Goal: Task Accomplishment & Management: Manage account settings

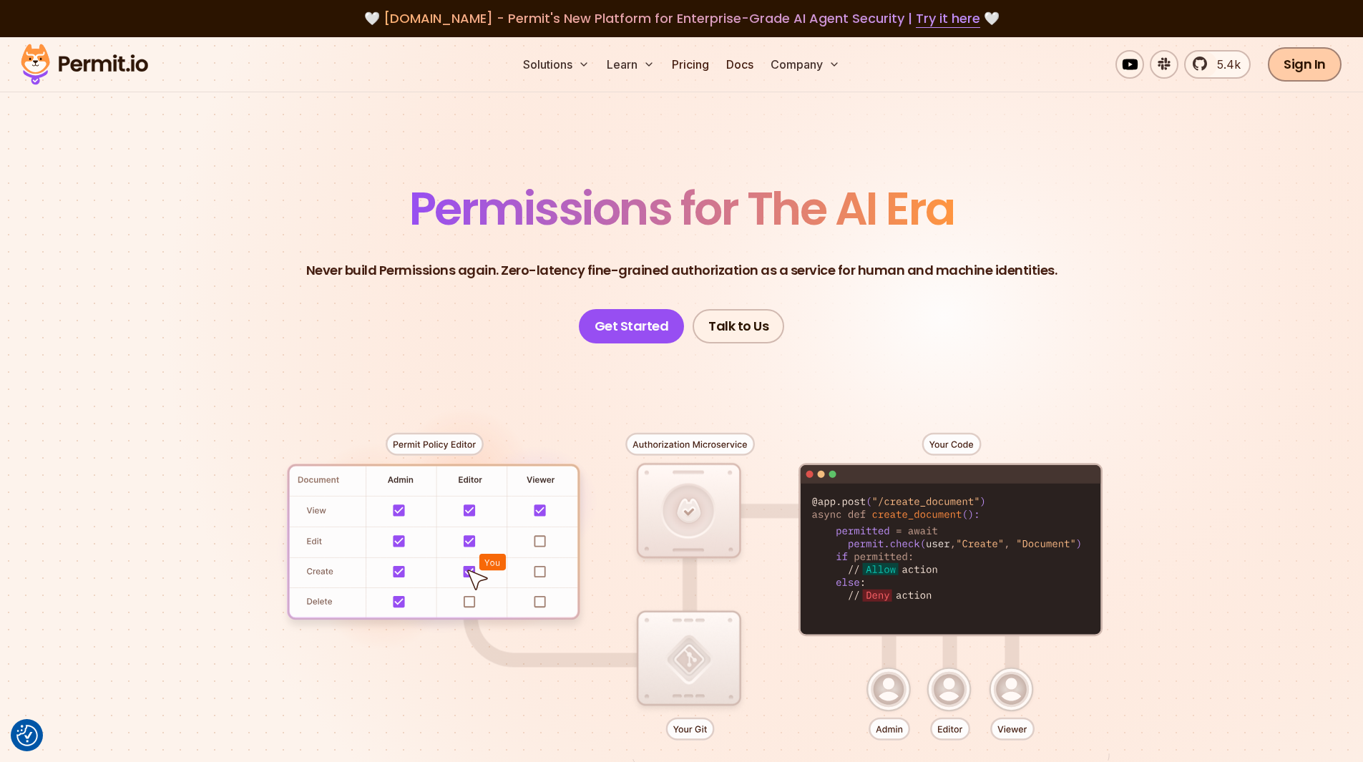
click at [1295, 67] on link "Sign In" at bounding box center [1305, 64] width 74 height 34
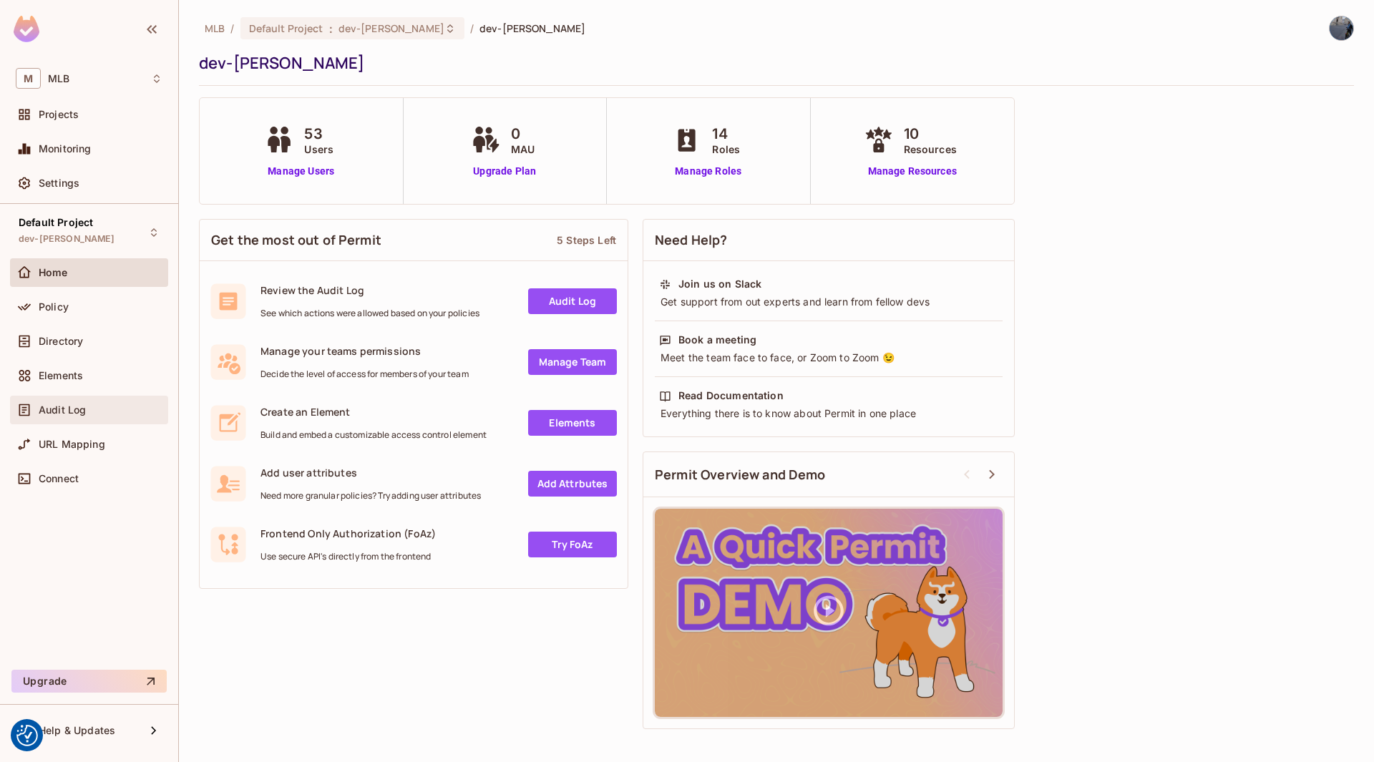
click at [73, 406] on span "Audit Log" at bounding box center [62, 409] width 47 height 11
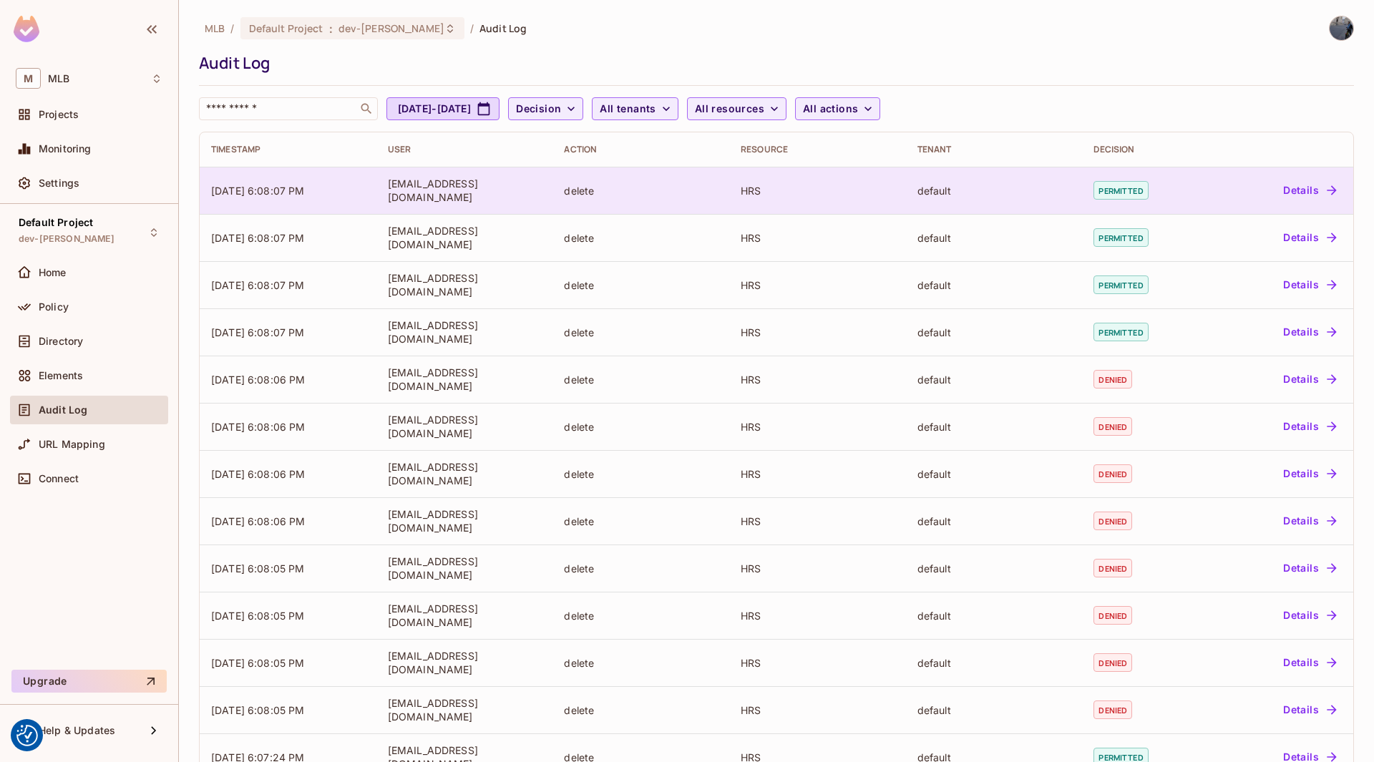
click at [1301, 192] on button "Details" at bounding box center [1309, 190] width 64 height 23
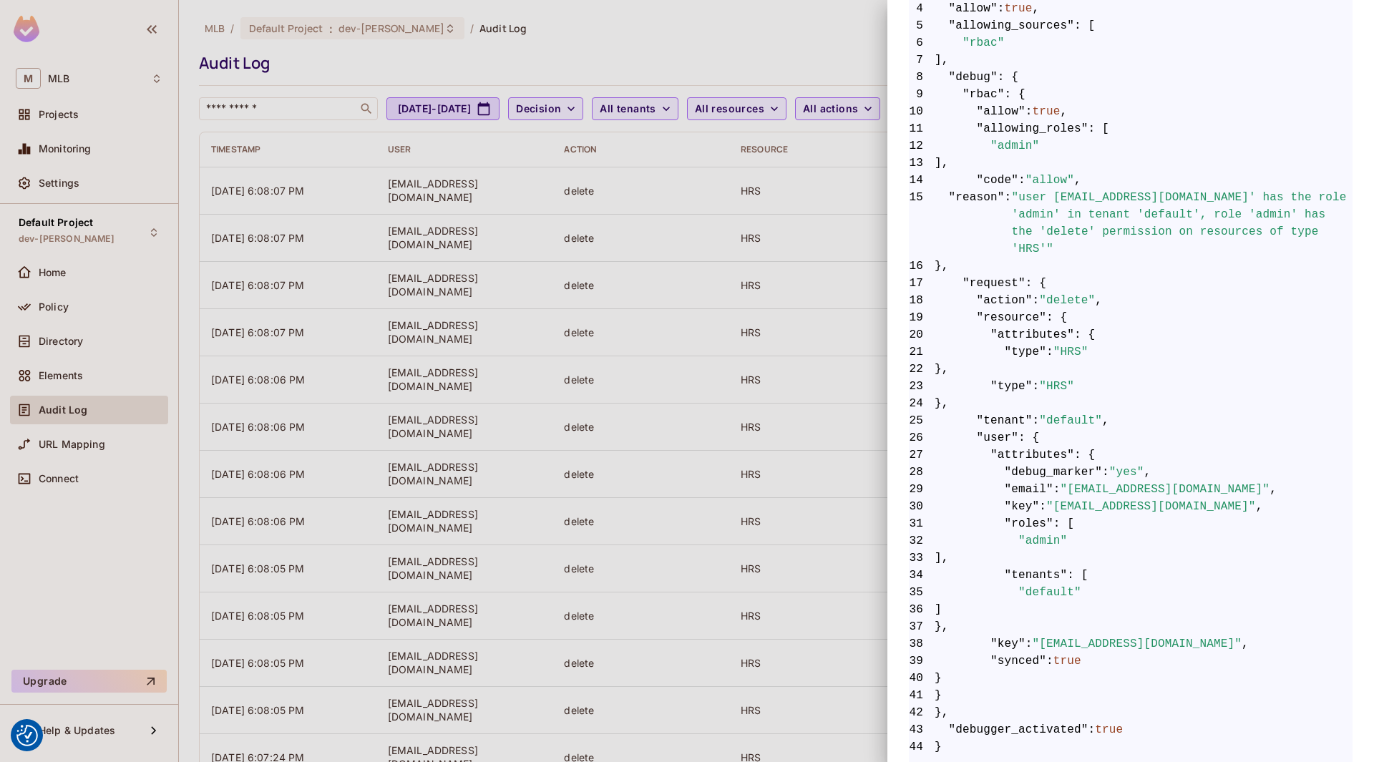
scroll to position [204, 0]
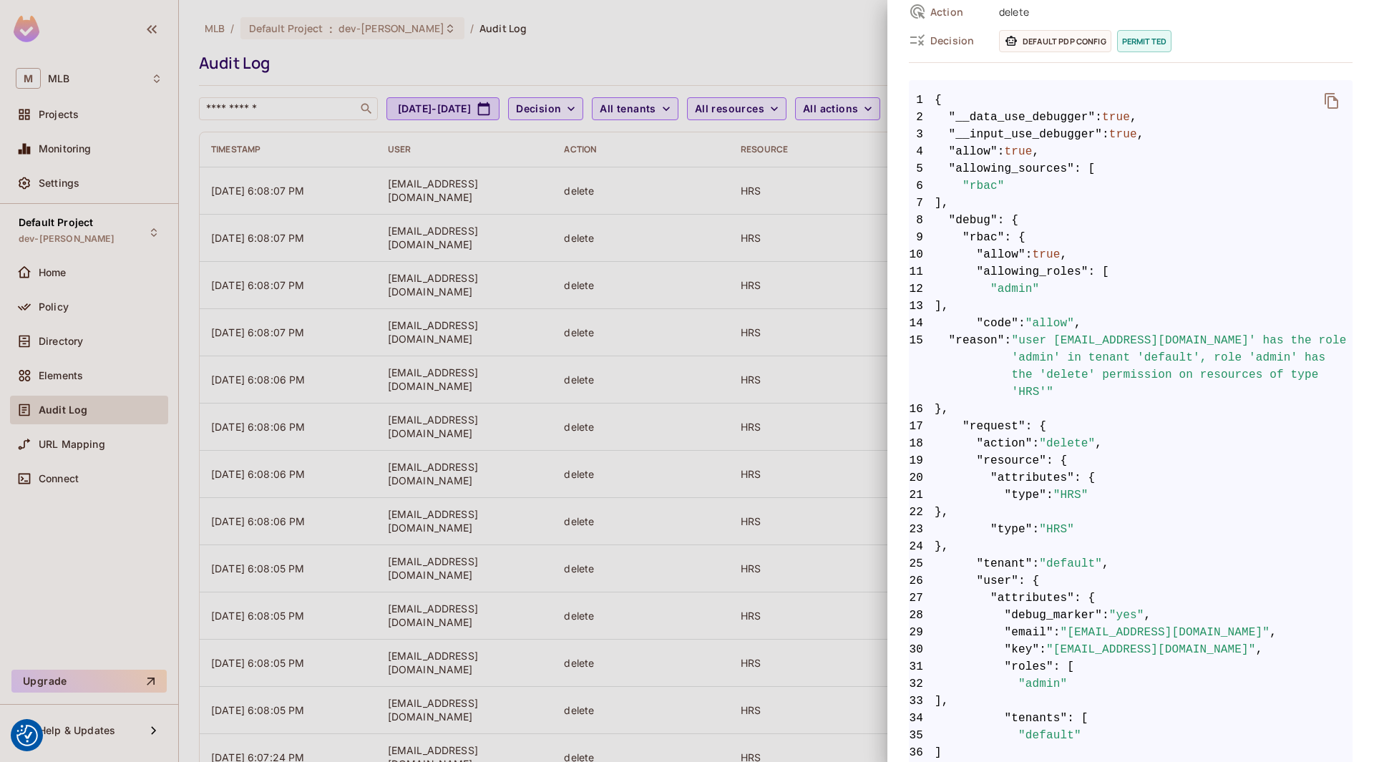
click at [756, 341] on div at bounding box center [687, 381] width 1374 height 762
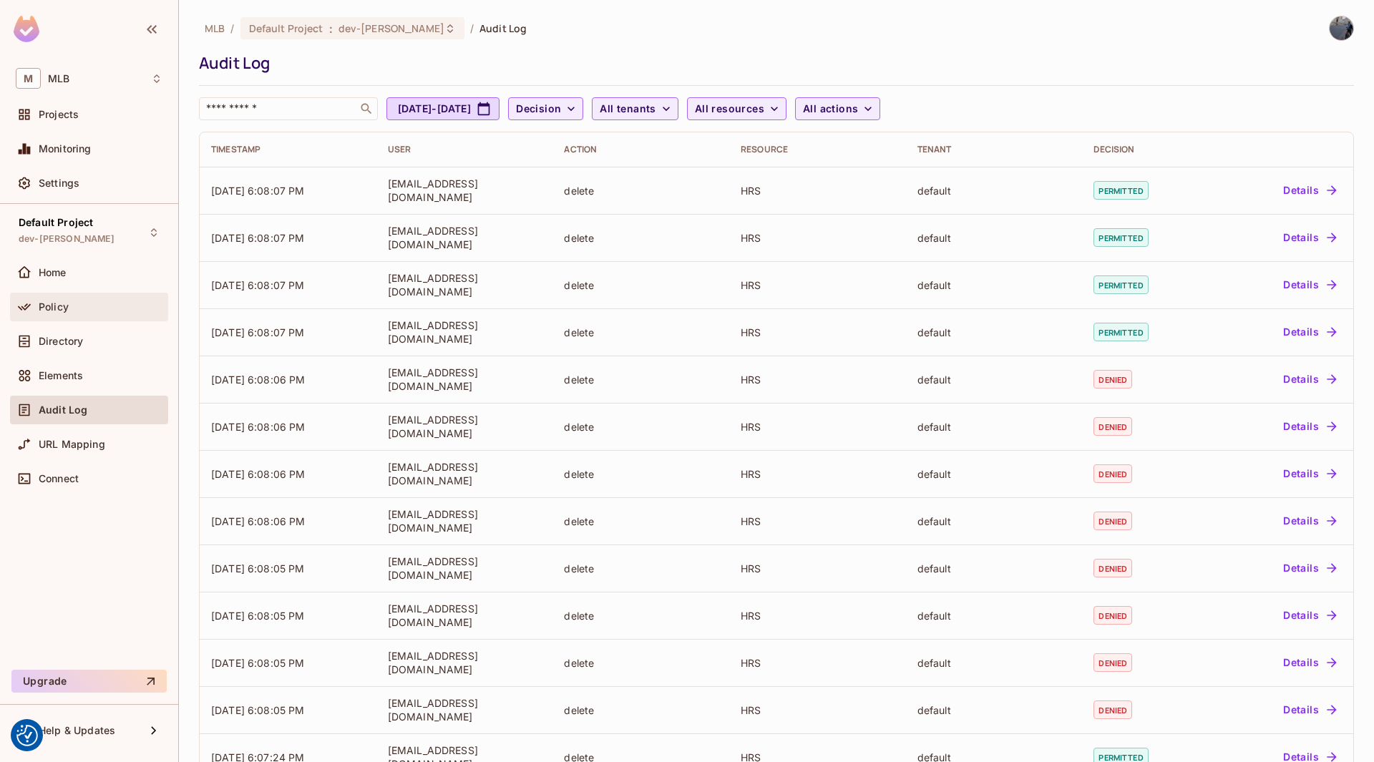
click at [57, 317] on div "Policy" at bounding box center [89, 307] width 158 height 29
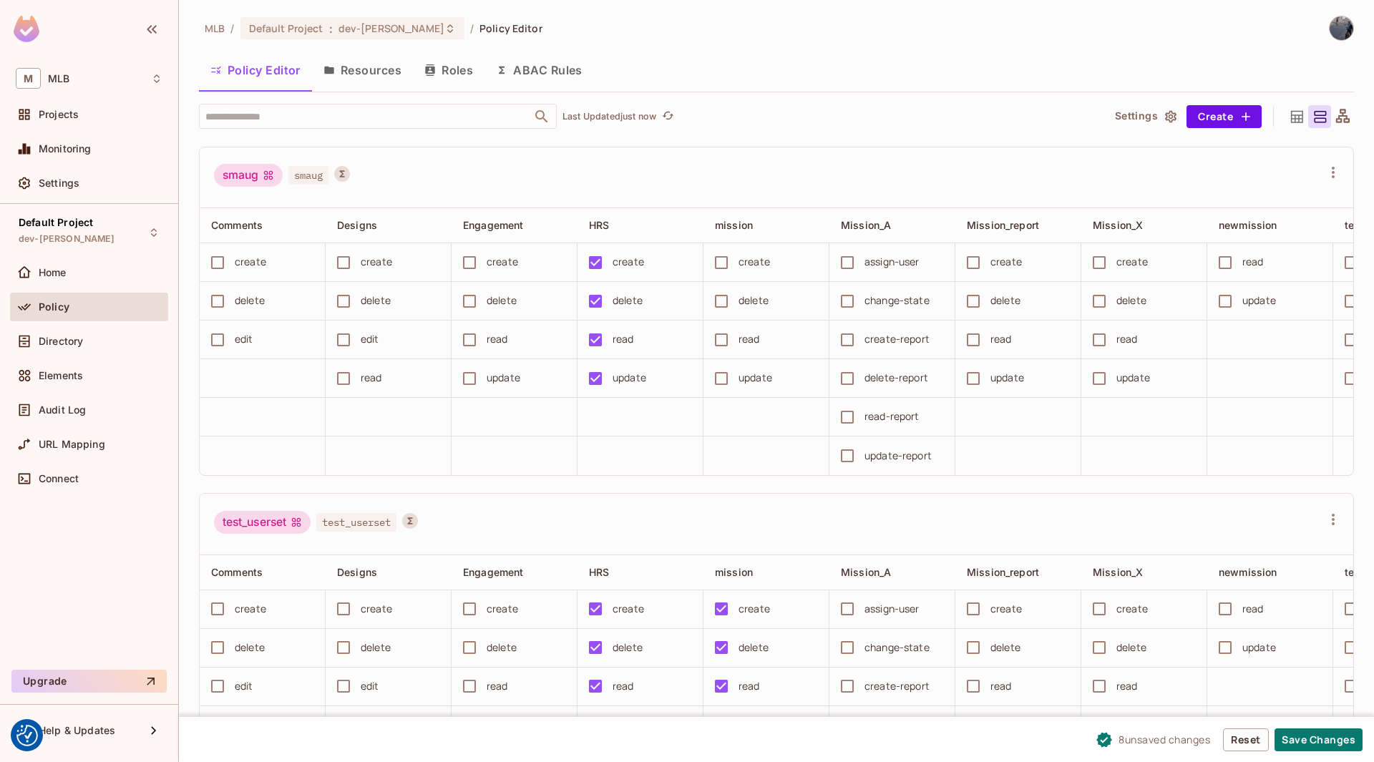
scroll to position [5883, 0]
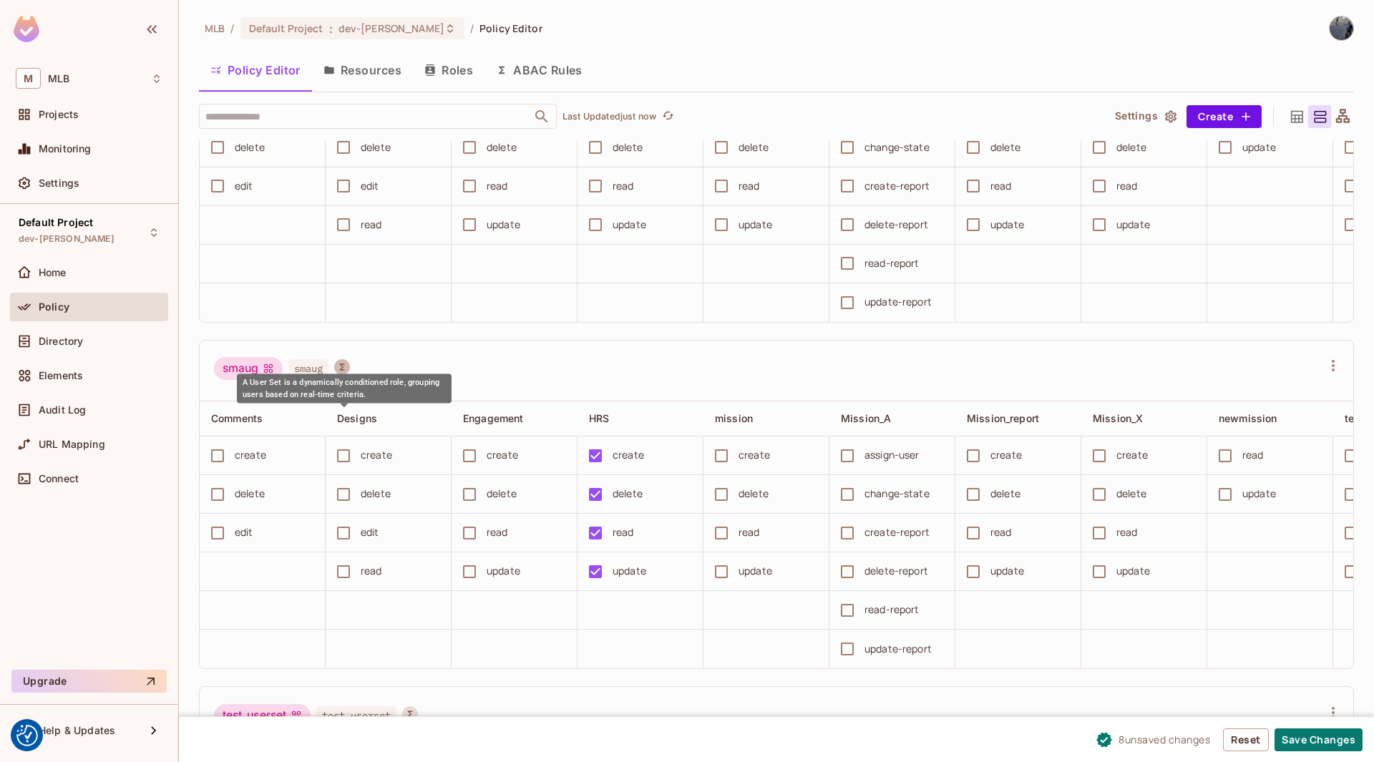
click at [342, 372] on icon "A User Set is a dynamically conditioned role, grouping users based on real-time…" at bounding box center [342, 367] width 10 height 10
click at [308, 378] on span "smaug" at bounding box center [308, 368] width 40 height 19
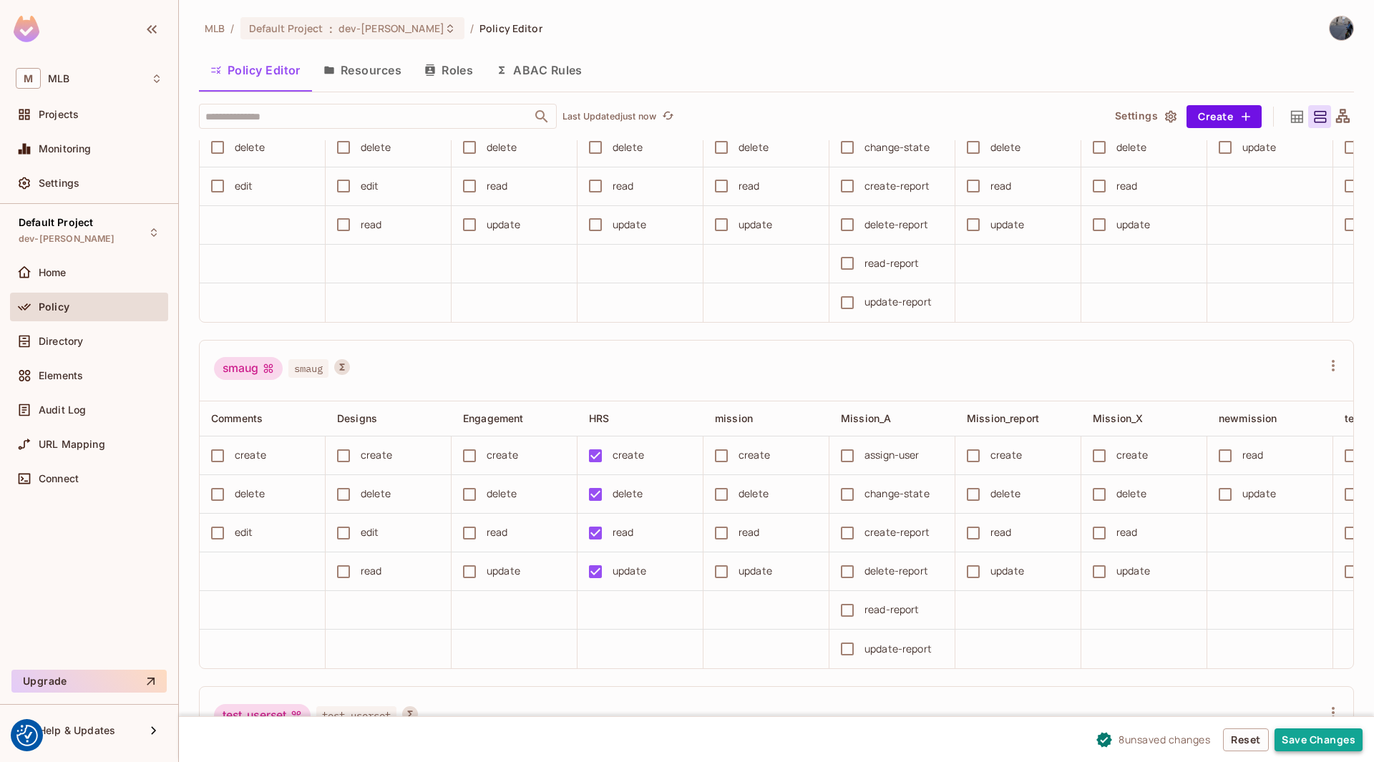
click at [1319, 751] on button "Save Changes" at bounding box center [1318, 739] width 88 height 23
click at [77, 347] on div "Directory" at bounding box center [89, 341] width 147 height 17
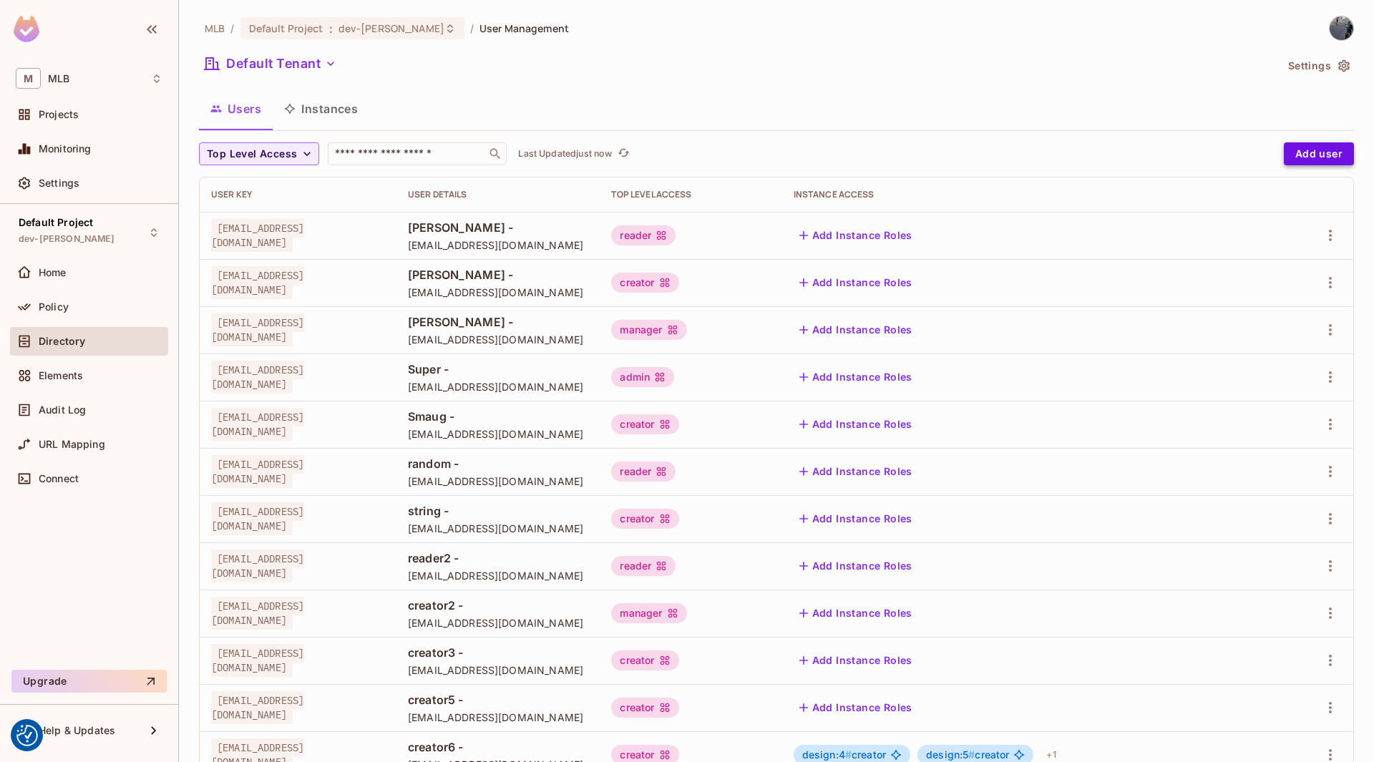
click at [1301, 156] on button "Add user" at bounding box center [1319, 153] width 70 height 23
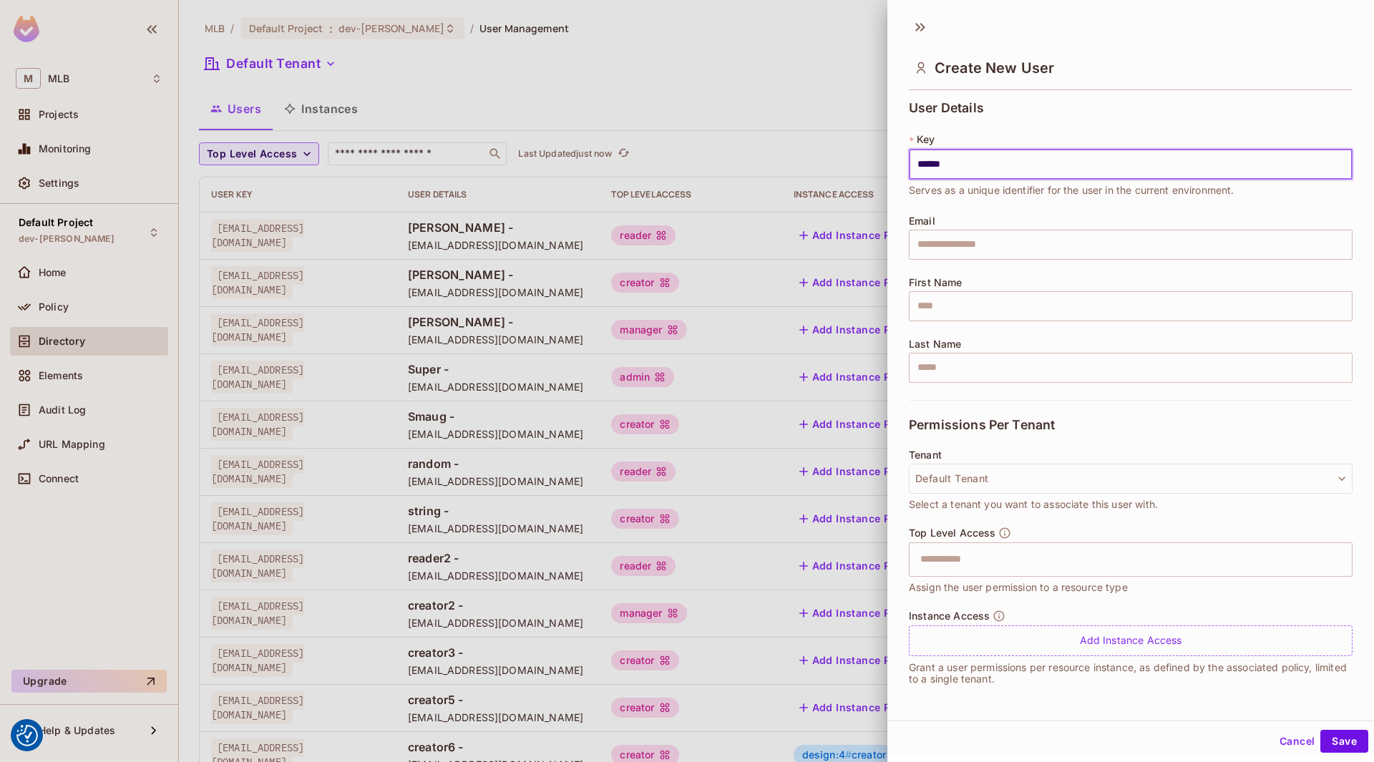
type input "******"
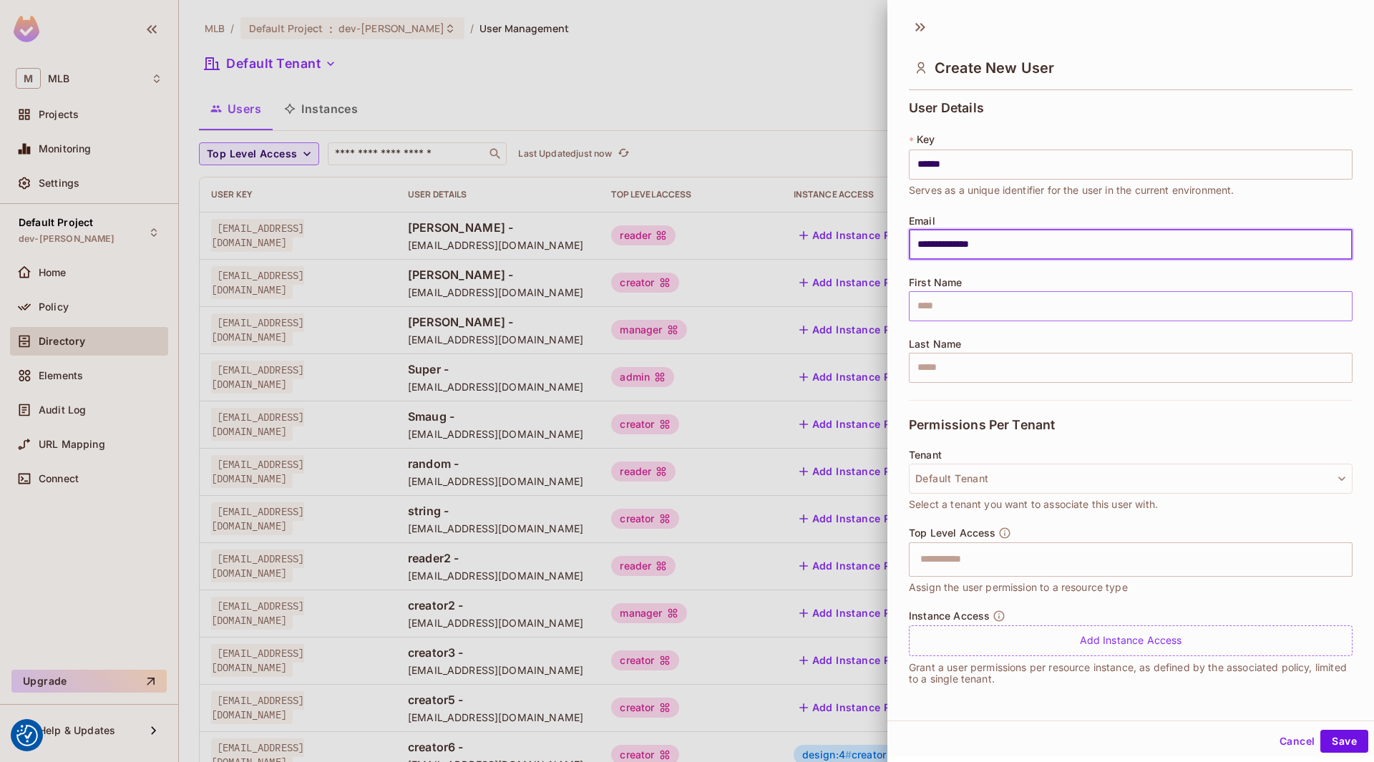
type input "**********"
click at [978, 309] on input "text" at bounding box center [1131, 306] width 444 height 30
type input "**"
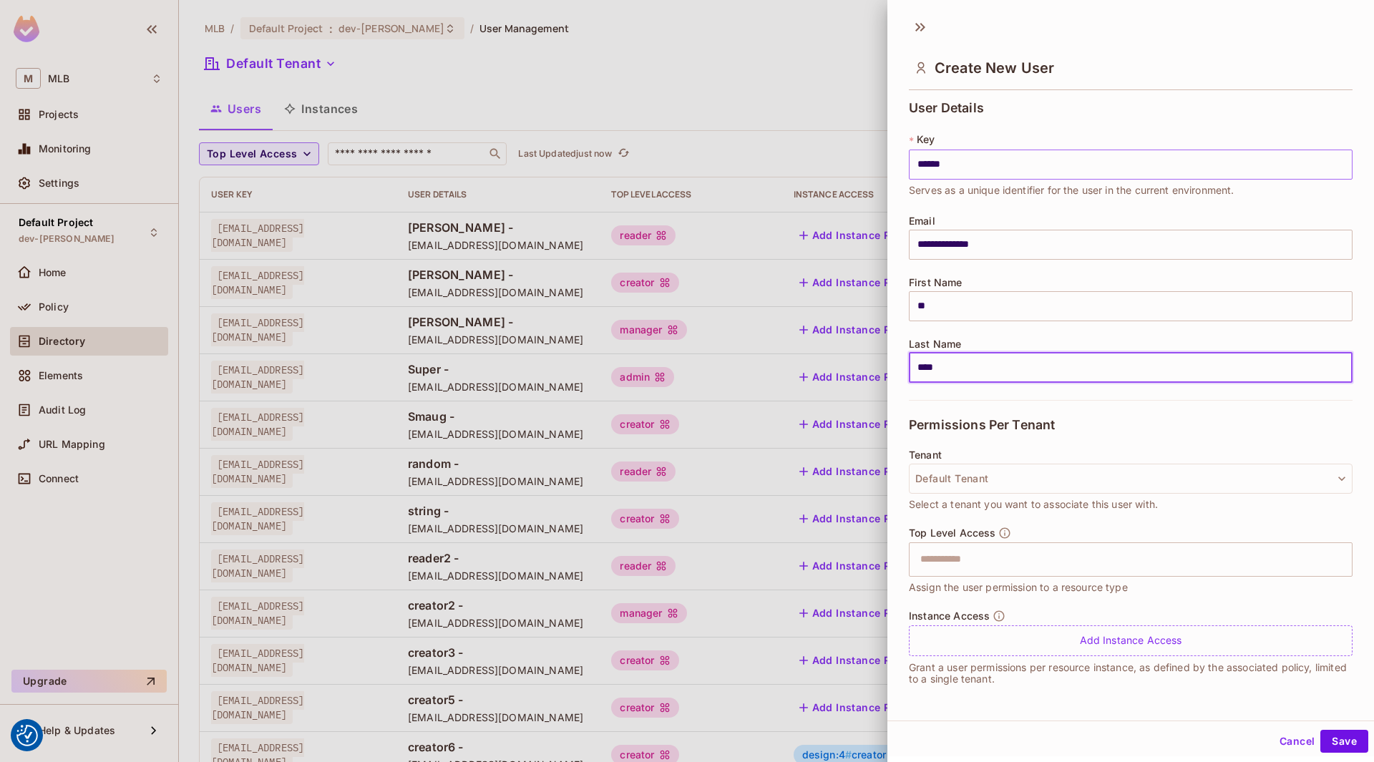
type input "****"
click at [949, 170] on input "******" at bounding box center [1131, 165] width 444 height 30
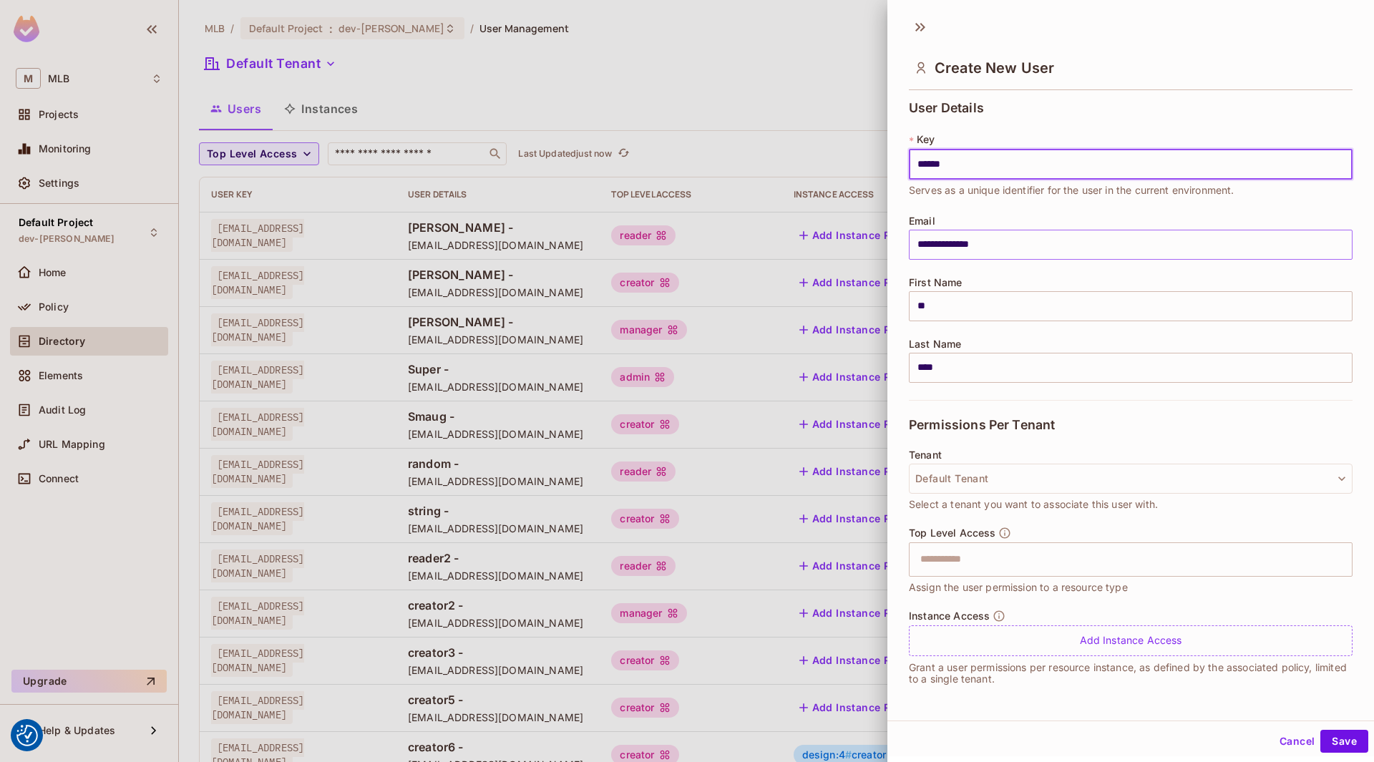
click at [958, 245] on input "**********" at bounding box center [1131, 245] width 444 height 30
click at [959, 245] on input "**********" at bounding box center [1131, 245] width 444 height 30
click at [983, 167] on input "******" at bounding box center [1131, 165] width 444 height 30
paste input "********"
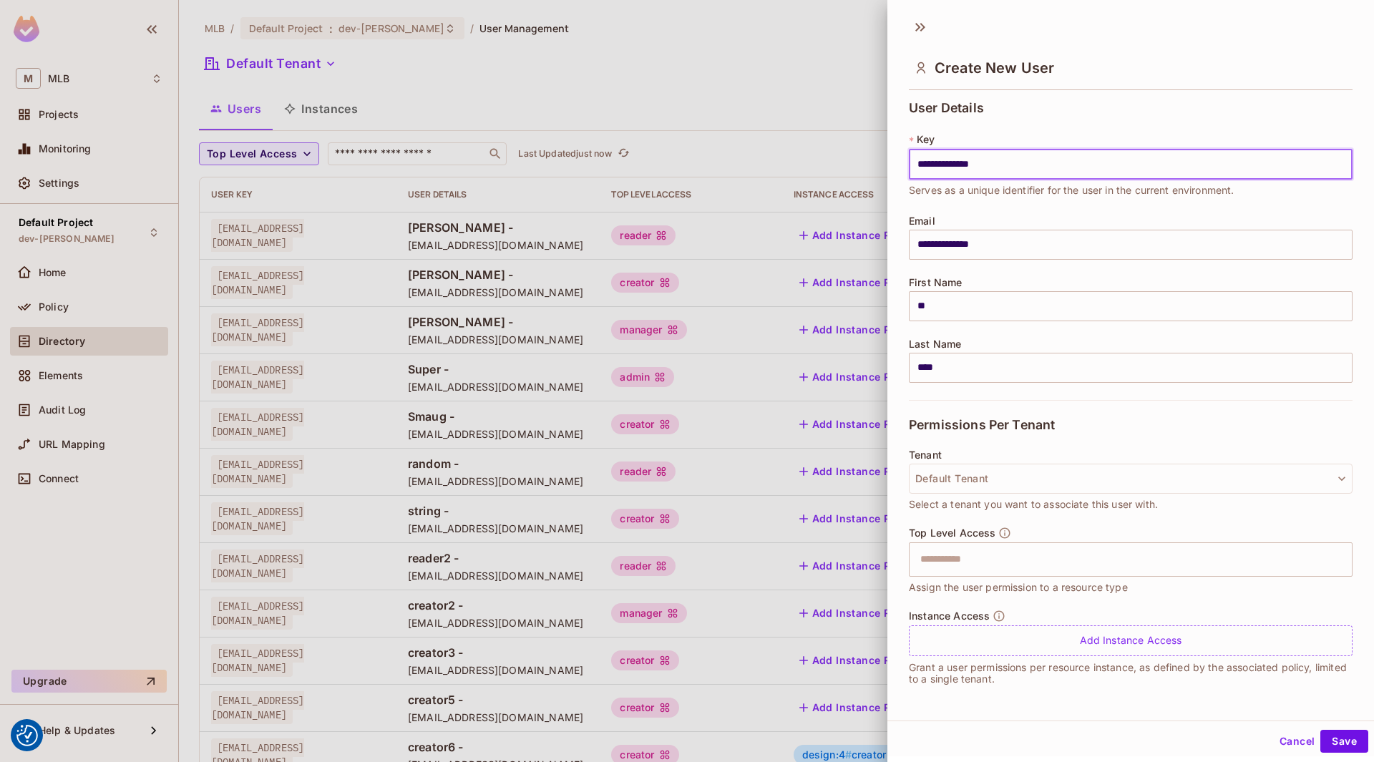
click at [960, 165] on input "**********" at bounding box center [1131, 165] width 444 height 30
click at [960, 164] on input "**********" at bounding box center [1131, 165] width 444 height 30
type input "**********"
click at [1000, 134] on div "**********" at bounding box center [1131, 165] width 444 height 66
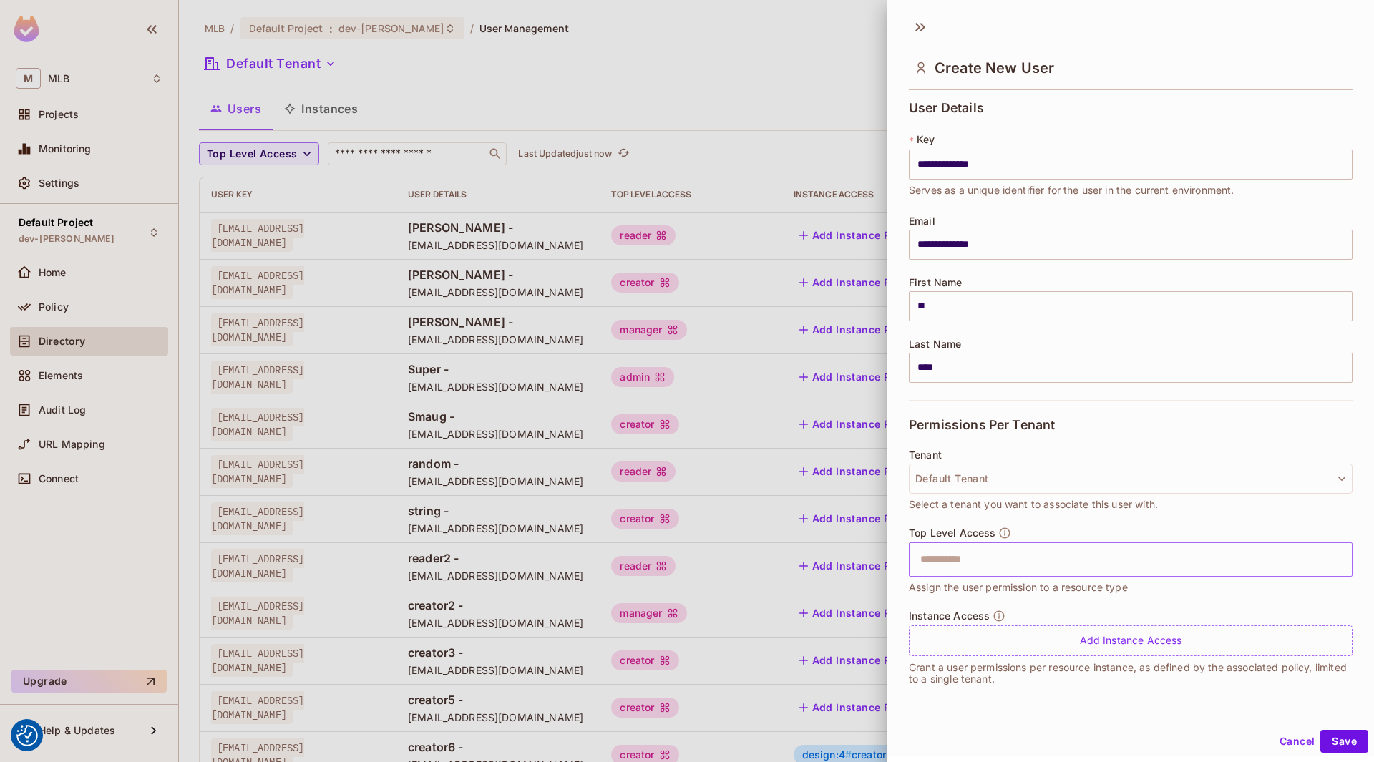
click at [992, 554] on input "text" at bounding box center [1117, 559] width 413 height 29
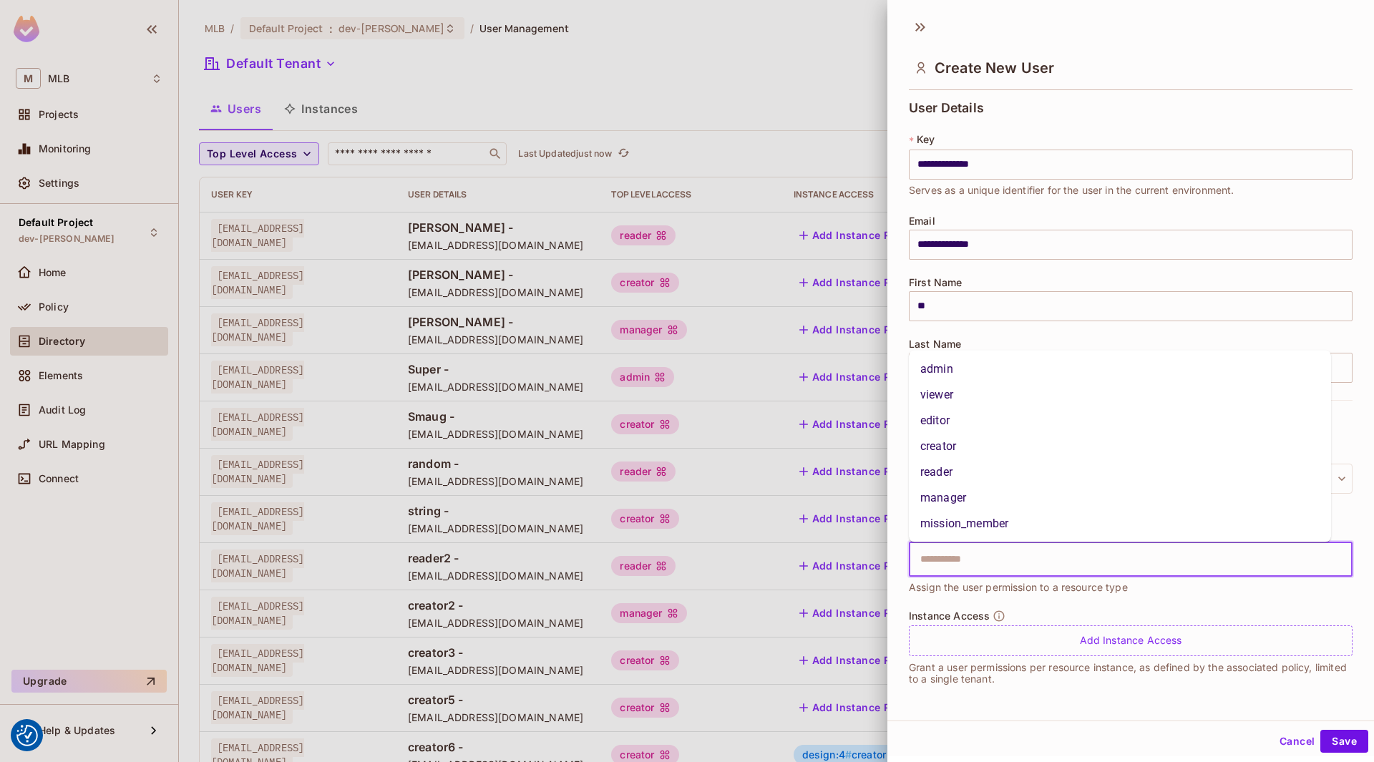
click at [1054, 585] on span "Assign the user permission to a resource type" at bounding box center [1018, 588] width 219 height 16
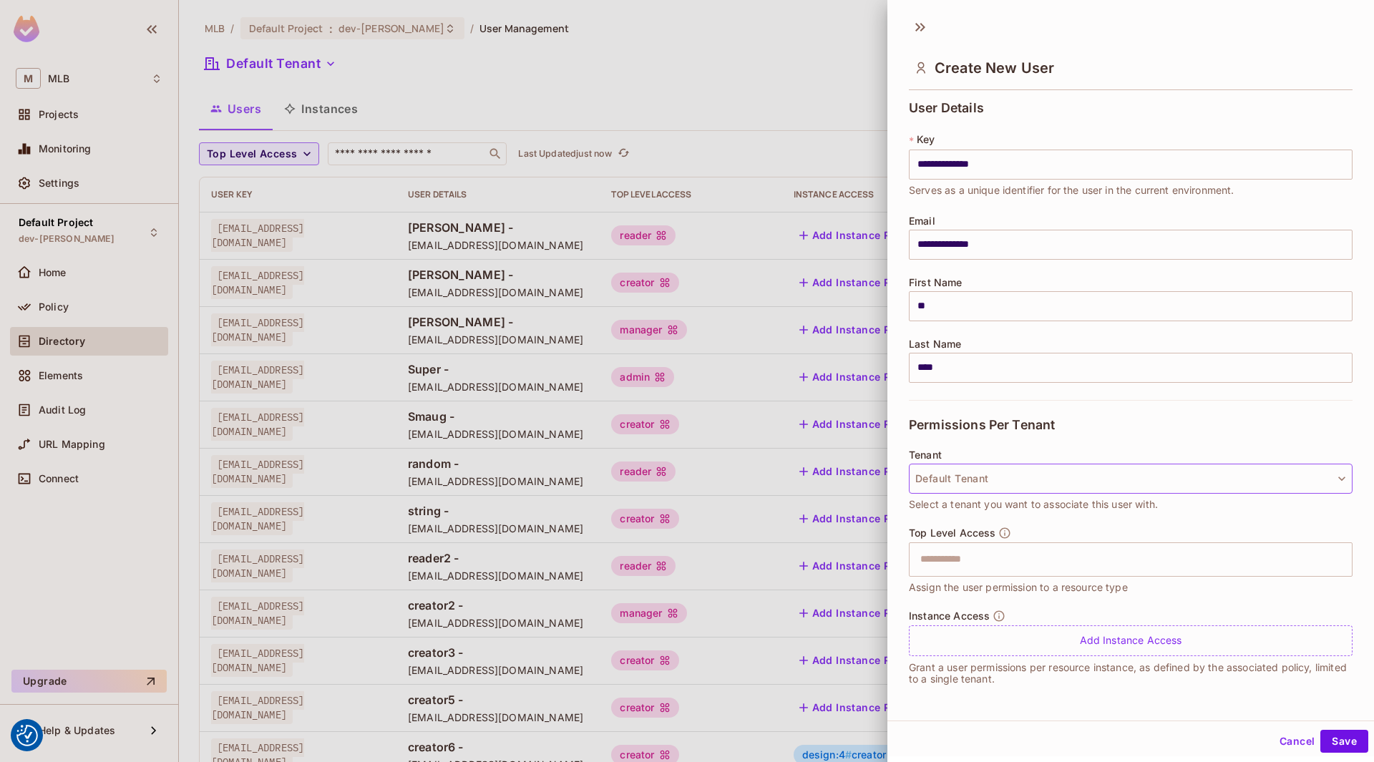
click at [1020, 478] on button "Default Tenant" at bounding box center [1131, 479] width 444 height 30
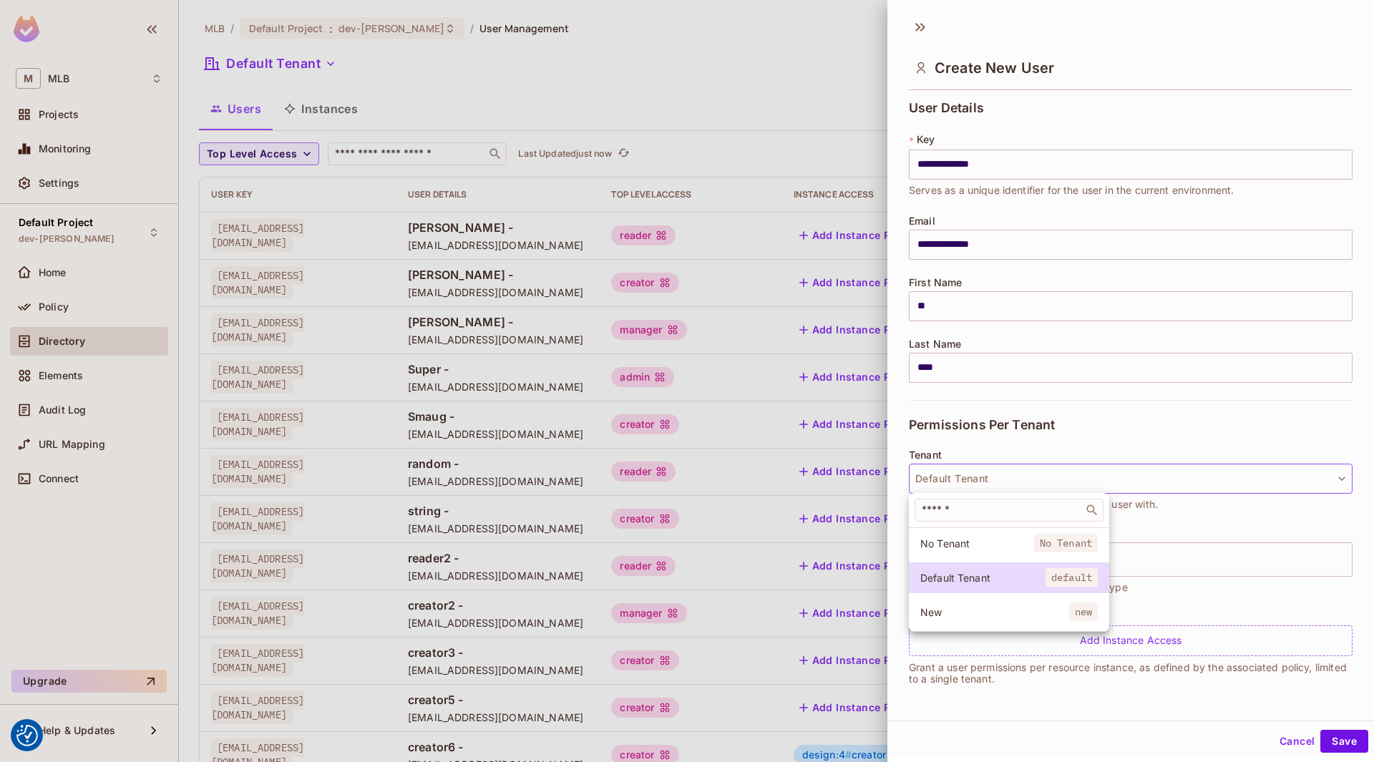
click at [1020, 477] on div at bounding box center [687, 381] width 1374 height 762
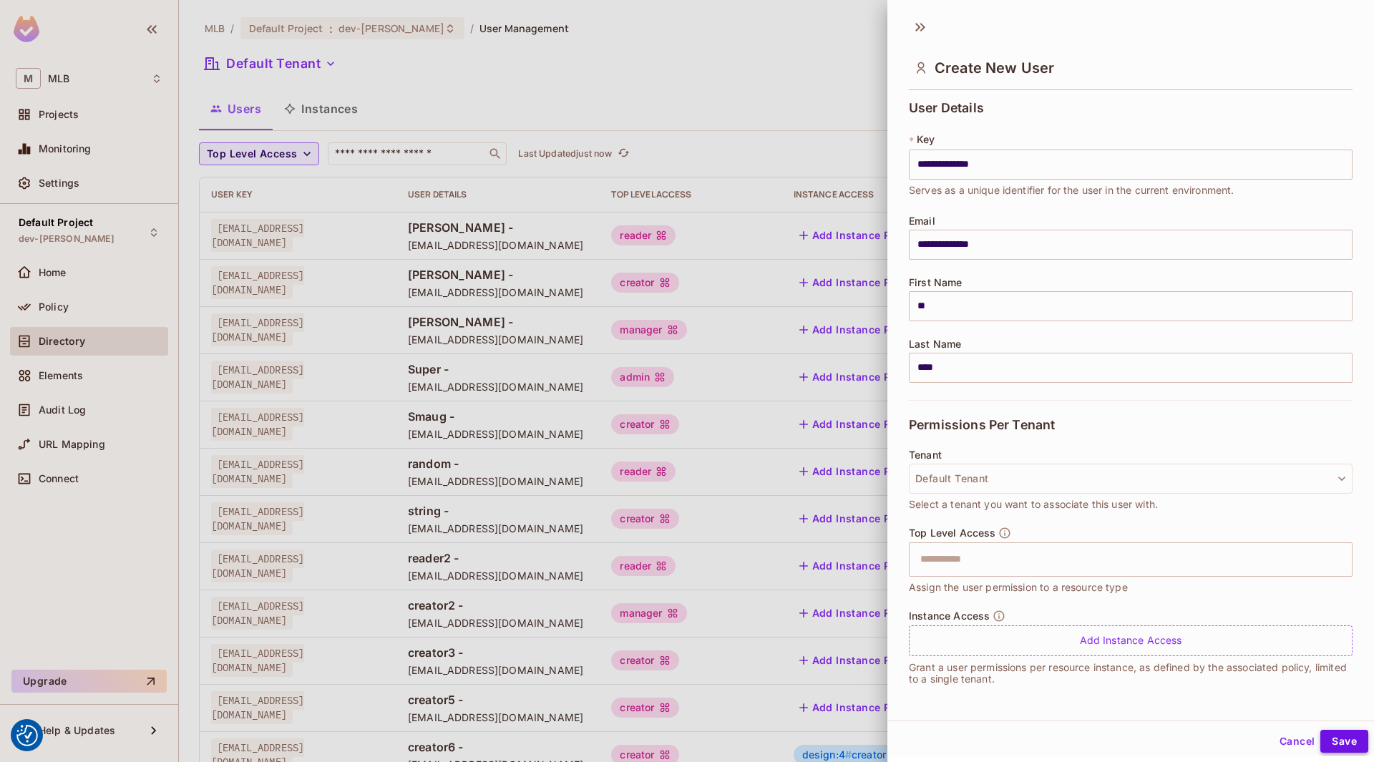
click at [1339, 732] on button "Save" at bounding box center [1344, 741] width 48 height 23
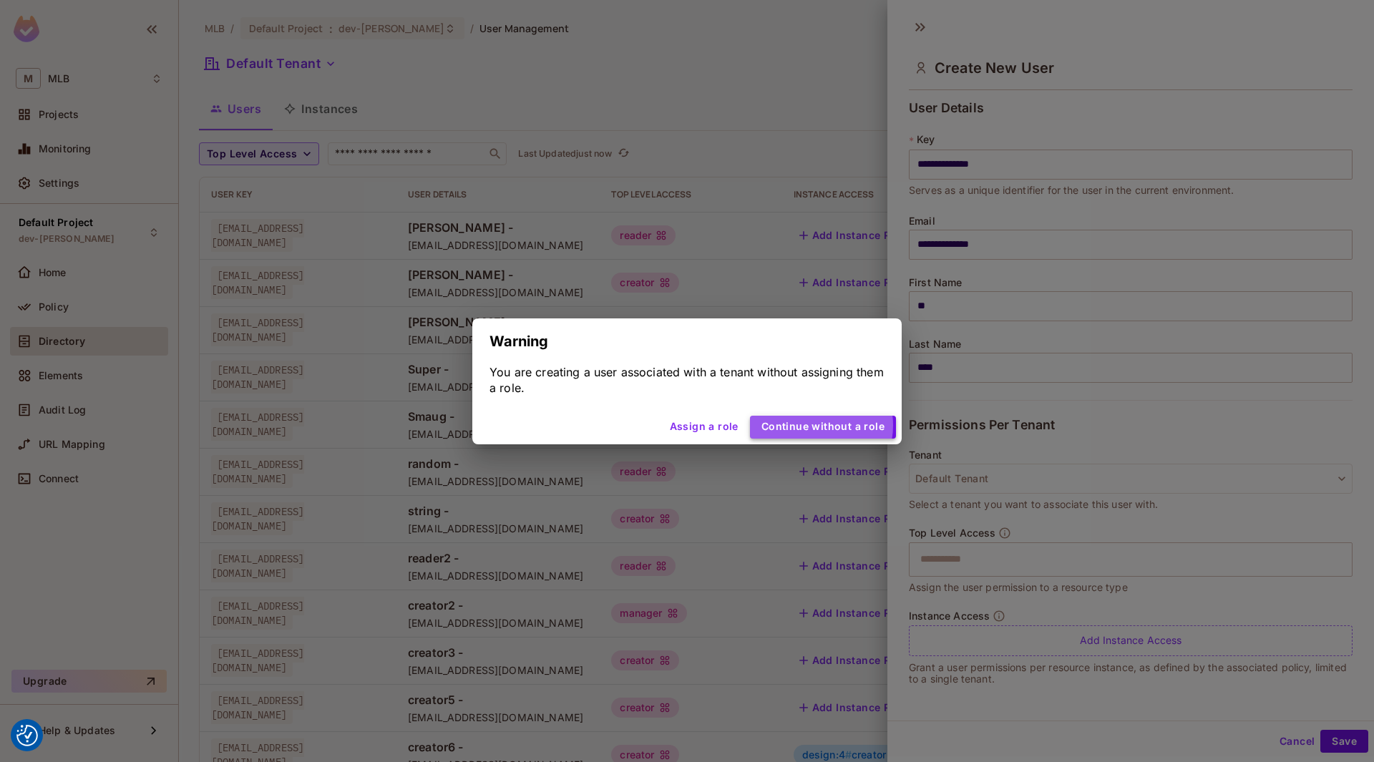
click at [818, 425] on button "Continue without a role" at bounding box center [823, 427] width 146 height 23
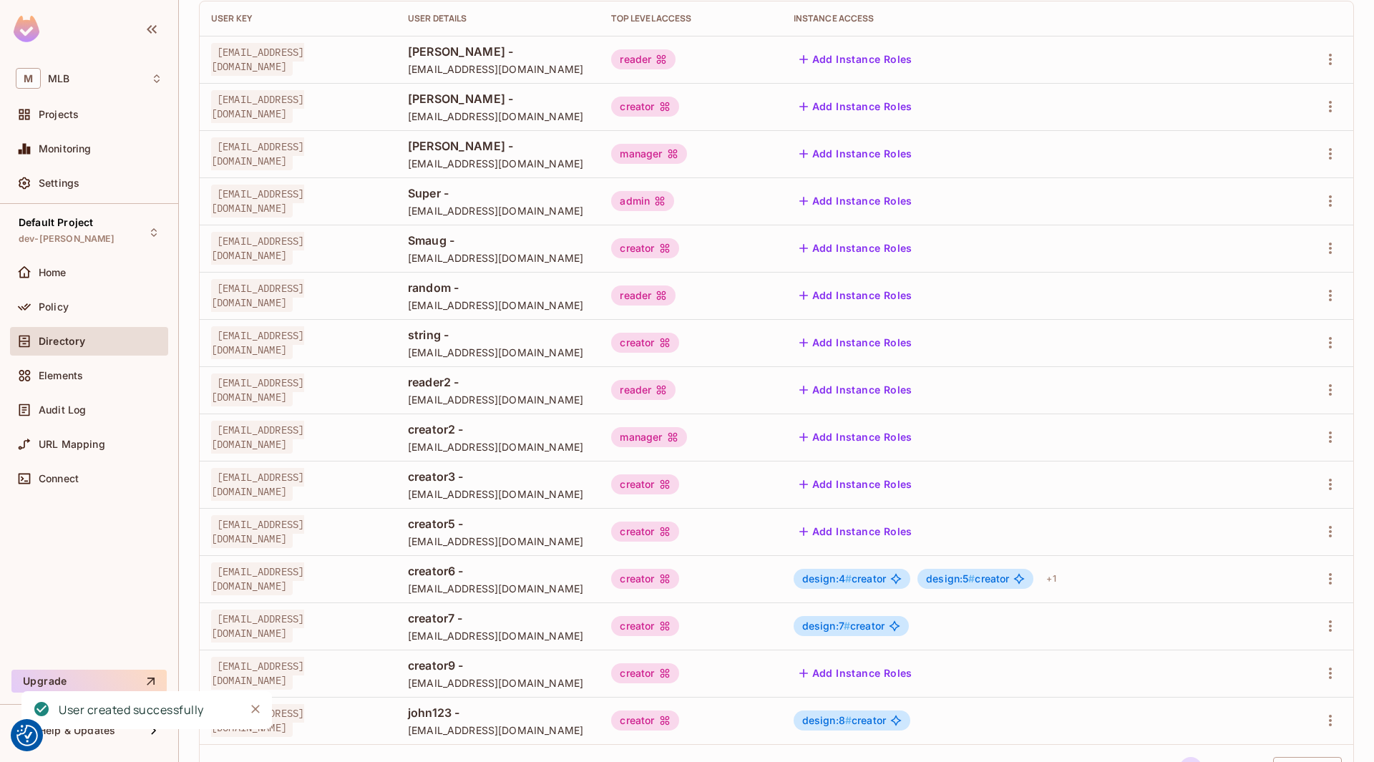
scroll to position [238, 0]
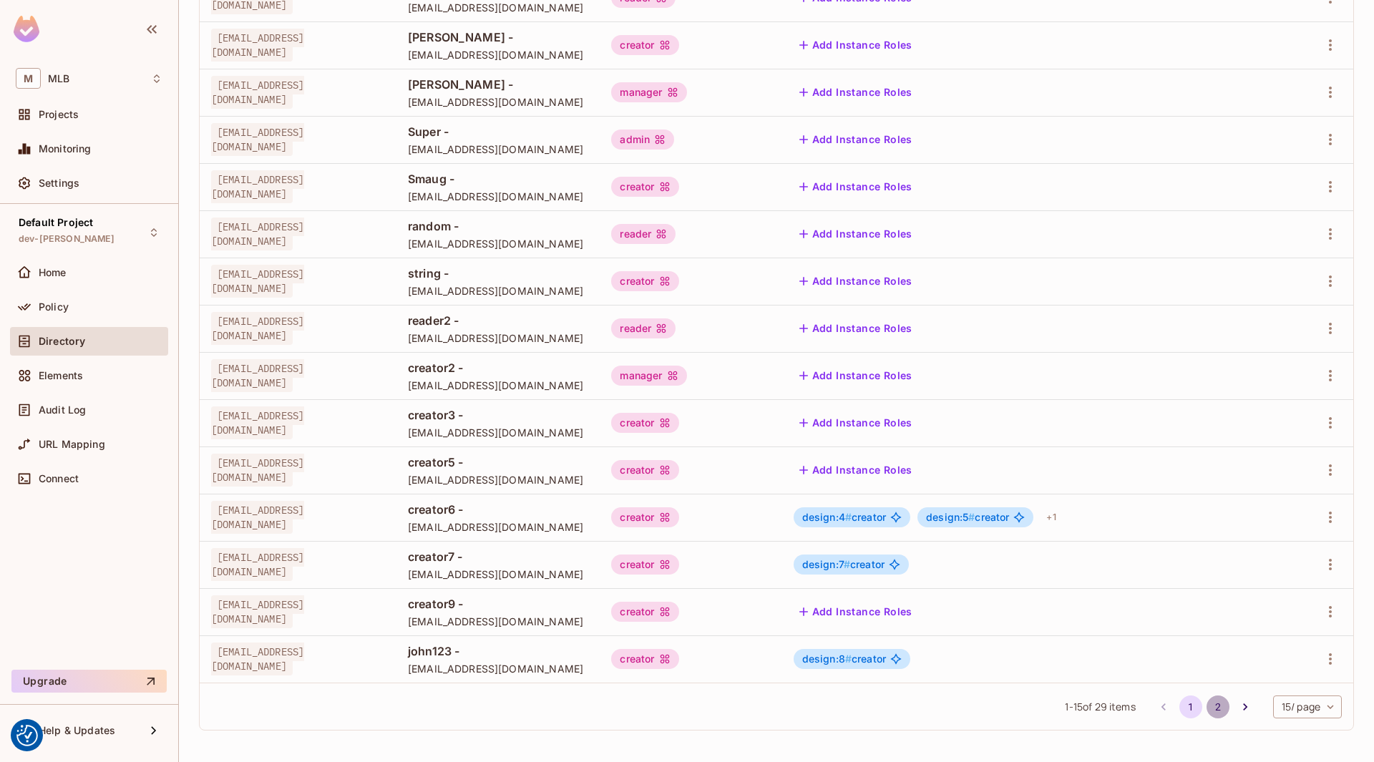
click at [1206, 703] on button "2" at bounding box center [1217, 706] width 23 height 23
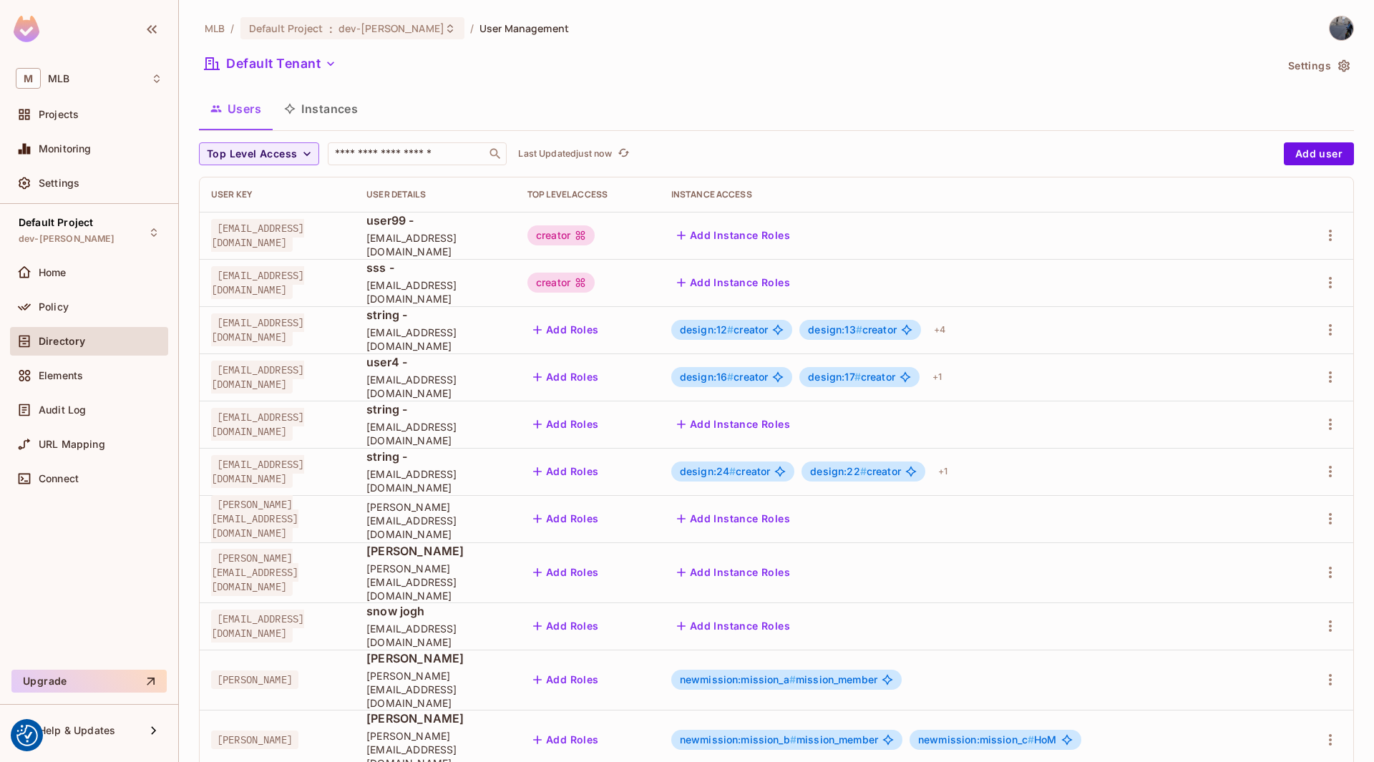
scroll to position [190, 0]
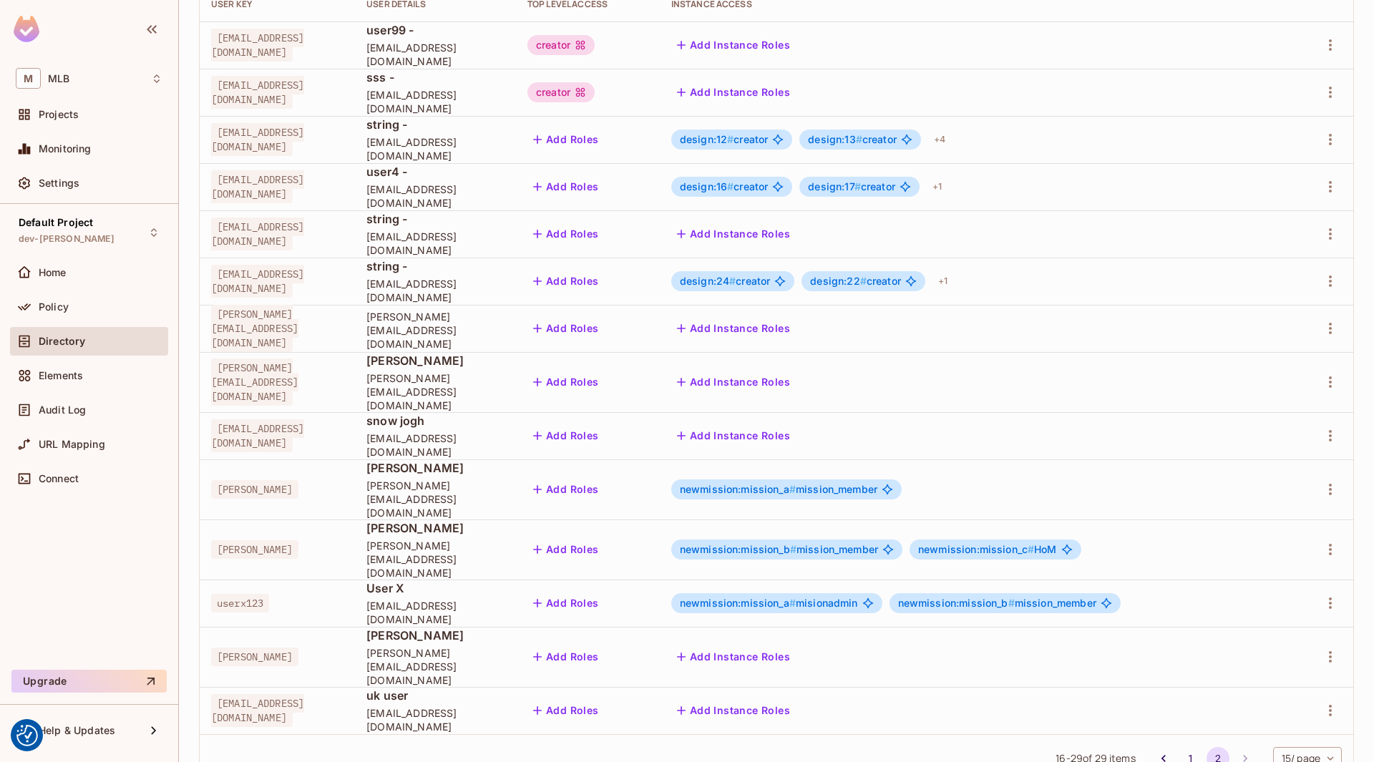
click at [1307, 699] on div at bounding box center [1322, 710] width 39 height 23
click at [1321, 702] on icon "button" at bounding box center [1329, 710] width 17 height 17
click at [1270, 700] on div "Edit Attributes" at bounding box center [1269, 697] width 71 height 14
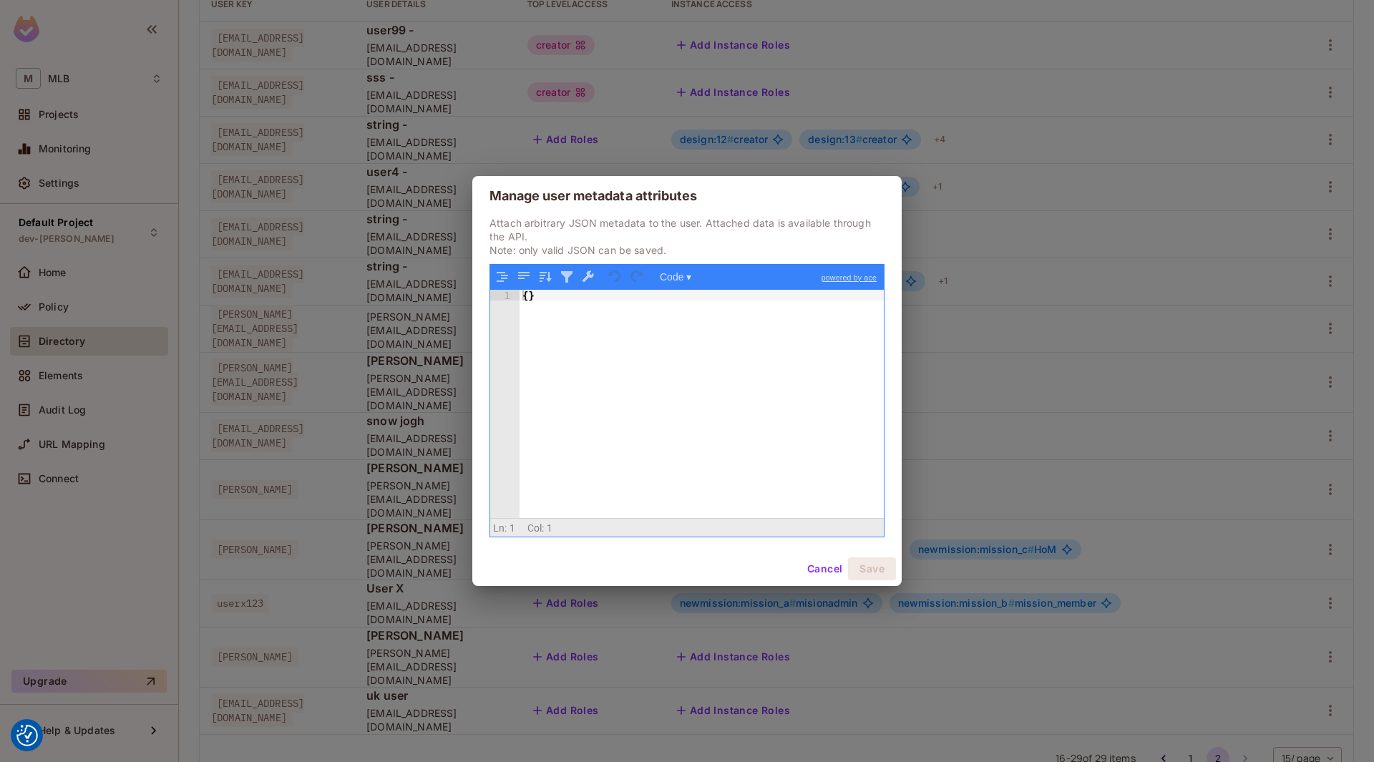
click at [527, 298] on div "{ }" at bounding box center [701, 415] width 364 height 251
click at [875, 568] on button "Save" at bounding box center [872, 568] width 48 height 23
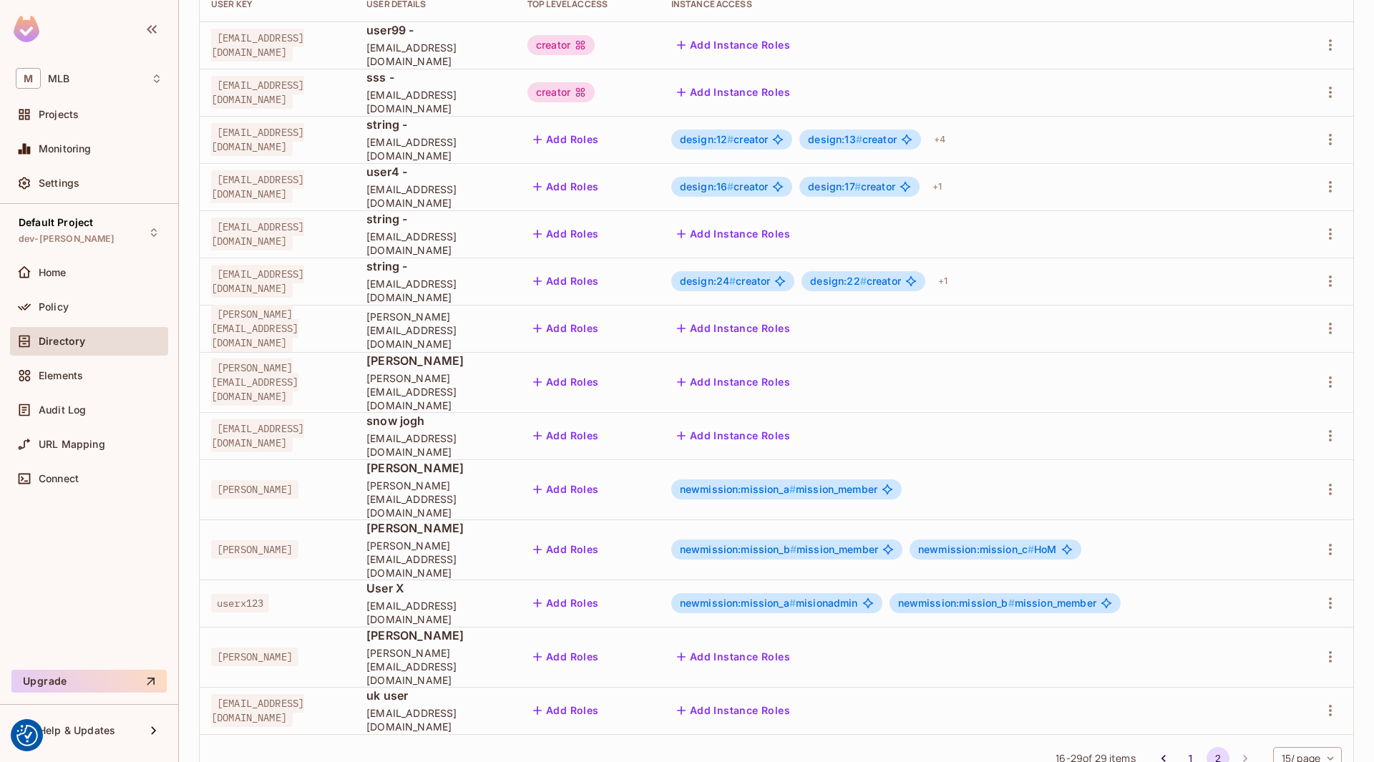
click at [242, 694] on span "[EMAIL_ADDRESS][DOMAIN_NAME]" at bounding box center [257, 710] width 93 height 33
click at [241, 694] on span "[EMAIL_ADDRESS][DOMAIN_NAME]" at bounding box center [257, 710] width 93 height 33
copy span "[EMAIL_ADDRESS][DOMAIN_NAME]"
click at [478, 688] on span "uk user" at bounding box center [435, 696] width 138 height 16
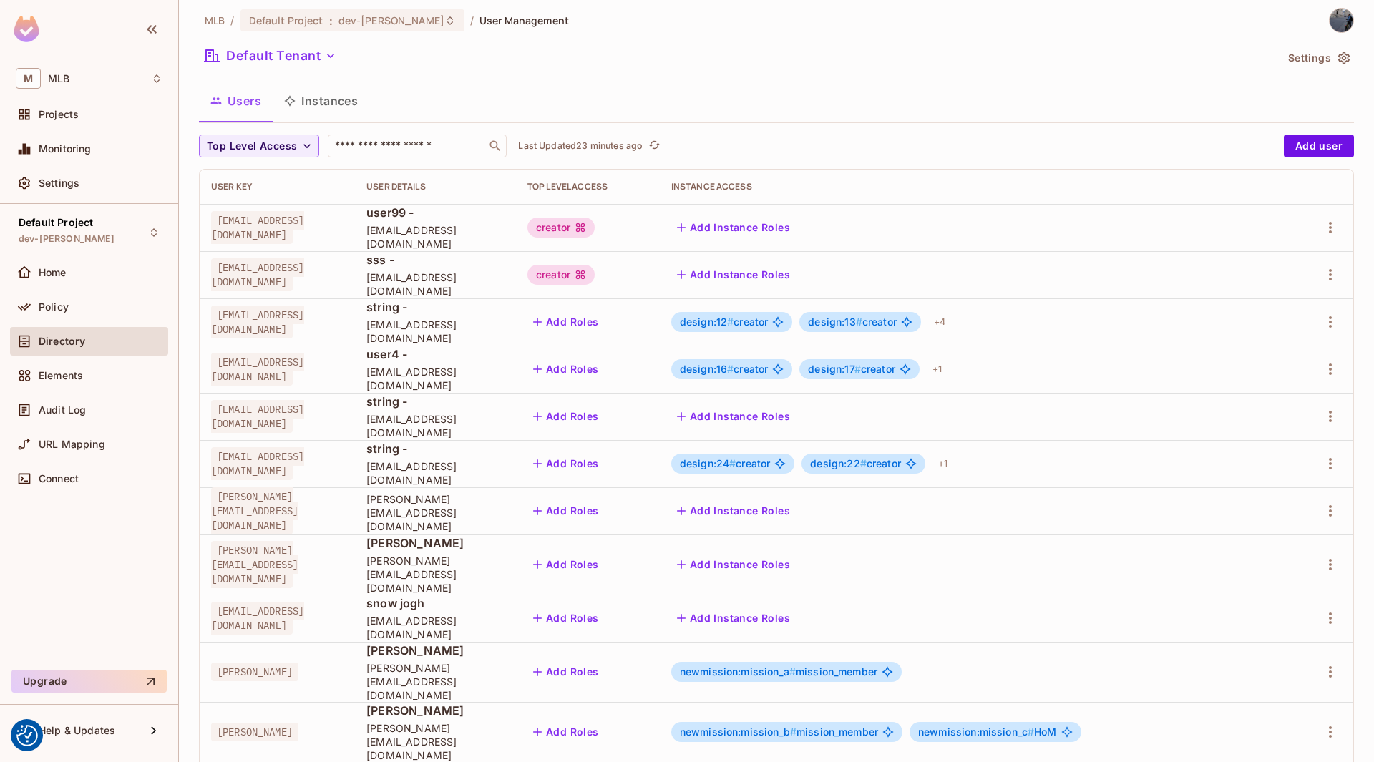
scroll to position [0, 0]
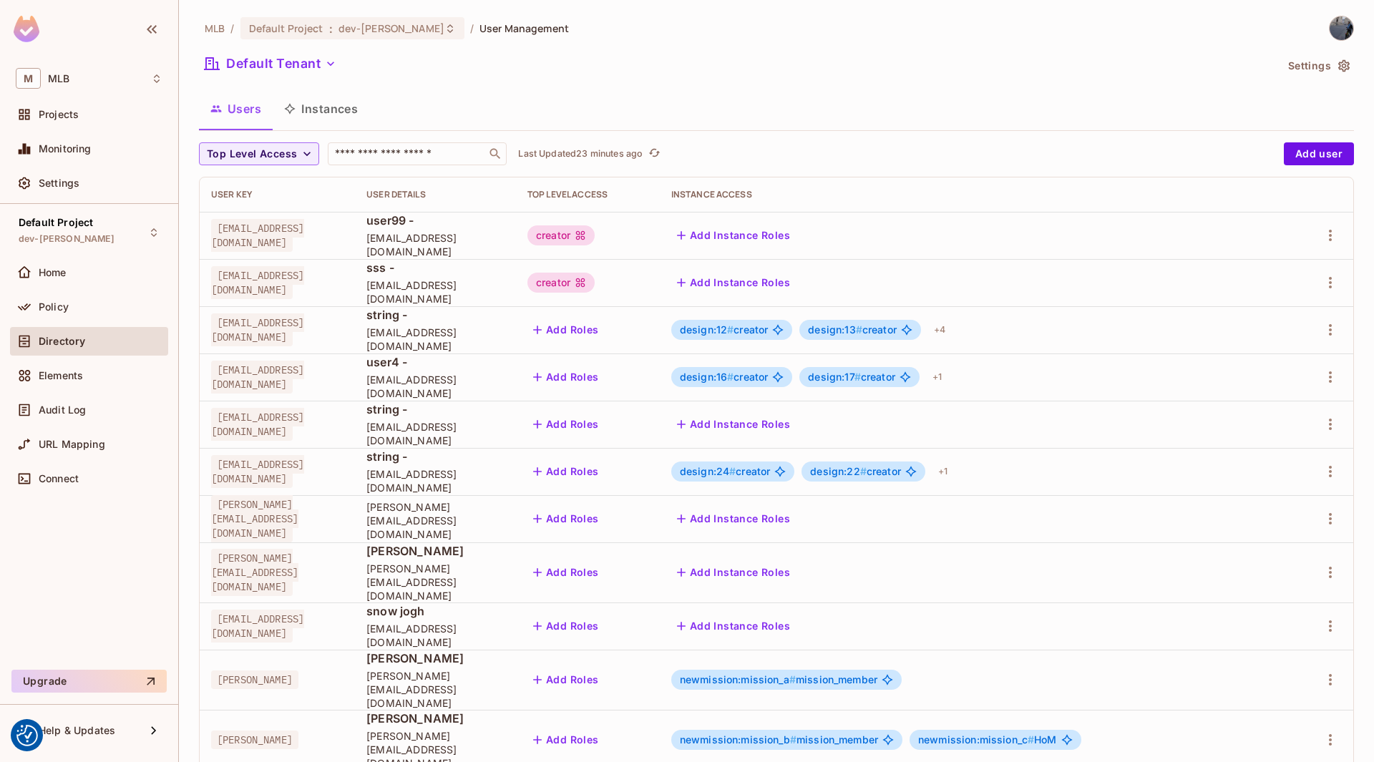
click at [60, 346] on span "Directory" at bounding box center [62, 341] width 47 height 11
click at [49, 311] on span "Policy" at bounding box center [54, 306] width 30 height 11
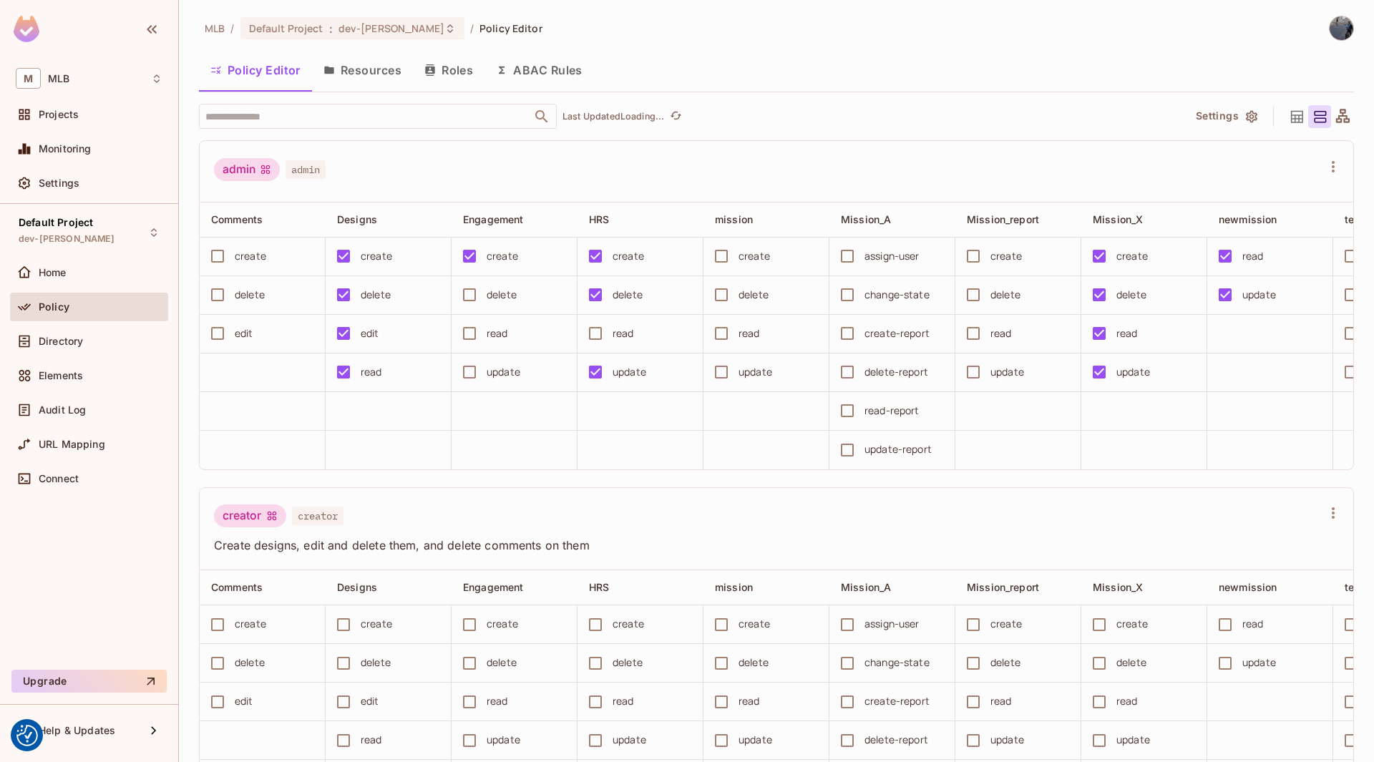
click at [381, 73] on button "Resources" at bounding box center [362, 70] width 101 height 36
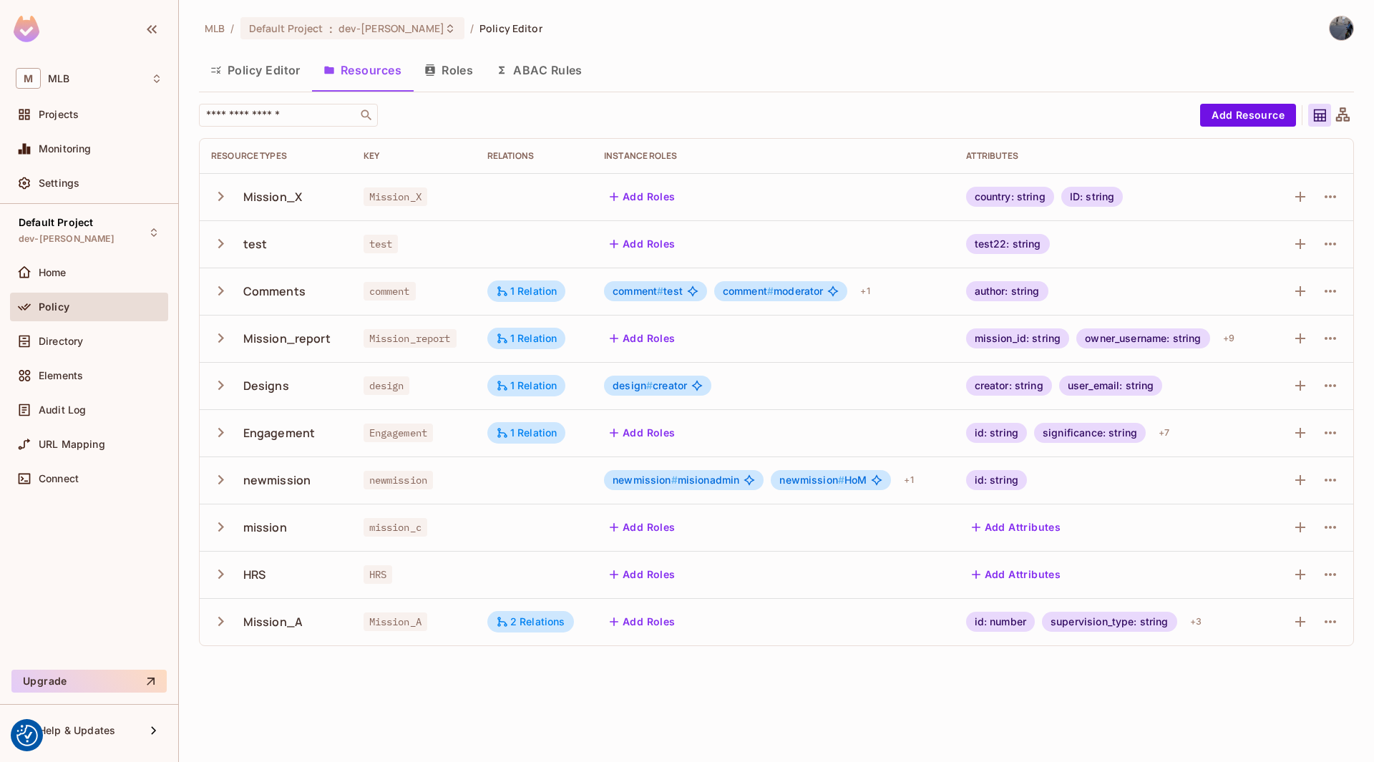
click at [557, 72] on button "ABAC Rules" at bounding box center [538, 70] width 109 height 36
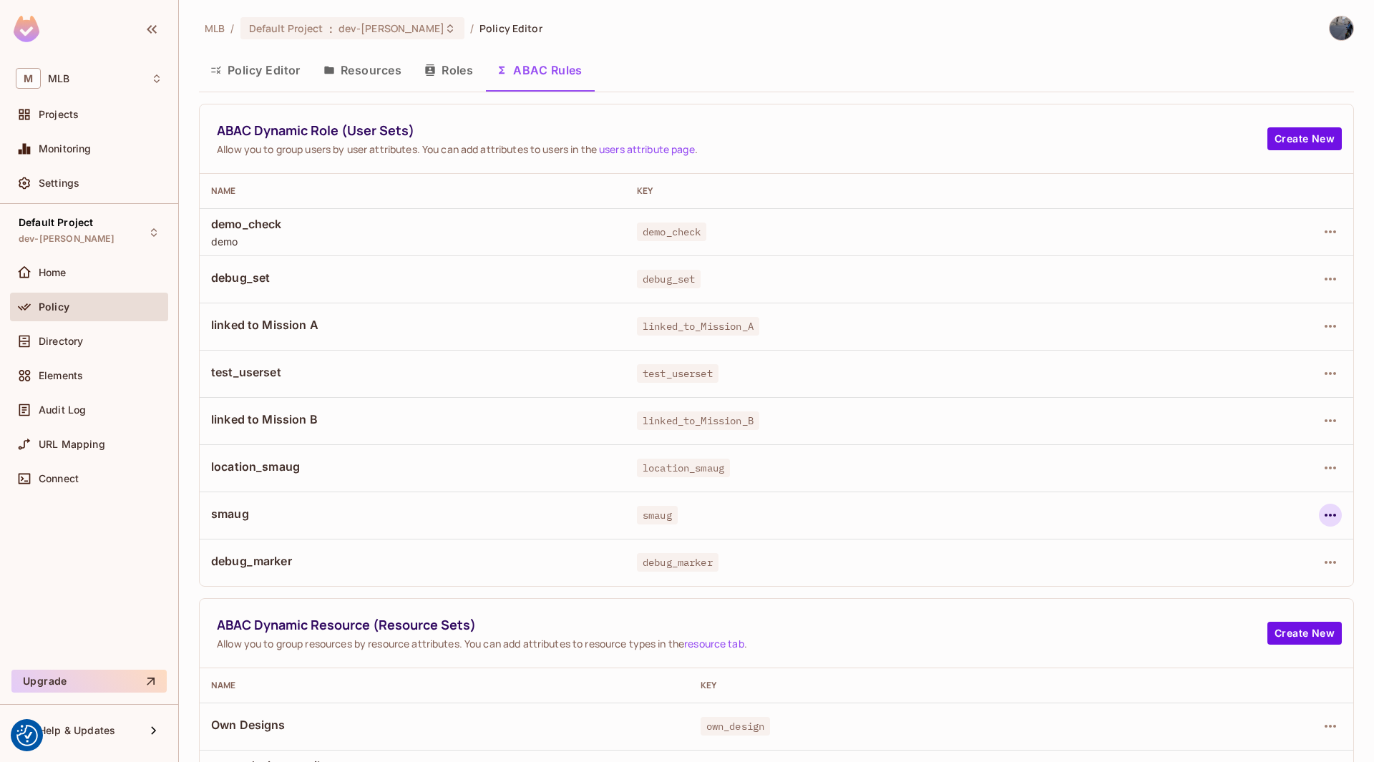
click at [1329, 512] on button "button" at bounding box center [1330, 515] width 23 height 23
click at [1223, 542] on div "Edit Dynamic Role (User Set)" at bounding box center [1221, 548] width 140 height 14
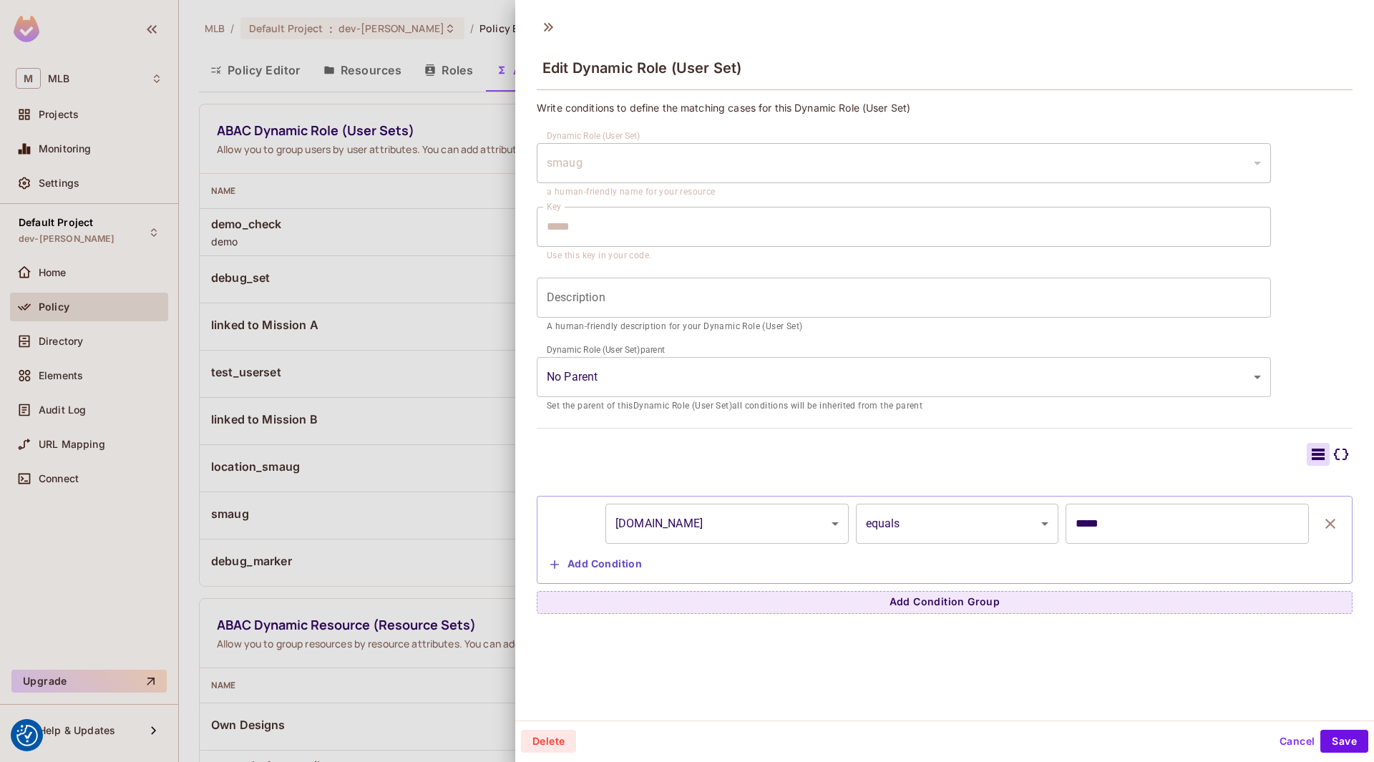
click at [1284, 743] on button "Cancel" at bounding box center [1296, 741] width 47 height 23
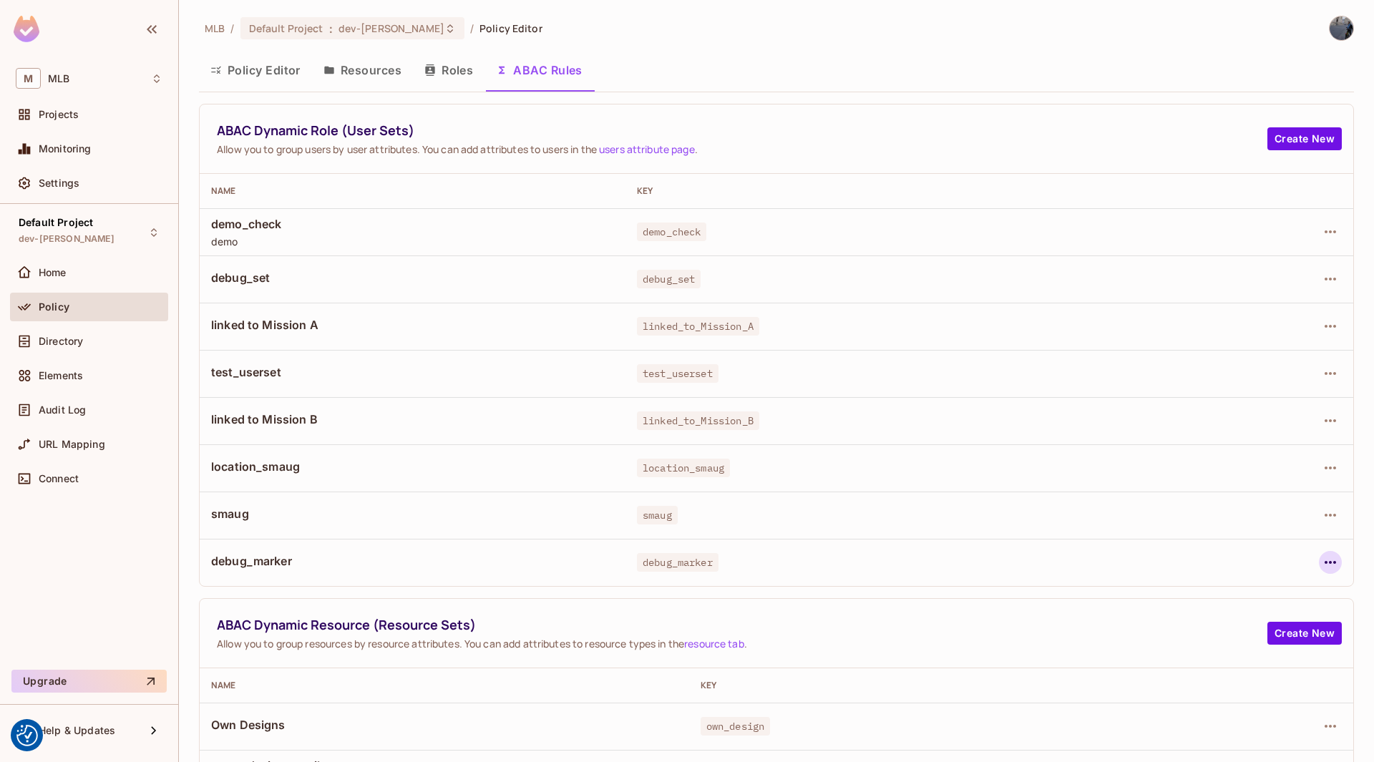
click at [1327, 561] on icon "button" at bounding box center [1329, 562] width 17 height 17
click at [1211, 600] on div "Edit Dynamic Role (User Set)" at bounding box center [1221, 595] width 140 height 14
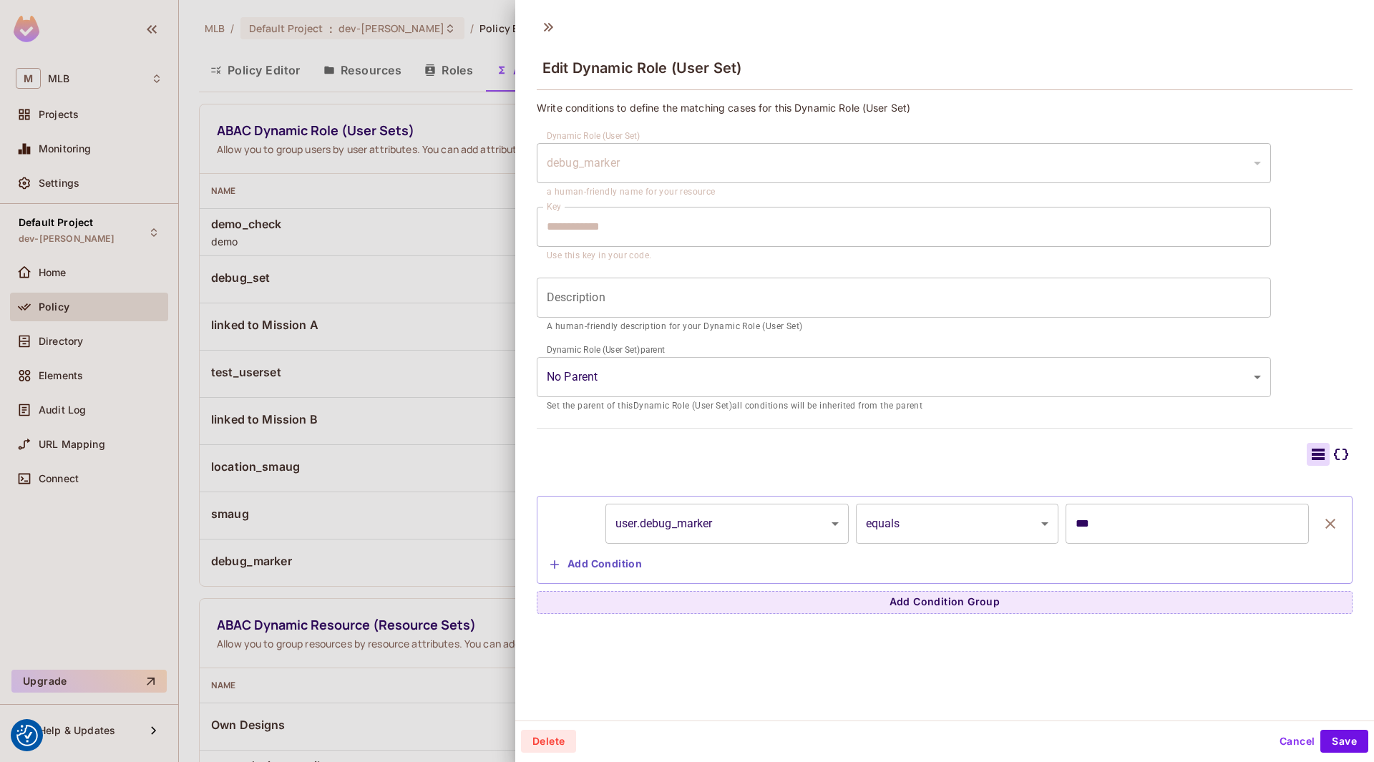
click at [1281, 733] on button "Cancel" at bounding box center [1296, 741] width 47 height 23
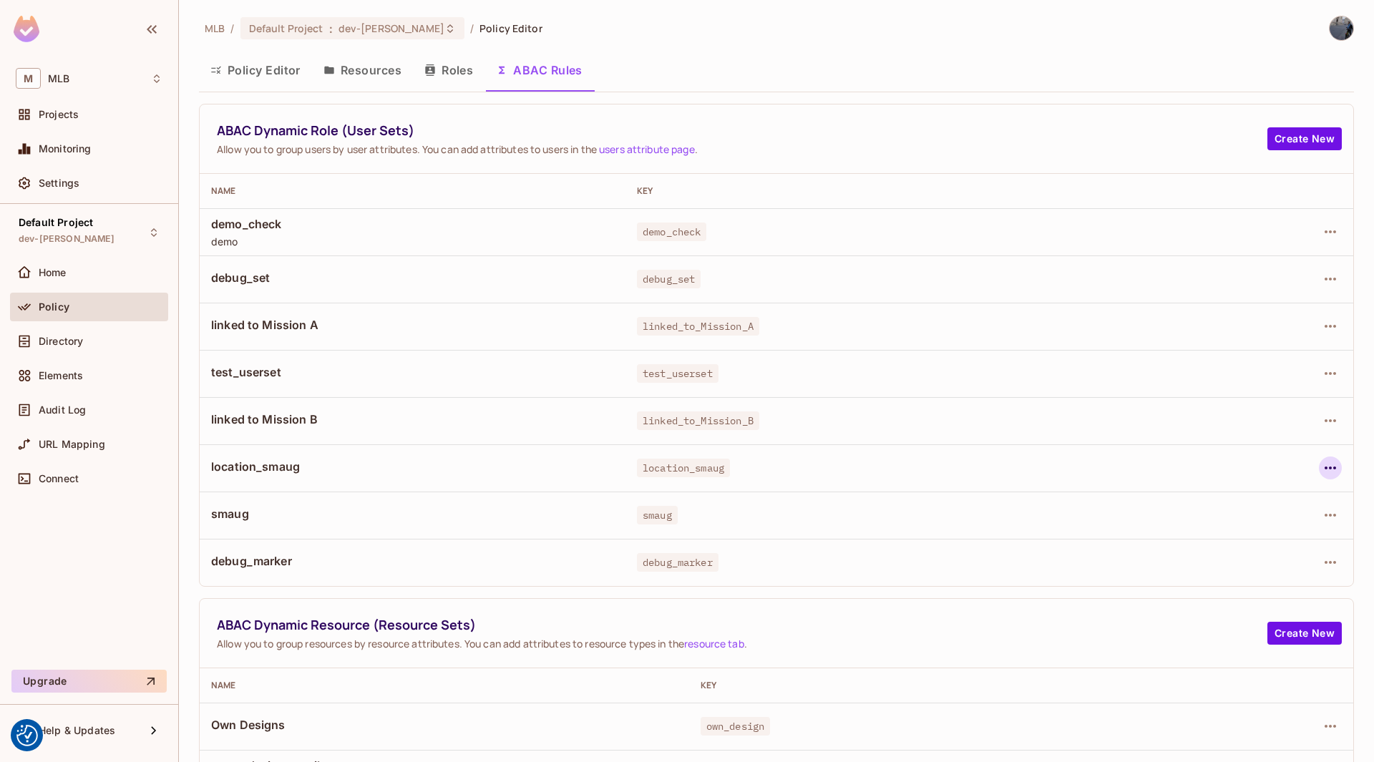
click at [1322, 465] on icon "button" at bounding box center [1329, 467] width 17 height 17
click at [1225, 502] on div "Edit Dynamic Role (User Set)" at bounding box center [1221, 501] width 140 height 14
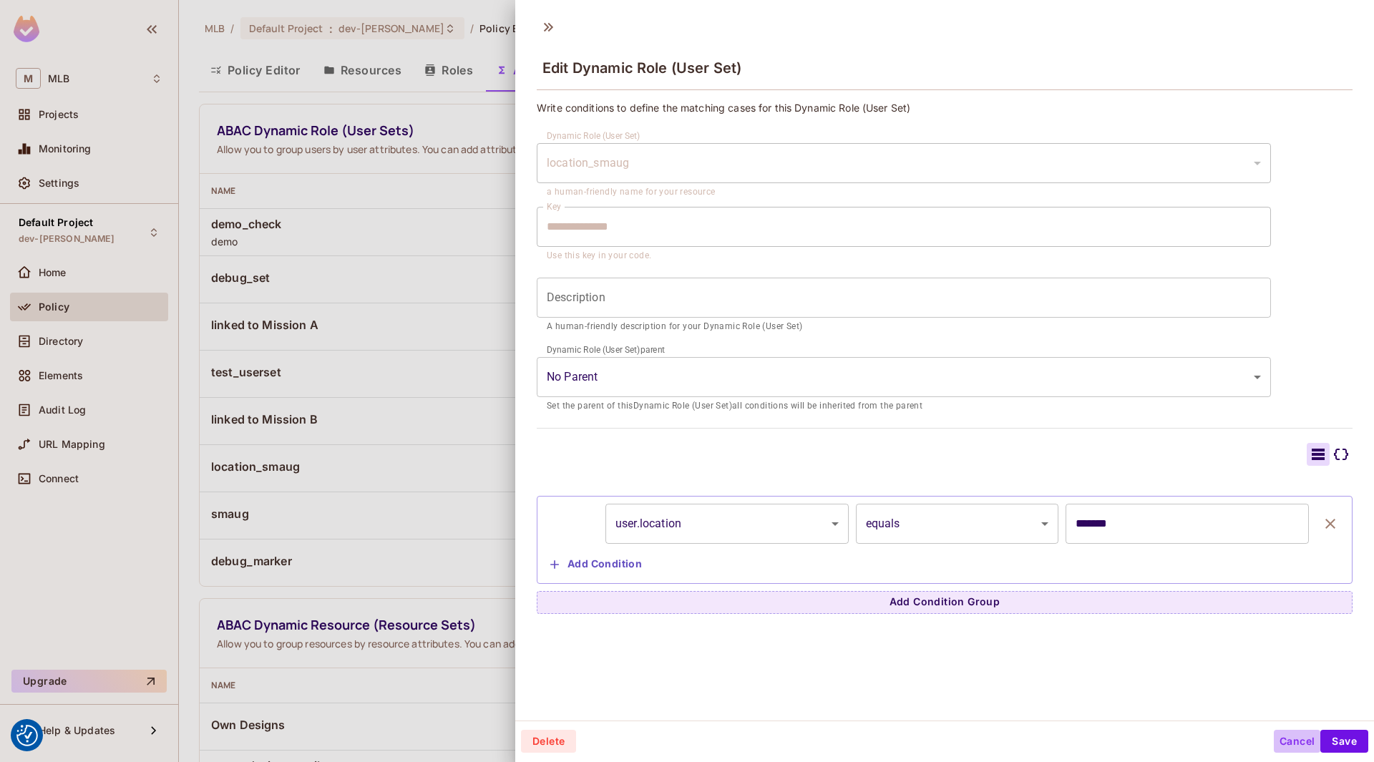
click at [1286, 745] on button "Cancel" at bounding box center [1296, 741] width 47 height 23
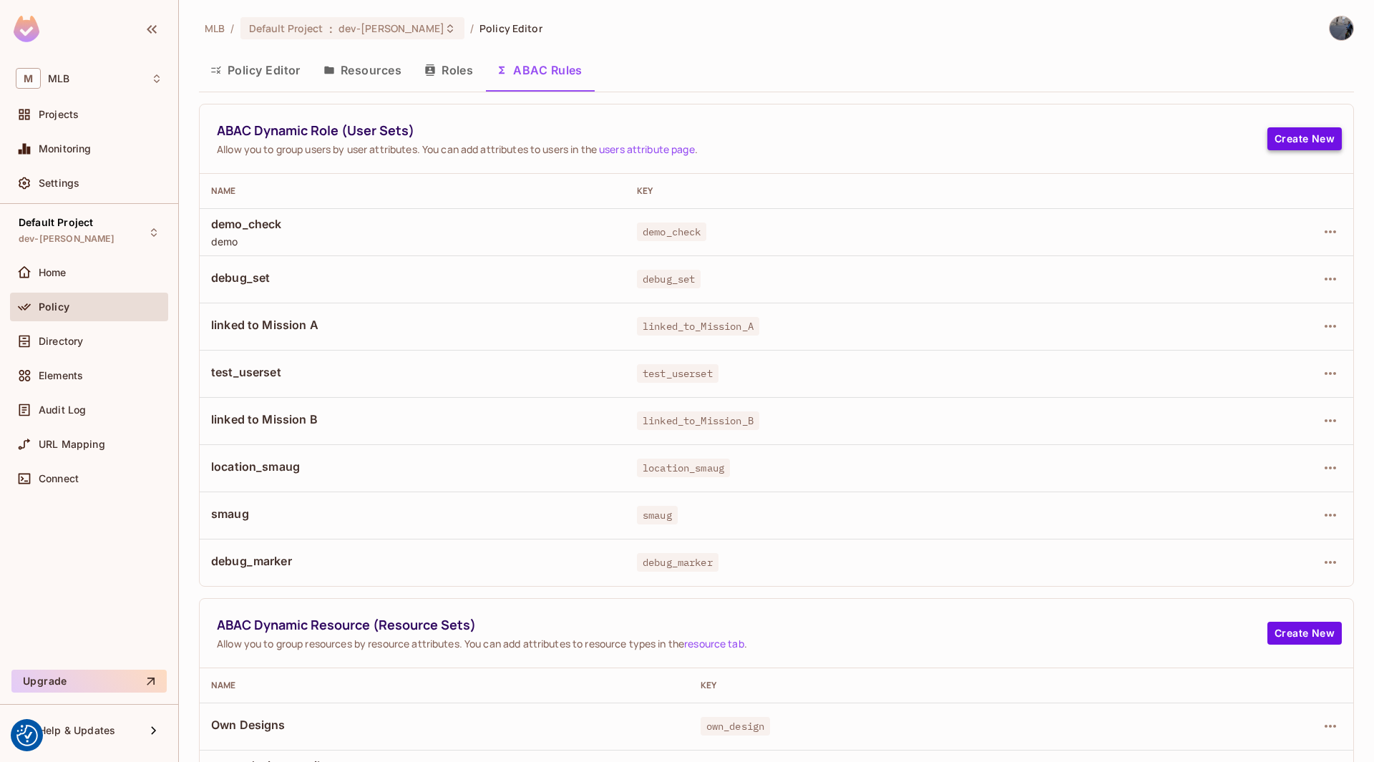
click at [1293, 142] on button "Create New" at bounding box center [1304, 138] width 74 height 23
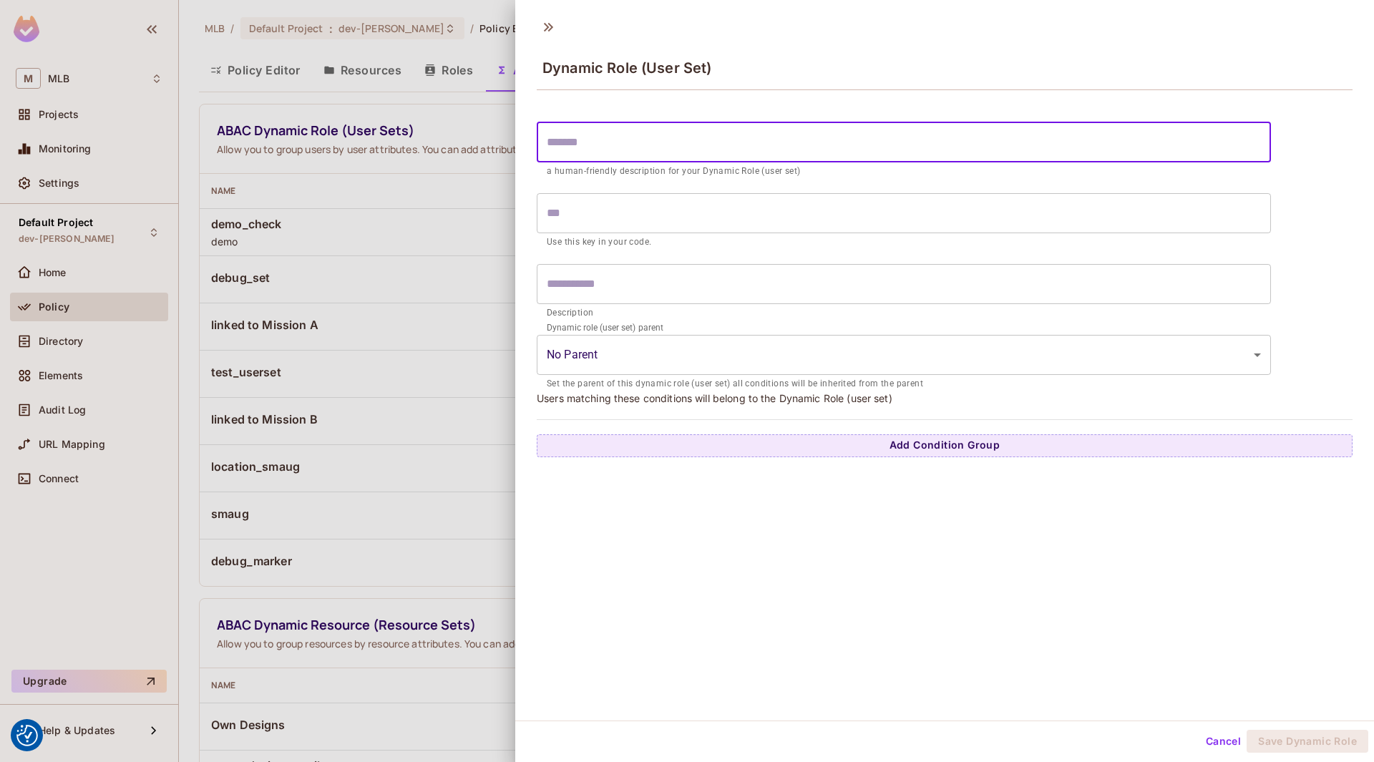
click at [725, 142] on input "text" at bounding box center [904, 142] width 734 height 40
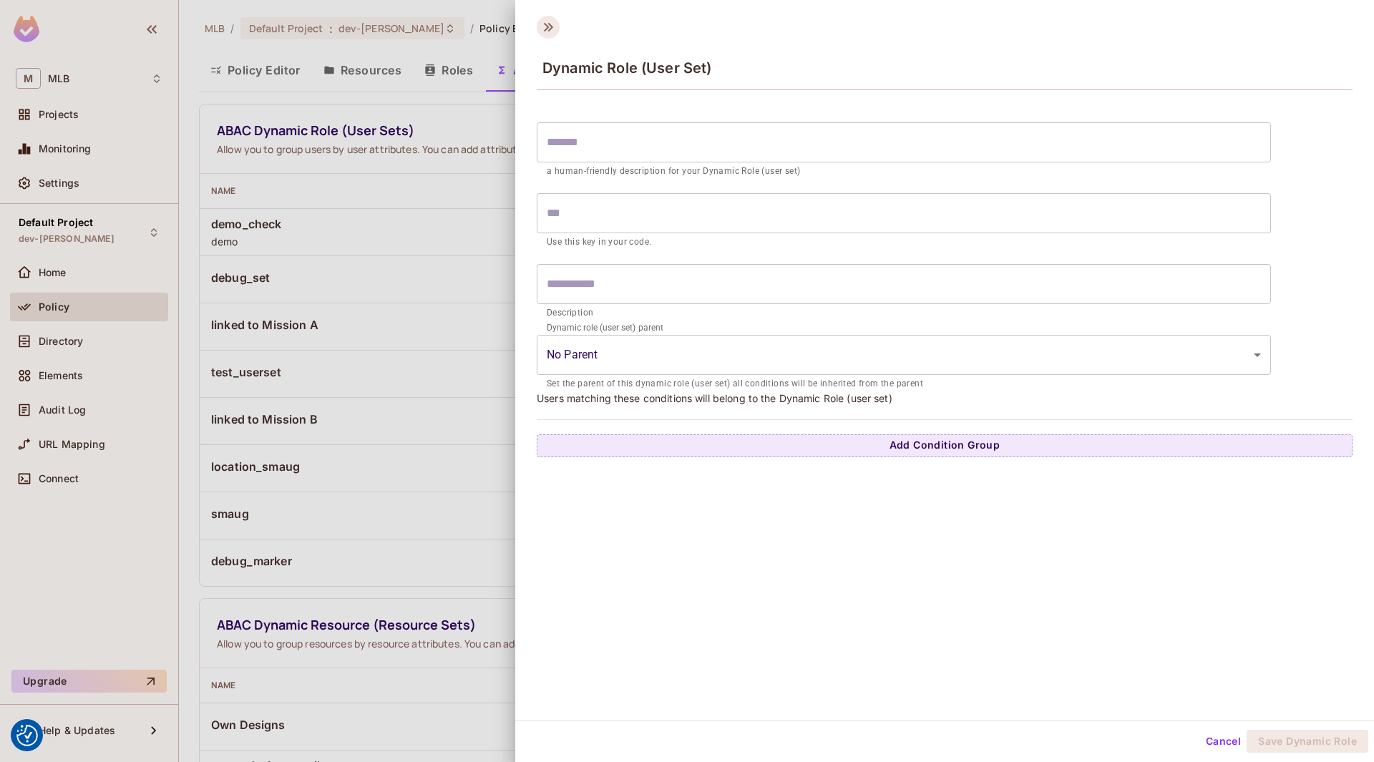
click at [551, 30] on icon at bounding box center [548, 27] width 23 height 23
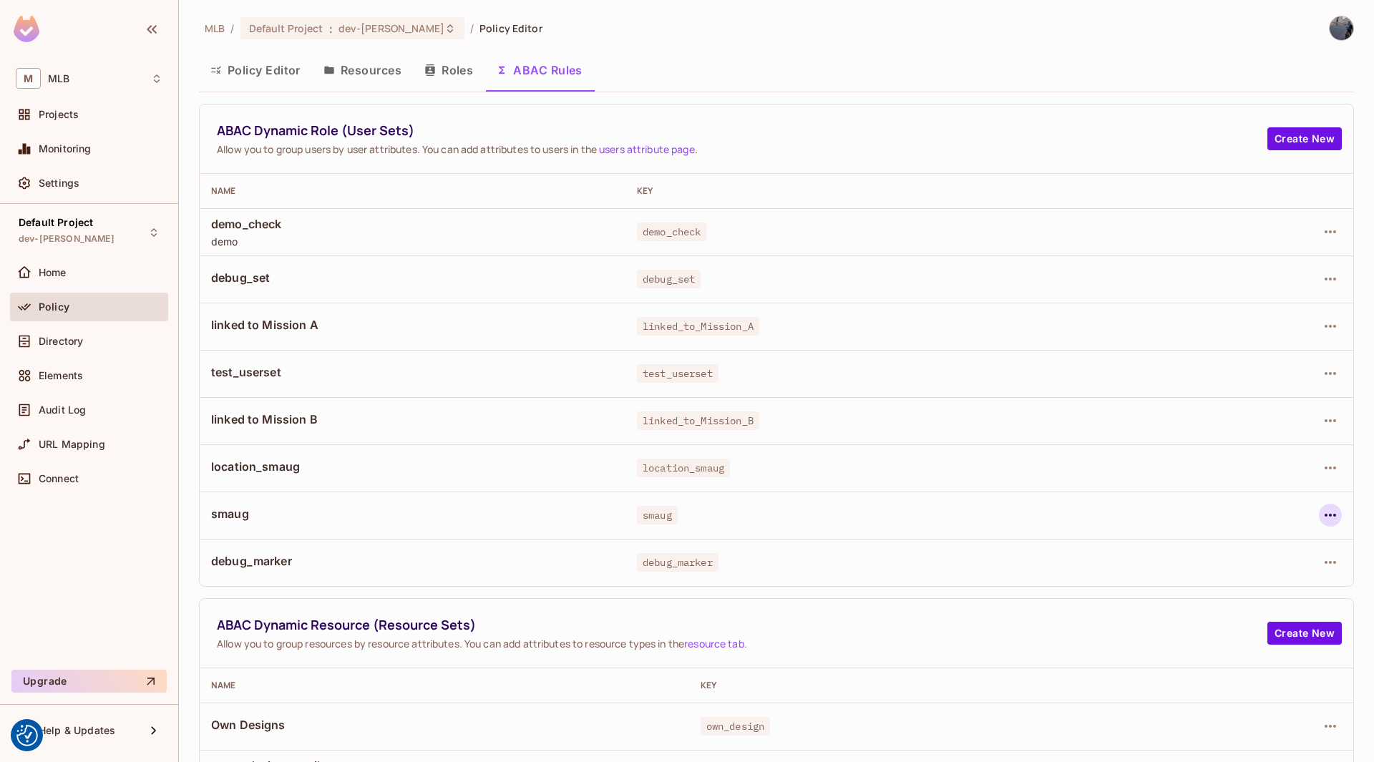
click at [1321, 507] on icon "button" at bounding box center [1329, 515] width 17 height 17
click at [1259, 537] on span "Edit Dynamic Role (User Set)" at bounding box center [1221, 548] width 149 height 23
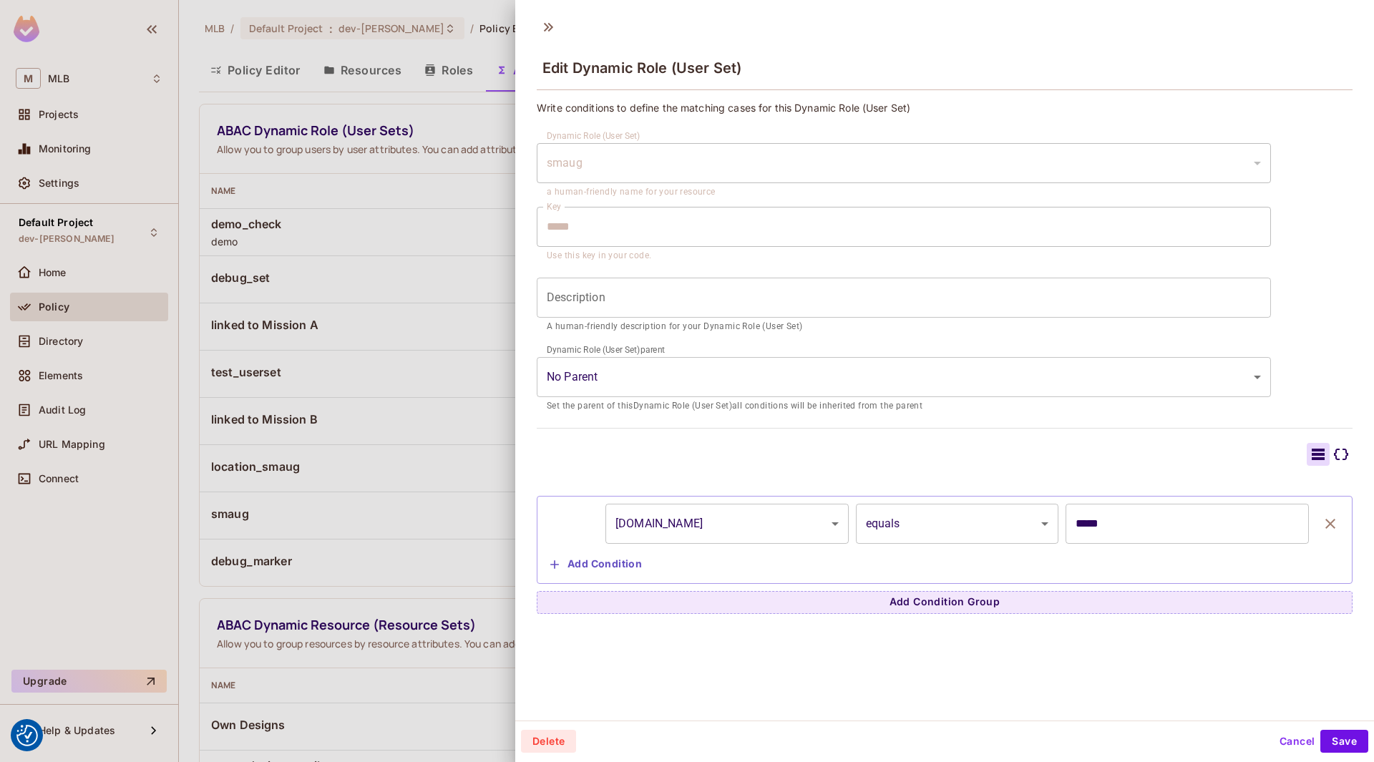
click at [645, 174] on div "smaug" at bounding box center [904, 163] width 734 height 40
click at [625, 162] on div "smaug" at bounding box center [904, 163] width 734 height 40
click at [461, 279] on div at bounding box center [687, 381] width 1374 height 762
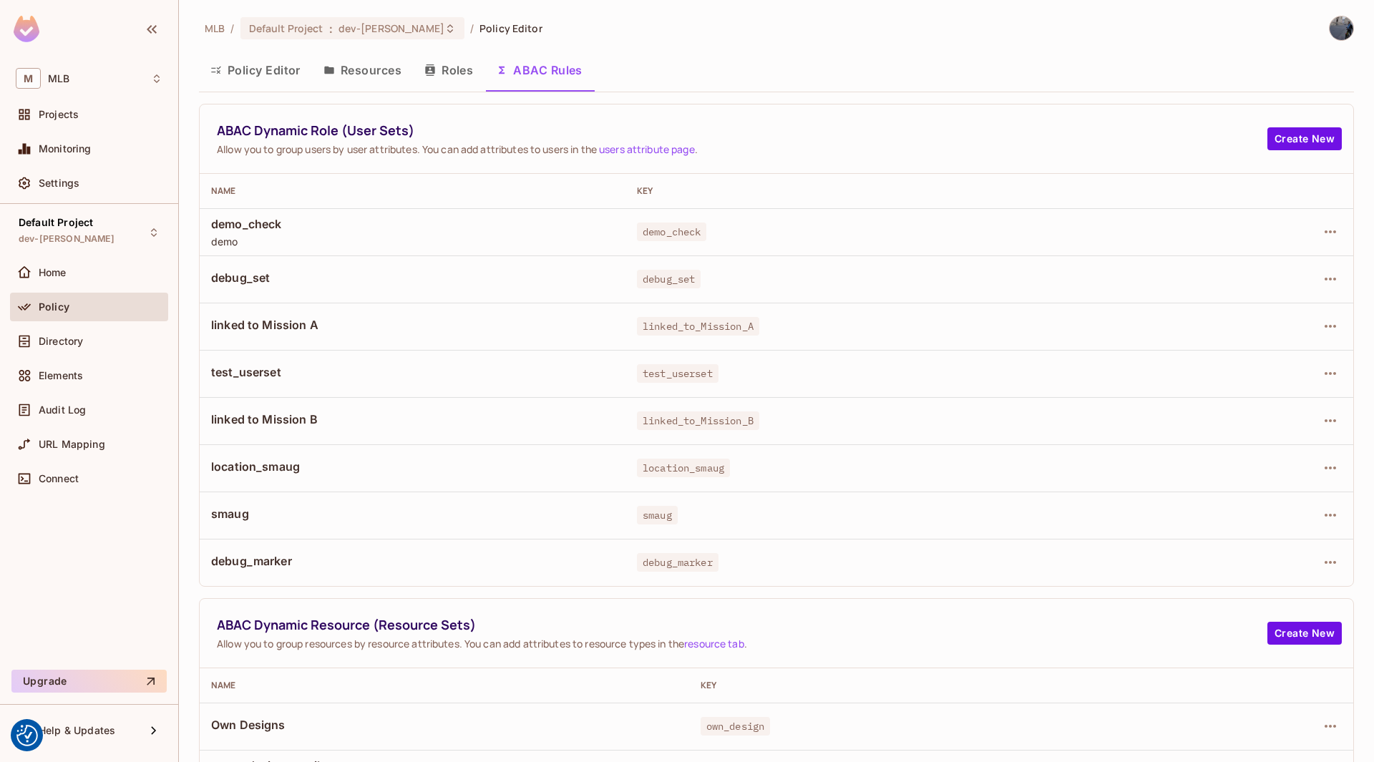
click at [69, 304] on div "Policy" at bounding box center [101, 306] width 124 height 11
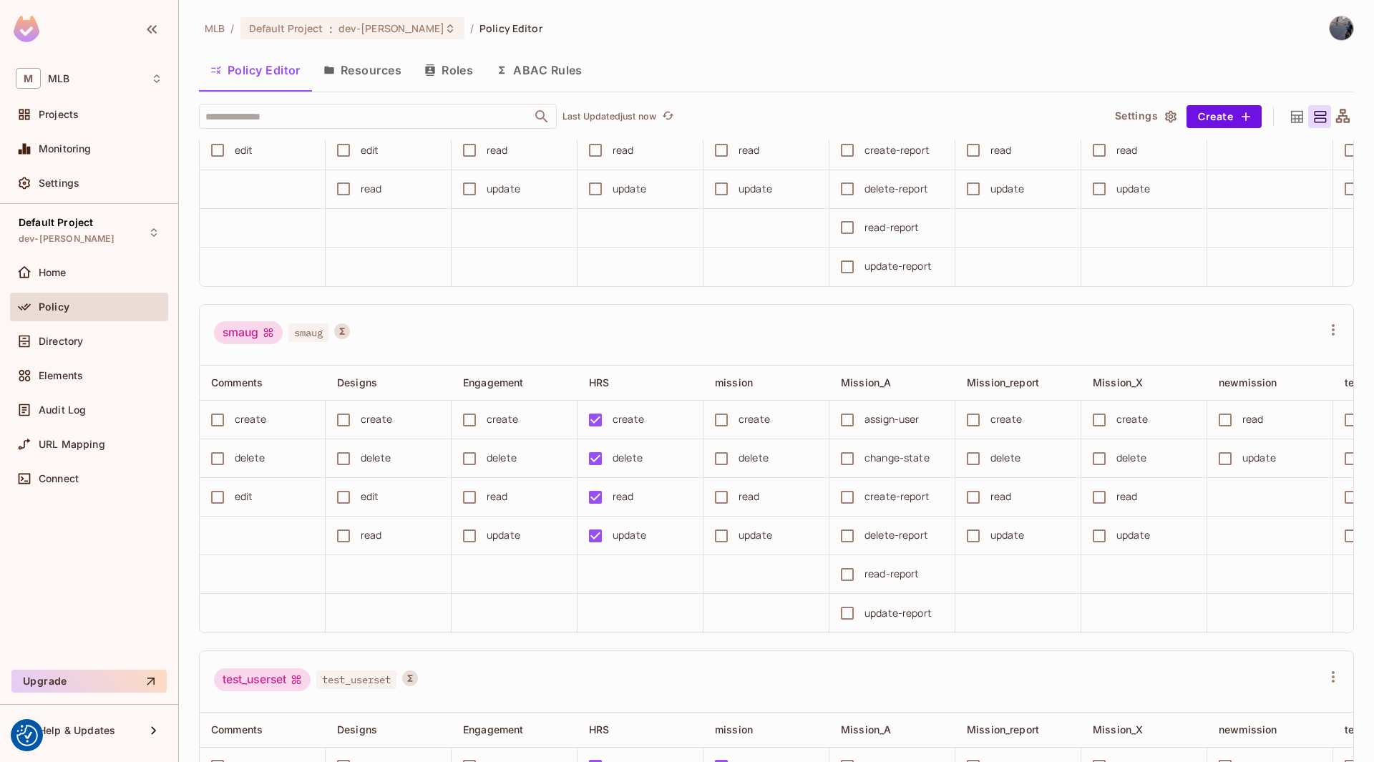
scroll to position [5668, 0]
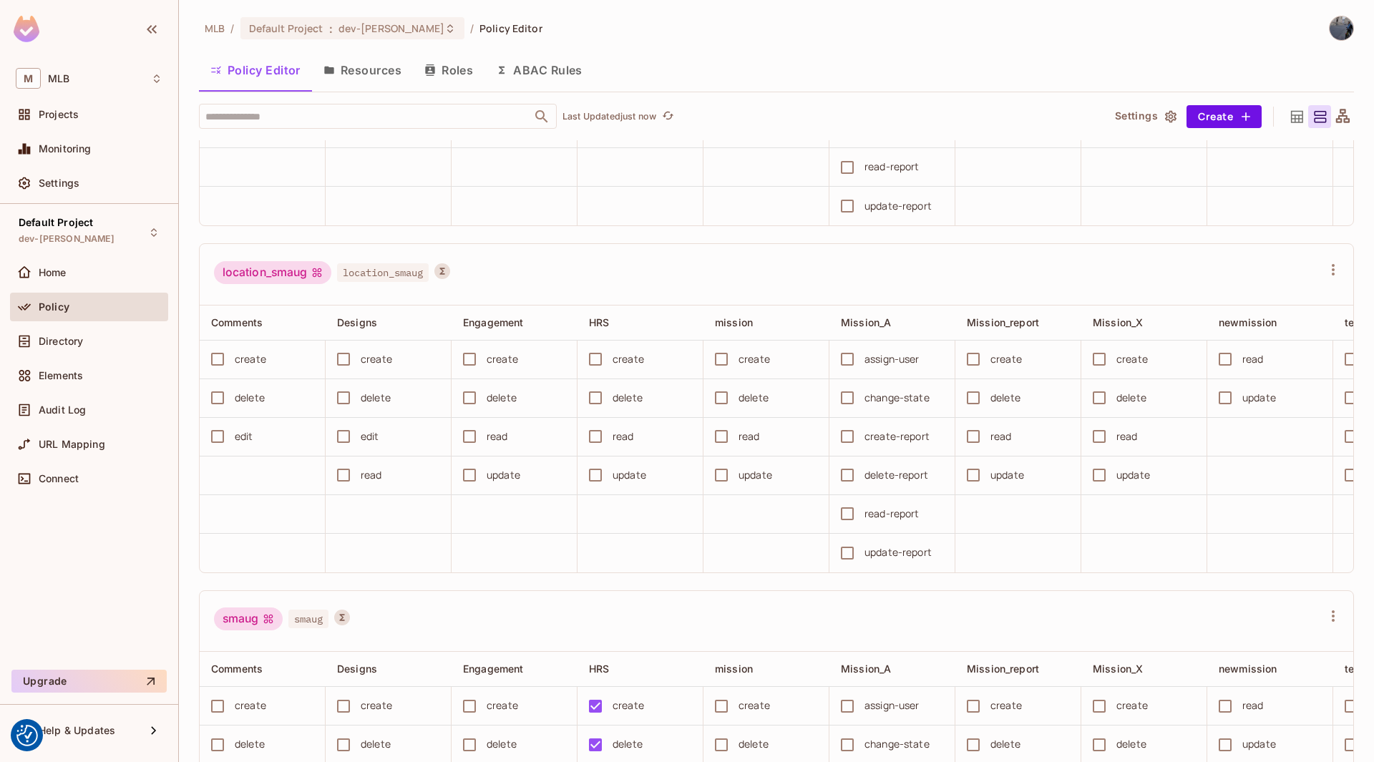
drag, startPoint x: 661, startPoint y: 624, endPoint x: 662, endPoint y: 631, distance: 7.2
click at [661, 572] on td at bounding box center [640, 553] width 126 height 39
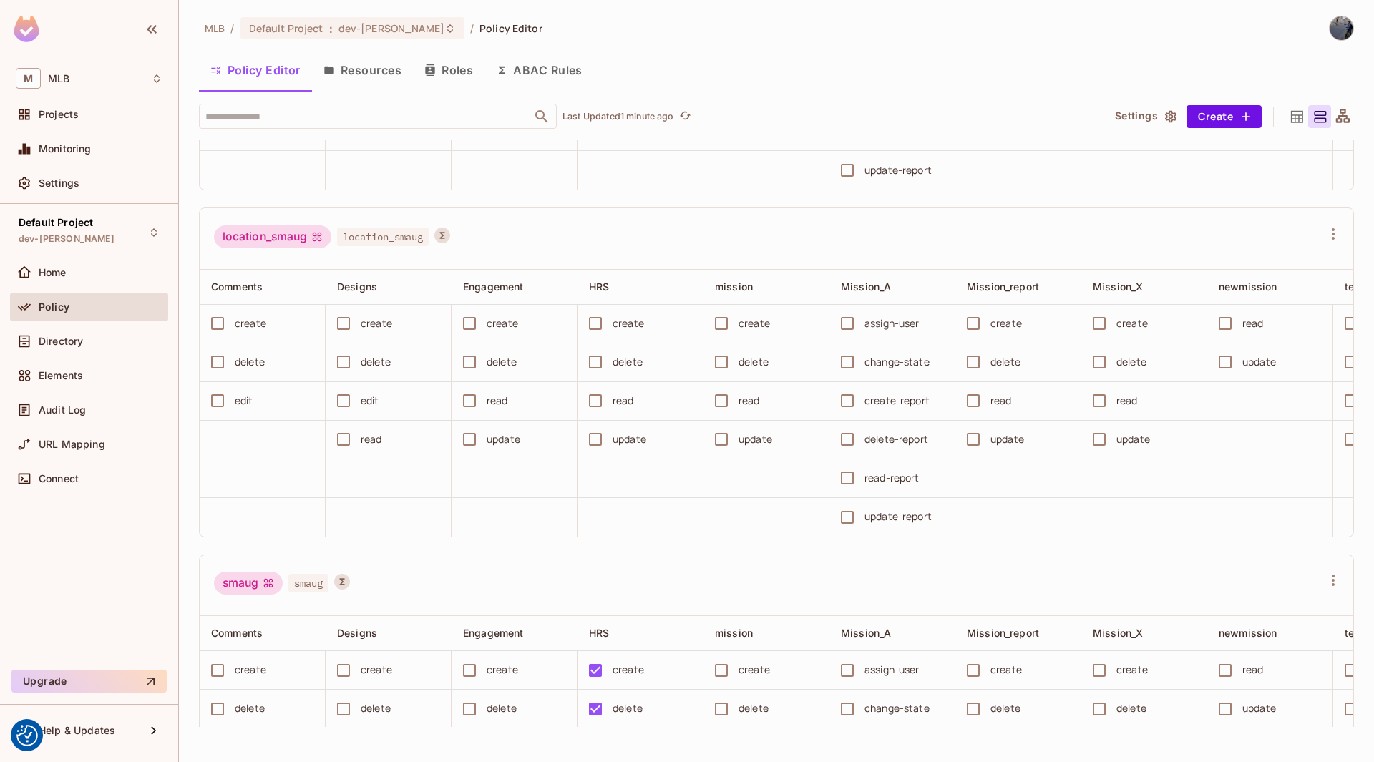
click at [373, 74] on button "Resources" at bounding box center [362, 70] width 101 height 36
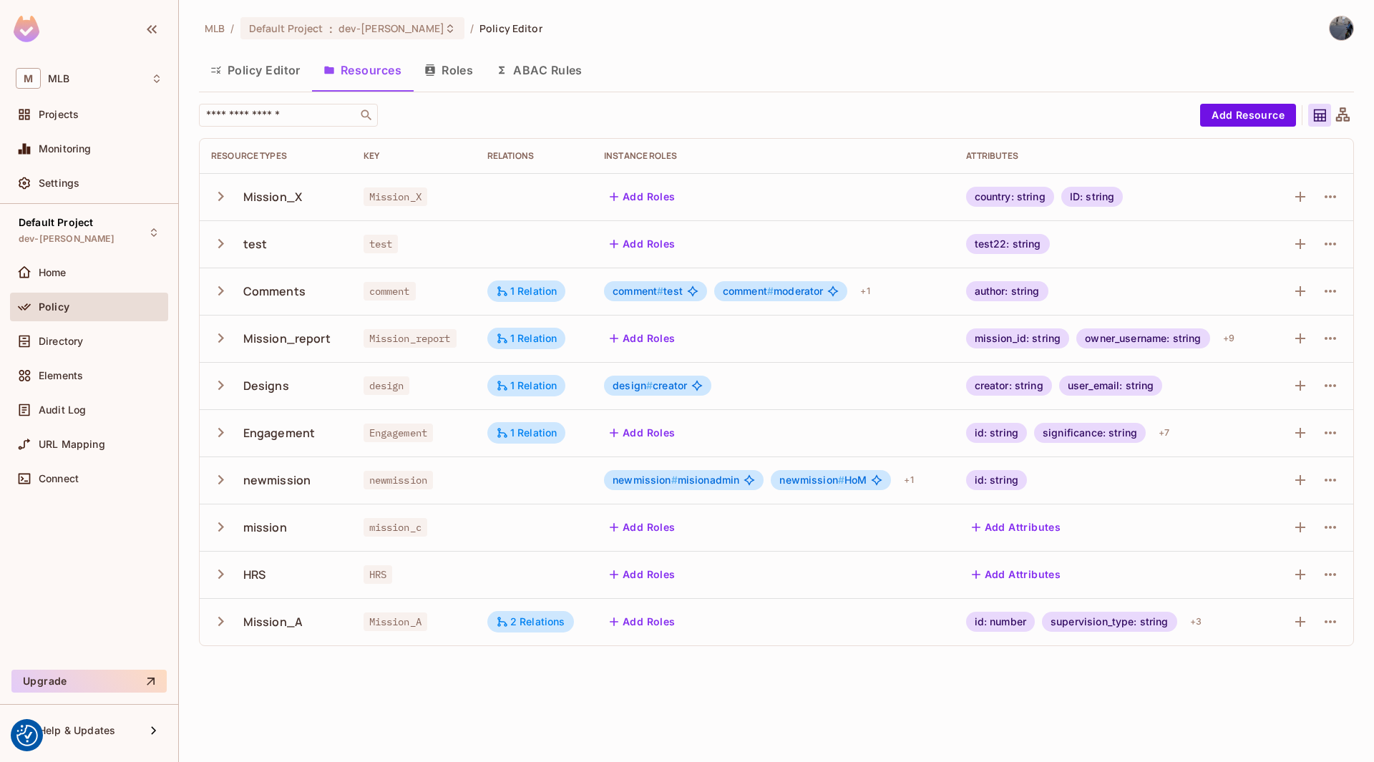
click at [44, 298] on div "Policy" at bounding box center [89, 307] width 158 height 29
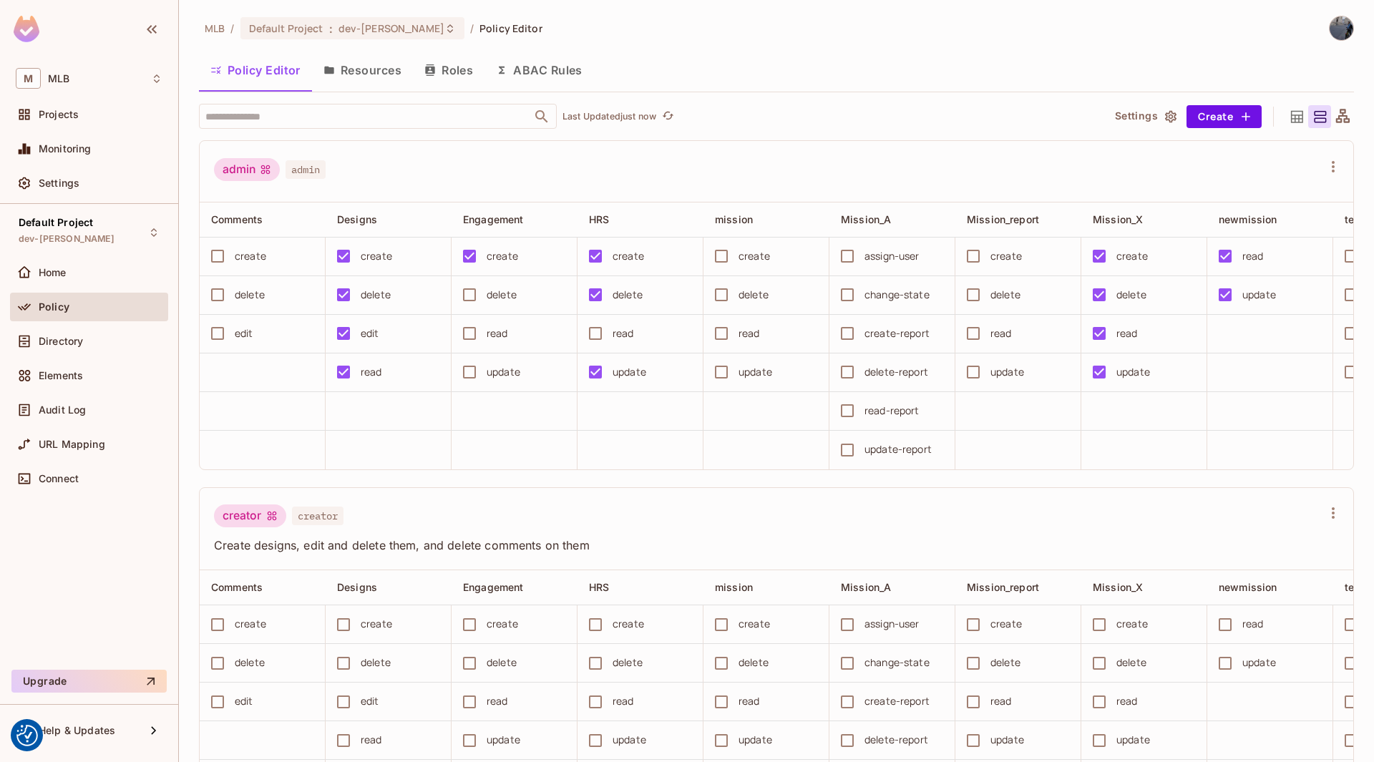
click at [522, 80] on button "ABAC Rules" at bounding box center [538, 70] width 109 height 36
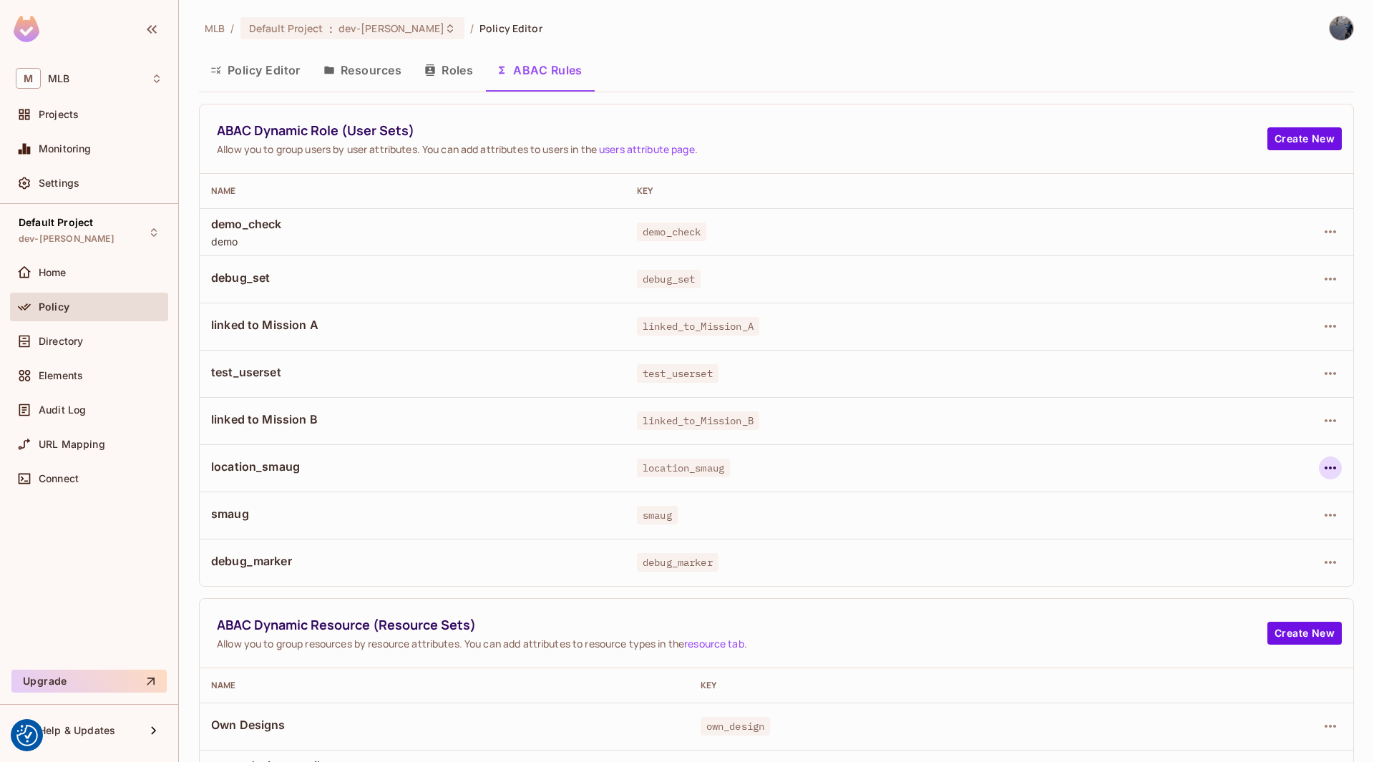
click at [1321, 471] on icon "button" at bounding box center [1329, 467] width 17 height 17
click at [1225, 505] on div "Edit Dynamic Role (User Set)" at bounding box center [1221, 501] width 140 height 14
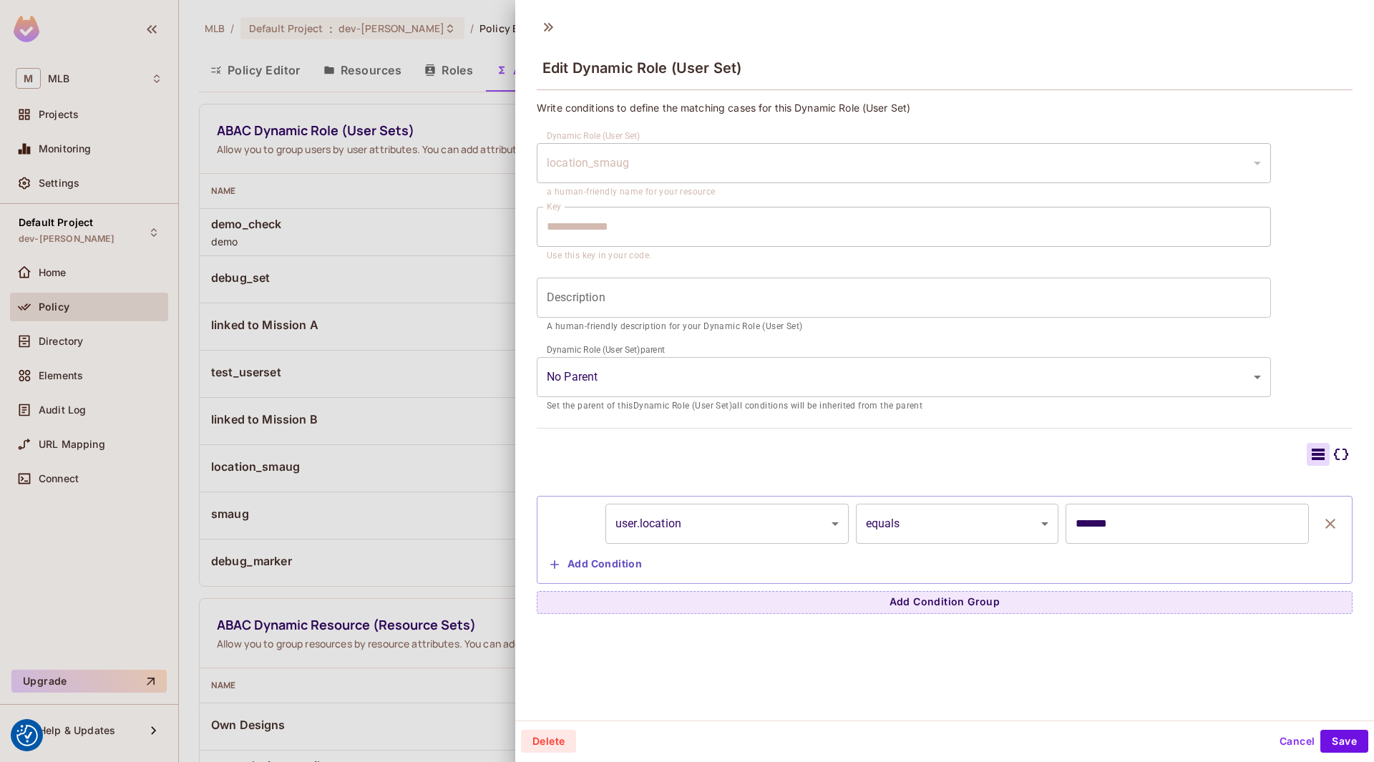
click at [416, 429] on div at bounding box center [687, 381] width 1374 height 762
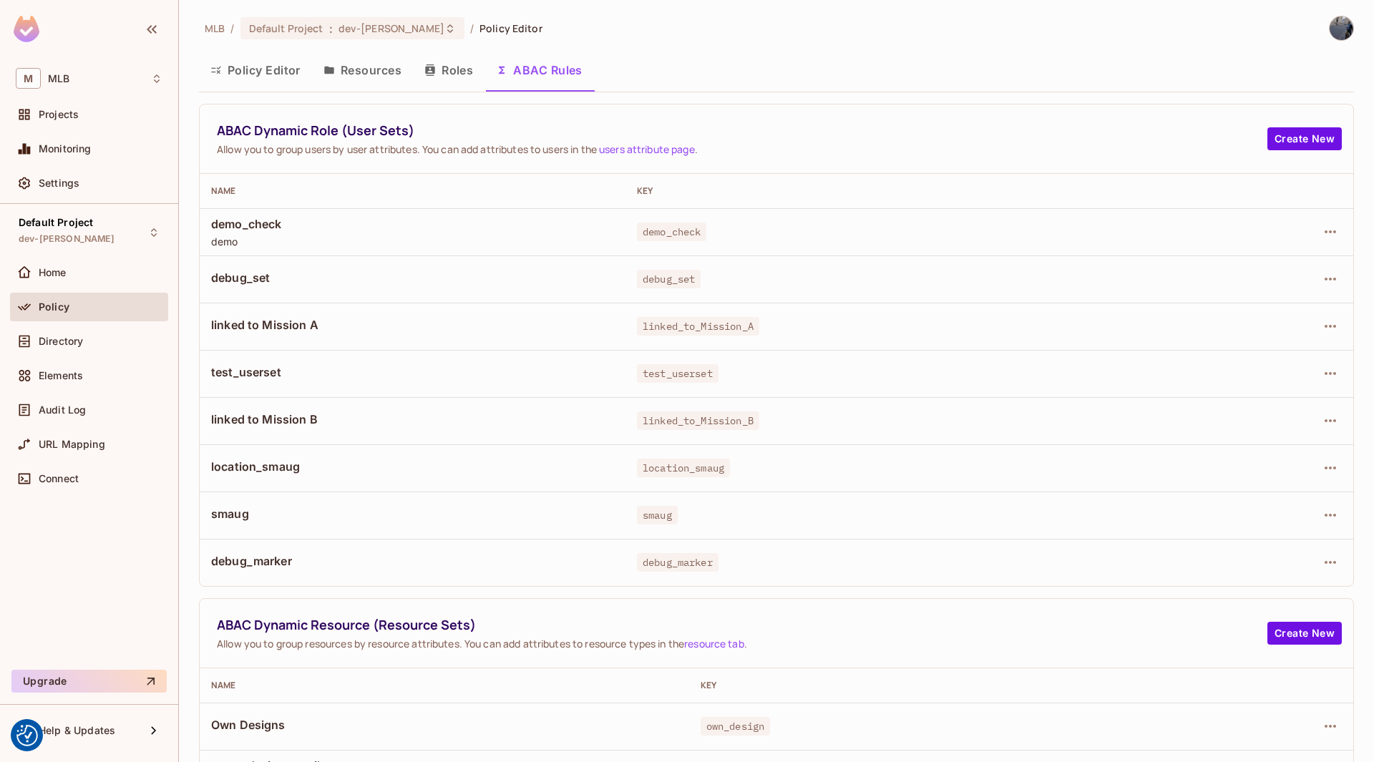
click at [373, 75] on button "Resources" at bounding box center [362, 70] width 101 height 36
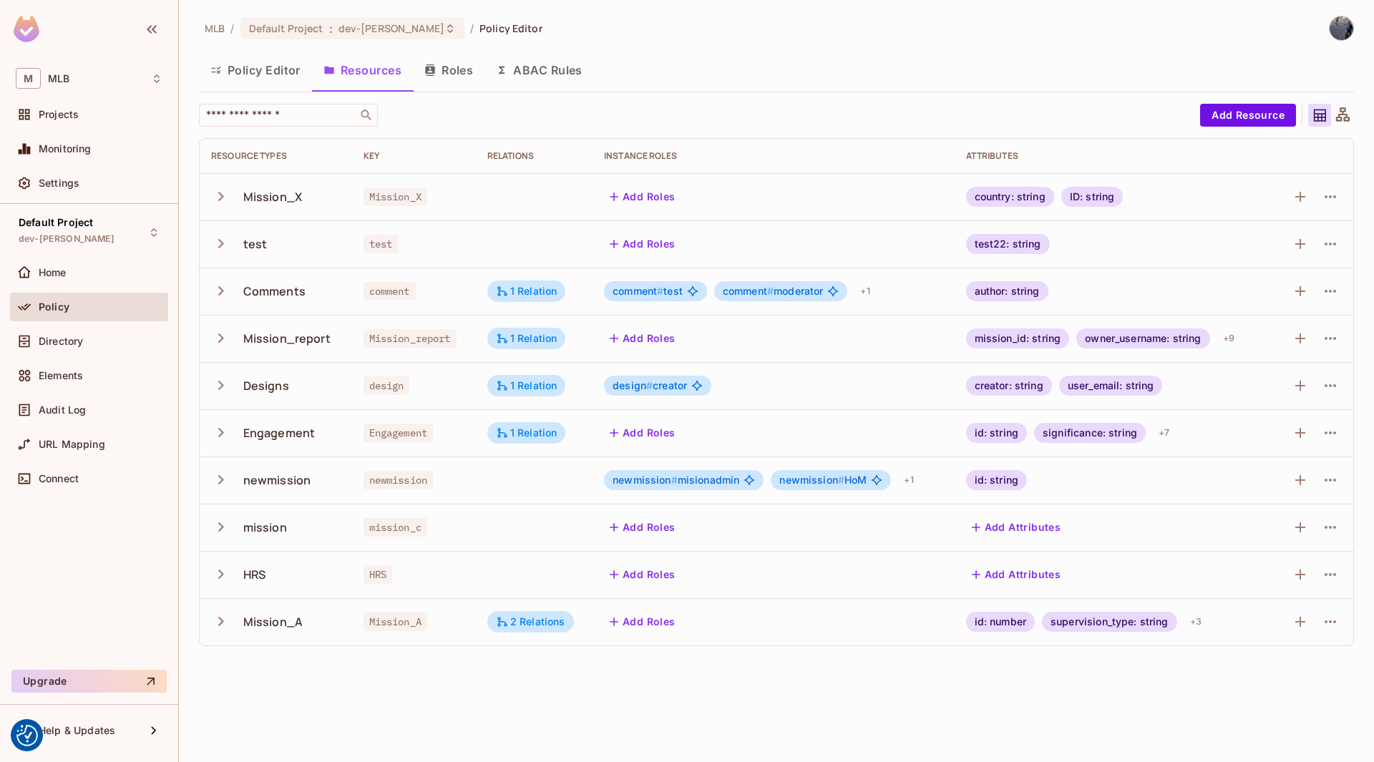
click at [282, 74] on button "Policy Editor" at bounding box center [255, 70] width 113 height 36
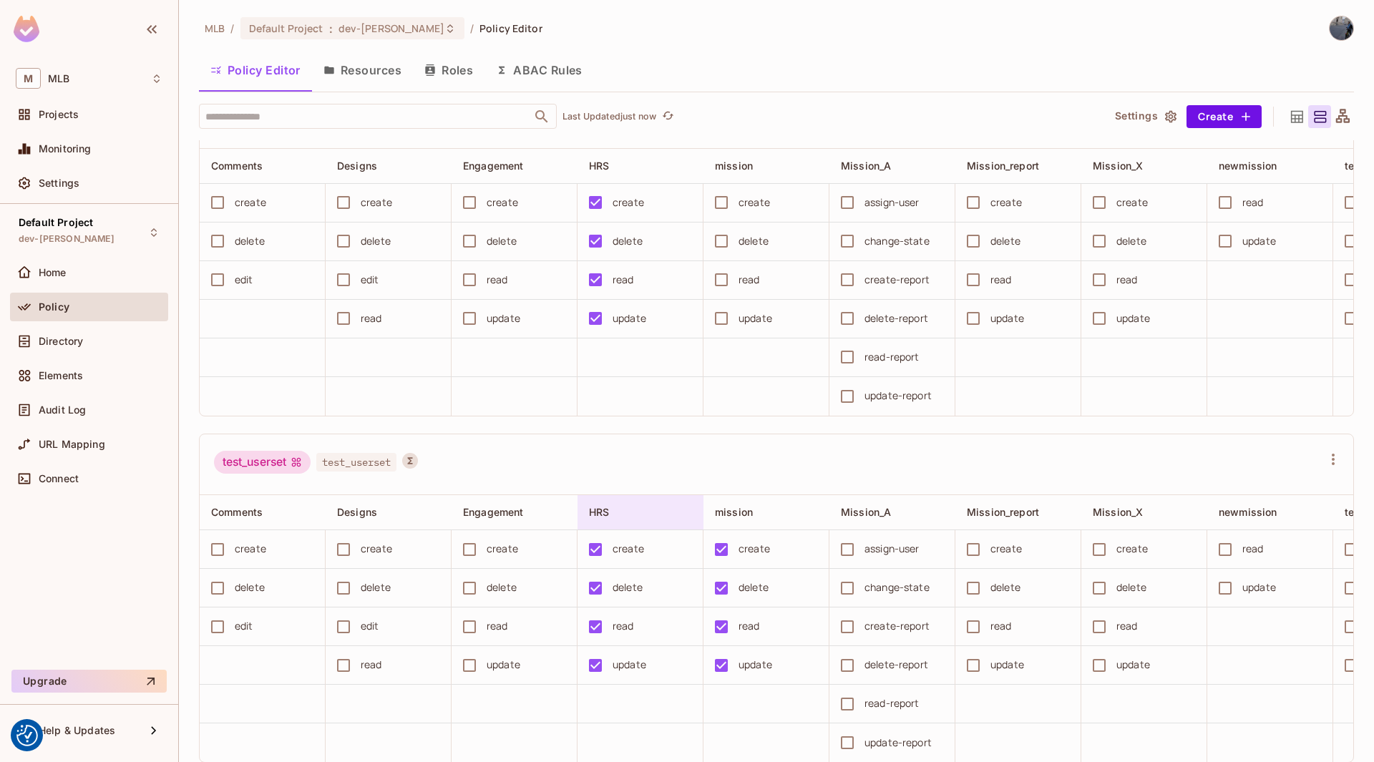
scroll to position [6241, 0]
click at [64, 301] on span "Policy" at bounding box center [54, 306] width 31 height 11
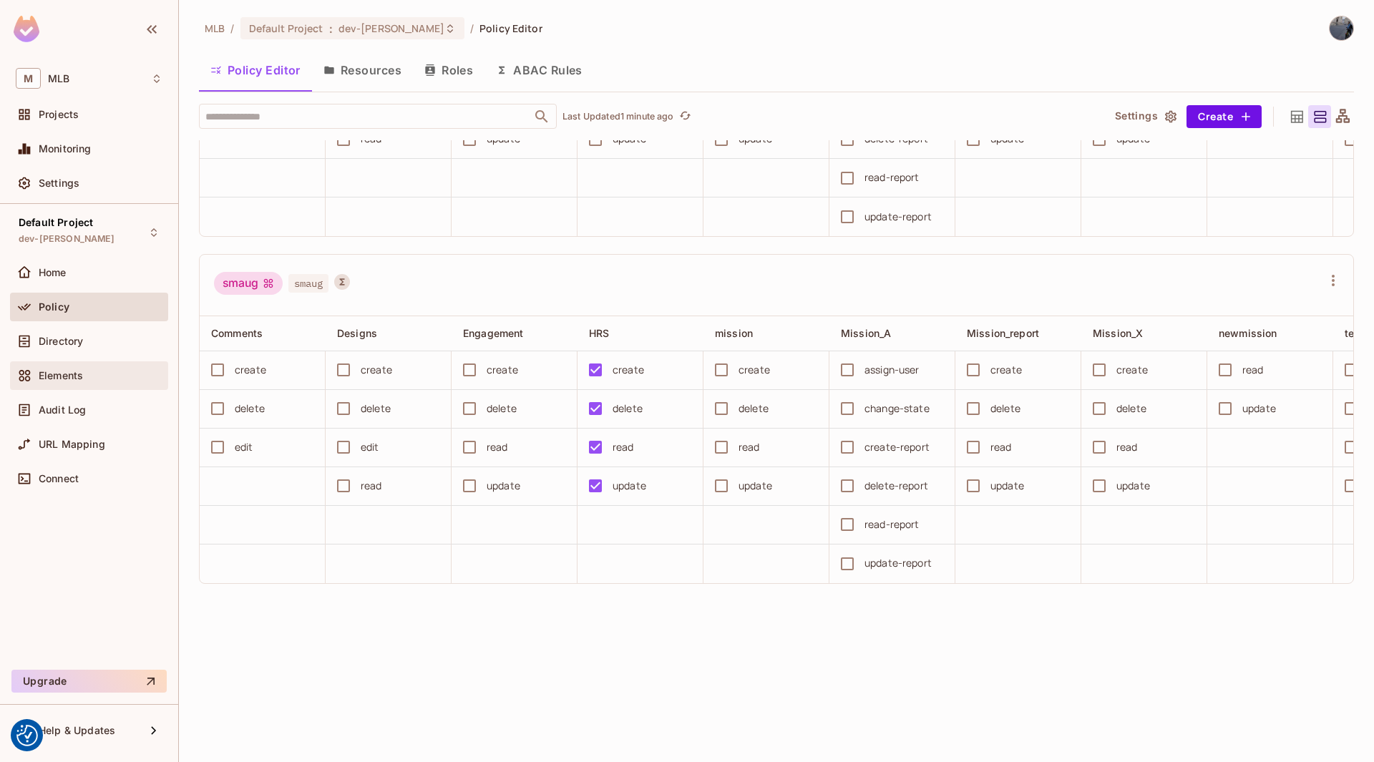
scroll to position [2486, 0]
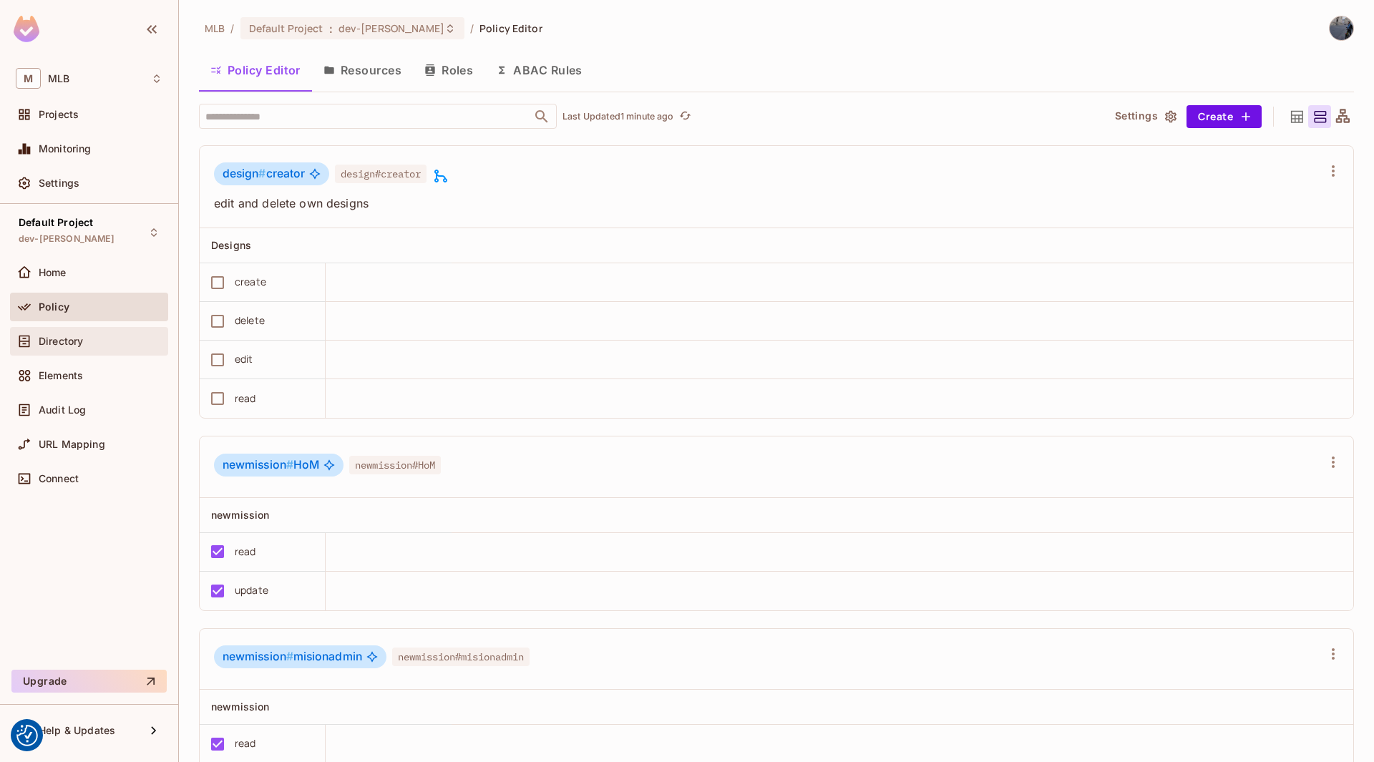
click at [67, 342] on span "Directory" at bounding box center [61, 341] width 44 height 11
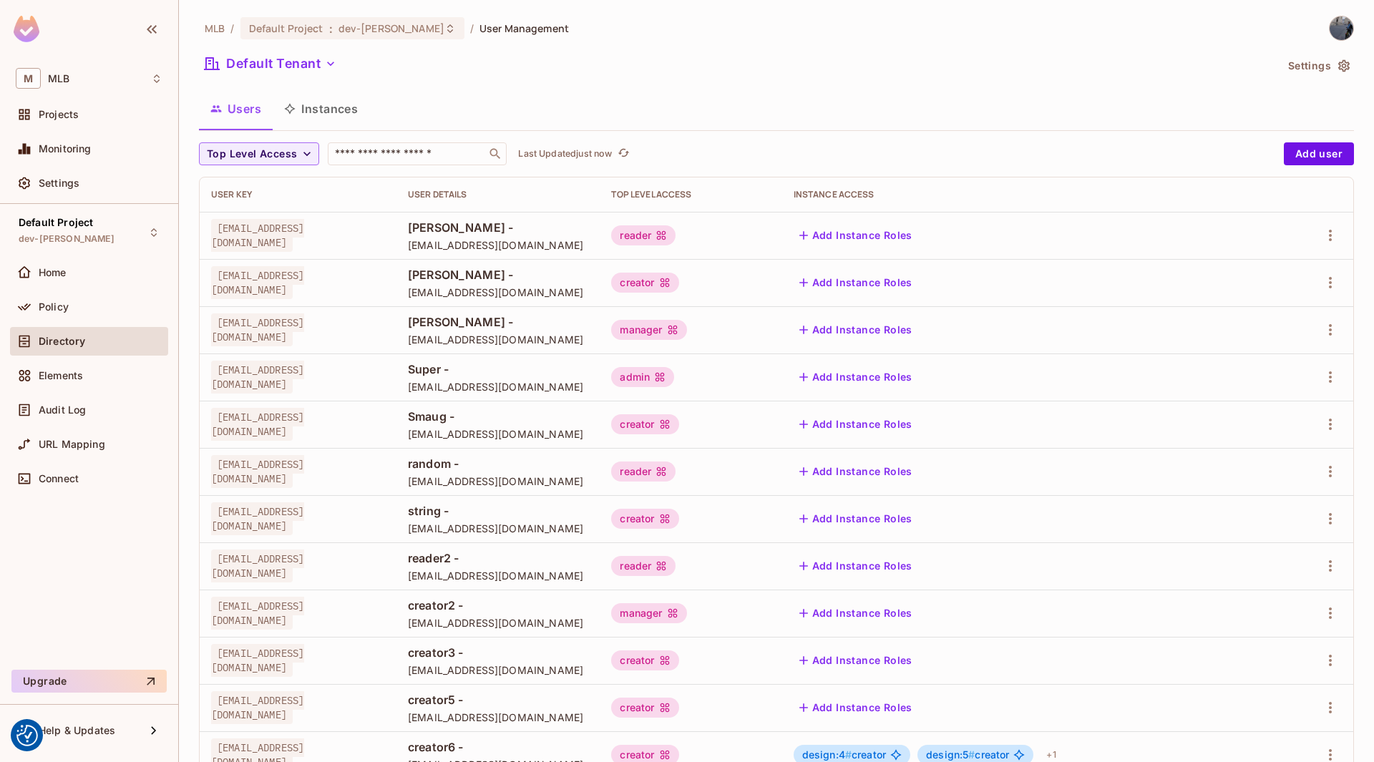
scroll to position [238, 0]
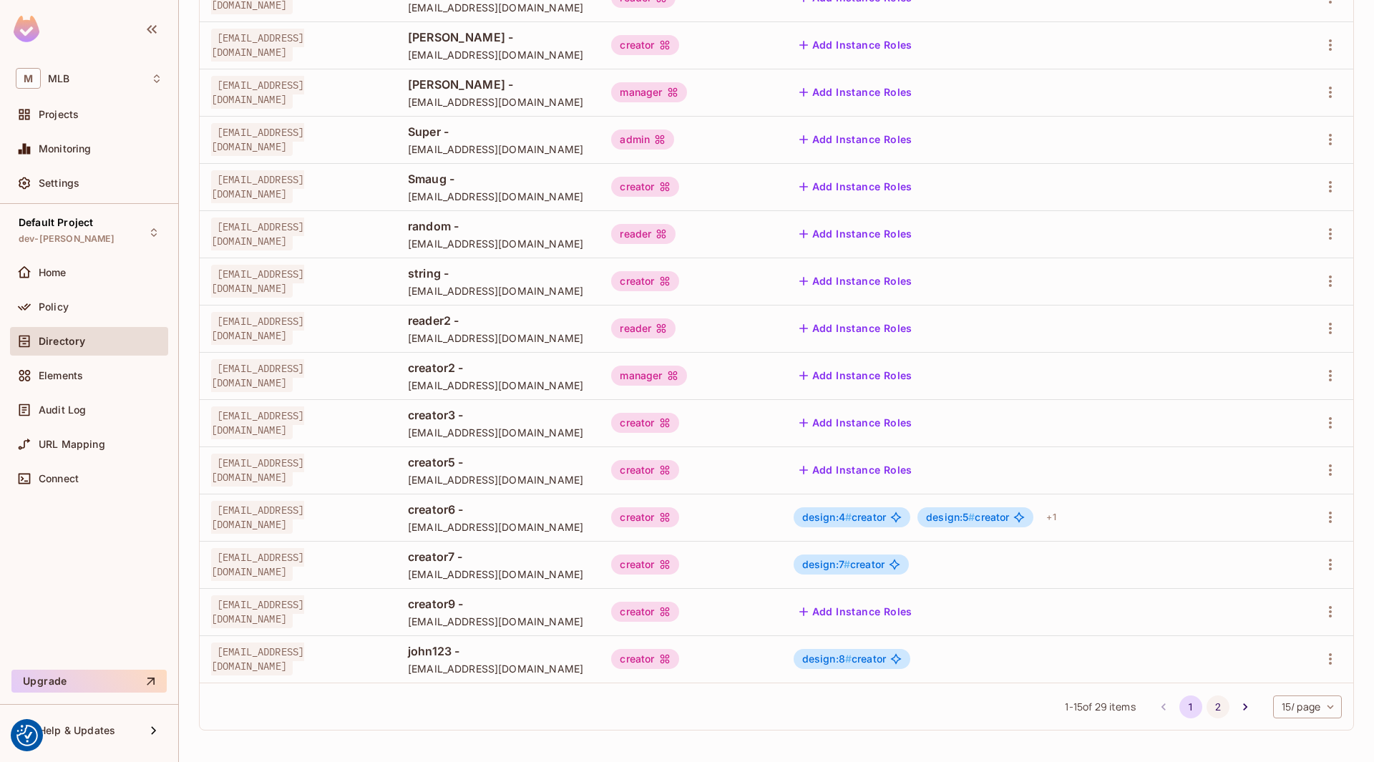
click at [1206, 700] on button "2" at bounding box center [1217, 706] width 23 height 23
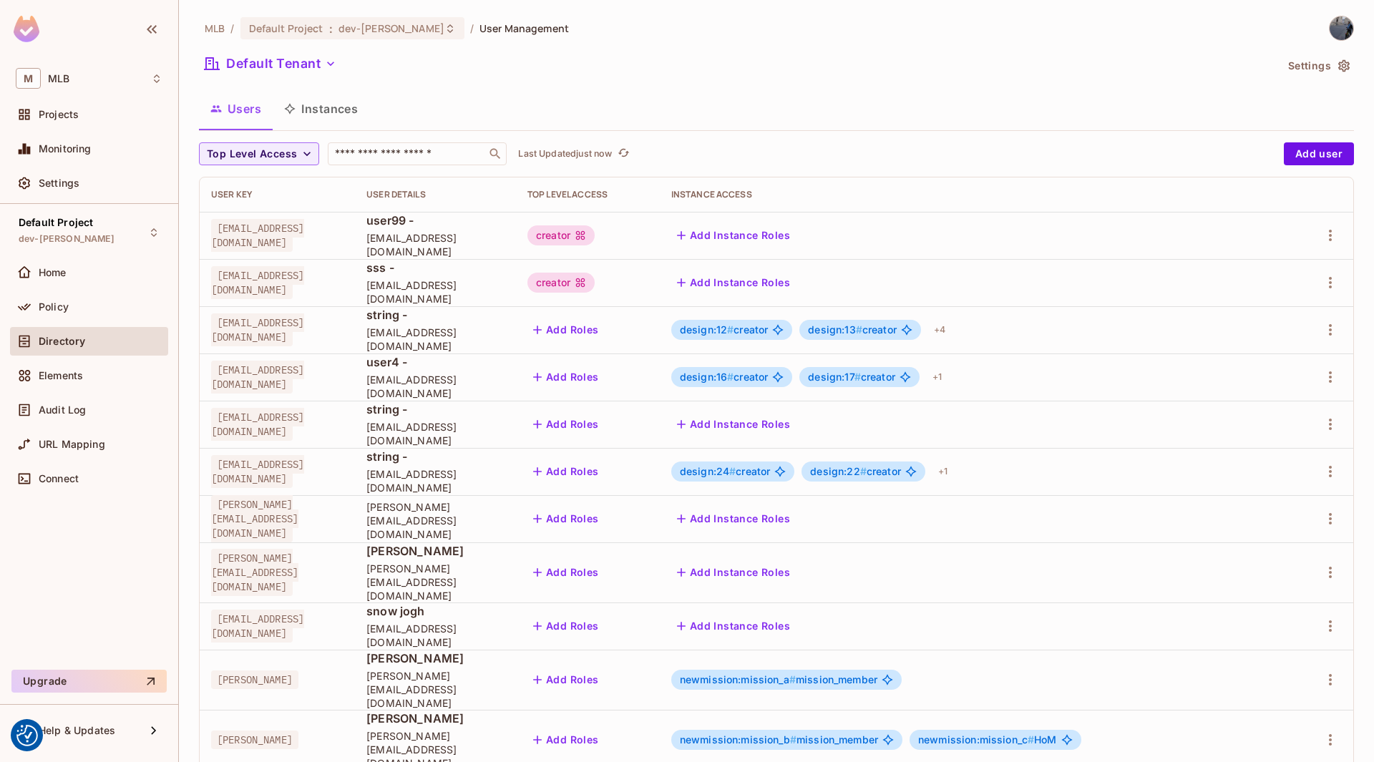
scroll to position [190, 0]
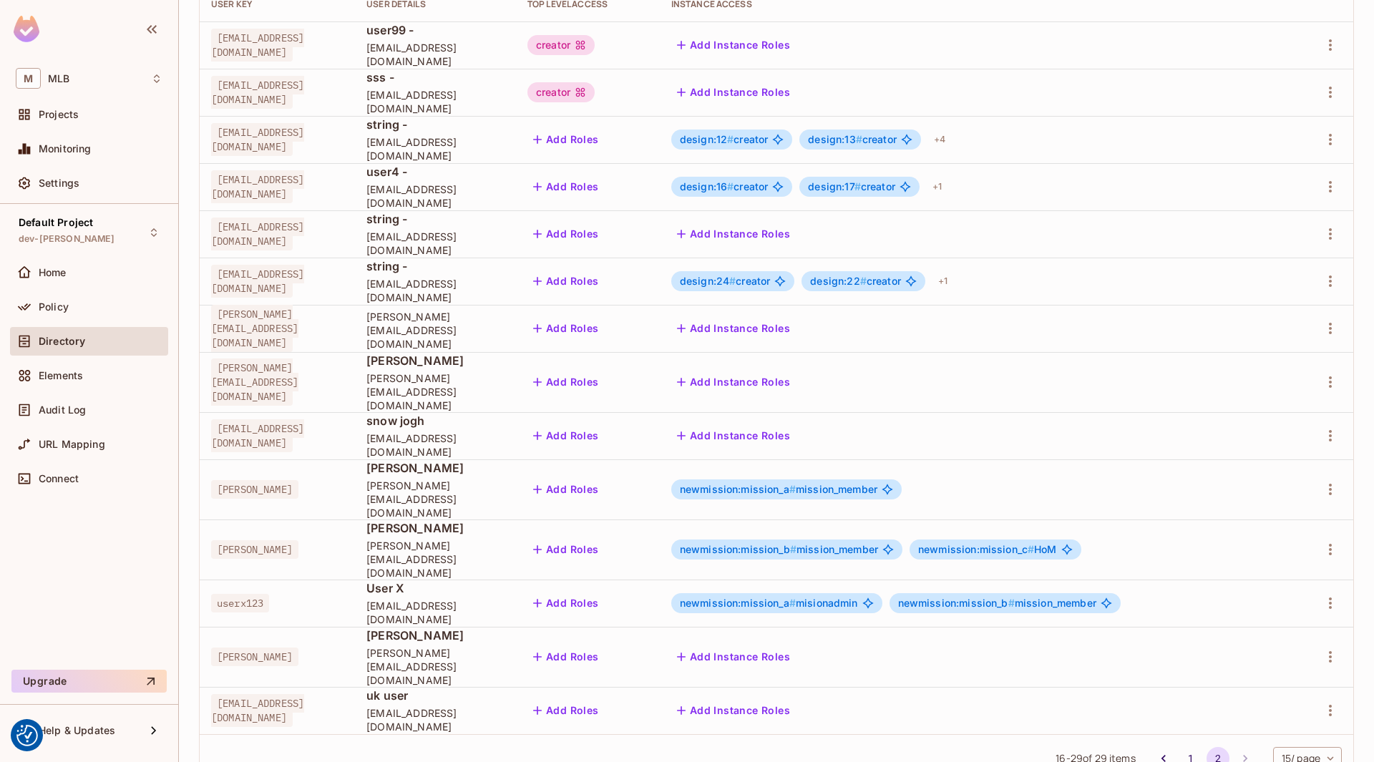
click at [878, 544] on span "newmission:mission_b # mission_member" at bounding box center [779, 549] width 198 height 11
click at [791, 543] on span "newmission:mission_b #" at bounding box center [738, 549] width 117 height 12
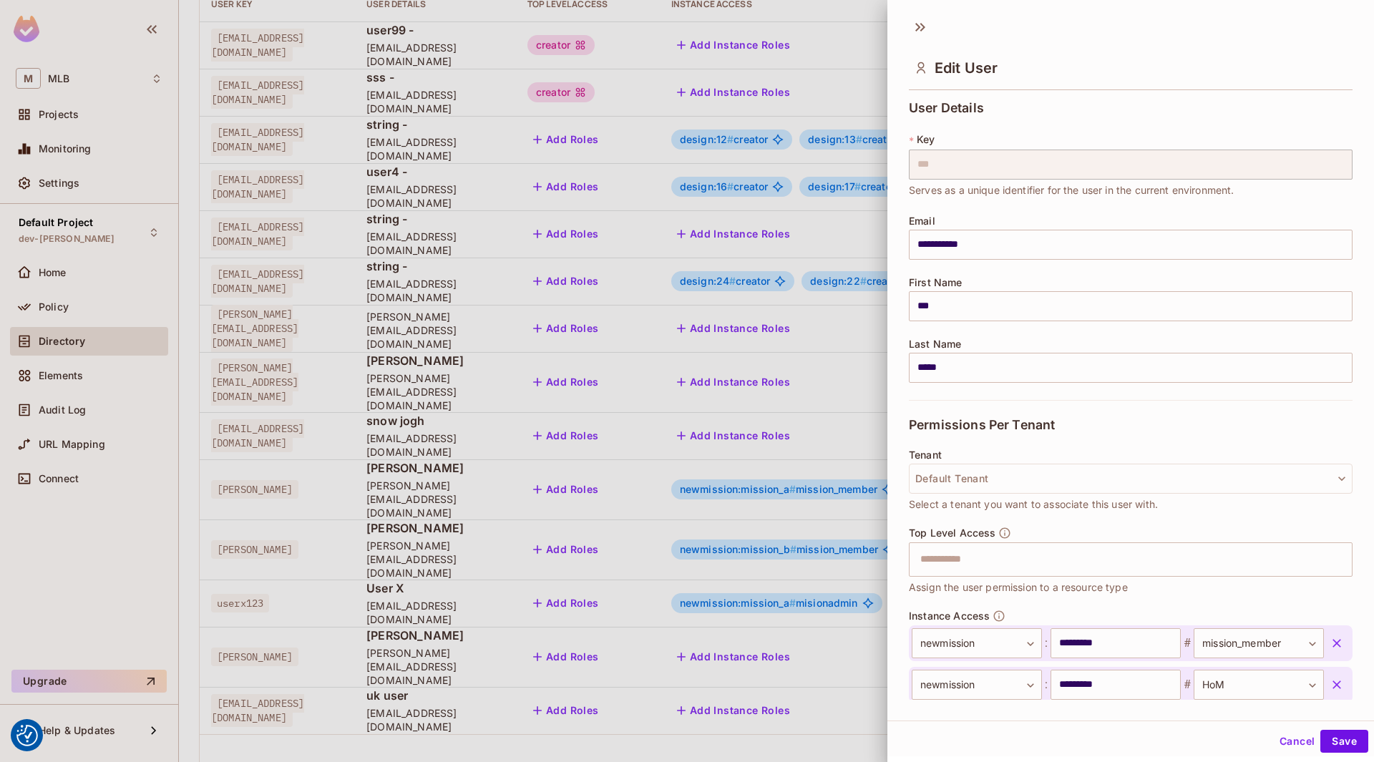
click at [773, 510] on div at bounding box center [687, 381] width 1374 height 762
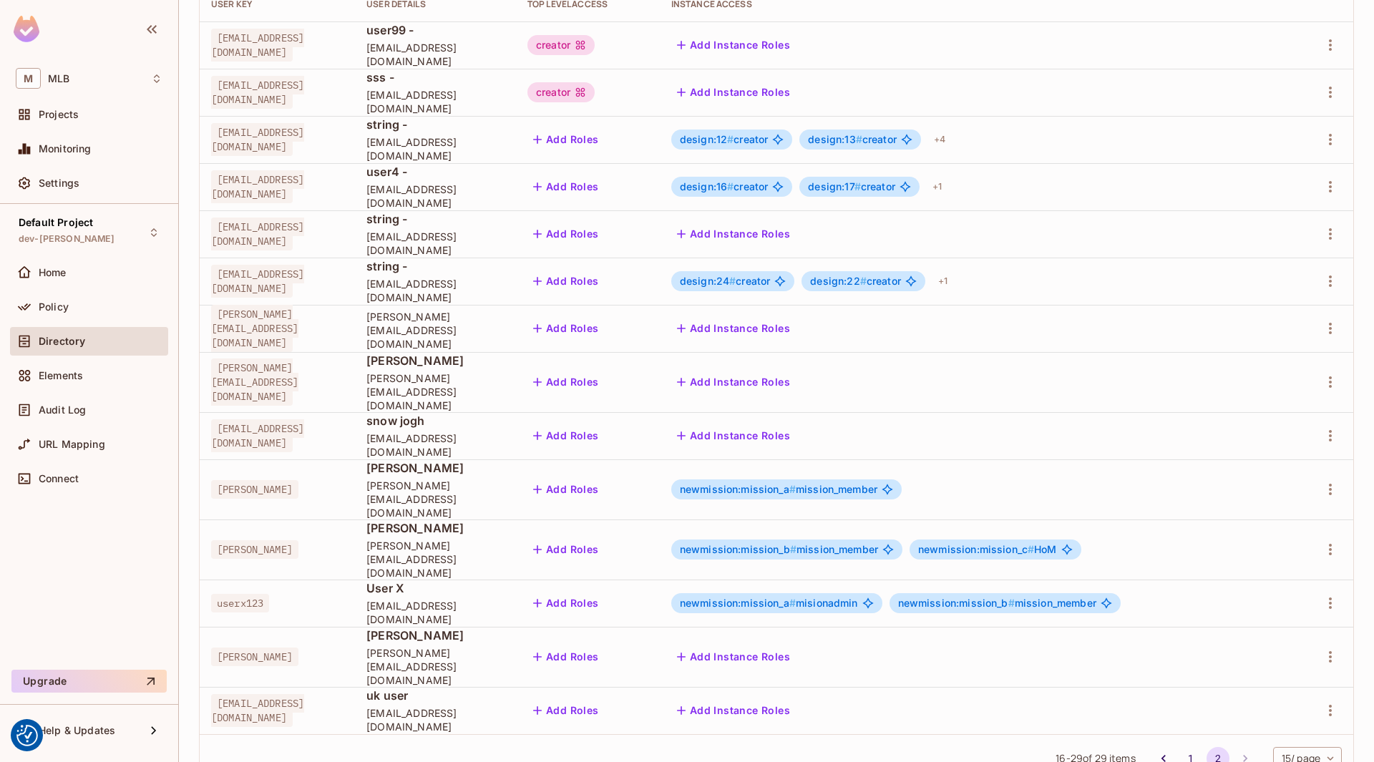
click at [1019, 543] on span "newmission:mission_c #" at bounding box center [976, 549] width 116 height 12
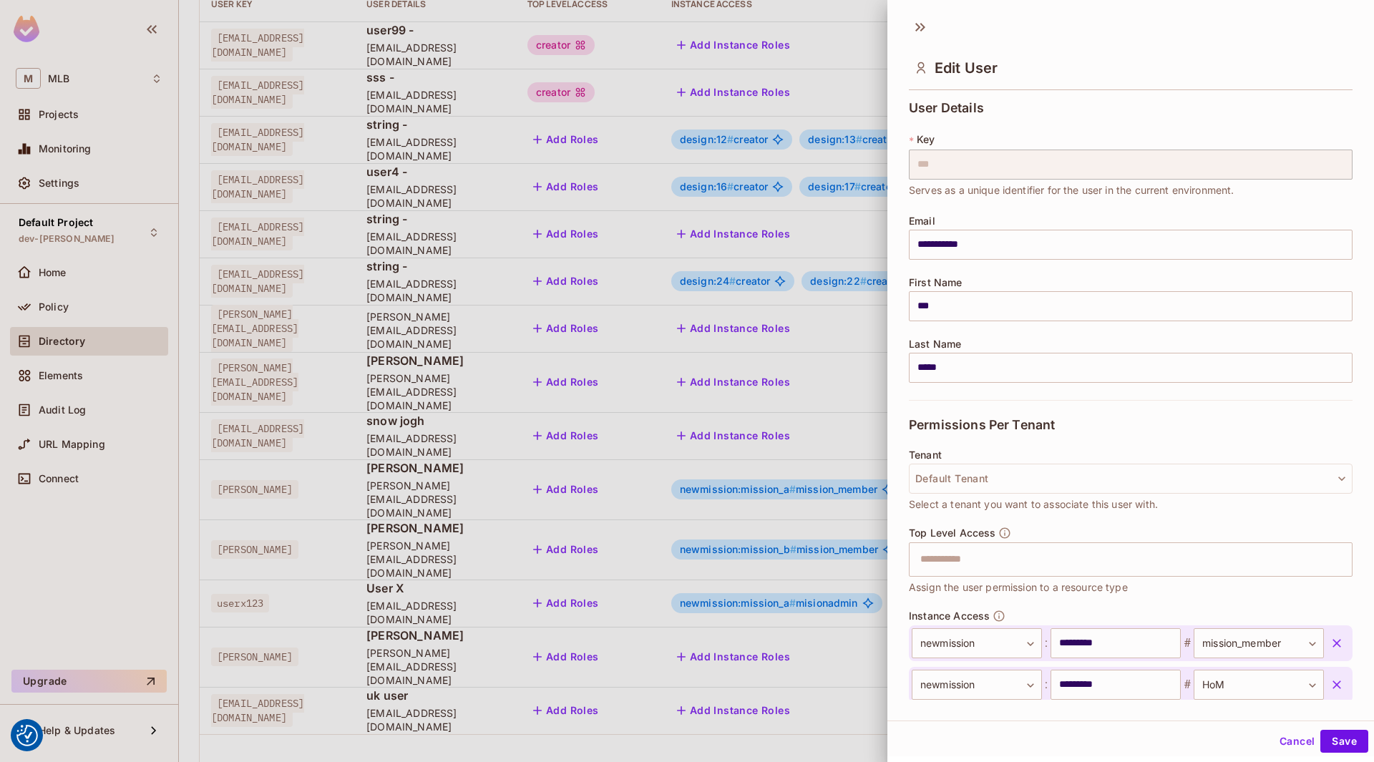
click at [792, 509] on div at bounding box center [687, 381] width 1374 height 762
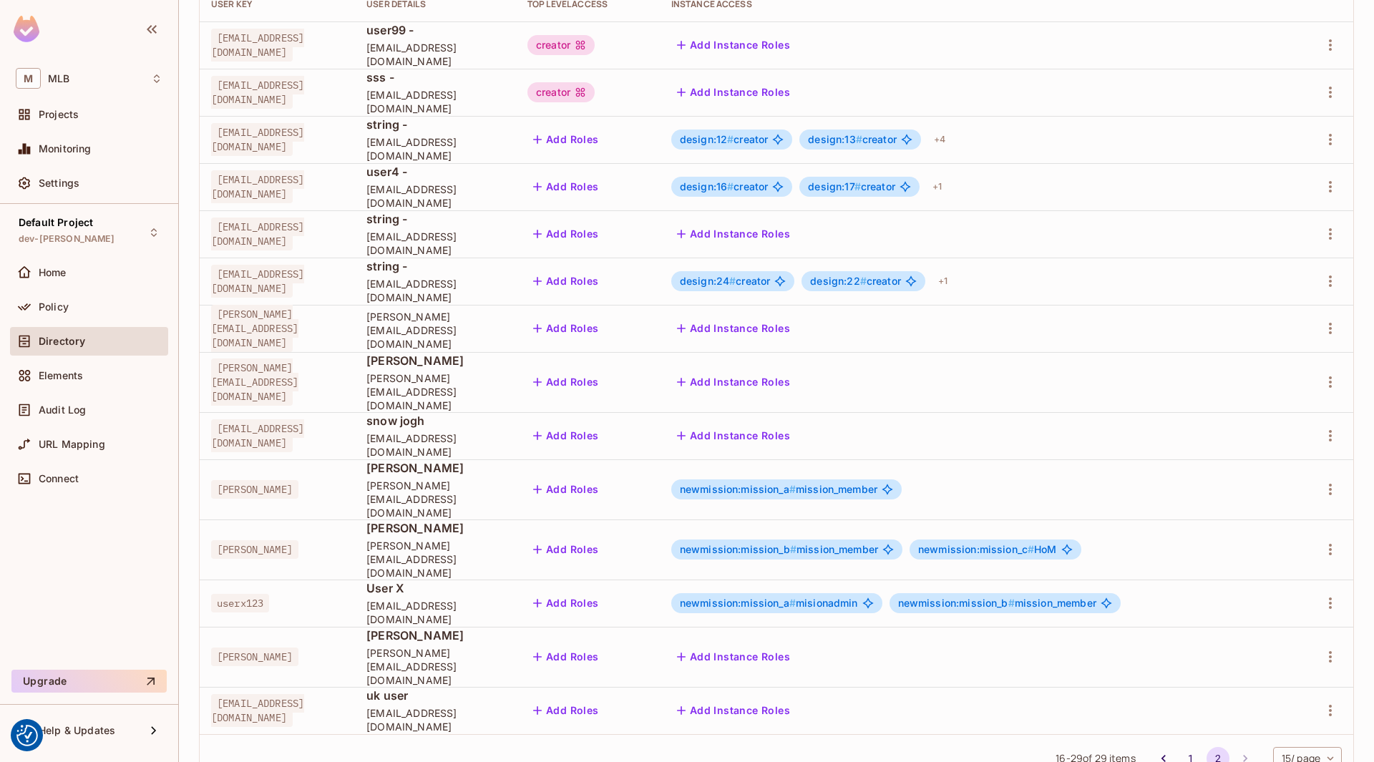
click at [796, 543] on span "newmission:mission_b #" at bounding box center [738, 549] width 117 height 12
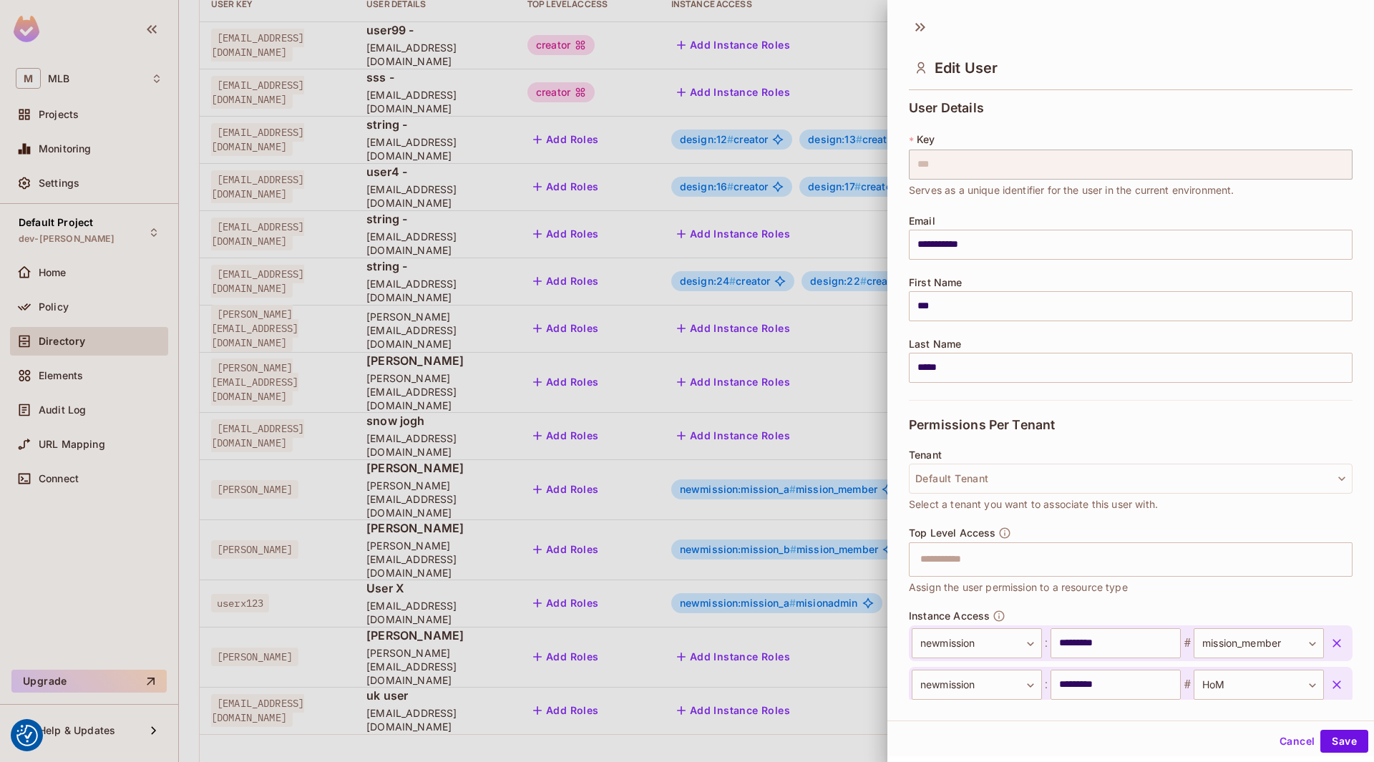
click at [718, 464] on div at bounding box center [687, 381] width 1374 height 762
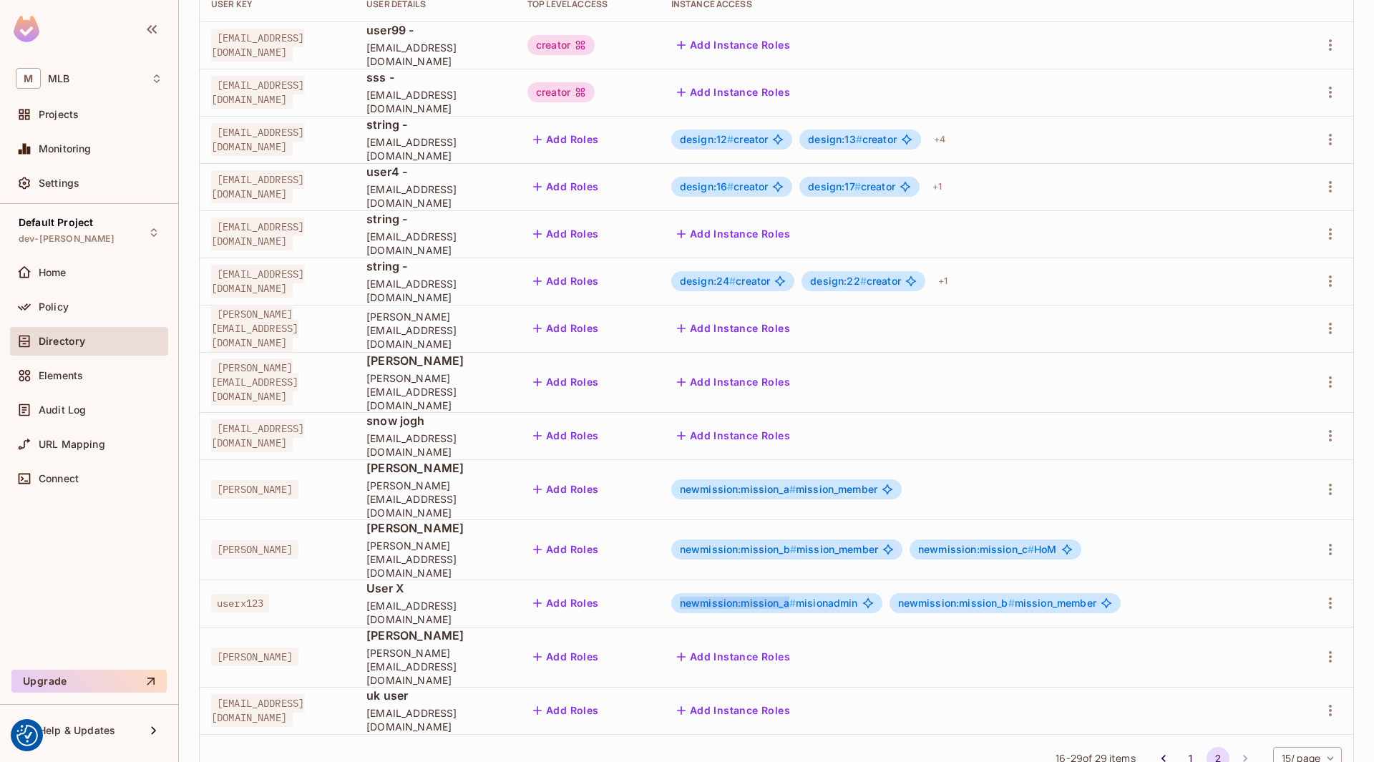
drag, startPoint x: 746, startPoint y: 564, endPoint x: 859, endPoint y: 569, distance: 112.4
click at [859, 593] on div "newmission:mission_a # misionadmin" at bounding box center [776, 603] width 211 height 20
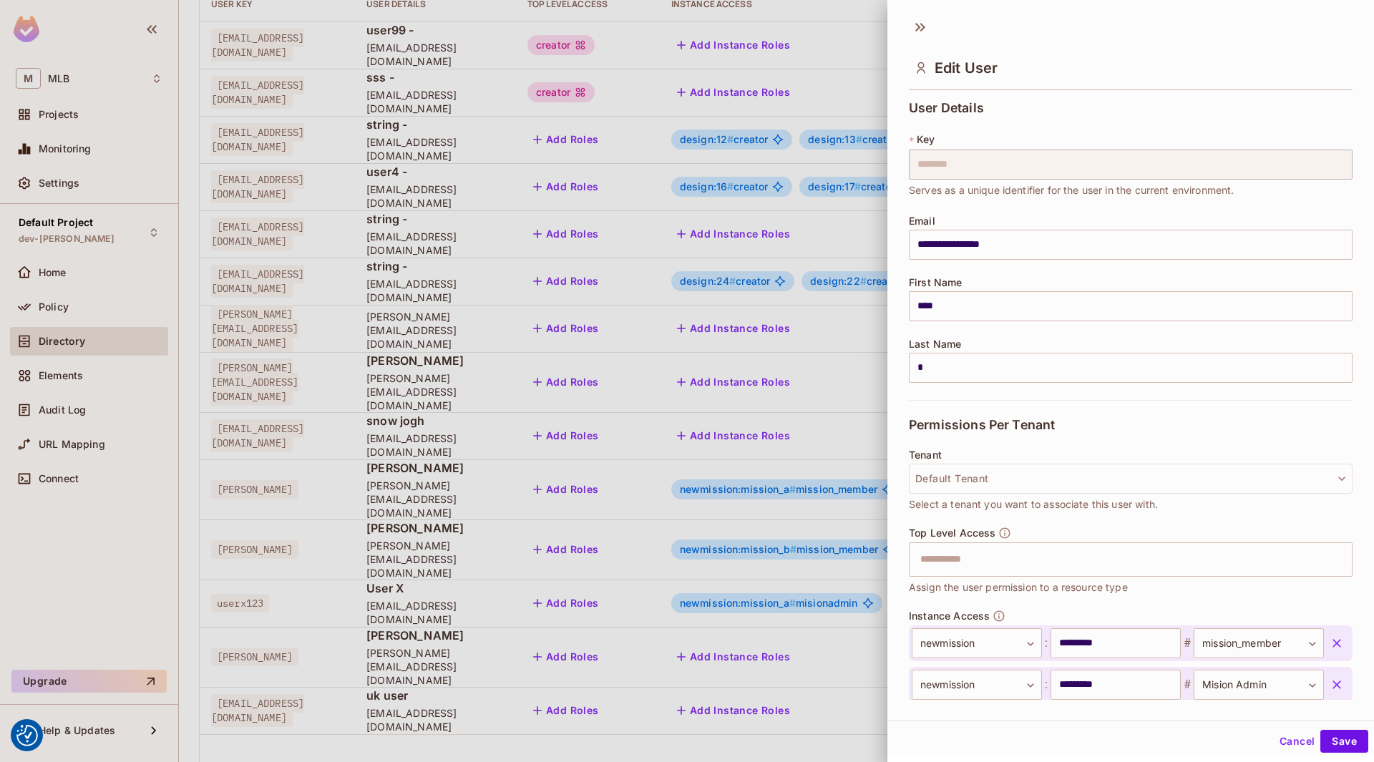
click at [761, 564] on div at bounding box center [687, 381] width 1374 height 762
click at [751, 564] on div at bounding box center [687, 381] width 1374 height 762
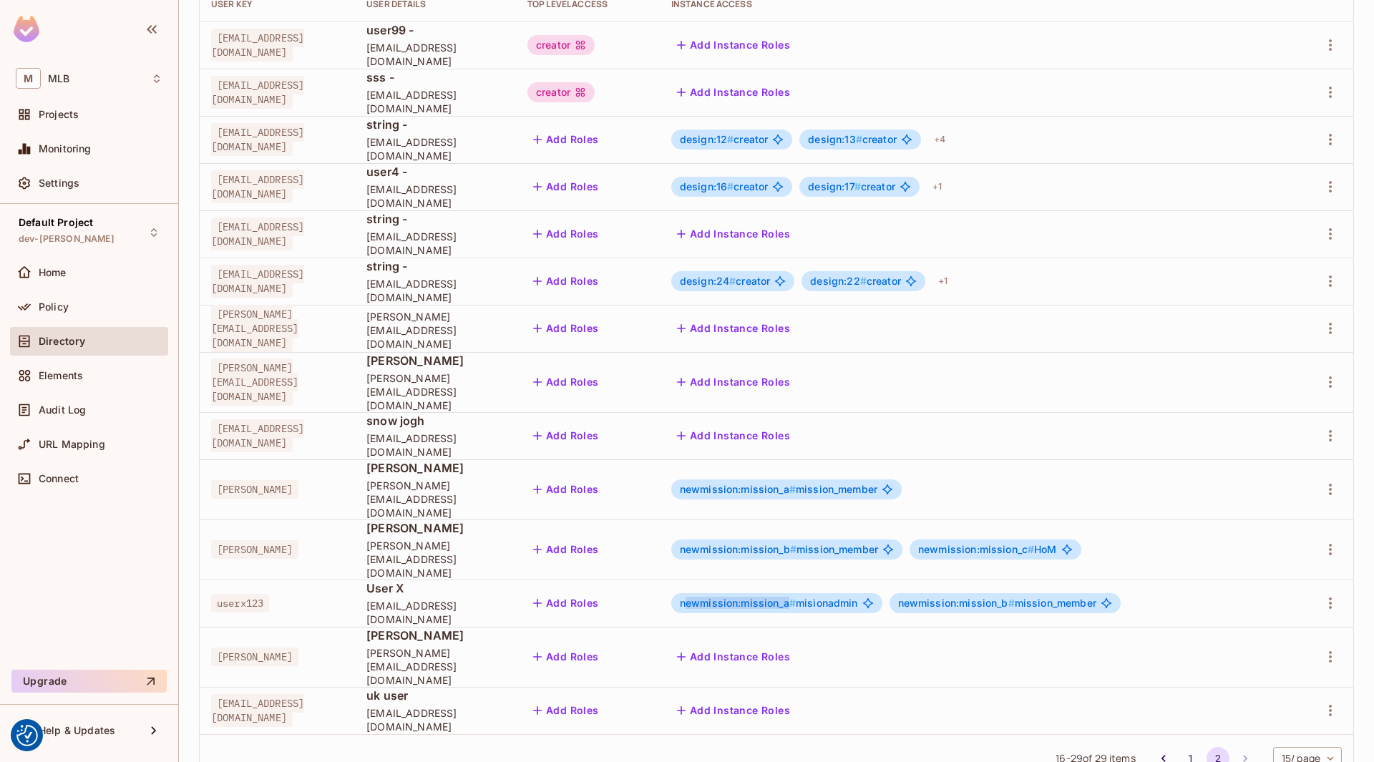
drag, startPoint x: 751, startPoint y: 564, endPoint x: 855, endPoint y: 568, distance: 103.8
click at [796, 597] on span "newmission:mission_a #" at bounding box center [738, 603] width 116 height 12
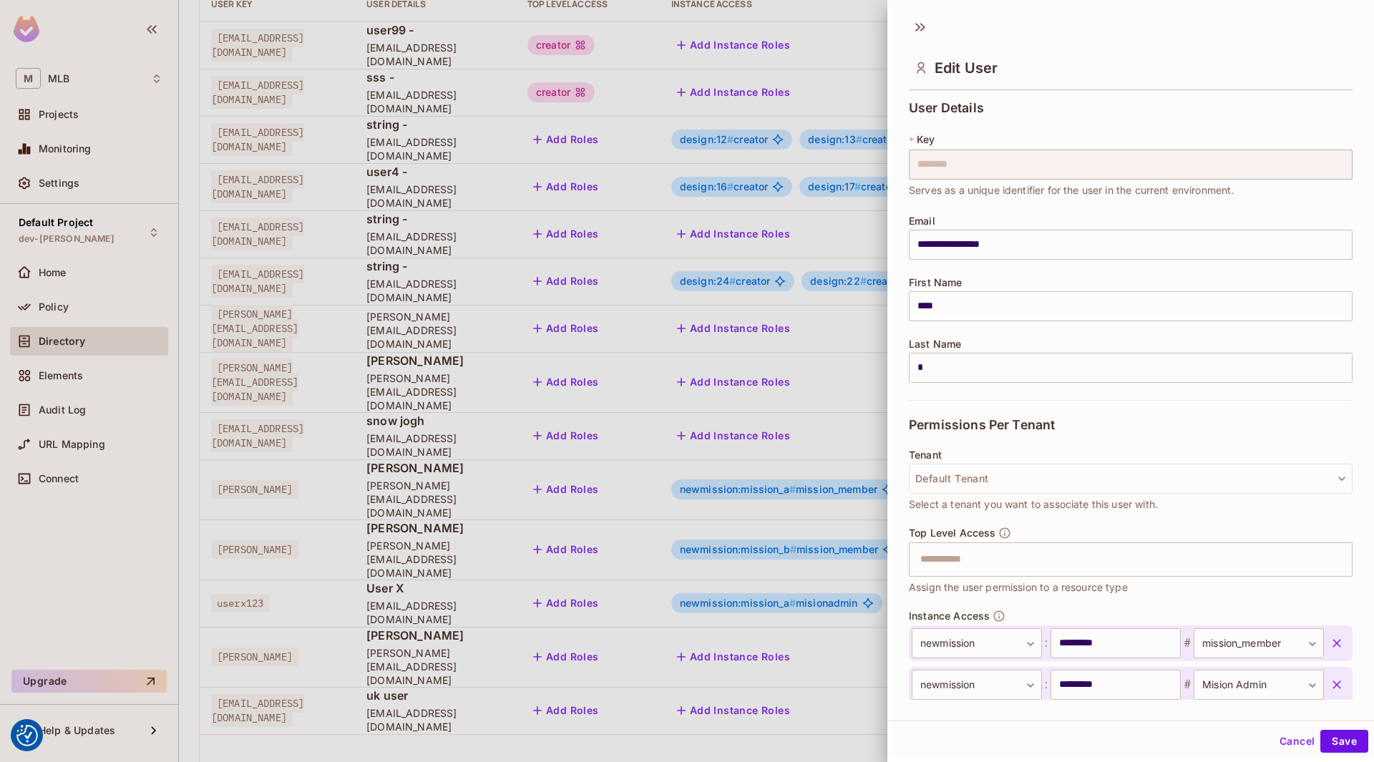
click at [766, 564] on div at bounding box center [687, 381] width 1374 height 762
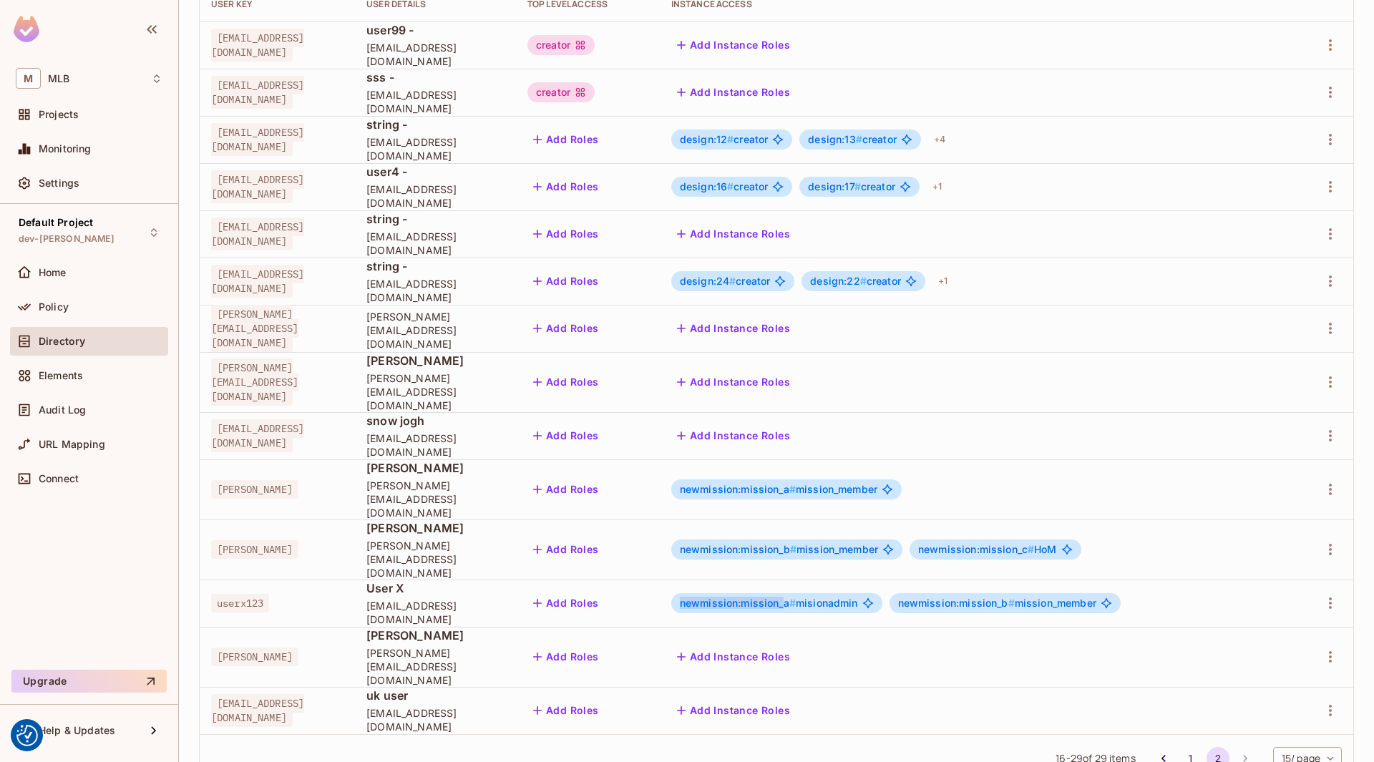
drag, startPoint x: 747, startPoint y: 566, endPoint x: 852, endPoint y: 567, distance: 105.2
click at [796, 597] on span "newmission:mission_a #" at bounding box center [738, 603] width 116 height 12
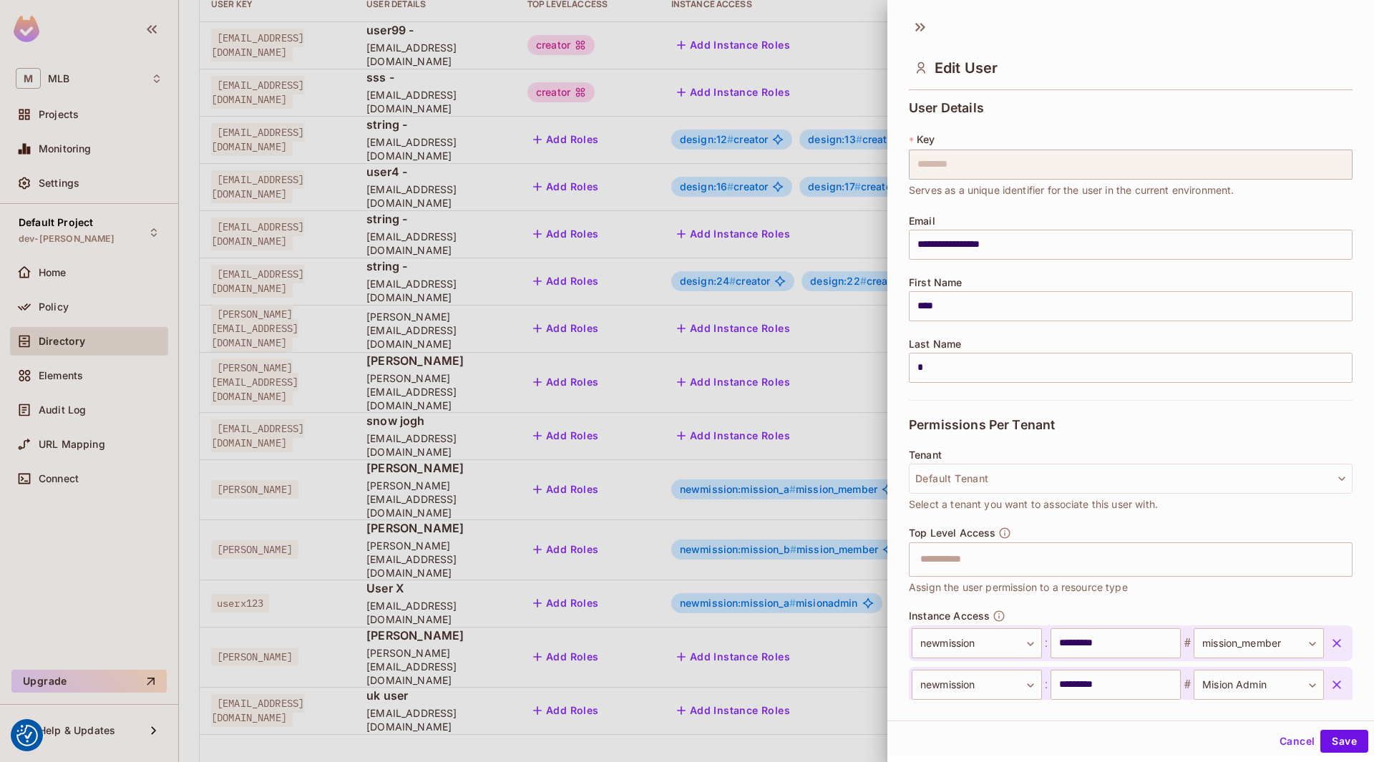
click at [849, 564] on div at bounding box center [687, 381] width 1374 height 762
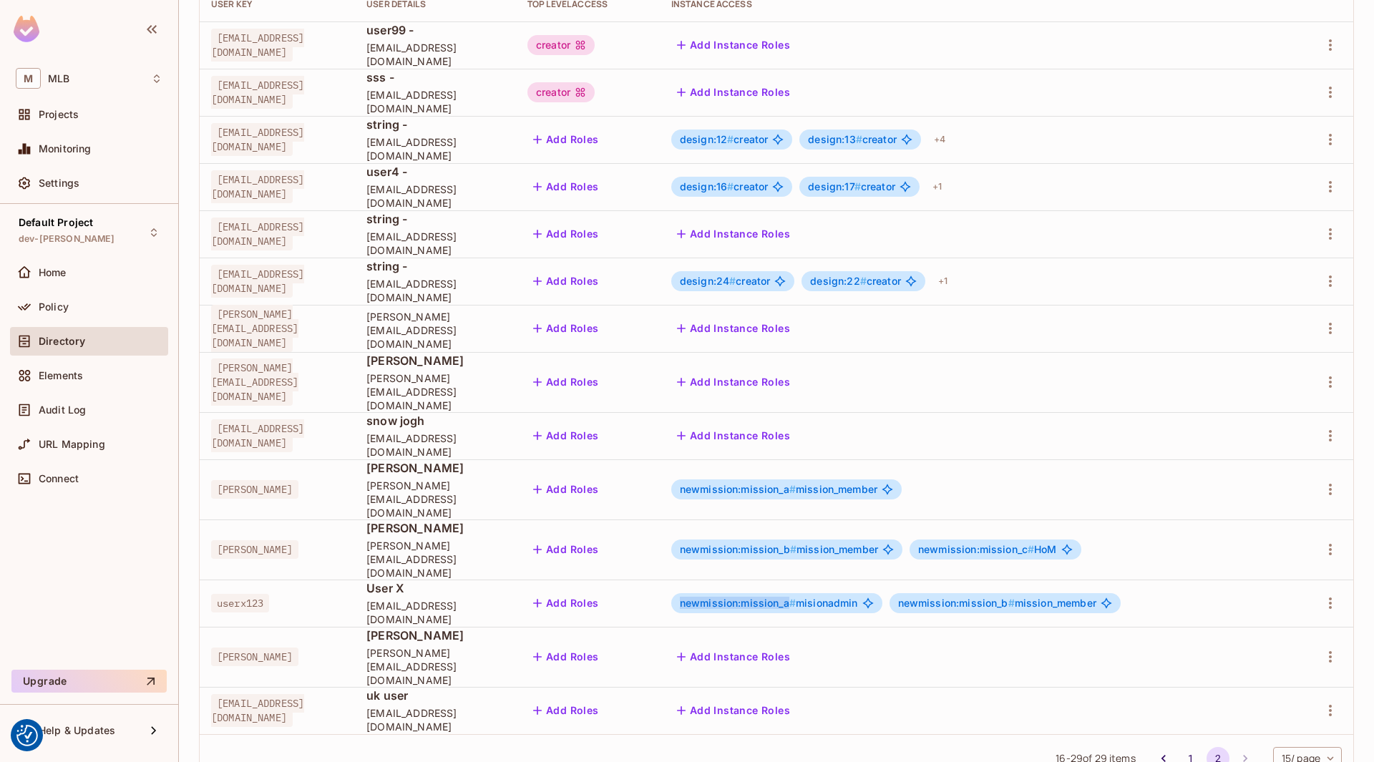
drag, startPoint x: 856, startPoint y: 564, endPoint x: 748, endPoint y: 563, distance: 107.3
click at [748, 597] on span "newmission:mission_a #" at bounding box center [738, 603] width 116 height 12
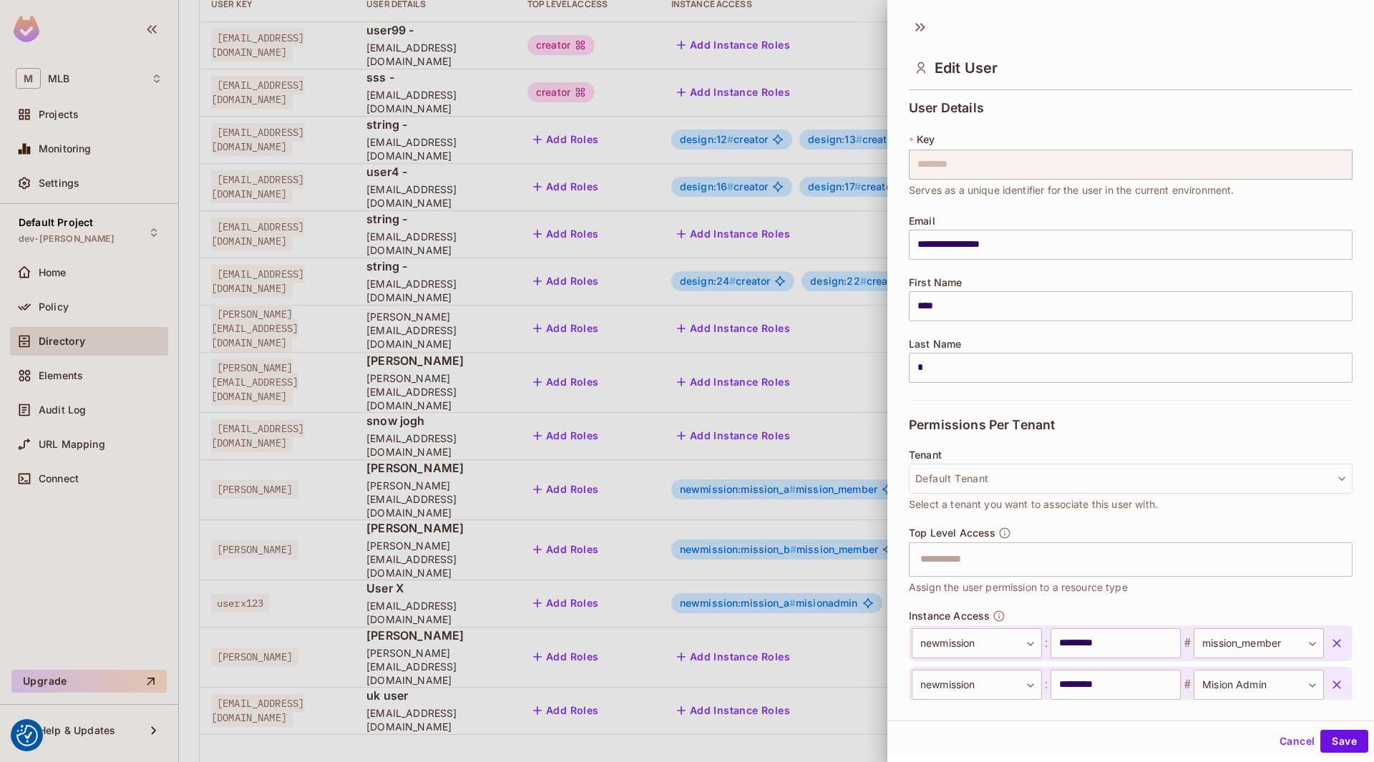
click at [776, 564] on div at bounding box center [687, 381] width 1374 height 762
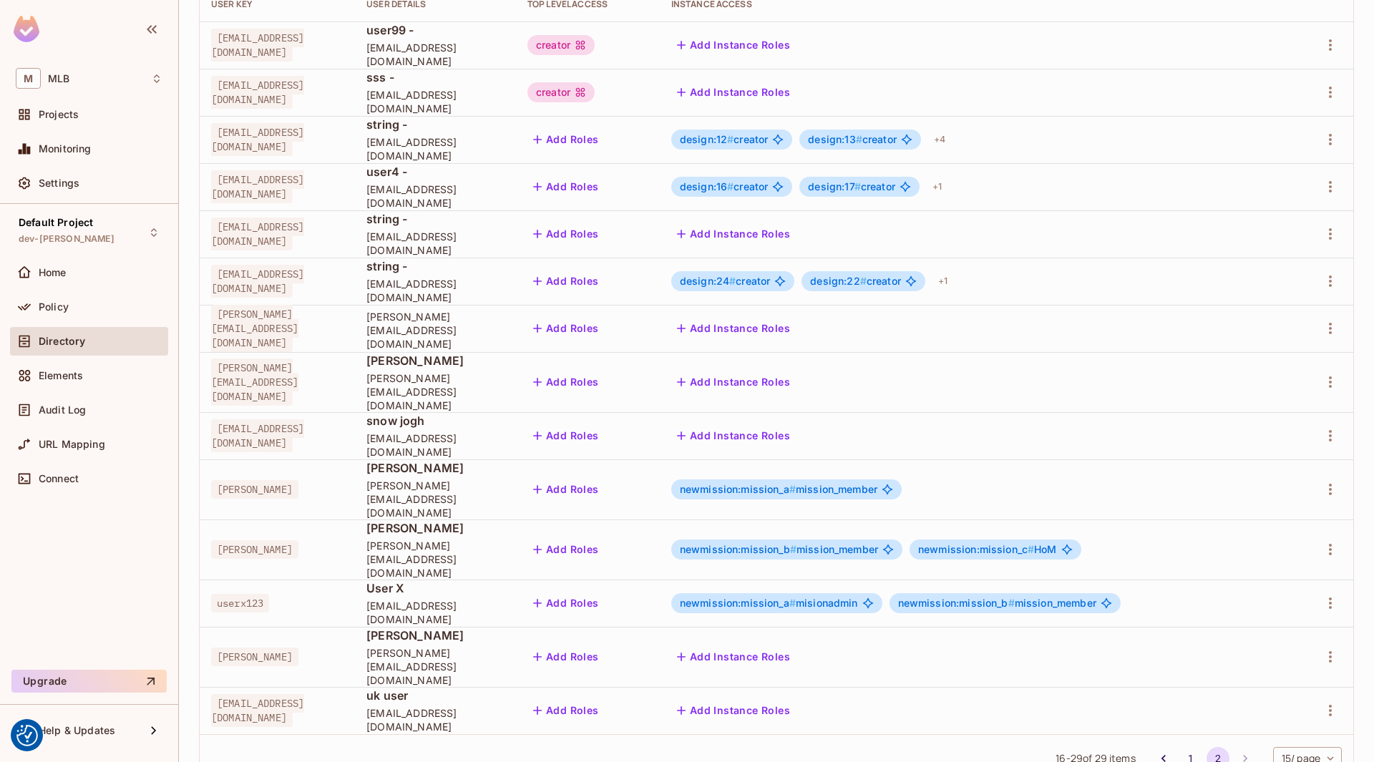
click at [776, 597] on span "newmission:mission_a #" at bounding box center [738, 603] width 116 height 12
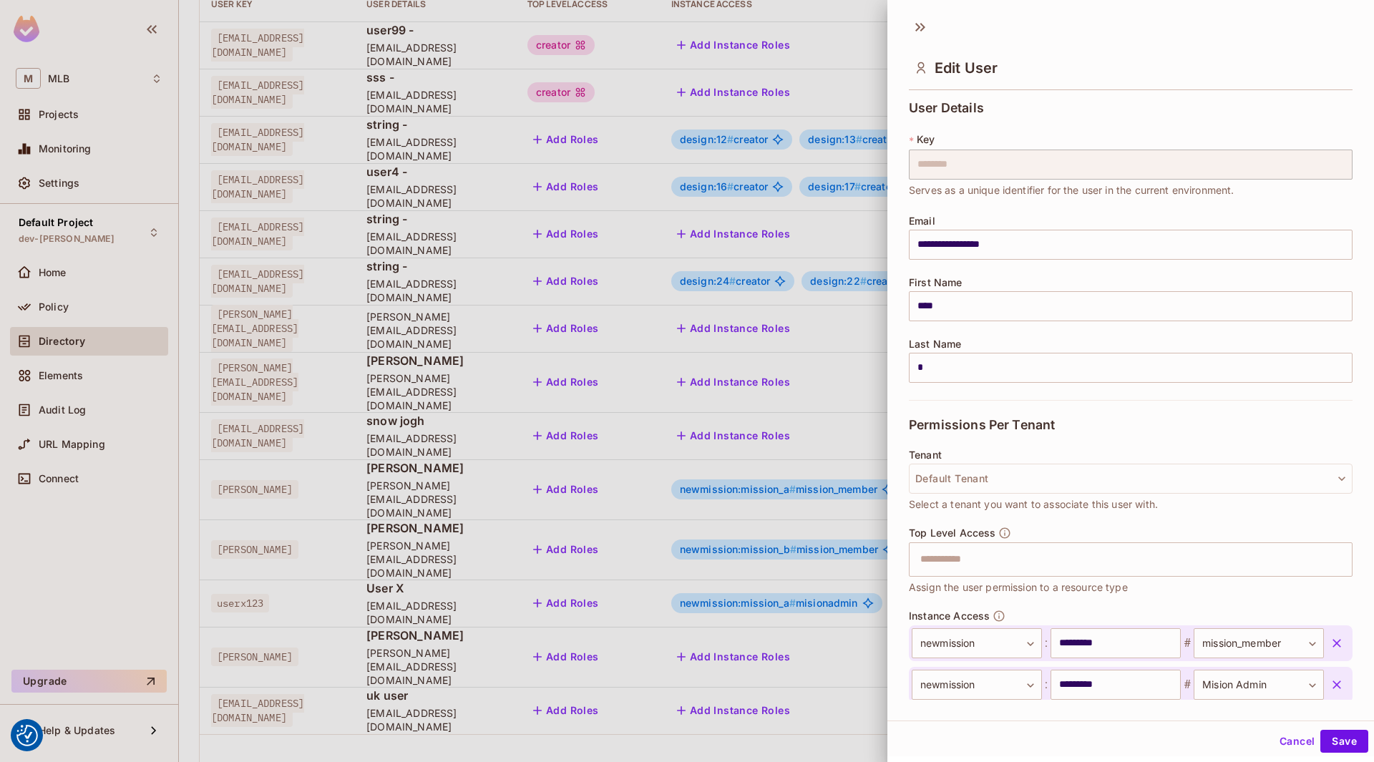
click at [756, 564] on div at bounding box center [687, 381] width 1374 height 762
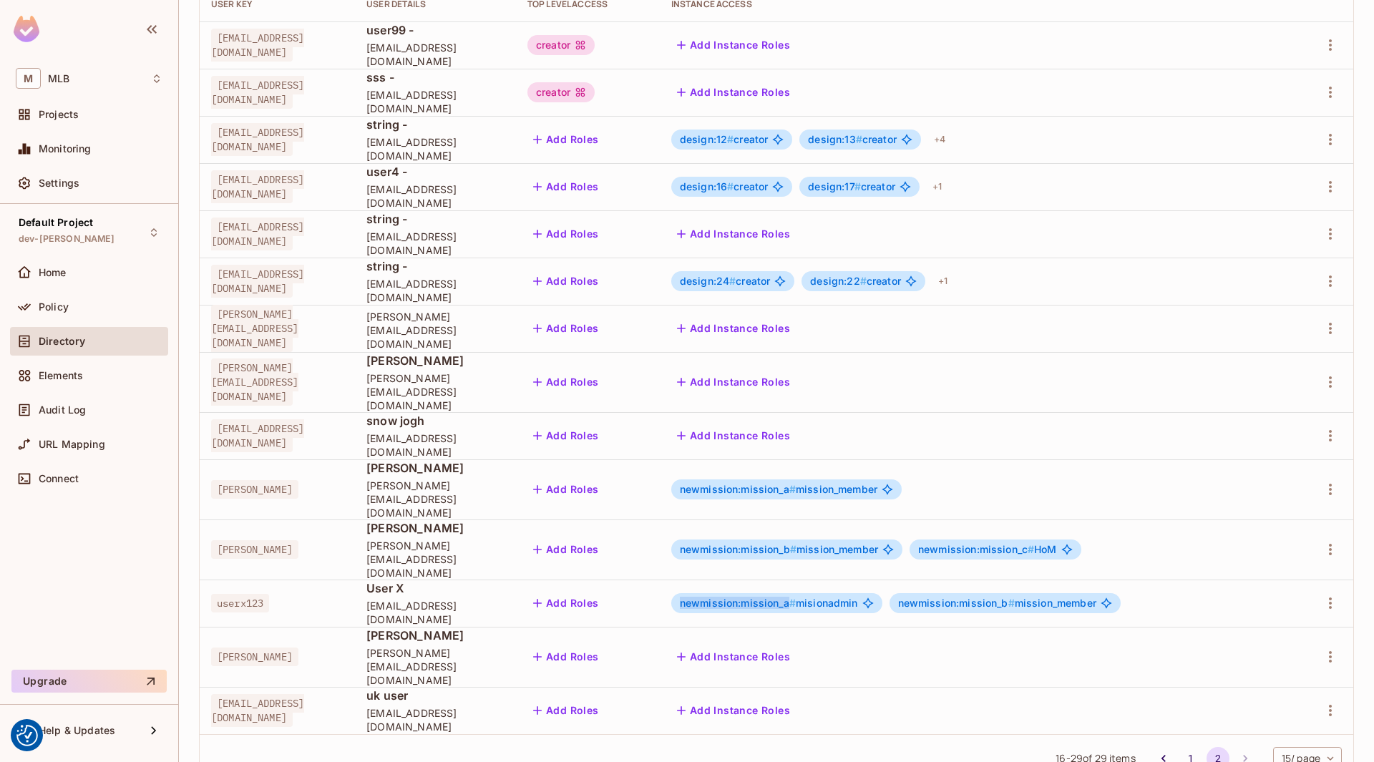
drag, startPoint x: 748, startPoint y: 564, endPoint x: 856, endPoint y: 566, distance: 108.8
click at [796, 597] on span "newmission:mission_a #" at bounding box center [738, 603] width 116 height 12
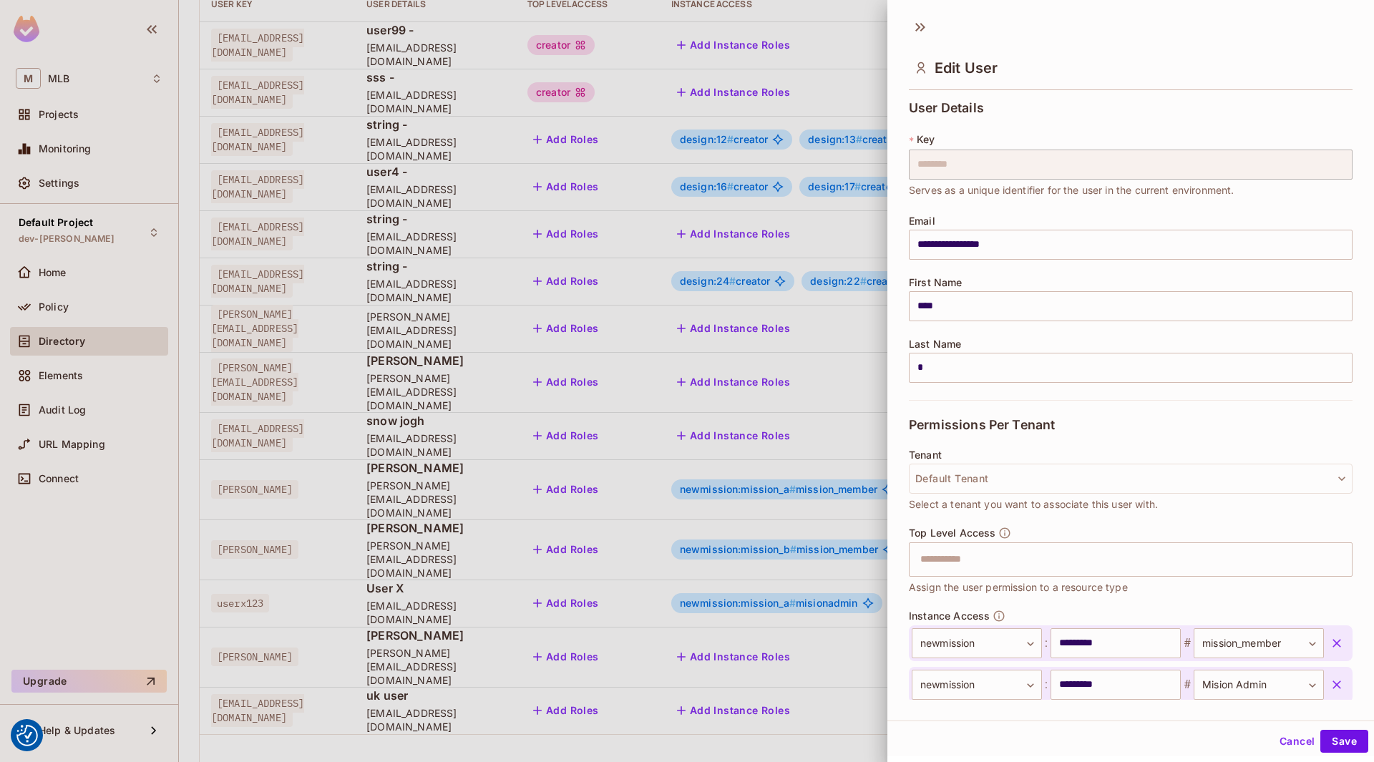
click at [854, 564] on div at bounding box center [687, 381] width 1374 height 762
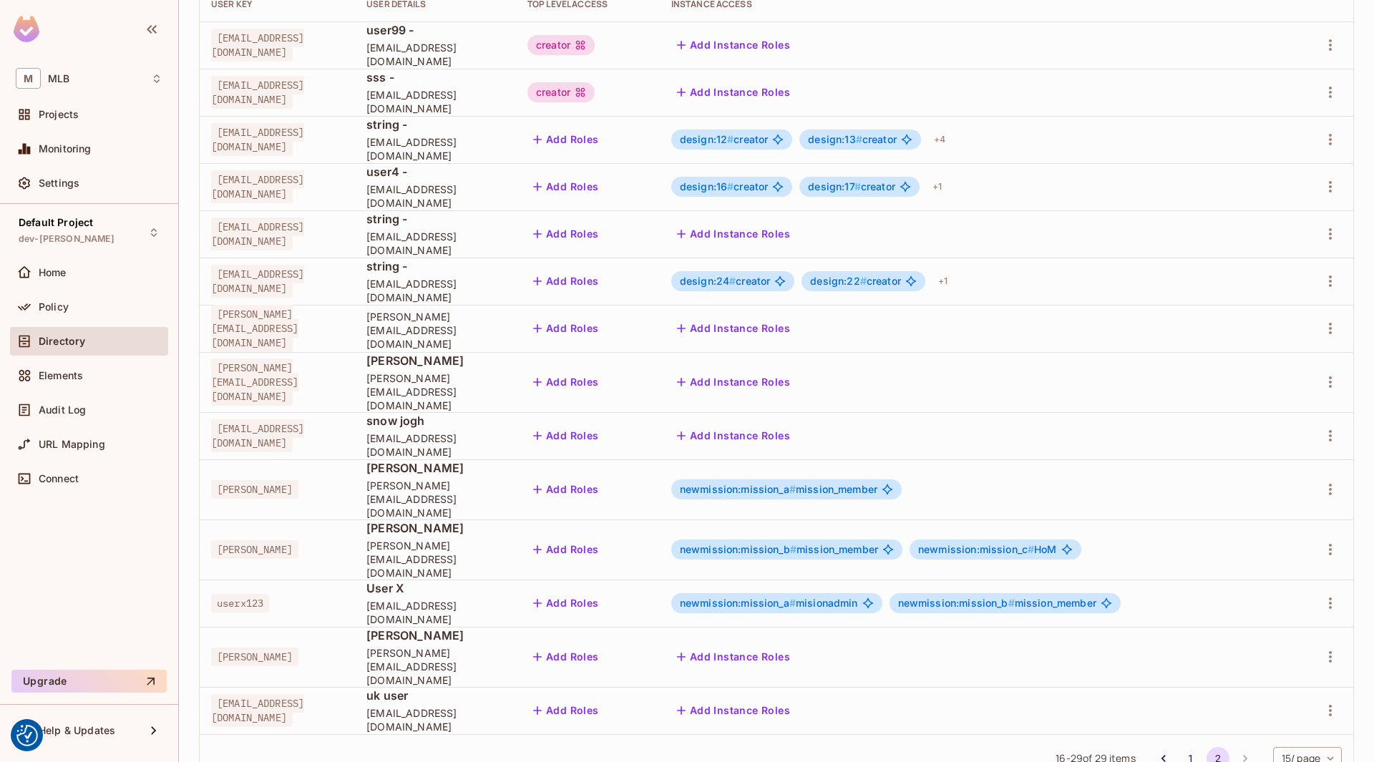
click at [782, 597] on span "newmission:mission_a #" at bounding box center [738, 603] width 116 height 12
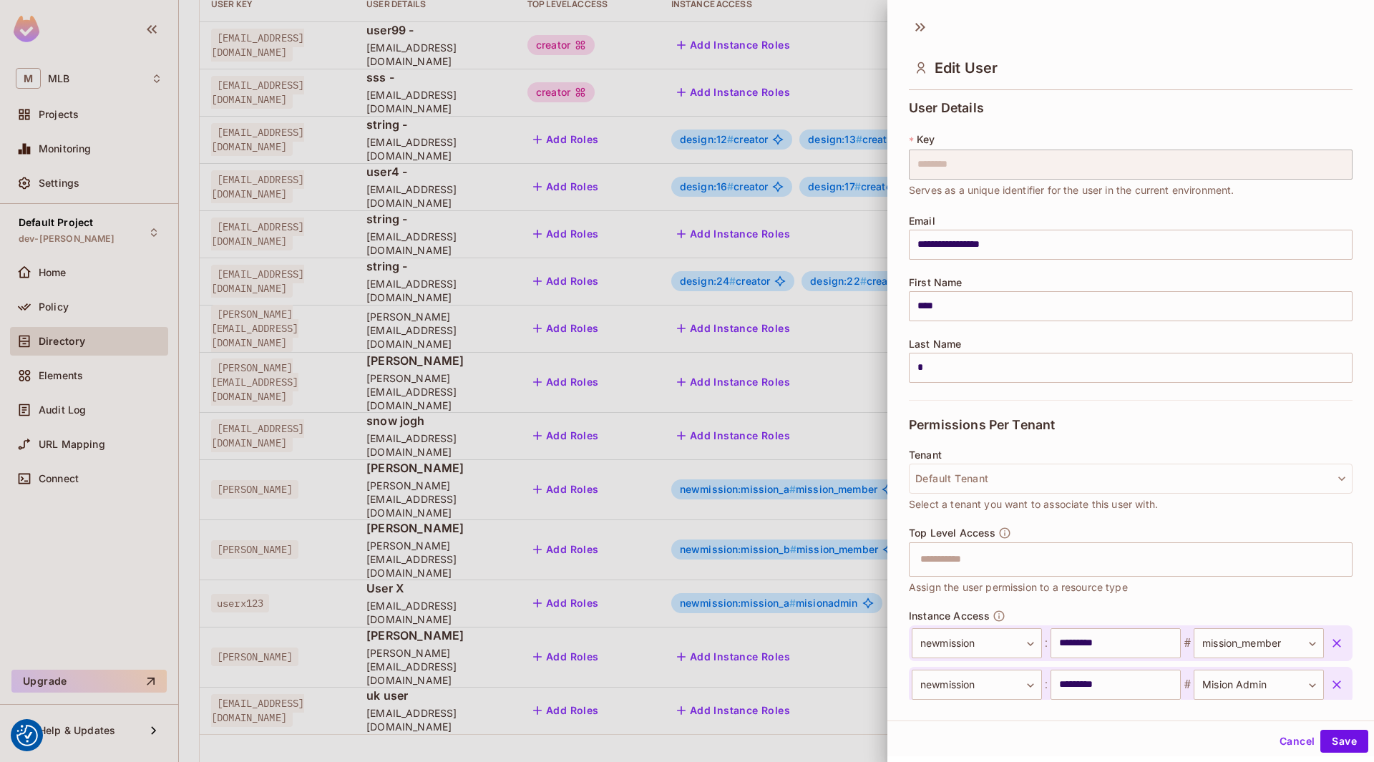
click at [782, 565] on div at bounding box center [687, 381] width 1374 height 762
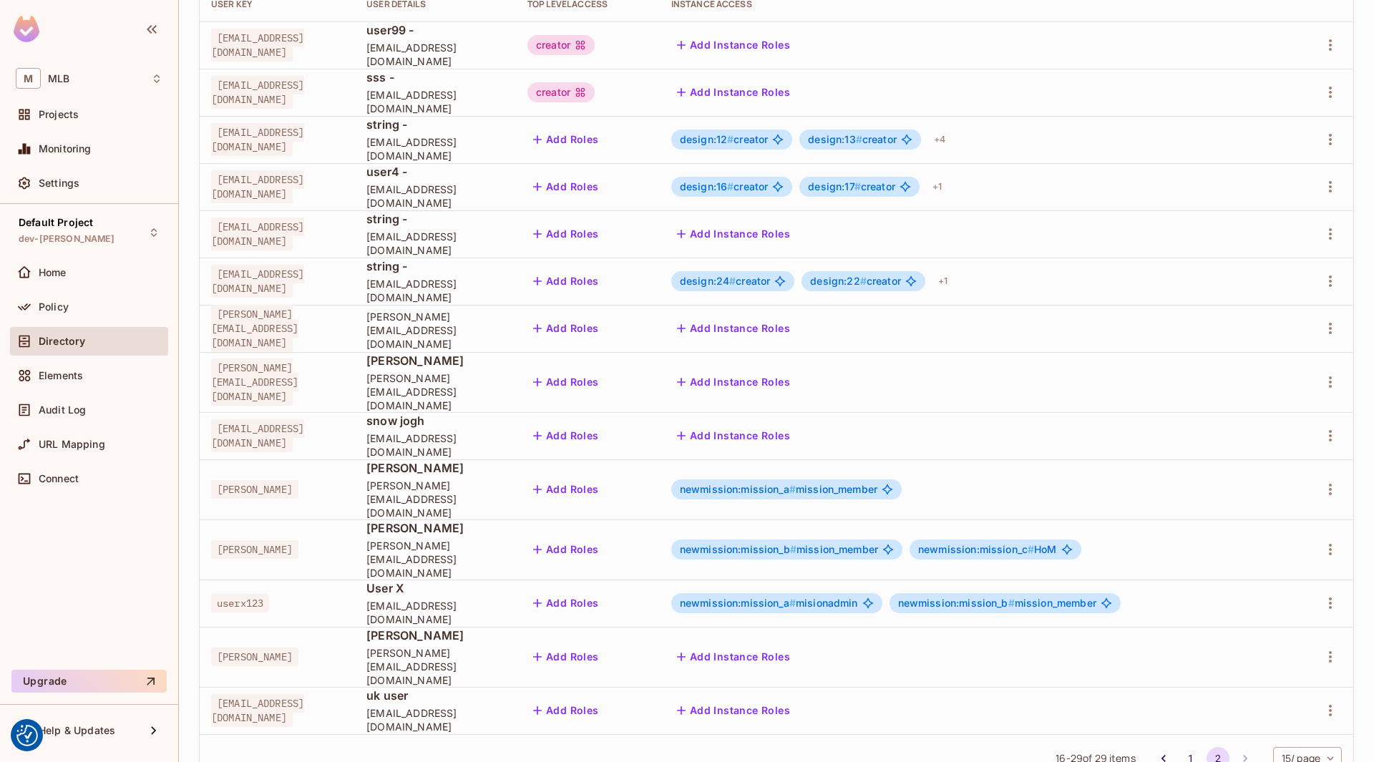
click at [773, 597] on span "newmission:mission_a #" at bounding box center [738, 603] width 116 height 12
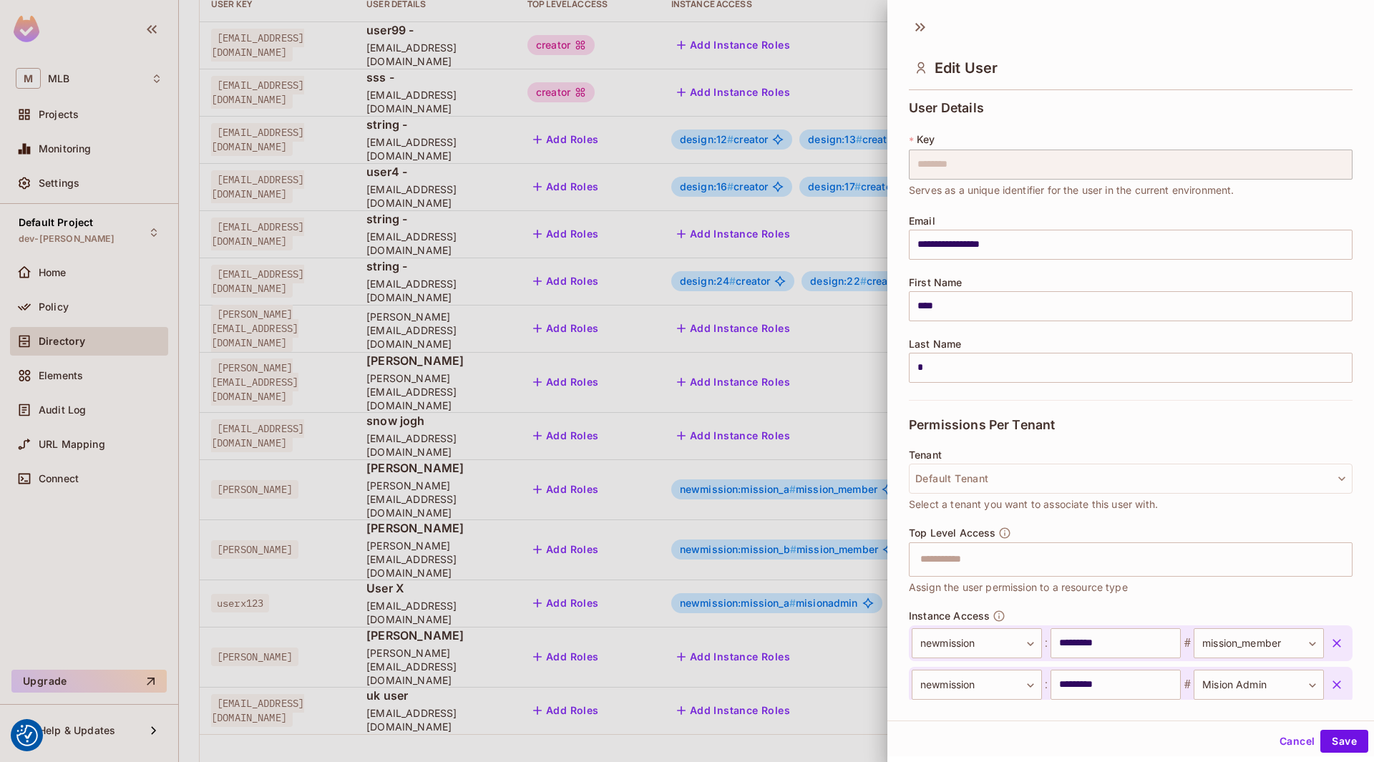
click at [773, 563] on div at bounding box center [687, 381] width 1374 height 762
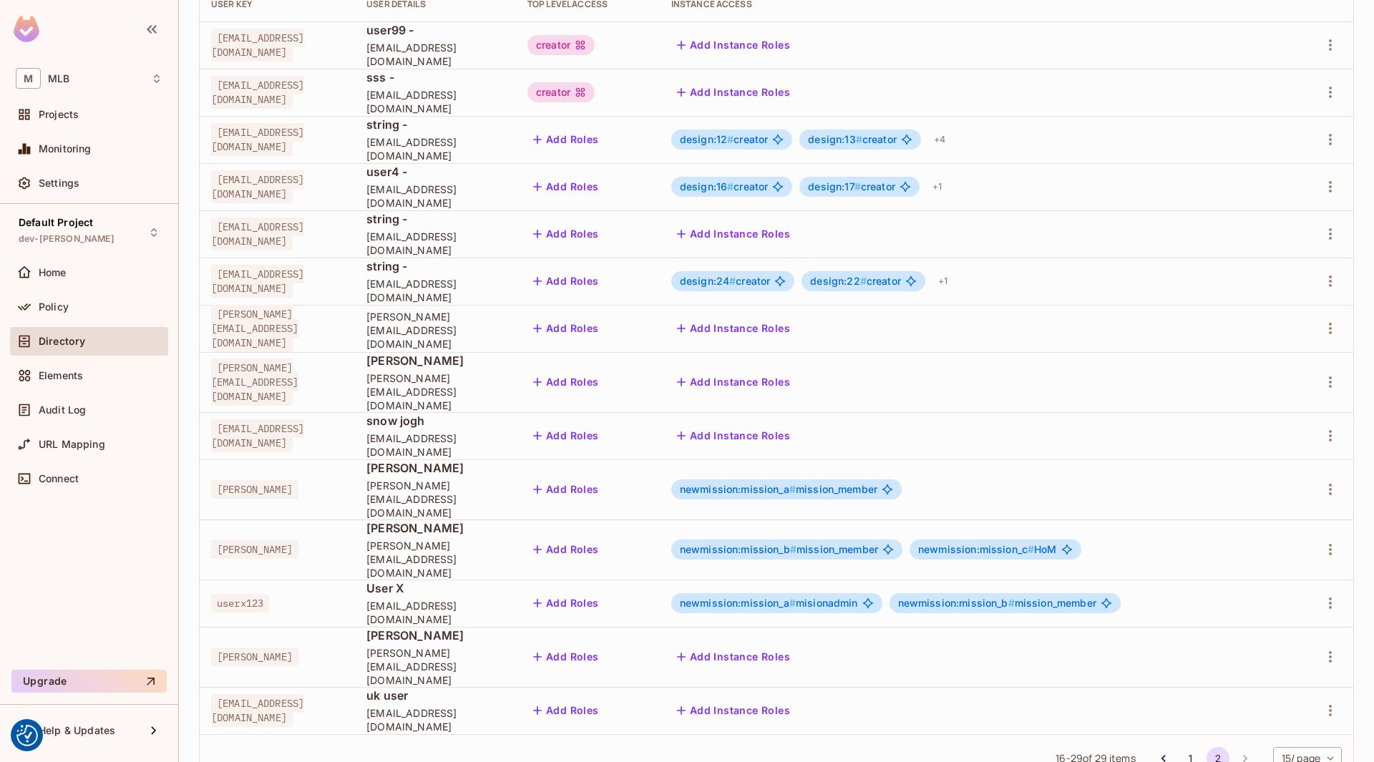
click at [753, 597] on span "newmission:mission_a #" at bounding box center [738, 603] width 116 height 12
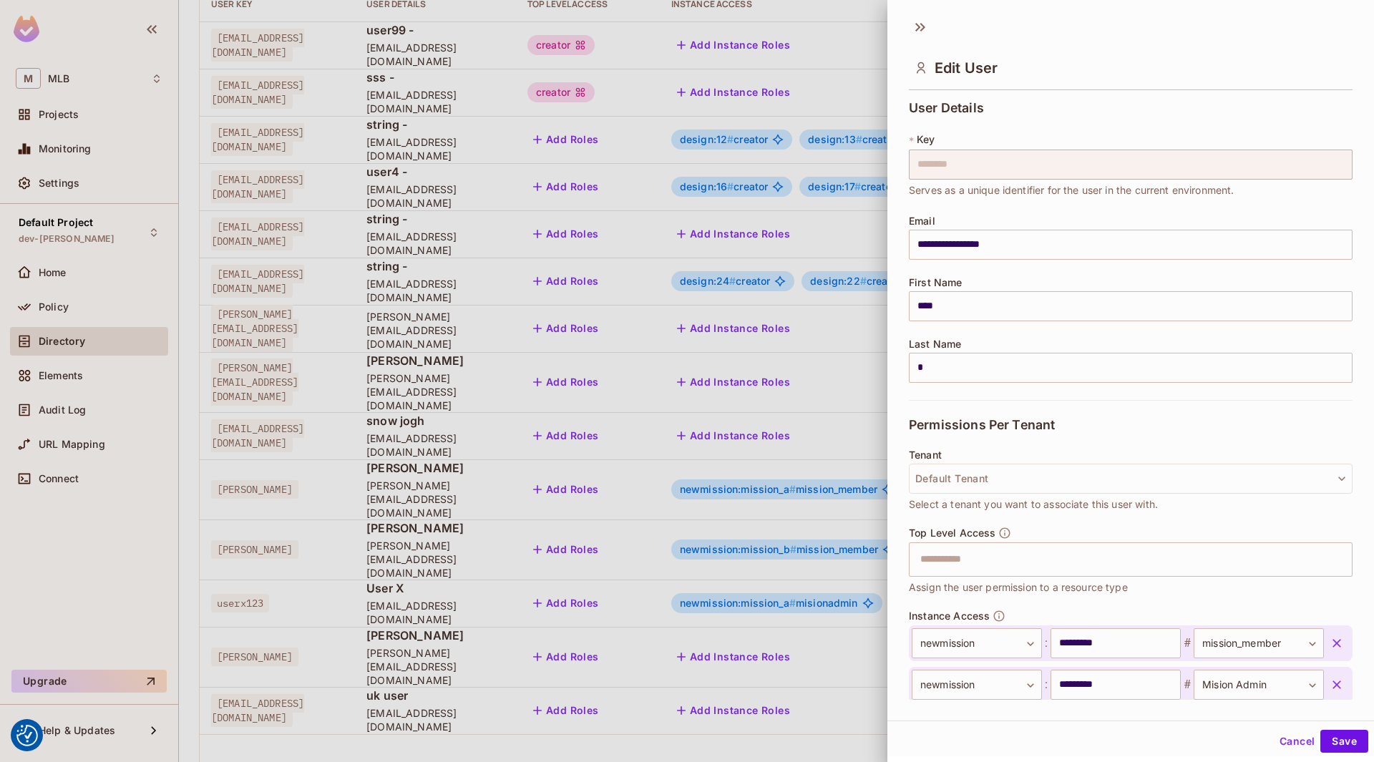
click at [767, 565] on div at bounding box center [687, 381] width 1374 height 762
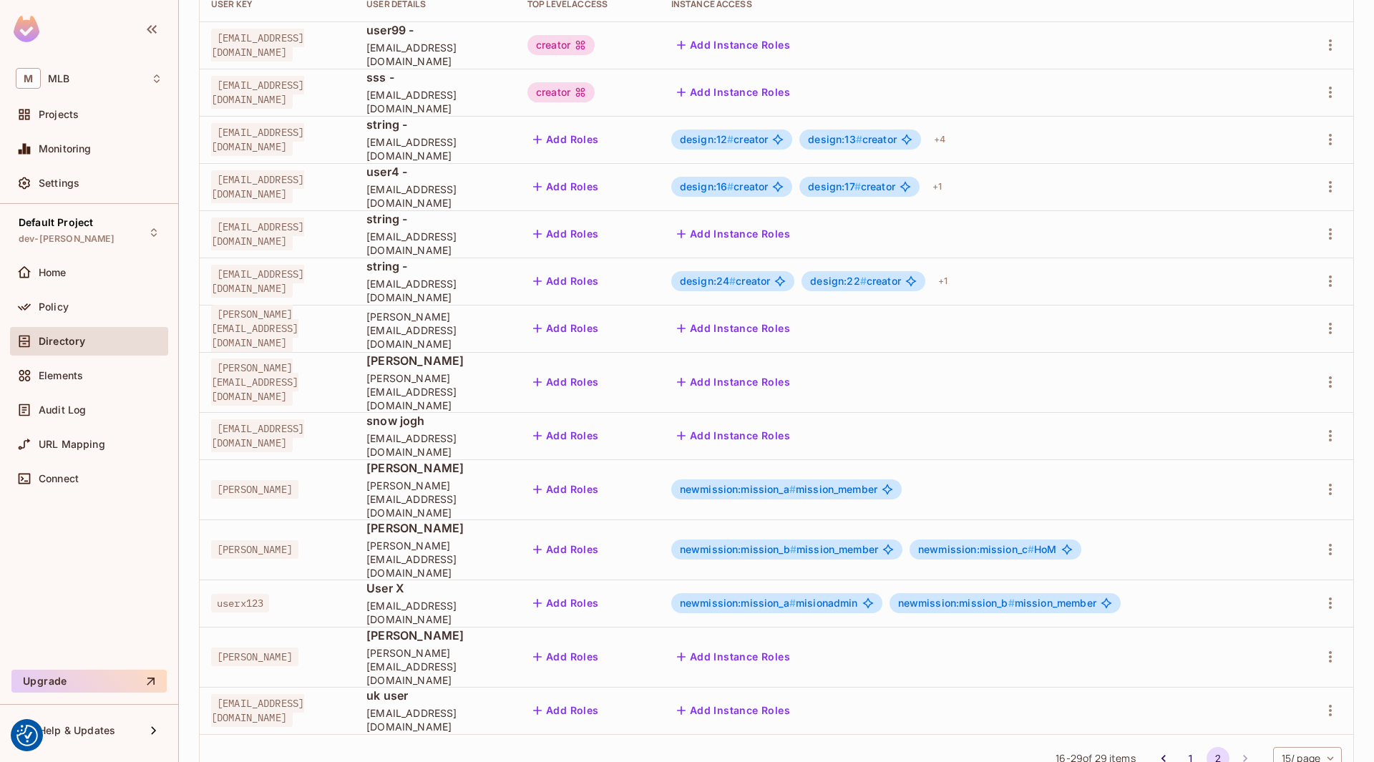
click at [237, 594] on span "userx123" at bounding box center [240, 603] width 58 height 19
copy span "userx123"
drag, startPoint x: 215, startPoint y: 564, endPoint x: 266, endPoint y: 565, distance: 50.8
click at [266, 594] on span "userx123" at bounding box center [240, 603] width 58 height 19
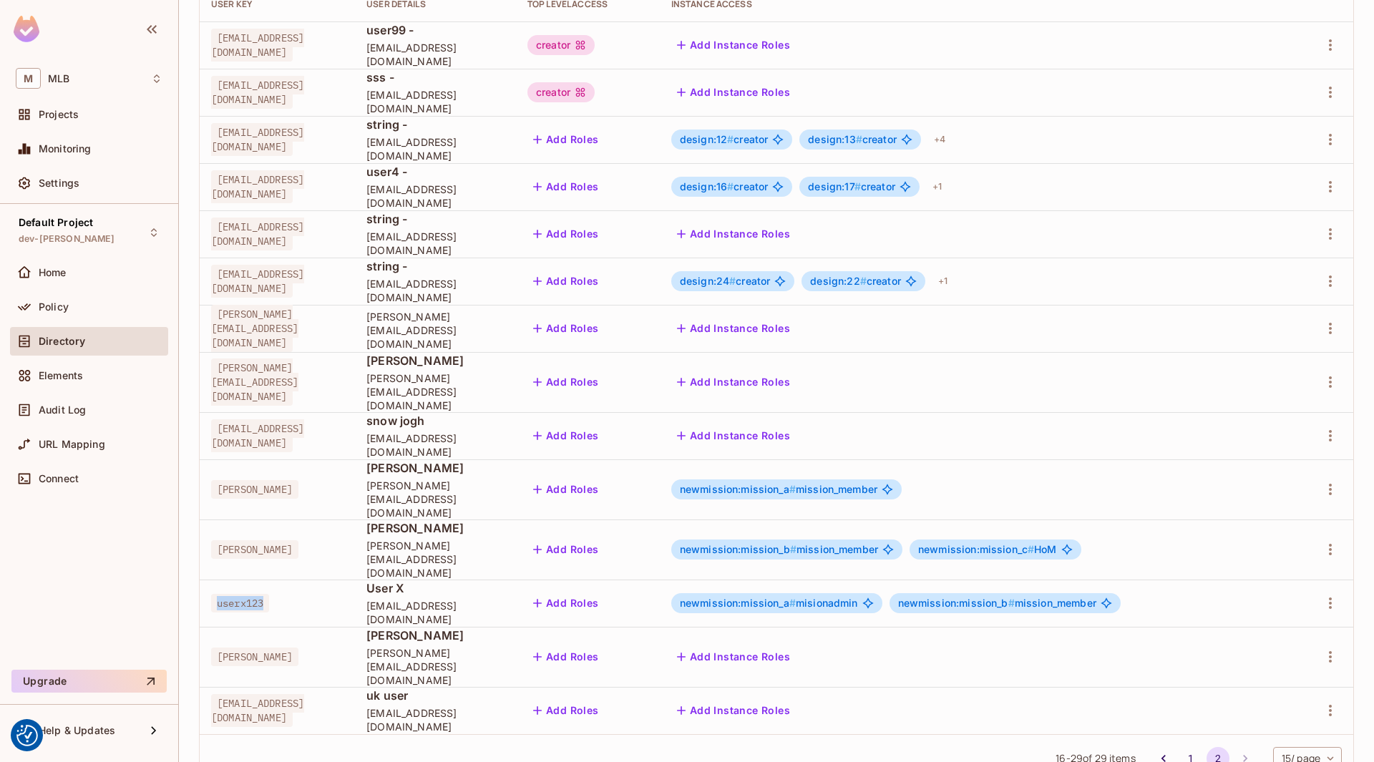
copy span "userx123"
click at [243, 594] on span "userx123" at bounding box center [240, 603] width 58 height 19
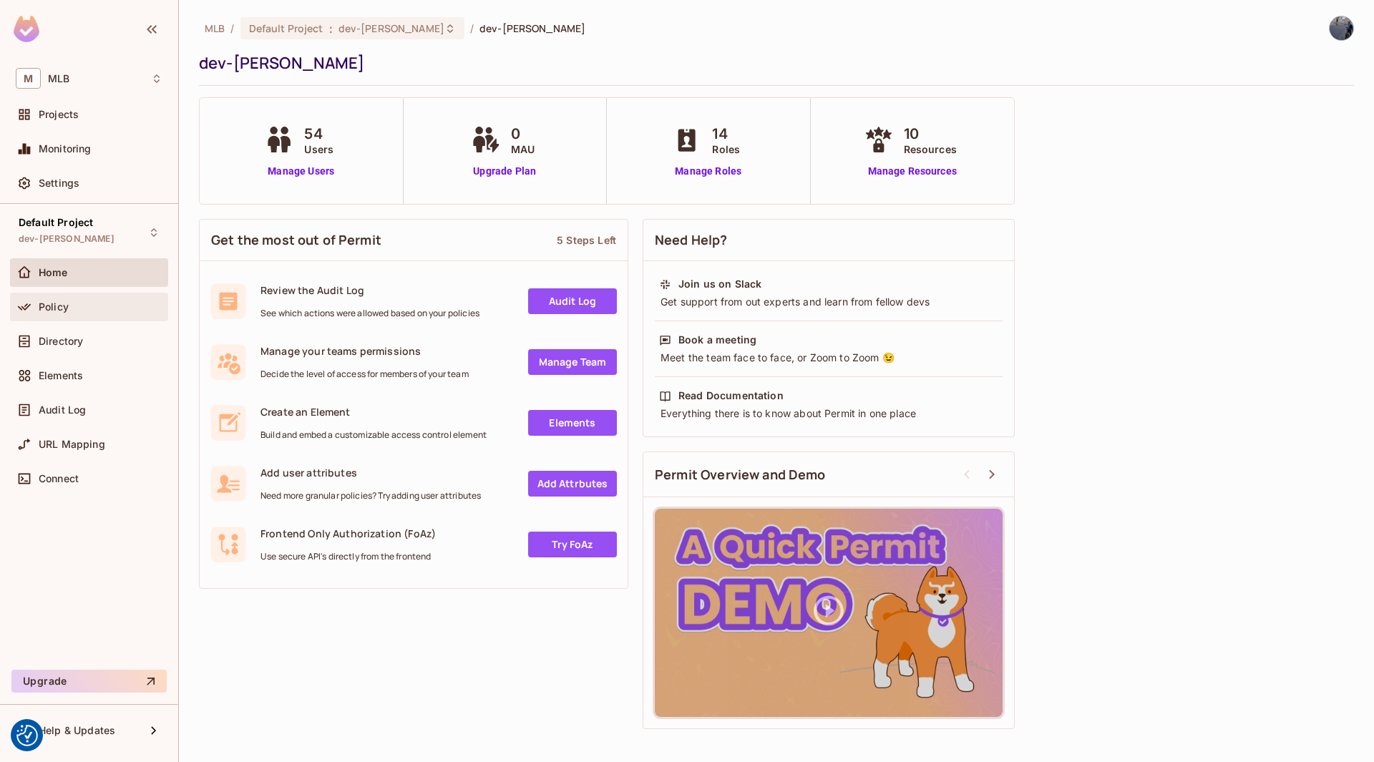
click at [39, 310] on span "Policy" at bounding box center [54, 306] width 30 height 11
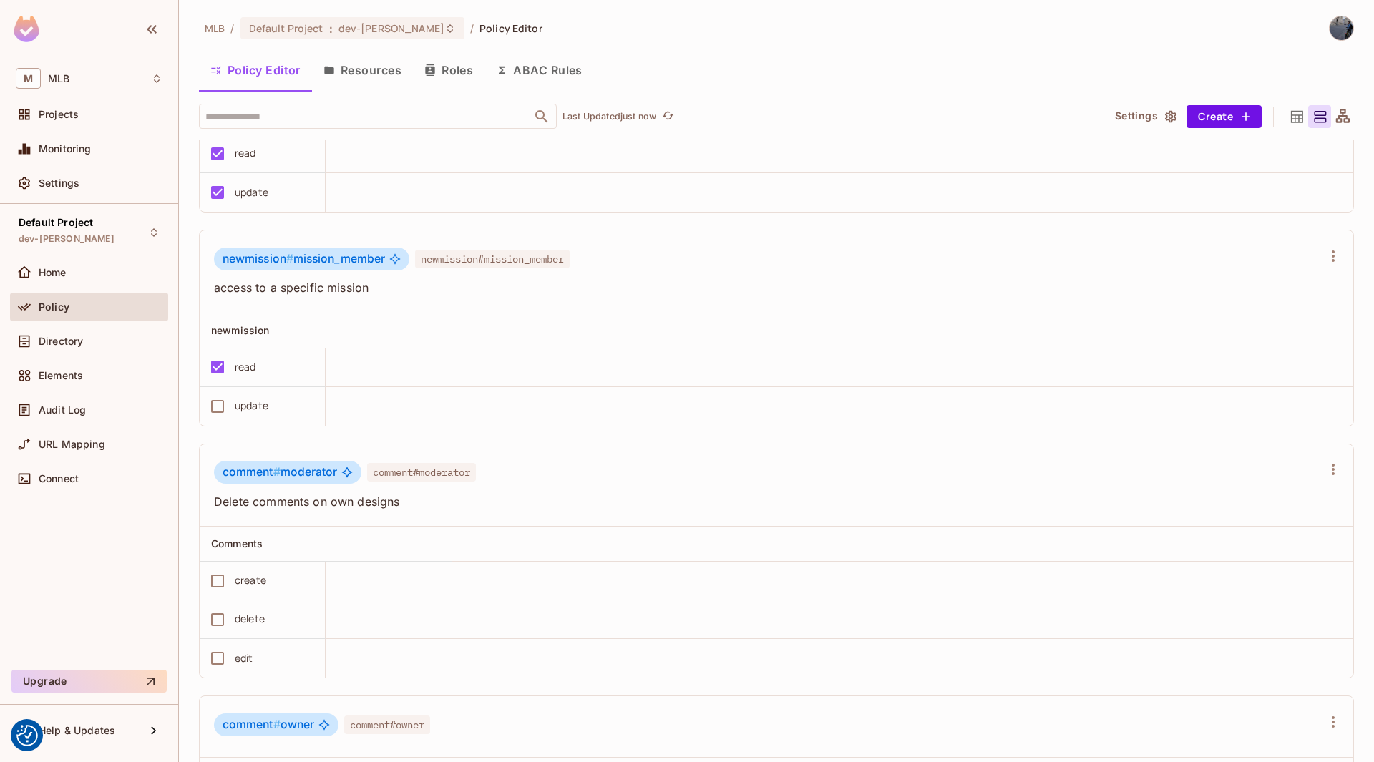
scroll to position [2933, 0]
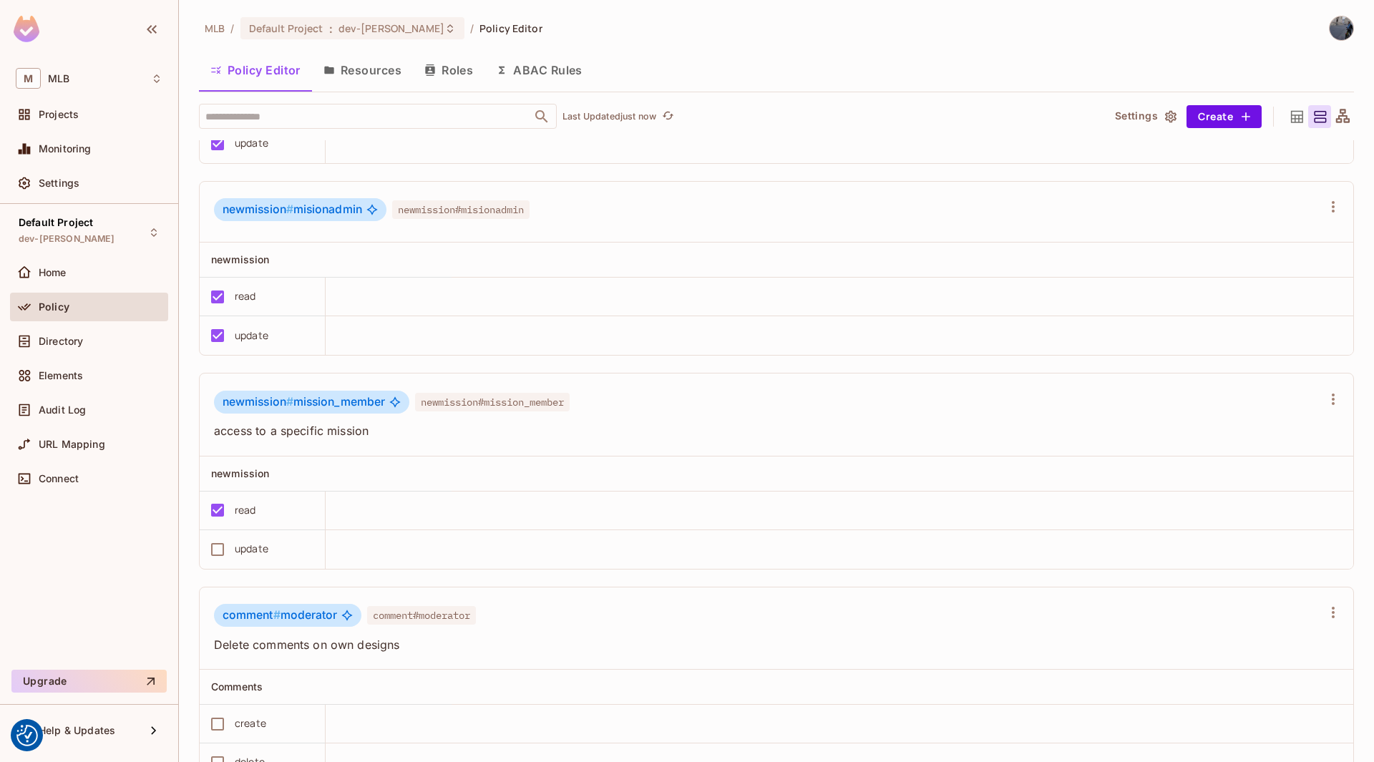
click at [362, 409] on span "newmission # mission_member" at bounding box center [304, 402] width 162 height 14
click at [255, 409] on span "newmission #" at bounding box center [258, 402] width 71 height 14
click at [333, 409] on span "newmission # mission_member" at bounding box center [304, 402] width 162 height 14
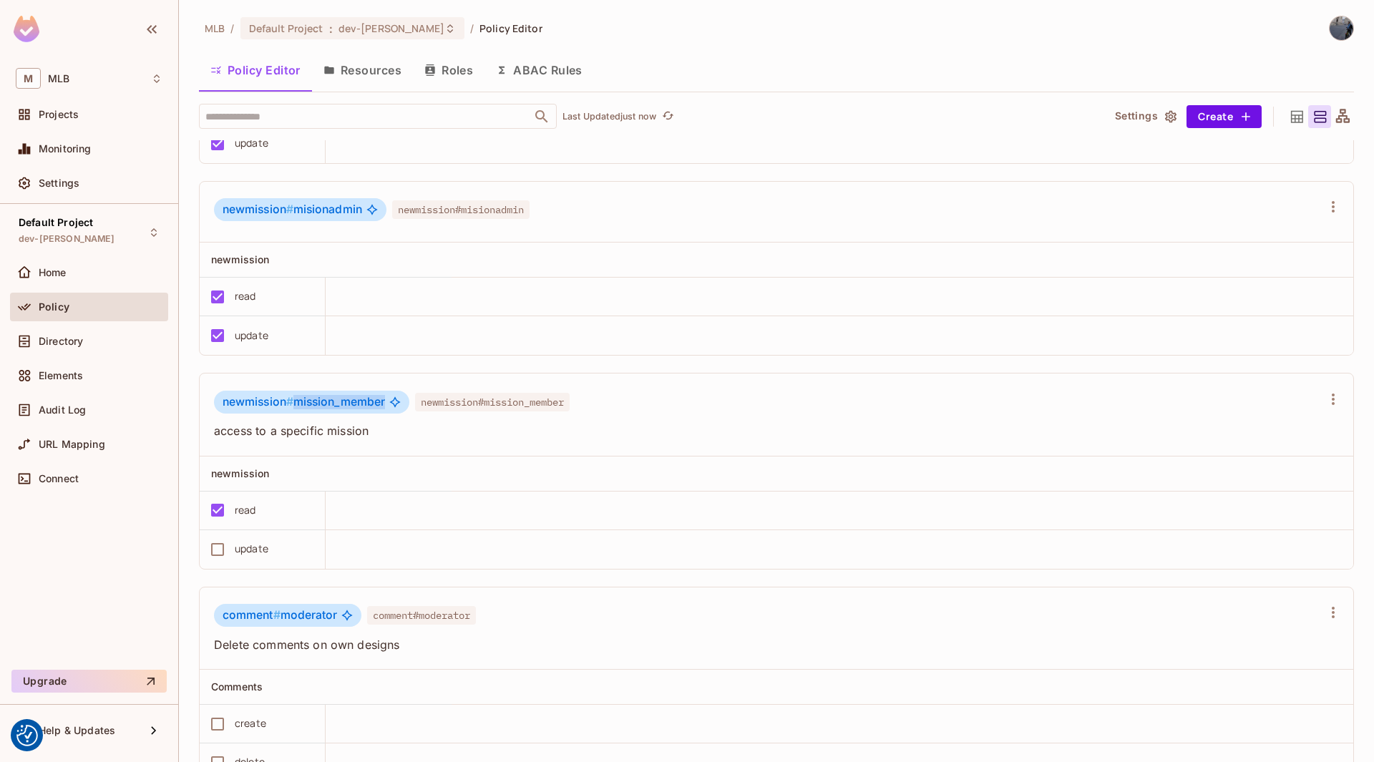
click at [333, 409] on span "newmission # mission_member" at bounding box center [304, 402] width 162 height 14
click at [547, 59] on button "ABAC Rules" at bounding box center [538, 70] width 109 height 36
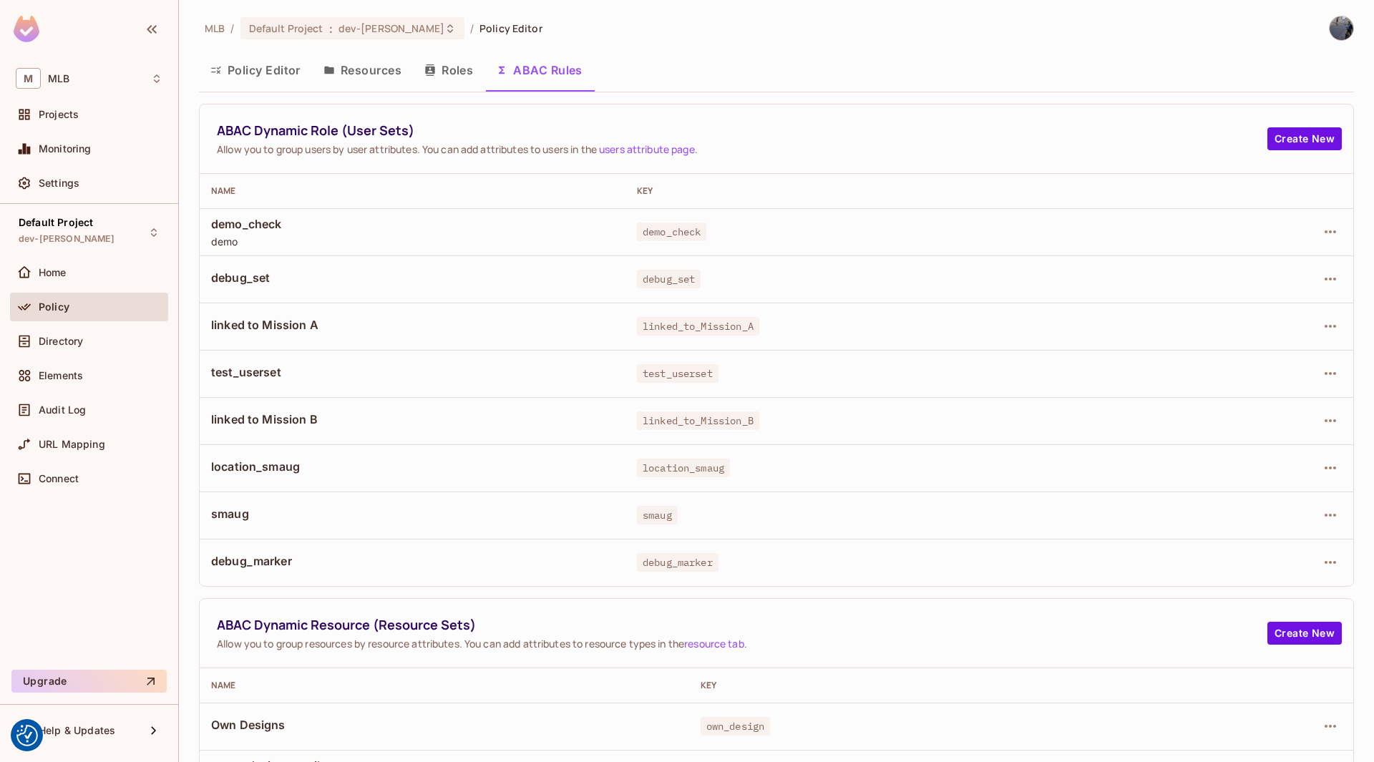
click at [1296, 126] on div "ABAC Dynamic Role (User Sets) Allow you to group users by user attributes. You …" at bounding box center [776, 138] width 1153 height 69
click at [1294, 135] on button "Create New" at bounding box center [1304, 138] width 74 height 23
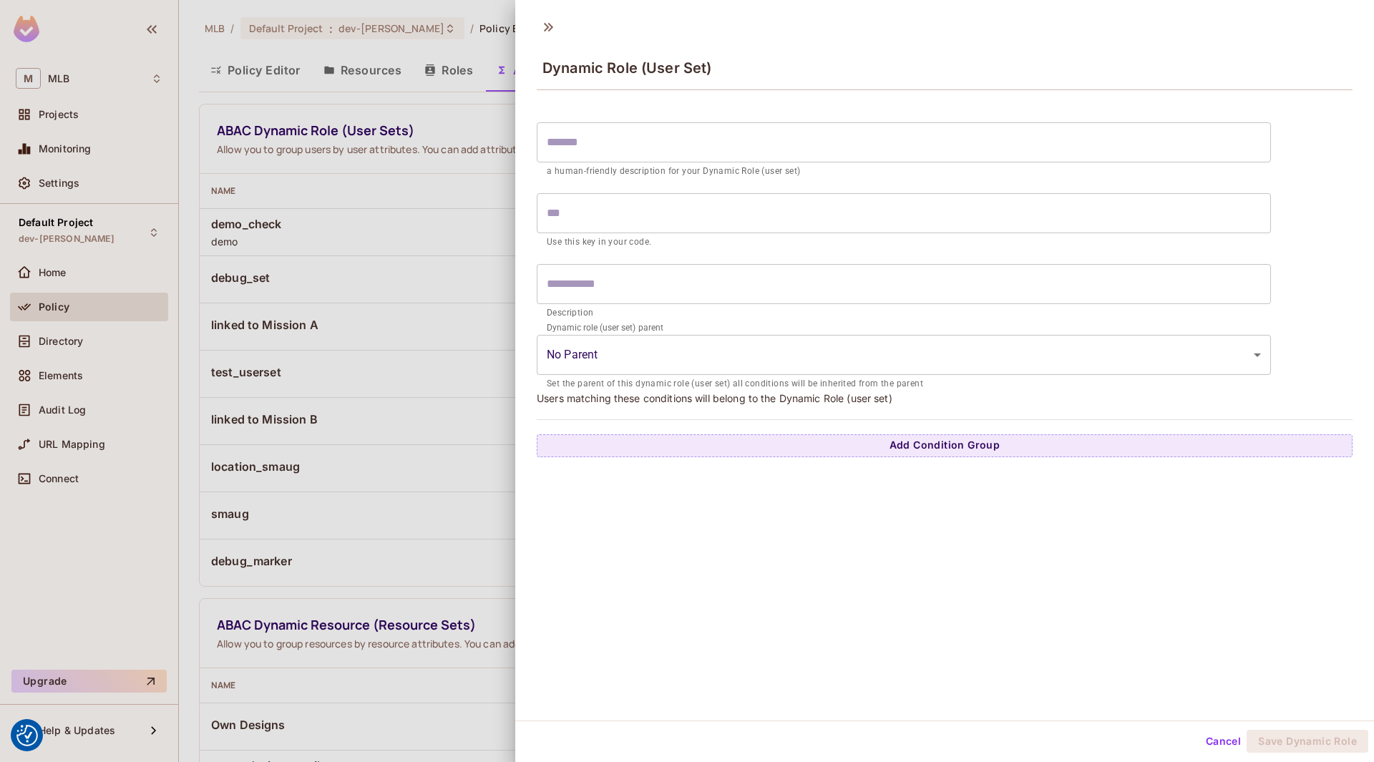
click at [607, 157] on input "text" at bounding box center [904, 142] width 734 height 40
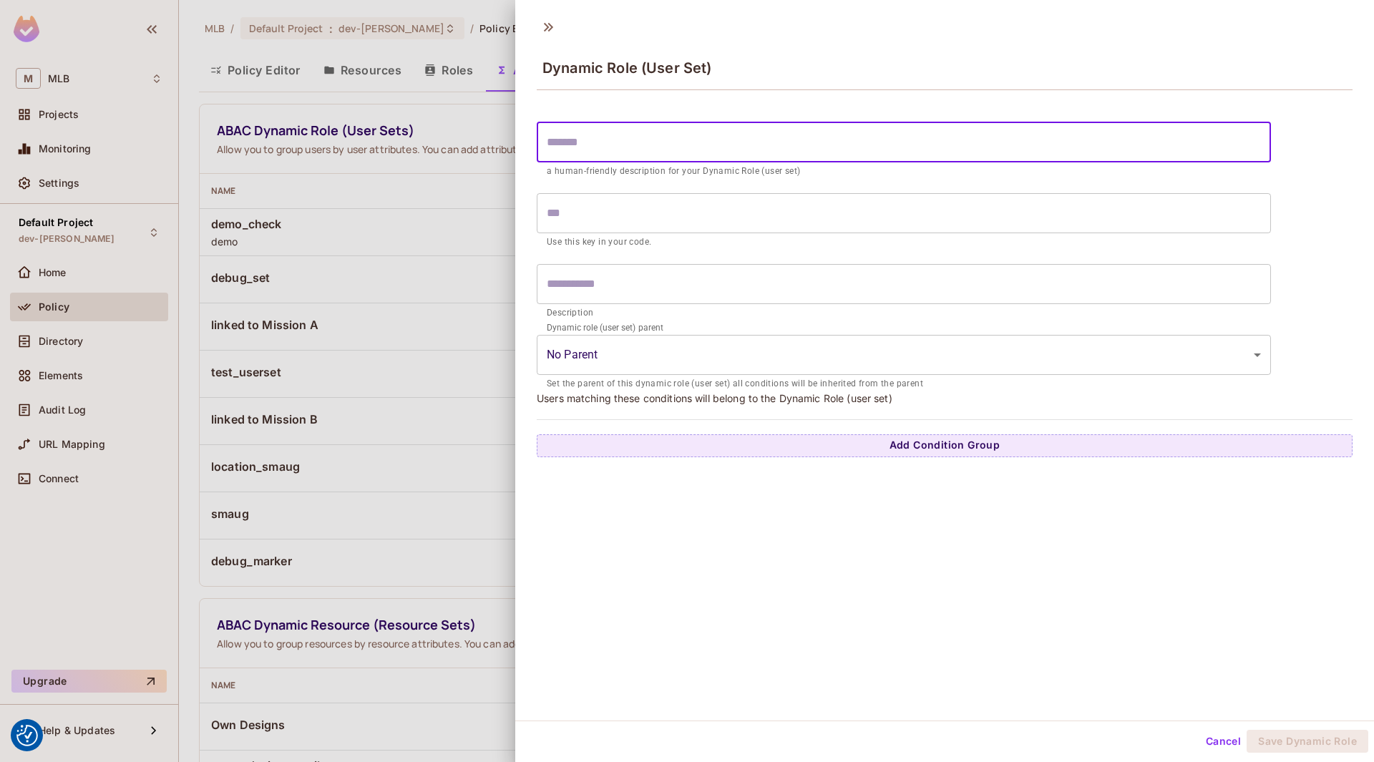
type input "*"
type input "**"
type input "***"
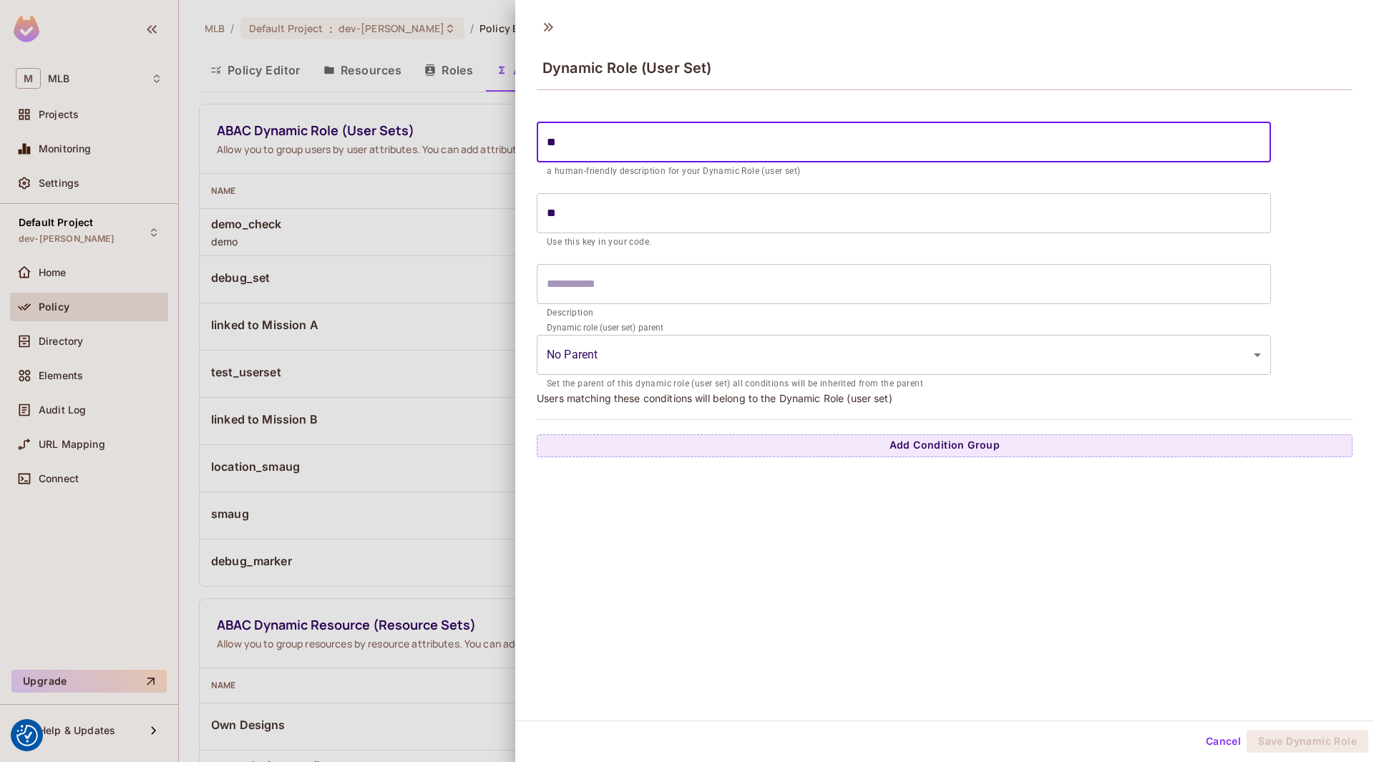
type input "***"
type input "****"
type input "*****"
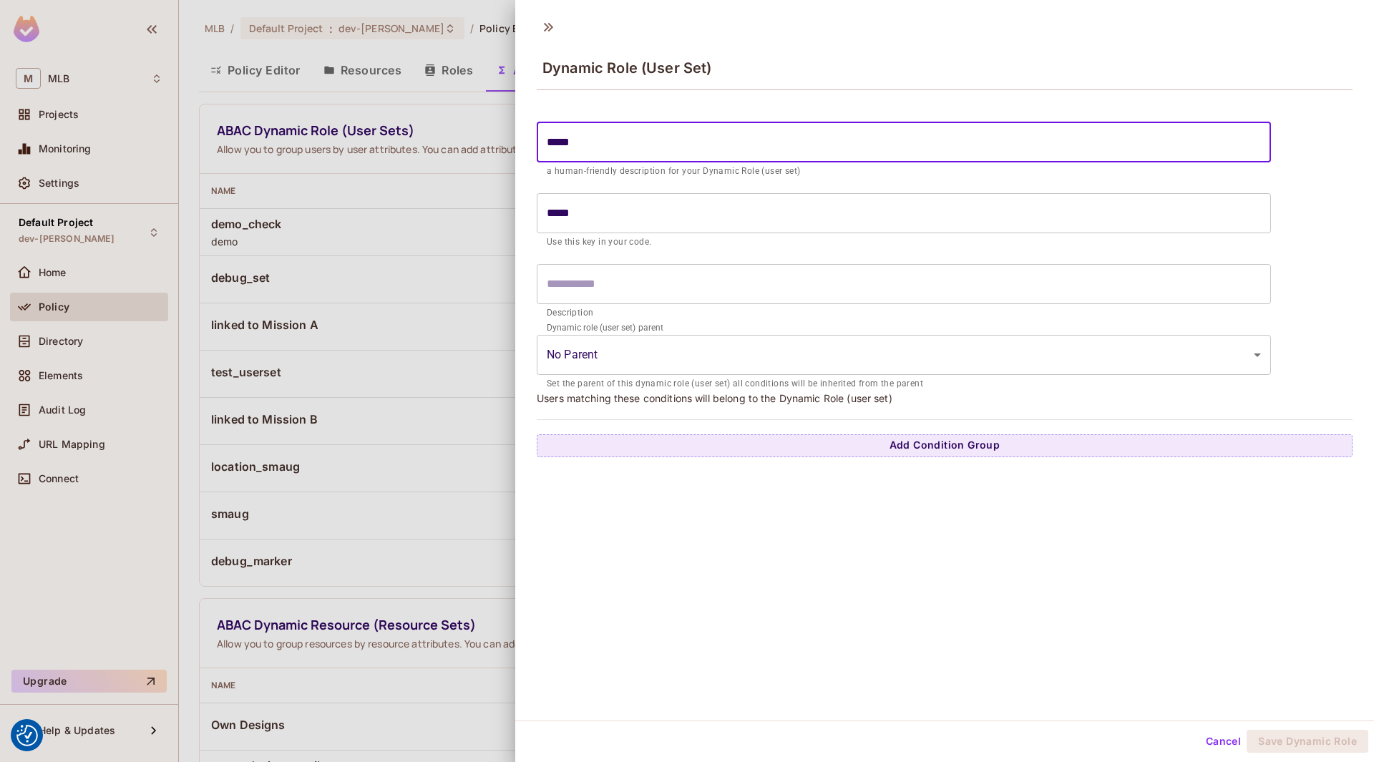
type input "******"
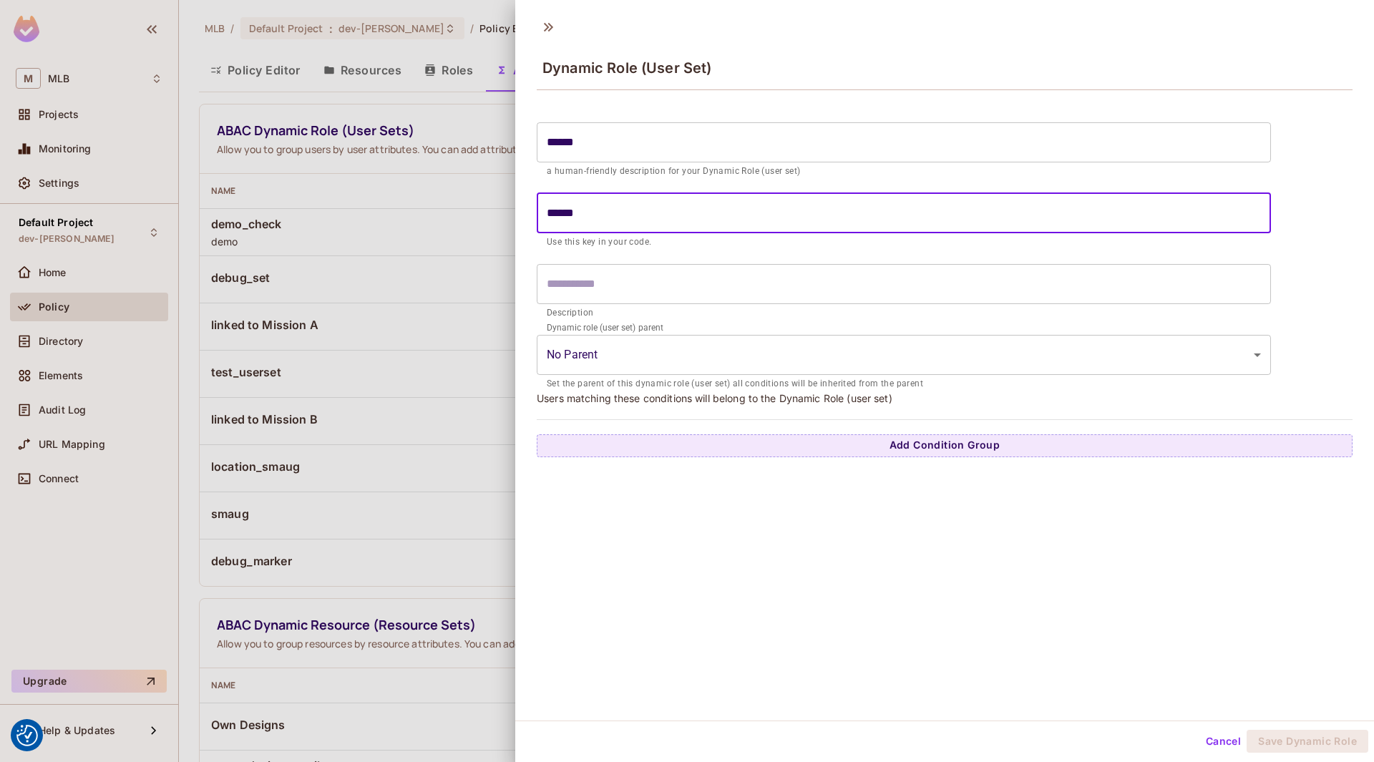
drag, startPoint x: 595, startPoint y: 282, endPoint x: 611, endPoint y: 347, distance: 67.2
click at [595, 282] on input "text" at bounding box center [904, 284] width 734 height 40
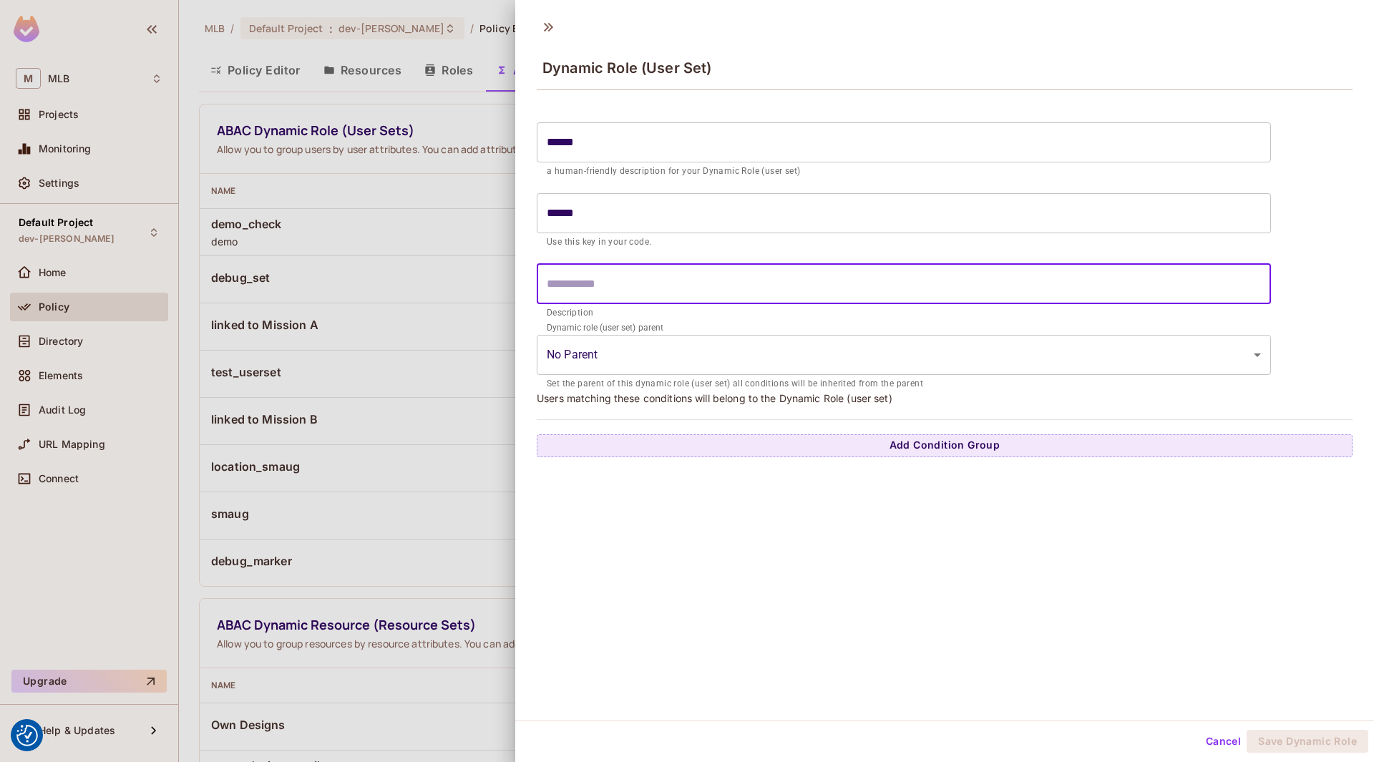
click at [617, 363] on body "We use cookies to enhance your browsing experience, serve personalized ads or c…" at bounding box center [687, 381] width 1374 height 762
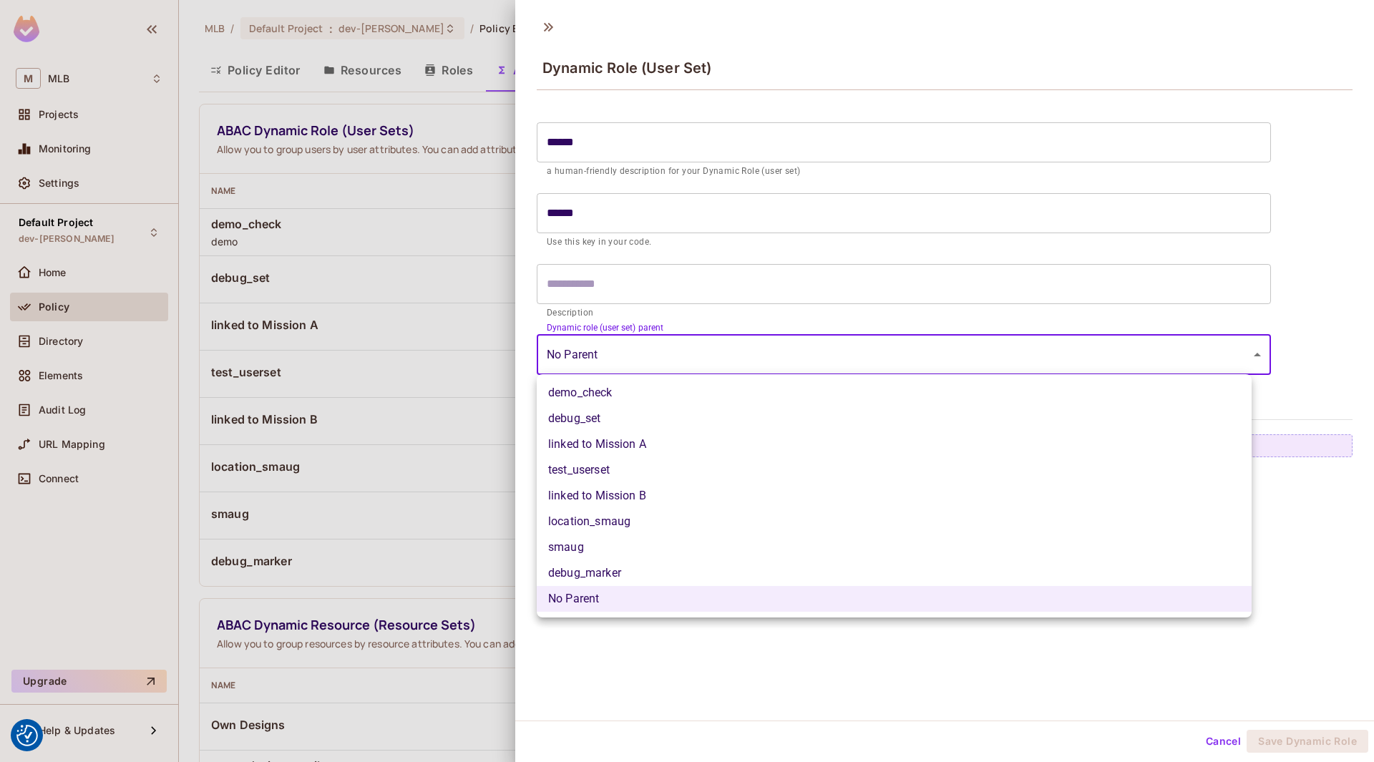
click at [628, 353] on div at bounding box center [687, 381] width 1374 height 762
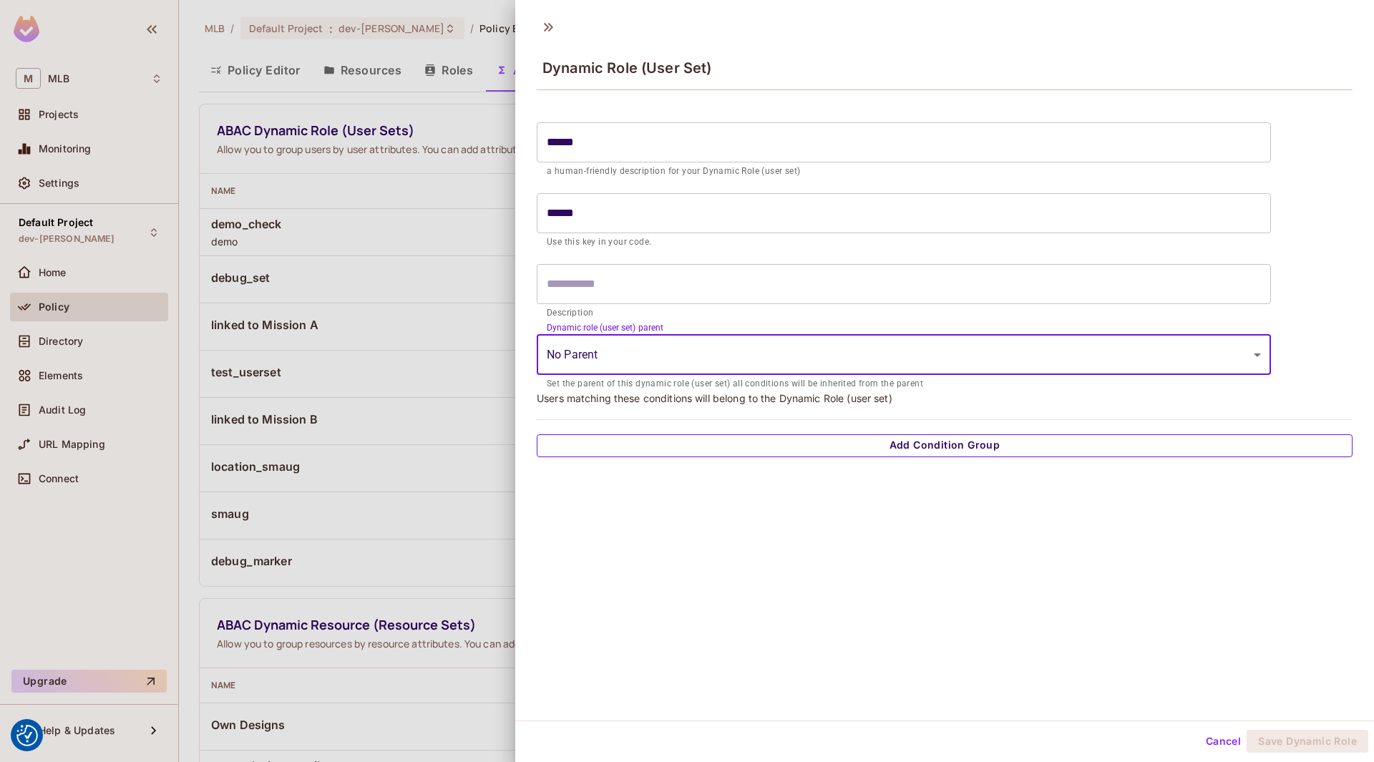
click at [780, 441] on button "Add Condition Group" at bounding box center [945, 445] width 816 height 23
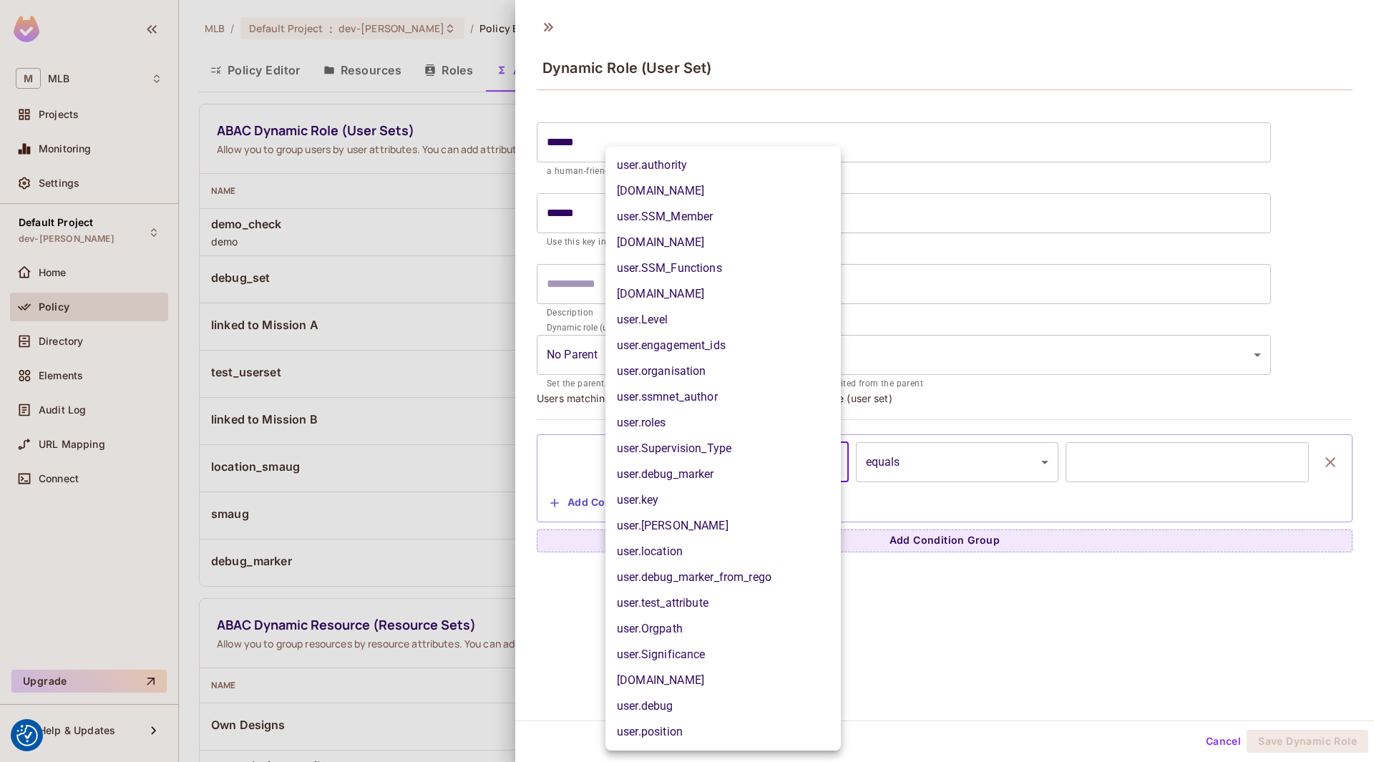
click at [744, 461] on body "We use cookies to enhance your browsing experience, serve personalized ads or c…" at bounding box center [687, 381] width 1374 height 762
click at [679, 683] on li "user.country" at bounding box center [722, 681] width 235 height 26
type input "**********"
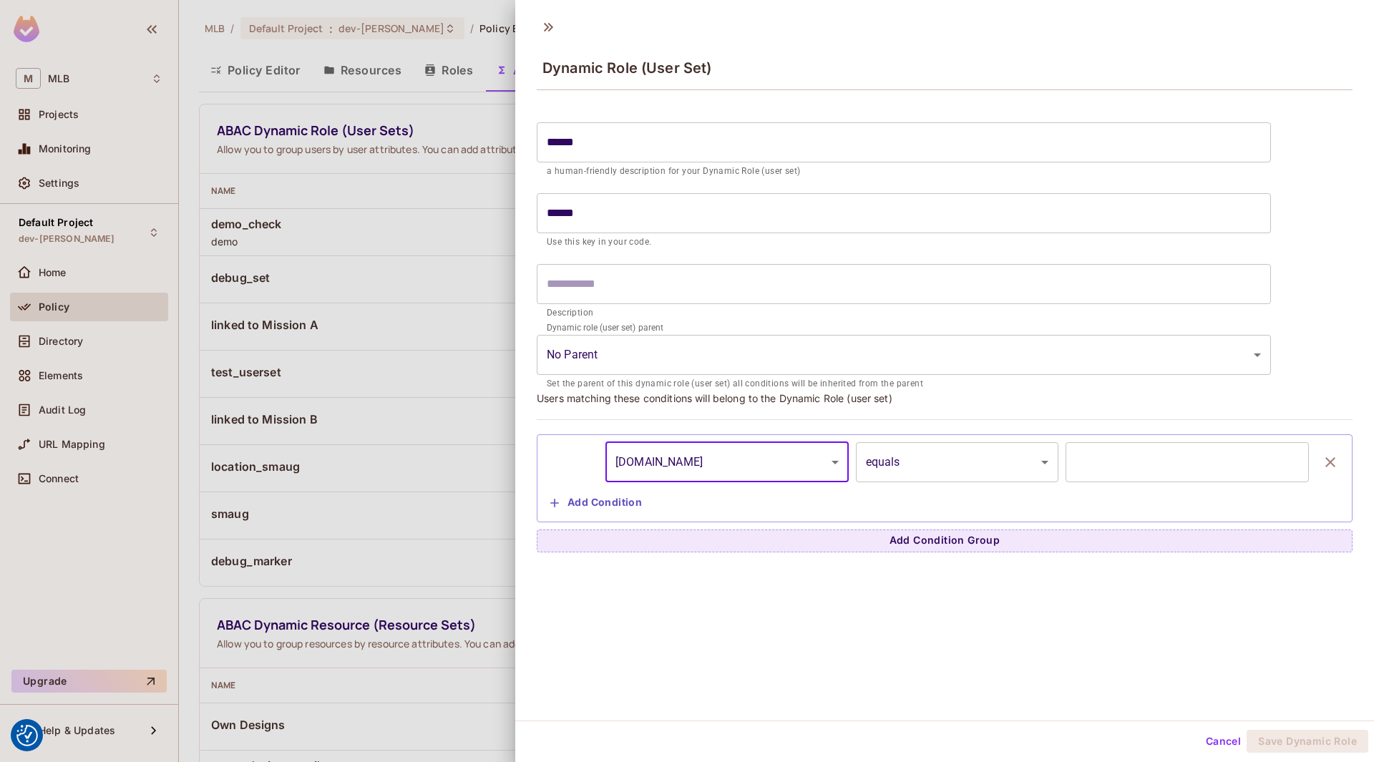
click at [1077, 461] on input "text" at bounding box center [1186, 462] width 243 height 40
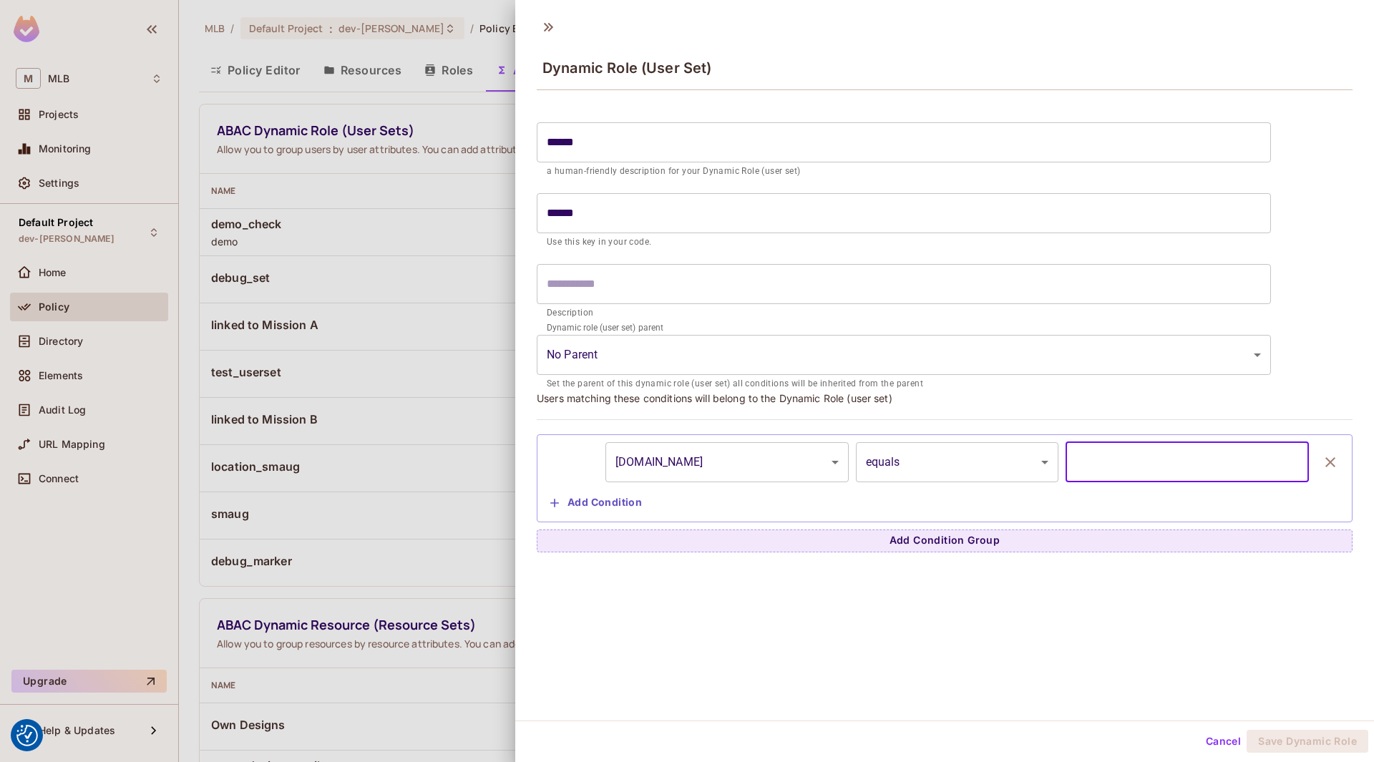
click at [990, 476] on body "We use cookies to enhance your browsing experience, serve personalized ads or c…" at bounding box center [687, 381] width 1374 height 762
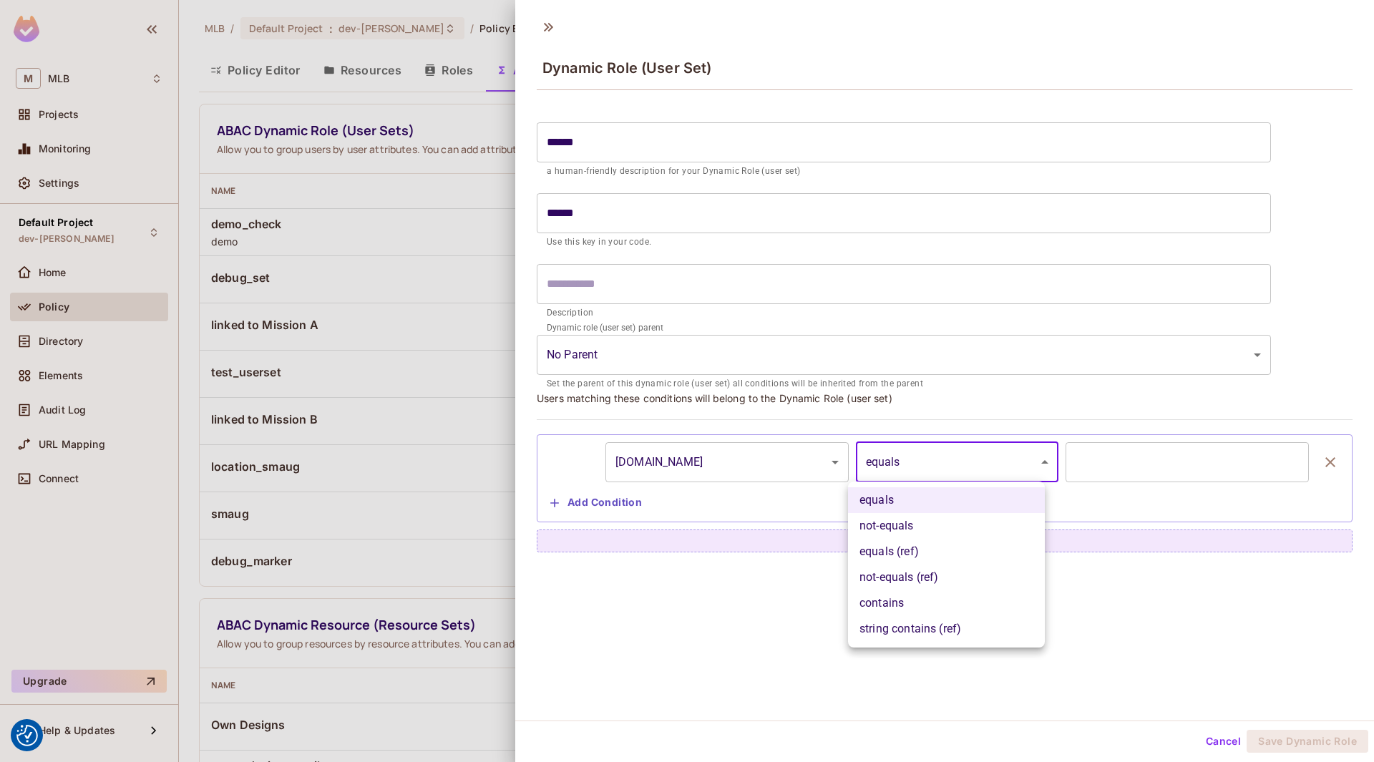
click at [911, 552] on li "equals (ref)" at bounding box center [946, 552] width 197 height 26
type input "**********"
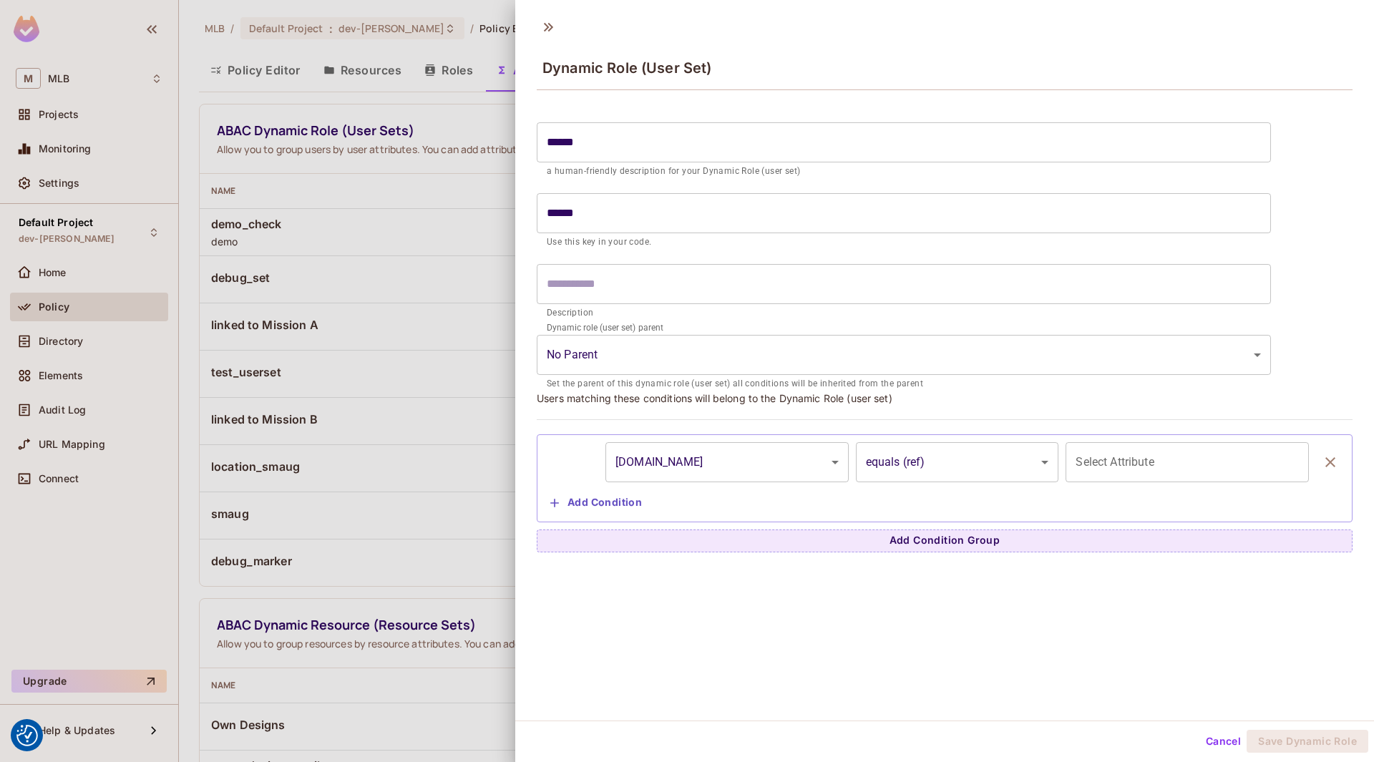
click at [1142, 449] on div "equals not-equals equals (ref) not-equals (ref) contains string contains (ref)" at bounding box center [687, 381] width 1374 height 762
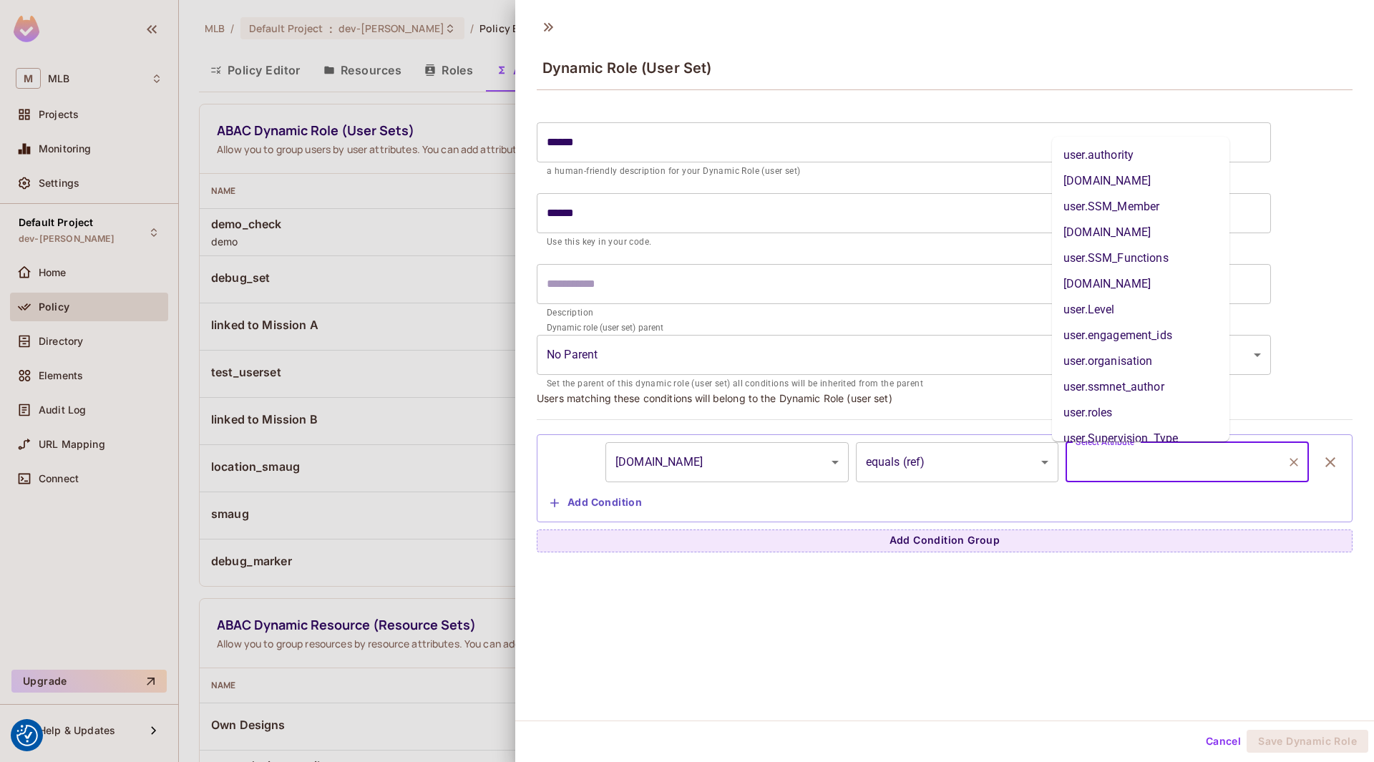
click at [1122, 469] on input "Select Attribute" at bounding box center [1176, 462] width 209 height 27
click at [839, 633] on div "**********" at bounding box center [944, 365] width 859 height 710
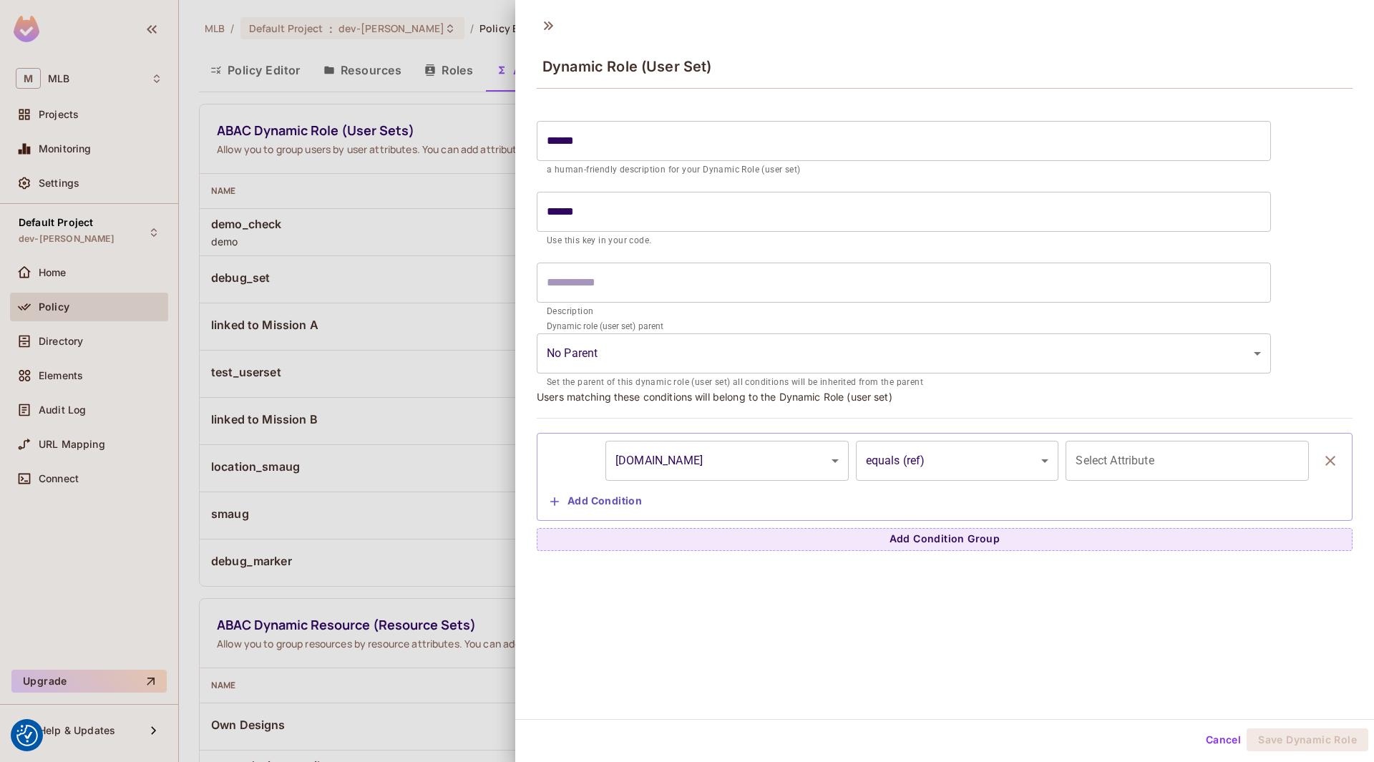
scroll to position [2, 0]
click at [1202, 743] on button "Cancel" at bounding box center [1223, 739] width 47 height 23
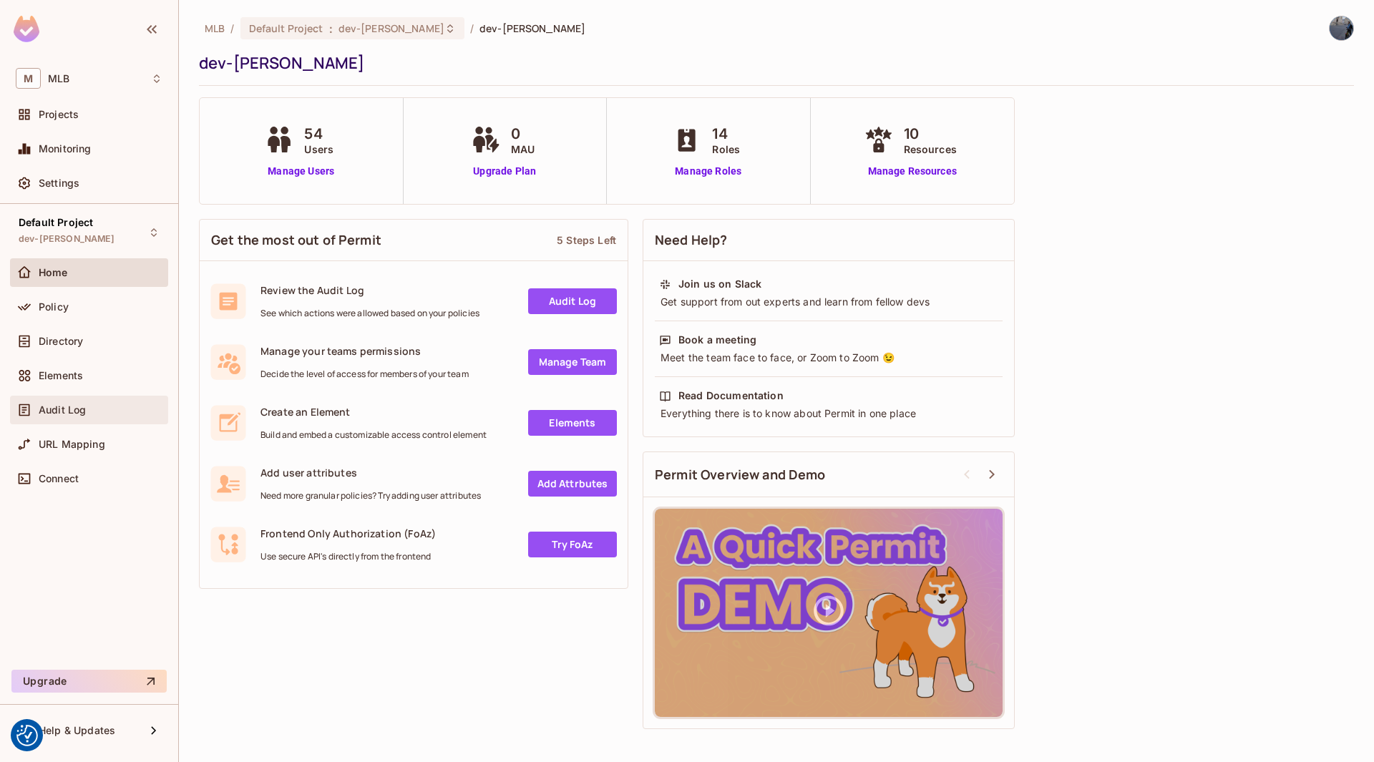
click at [74, 407] on span "Audit Log" at bounding box center [62, 409] width 47 height 11
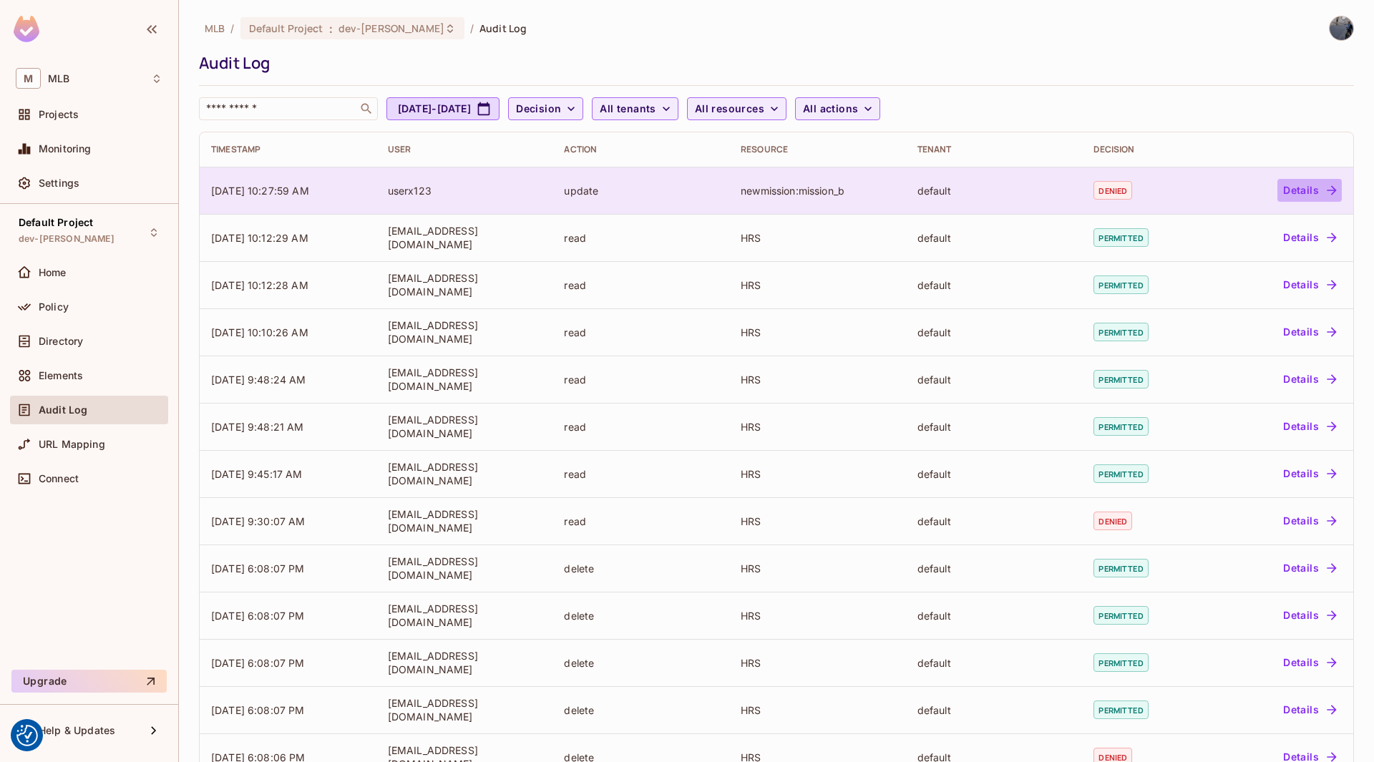
click at [1312, 194] on button "Details" at bounding box center [1309, 190] width 64 height 23
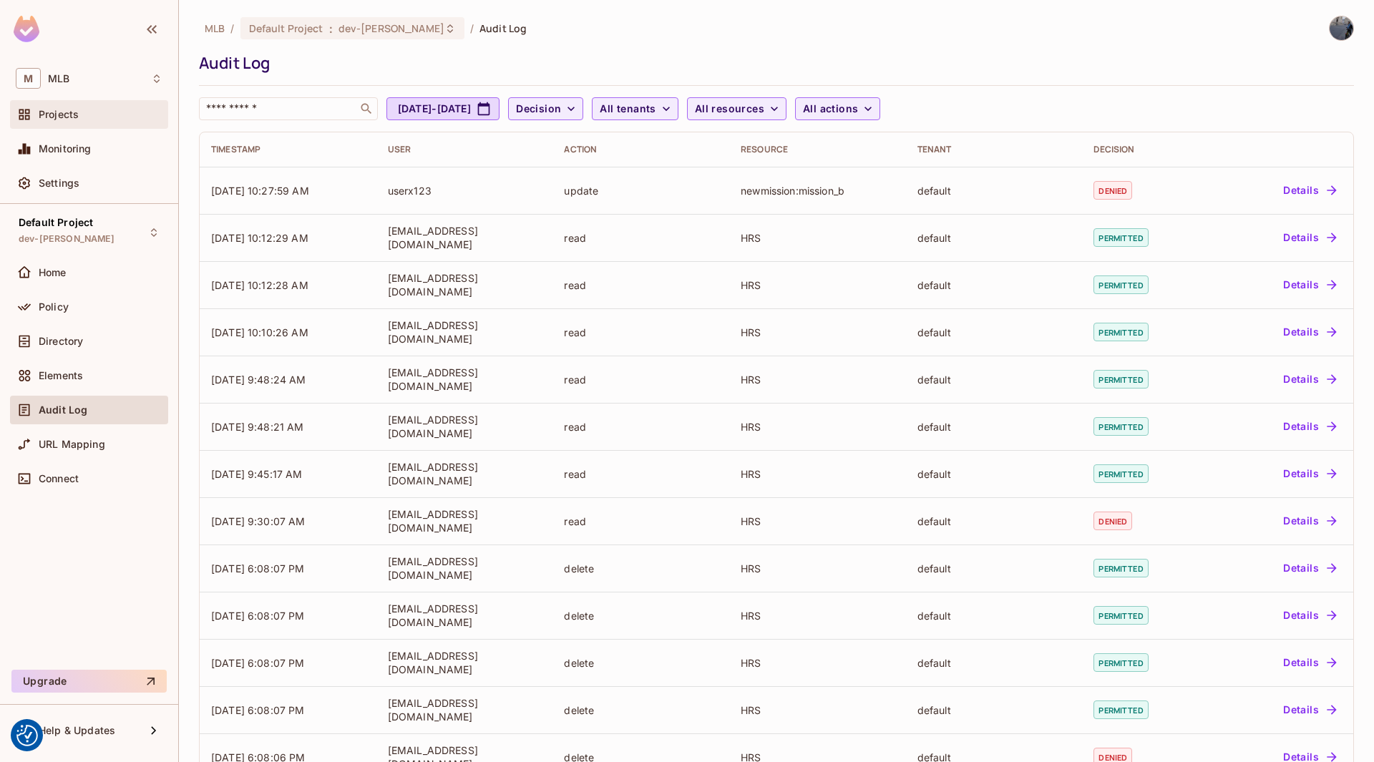
click at [58, 119] on span "Projects" at bounding box center [59, 114] width 40 height 11
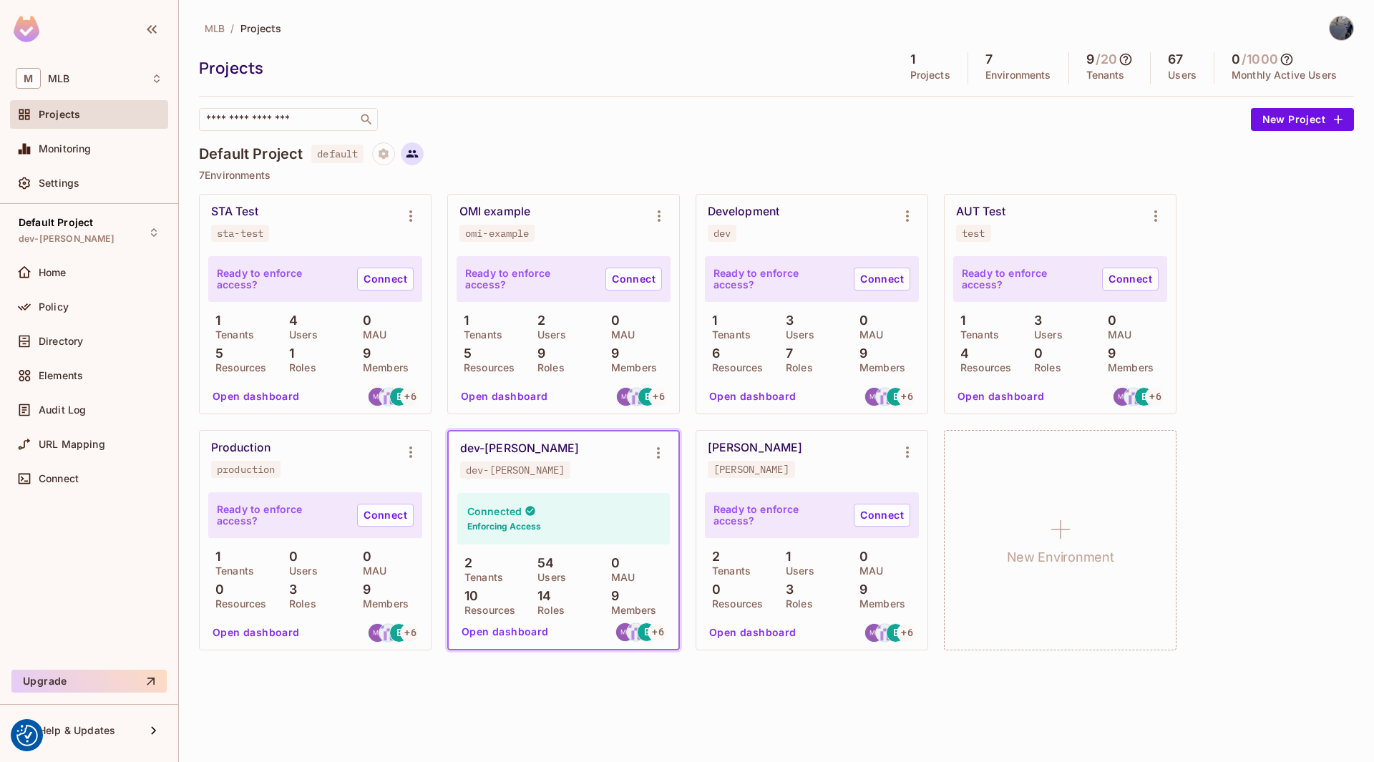
click at [407, 155] on icon at bounding box center [412, 153] width 13 height 13
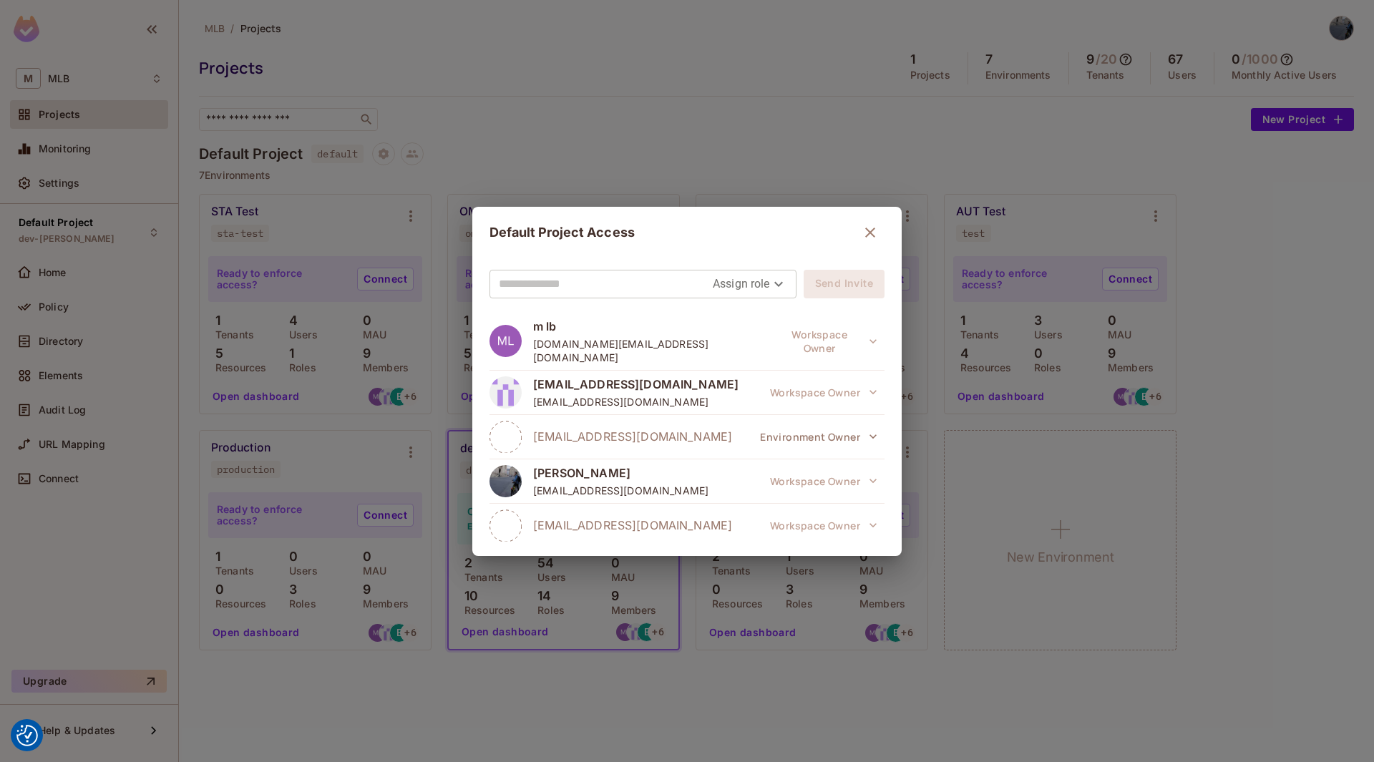
click at [865, 233] on icon "button" at bounding box center [870, 233] width 10 height 10
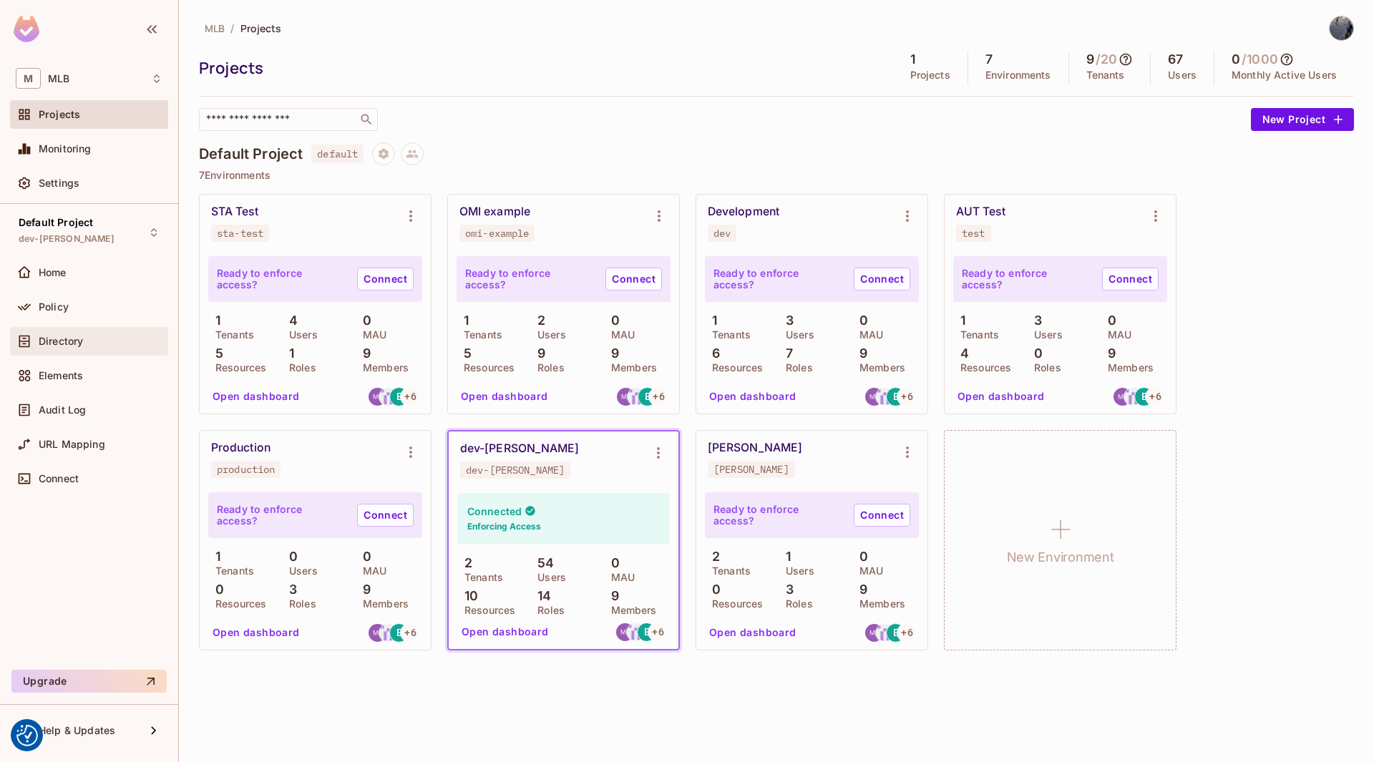
click at [47, 340] on span "Directory" at bounding box center [61, 341] width 44 height 11
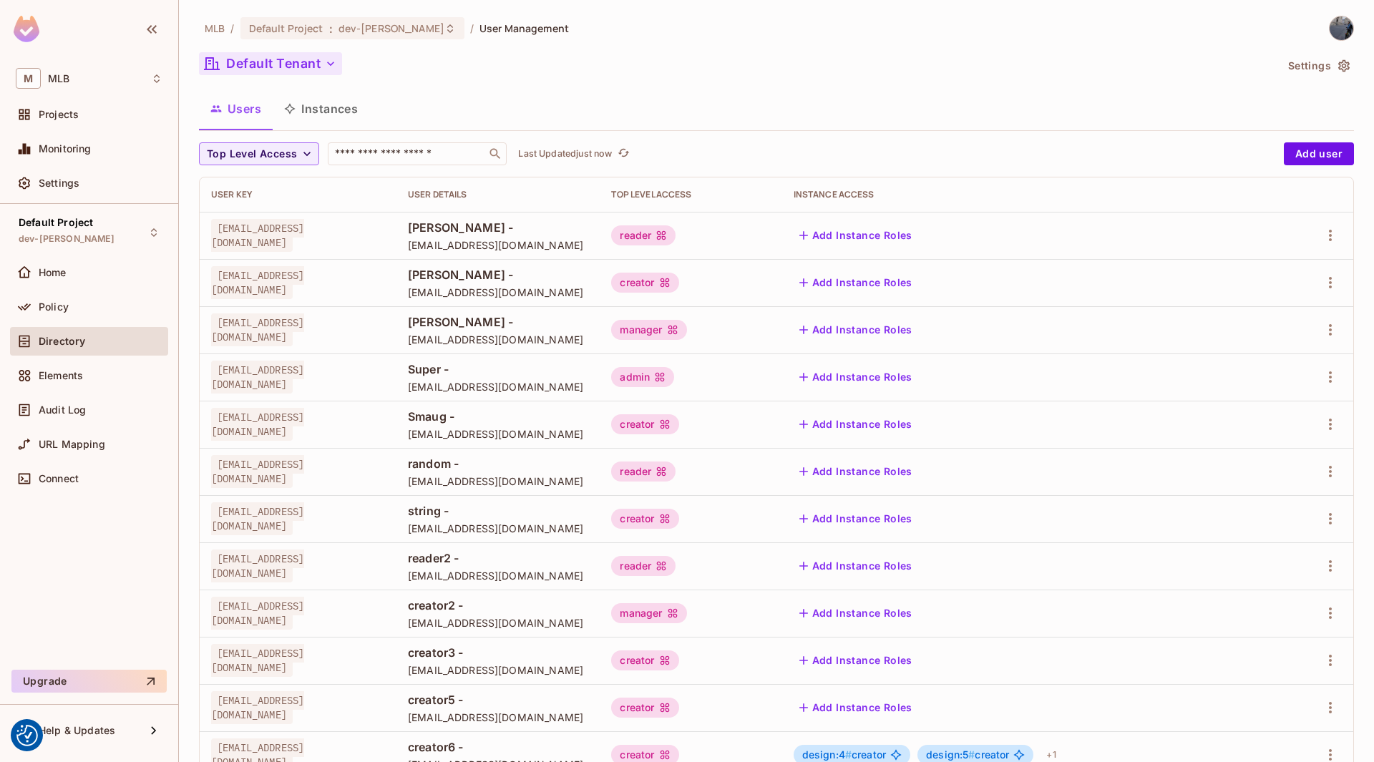
click at [301, 72] on button "Default Tenant" at bounding box center [270, 63] width 143 height 23
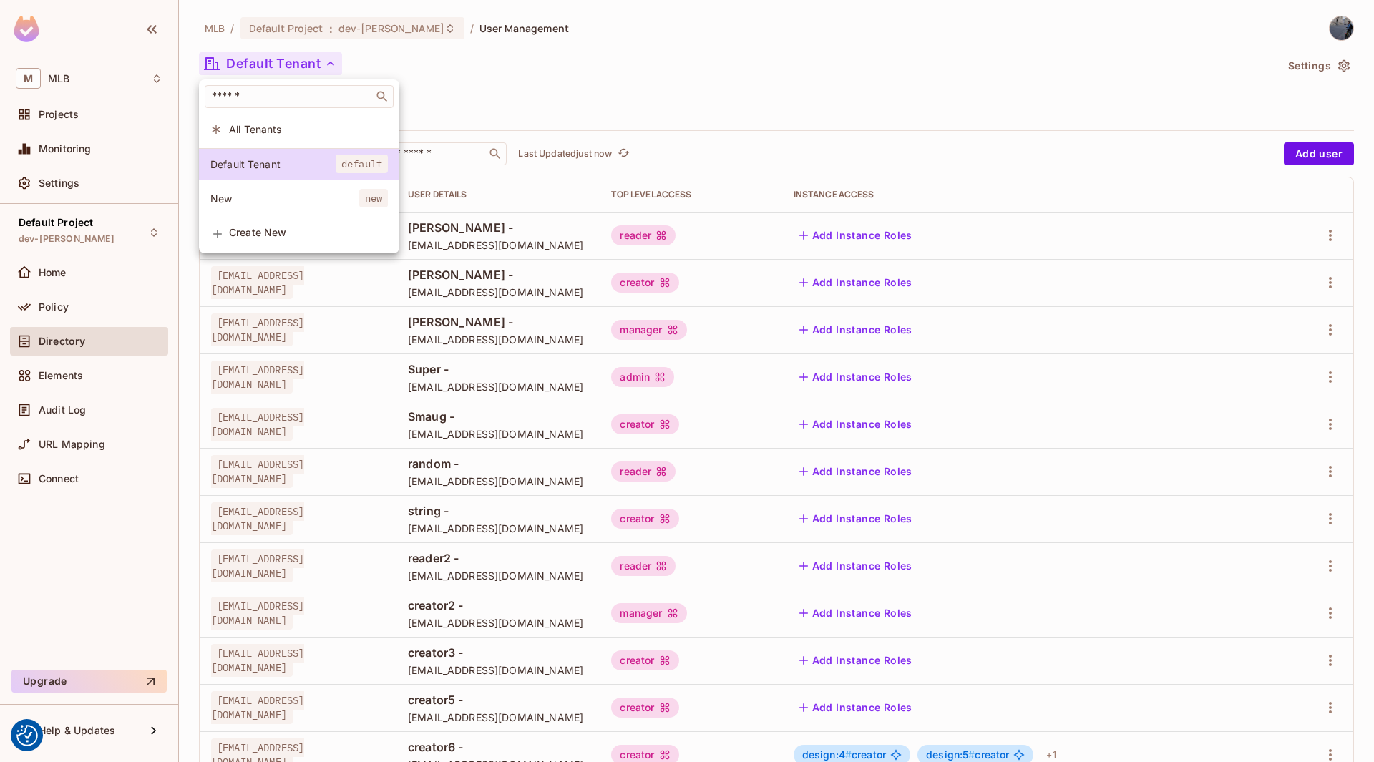
click at [756, 88] on div at bounding box center [687, 381] width 1374 height 762
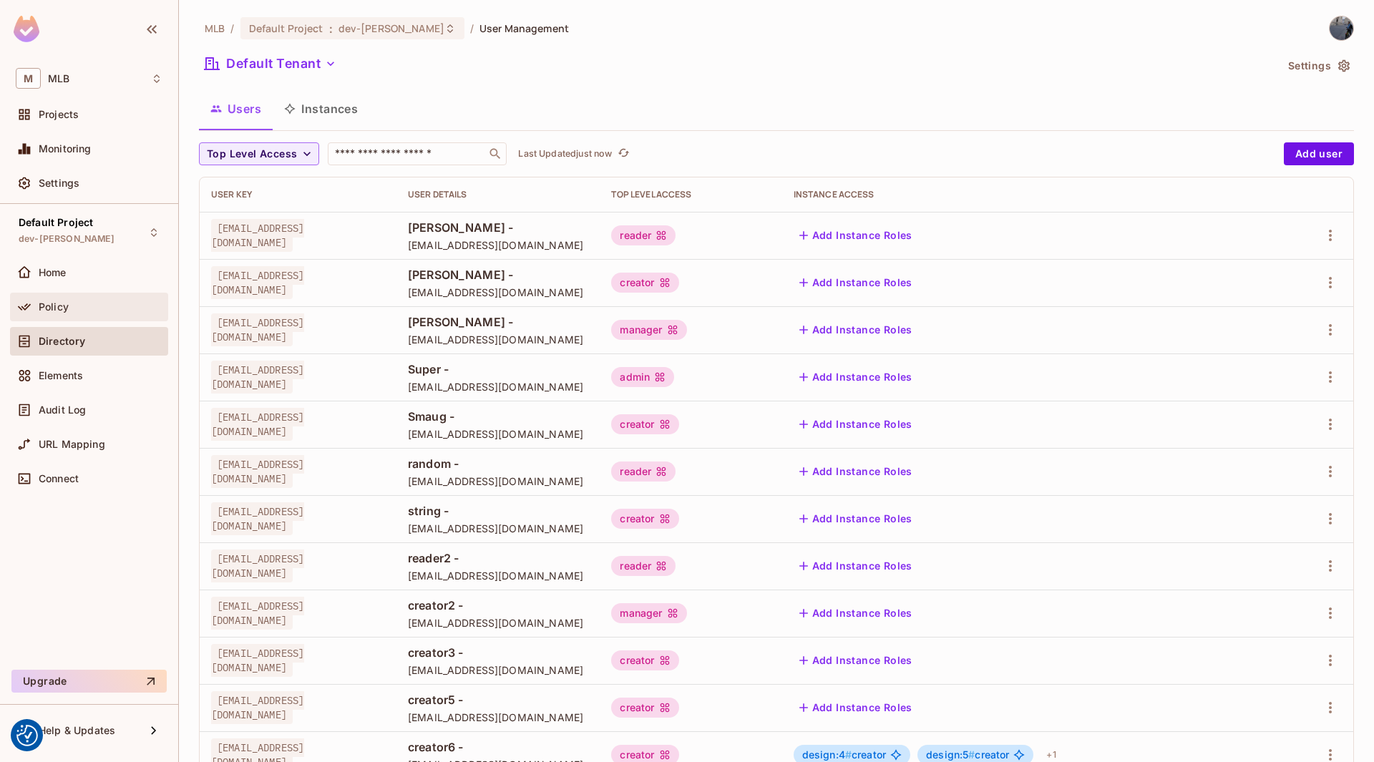
click at [51, 302] on span "Policy" at bounding box center [54, 306] width 30 height 11
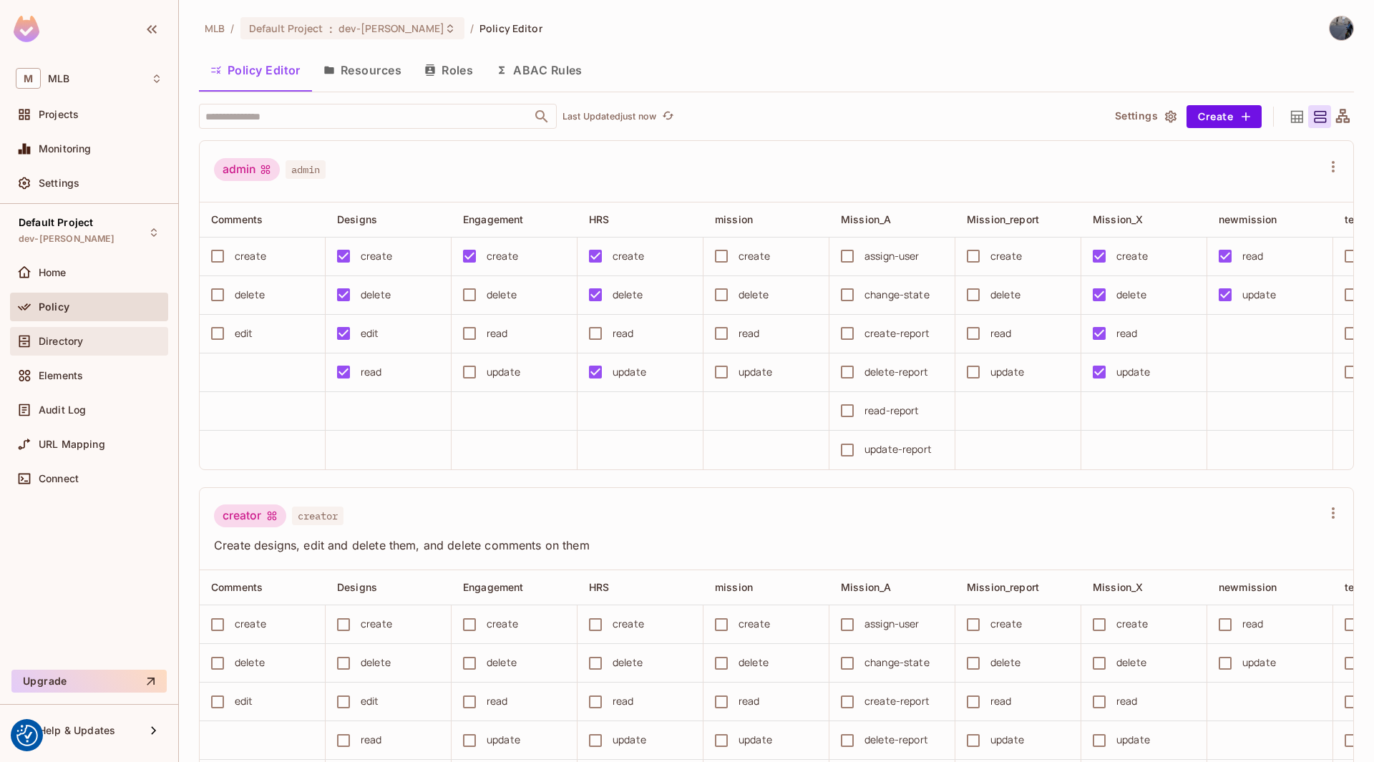
click at [70, 338] on span "Directory" at bounding box center [61, 341] width 44 height 11
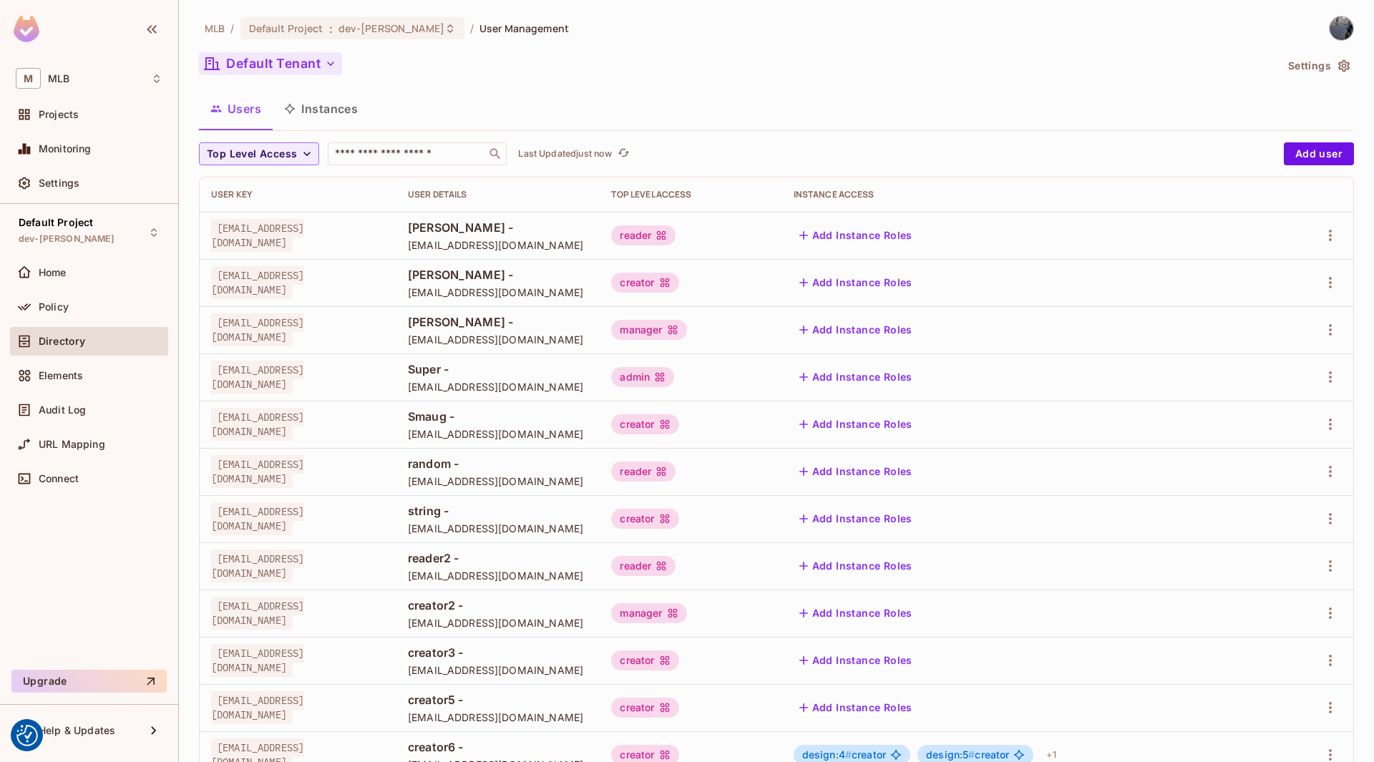
click at [309, 69] on button "Default Tenant" at bounding box center [270, 63] width 143 height 23
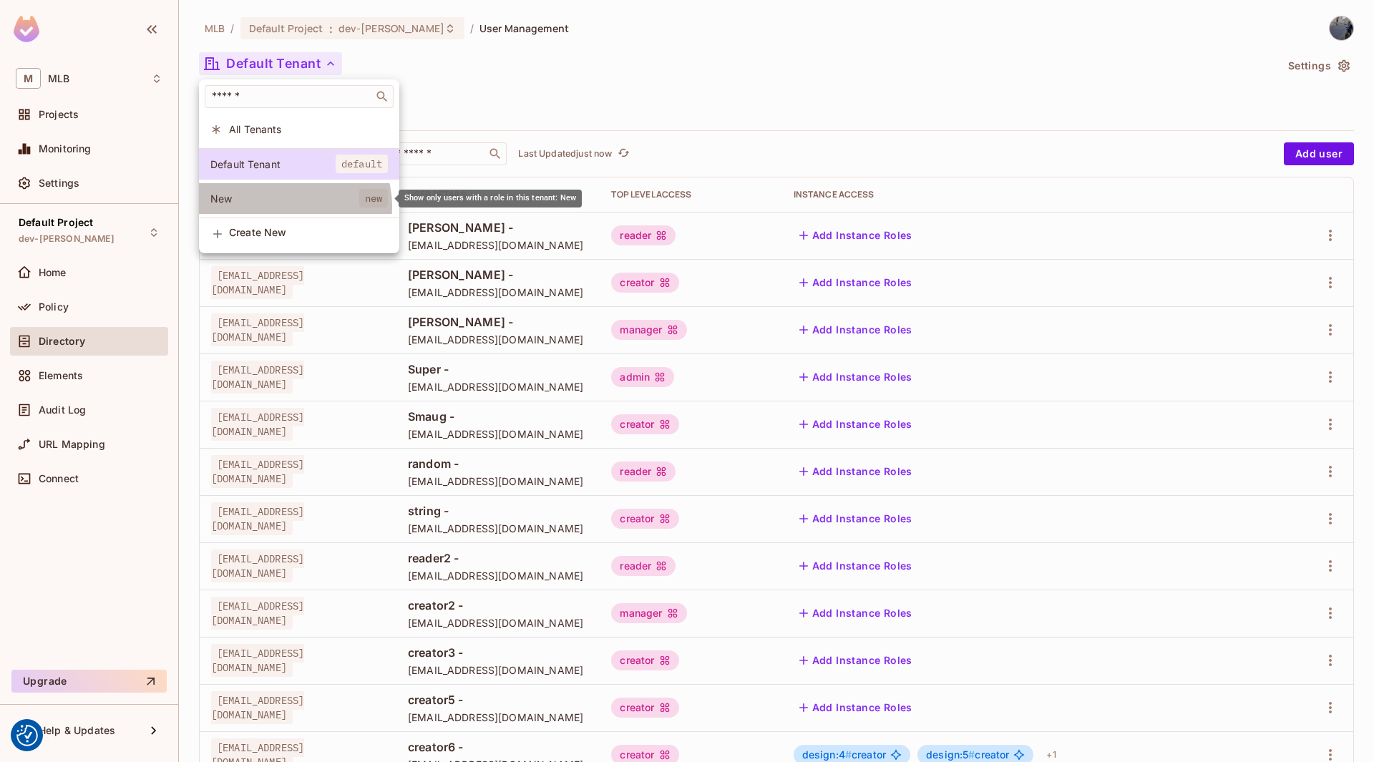
click at [292, 206] on li "New new" at bounding box center [299, 198] width 200 height 31
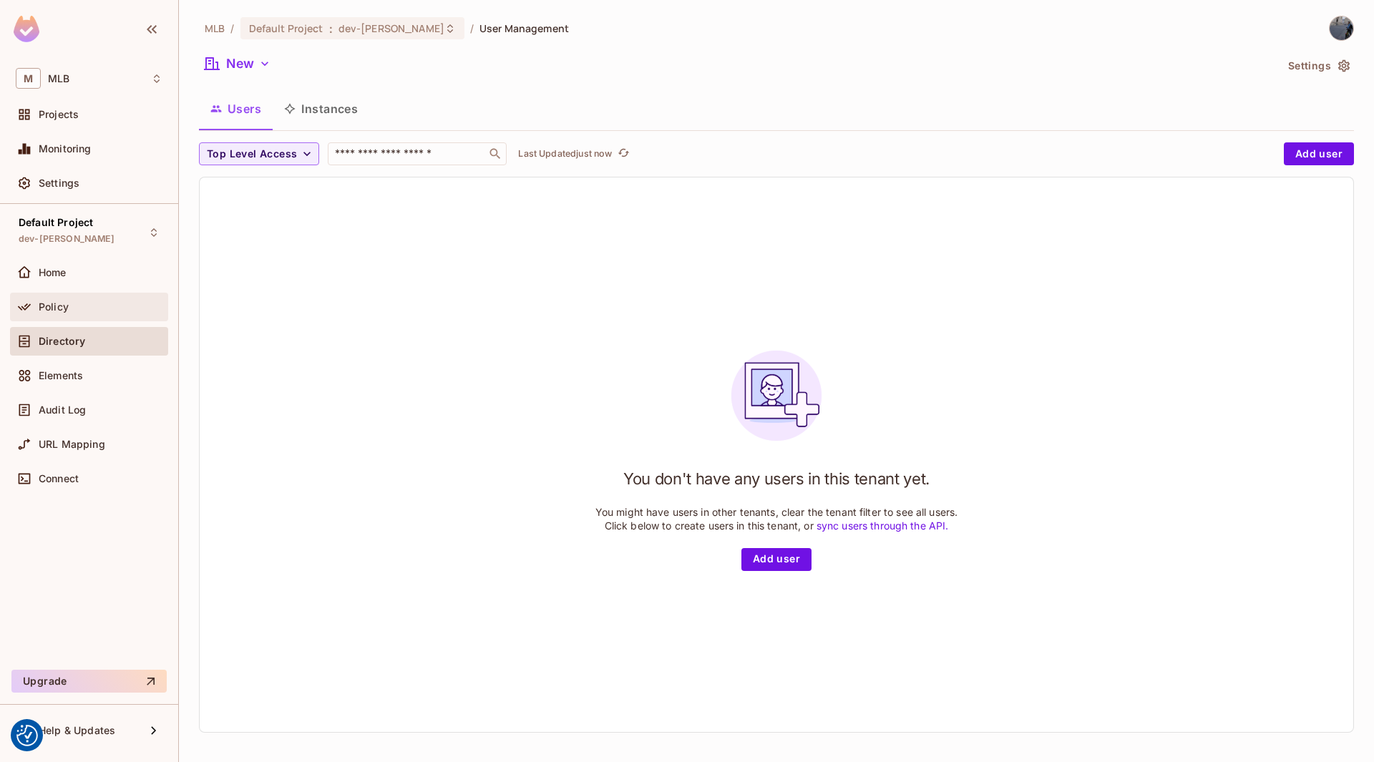
click at [41, 299] on div "Policy" at bounding box center [89, 306] width 147 height 17
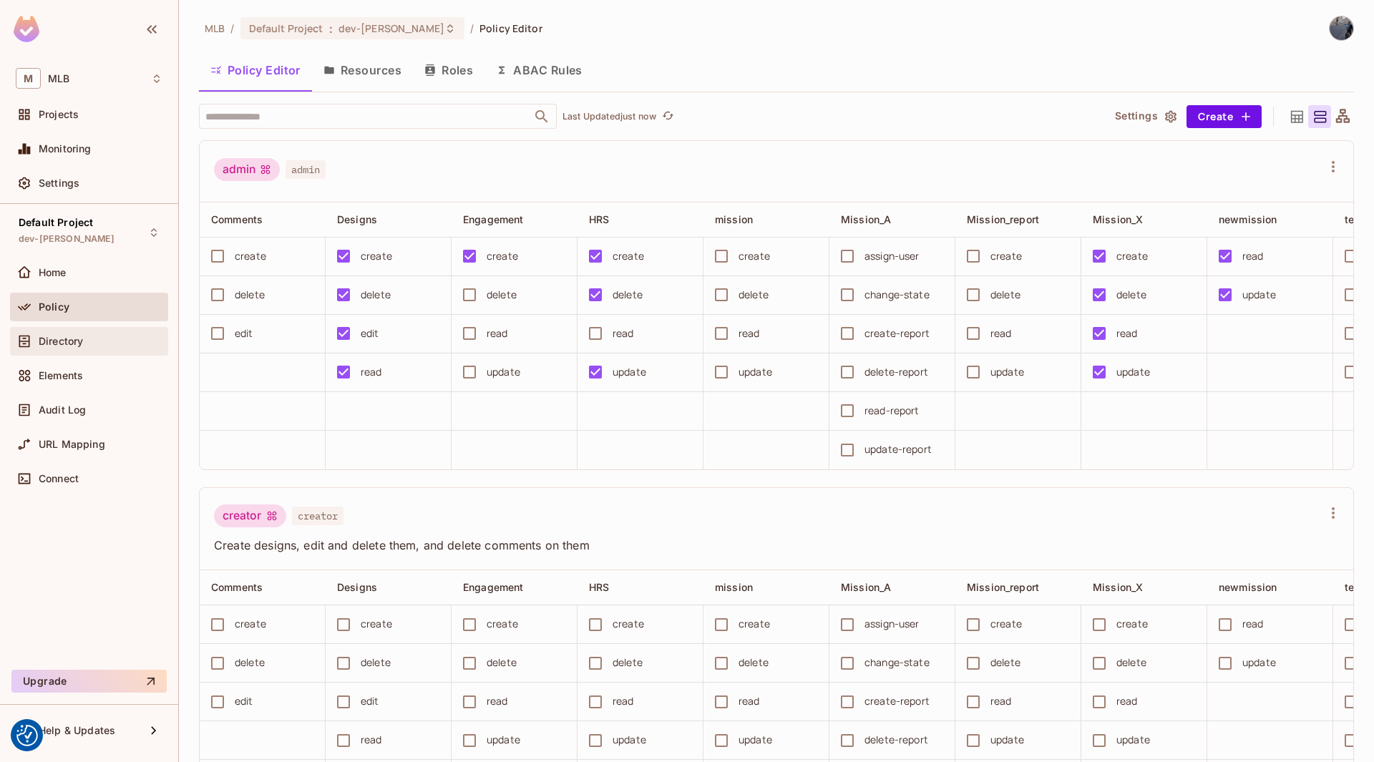
click at [76, 346] on span "Directory" at bounding box center [61, 341] width 44 height 11
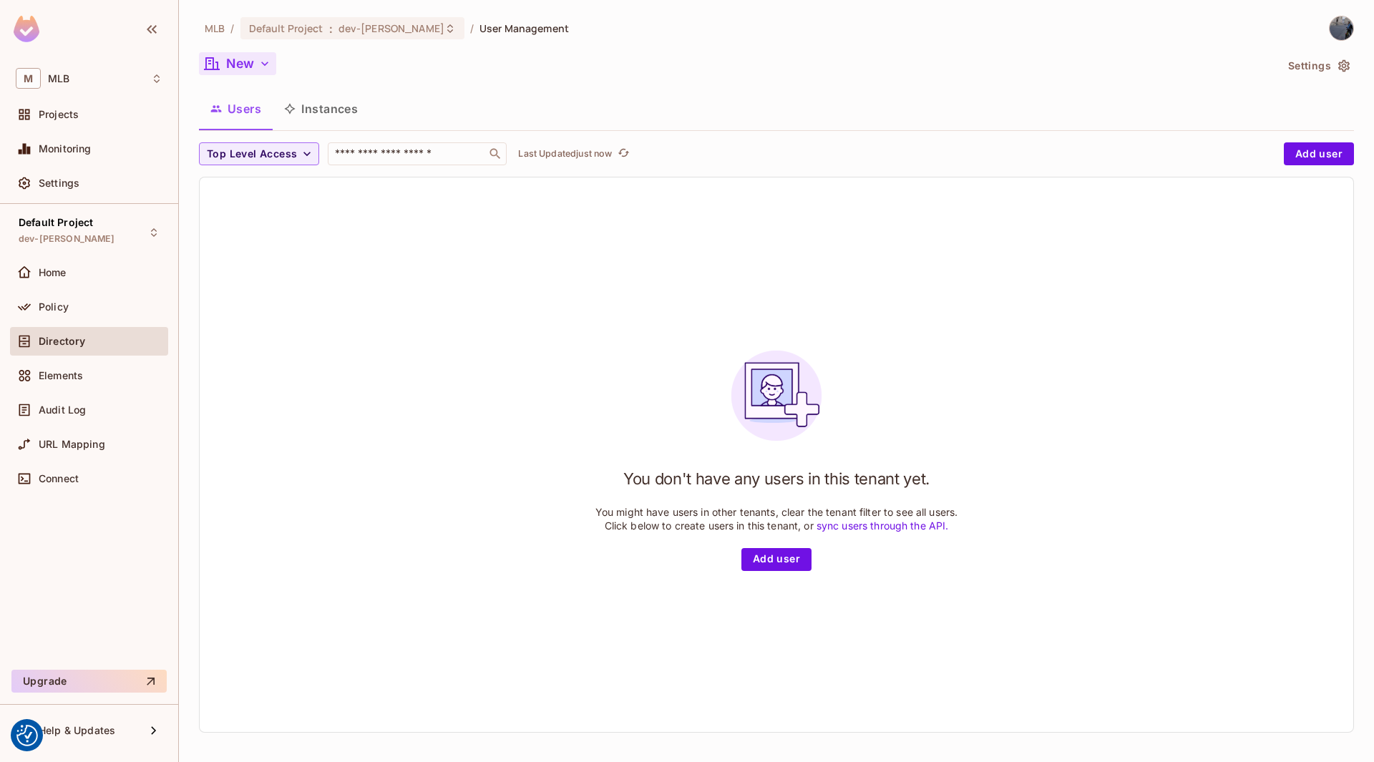
click at [255, 63] on button "New" at bounding box center [237, 63] width 77 height 23
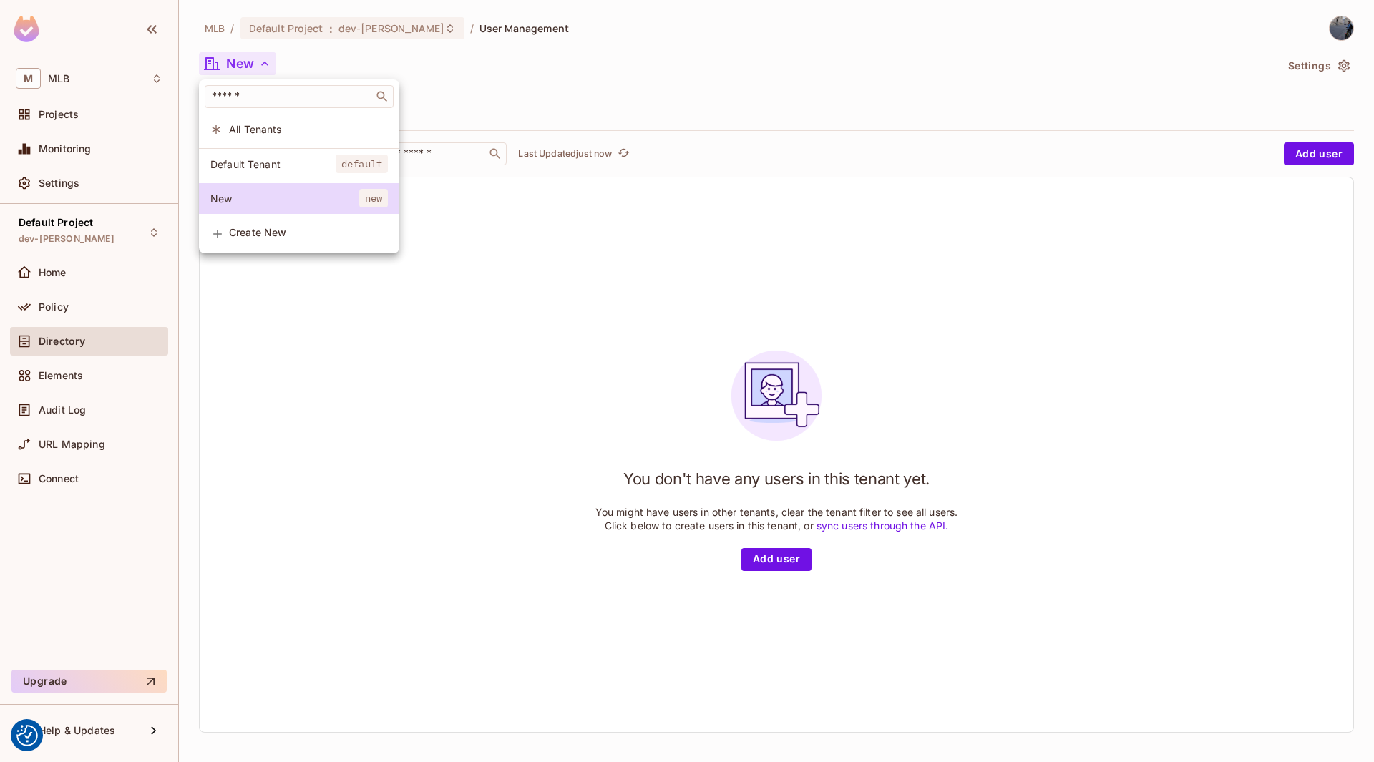
click at [258, 166] on span "Default Tenant" at bounding box center [272, 164] width 125 height 14
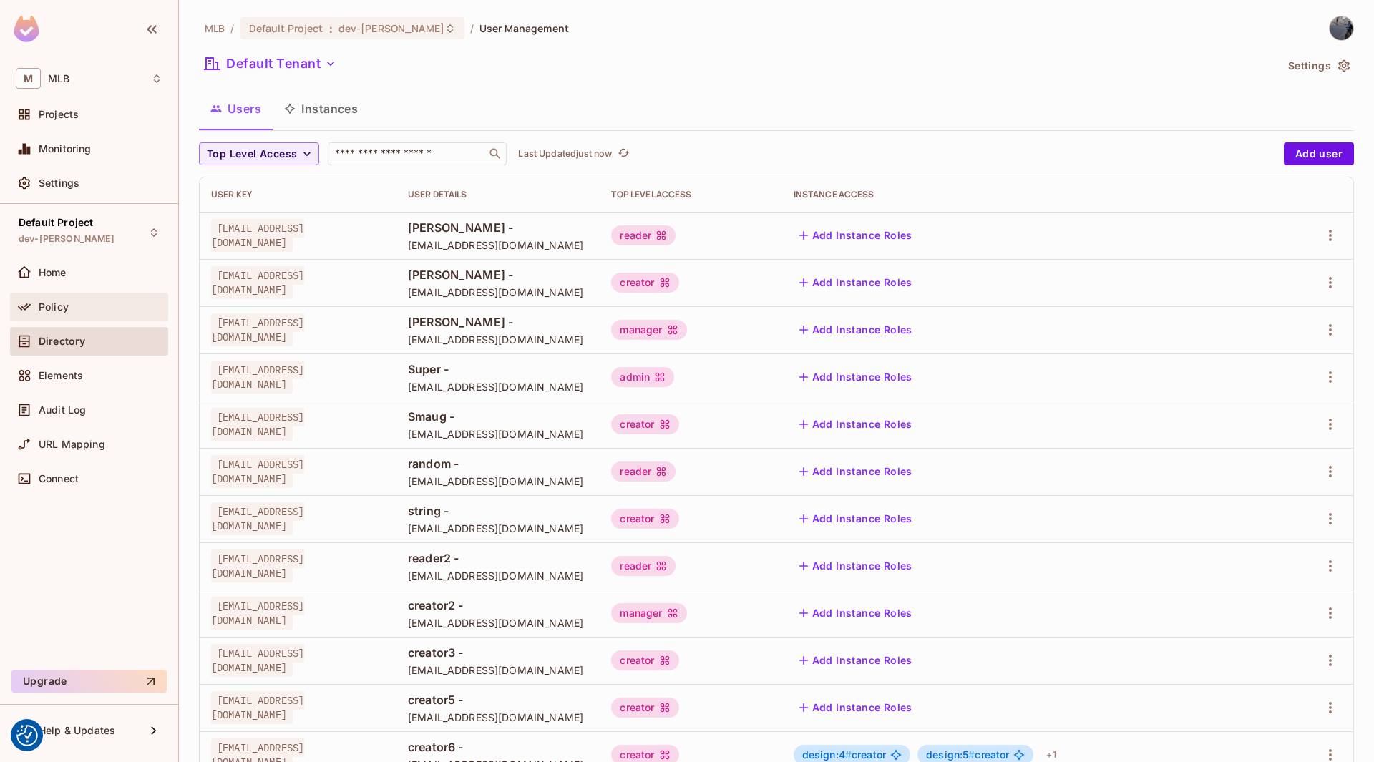
click at [47, 313] on div "Policy" at bounding box center [89, 306] width 147 height 17
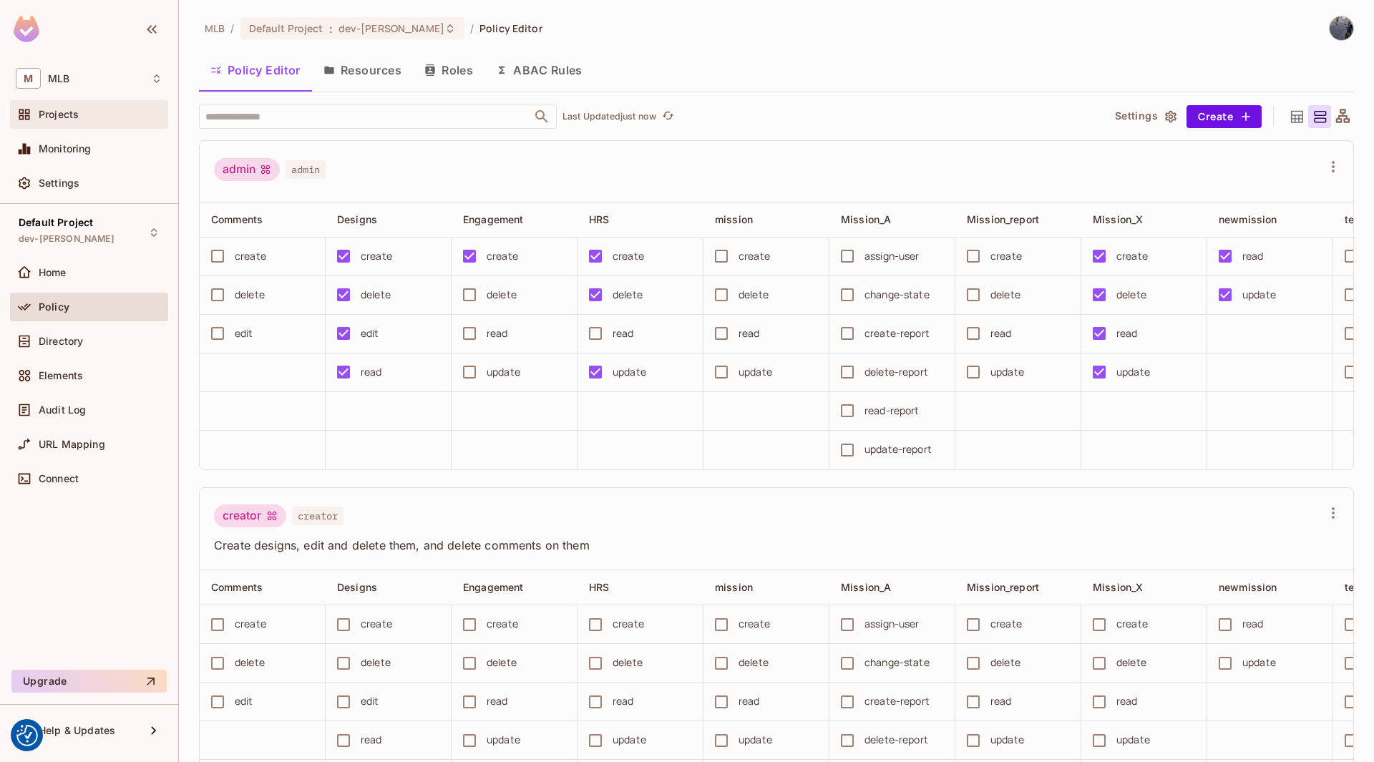
click at [76, 112] on span "Projects" at bounding box center [59, 114] width 40 height 11
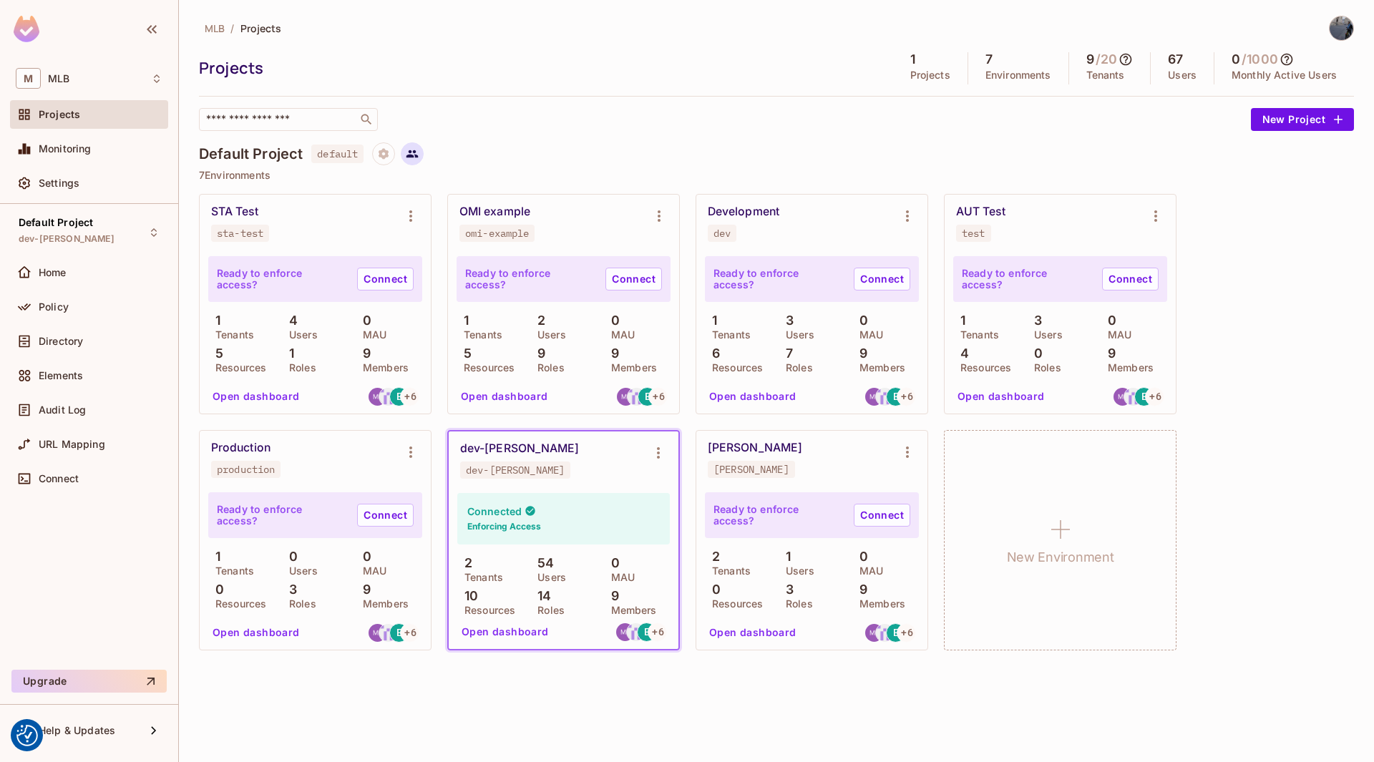
click at [416, 158] on icon at bounding box center [412, 153] width 13 height 13
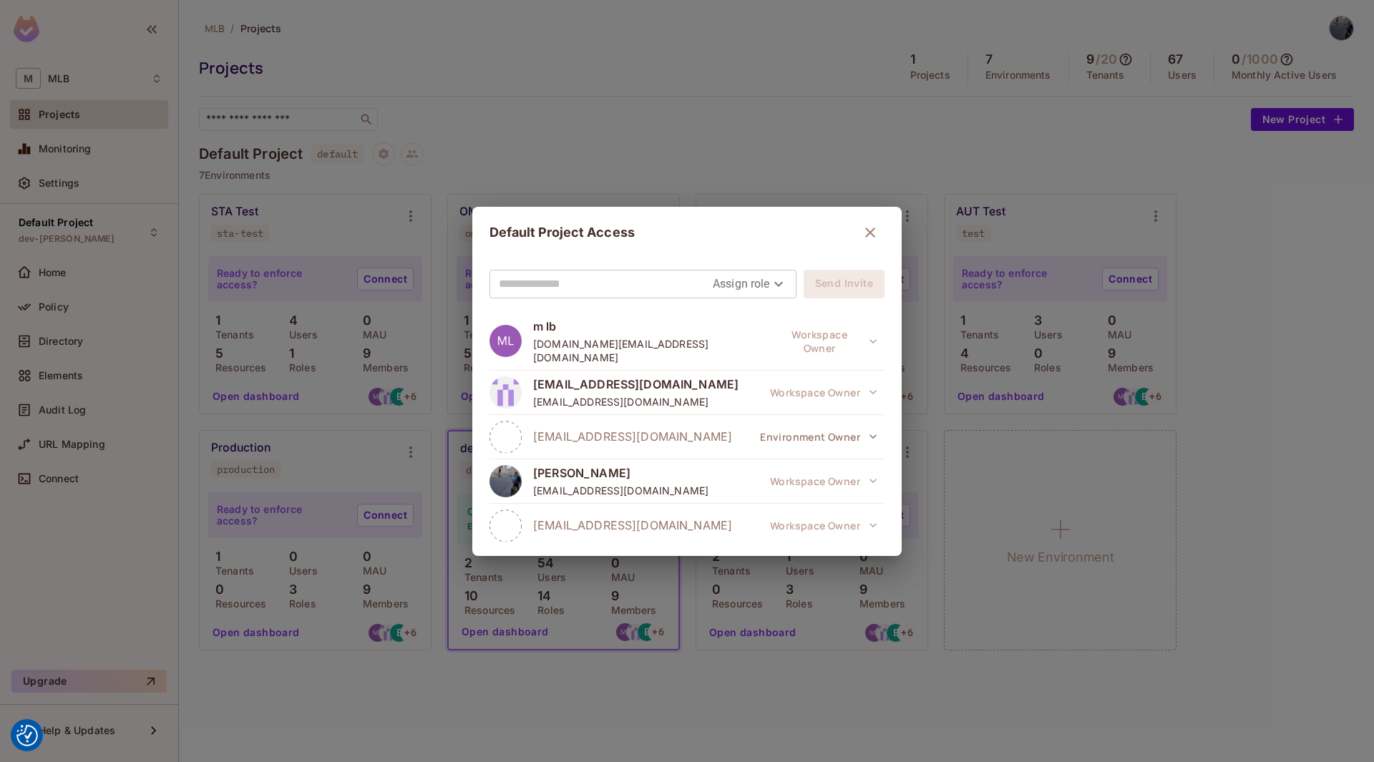
click at [747, 275] on body "We use cookies to enhance your browsing experience, serve personalized ads or c…" at bounding box center [687, 381] width 1374 height 762
click at [557, 270] on div at bounding box center [687, 381] width 1374 height 762
click at [600, 284] on input "text" at bounding box center [606, 284] width 214 height 23
click at [750, 285] on body "We use cookies to enhance your browsing experience, serve personalized ads or c…" at bounding box center [687, 381] width 1374 height 762
click at [651, 283] on div at bounding box center [687, 381] width 1374 height 762
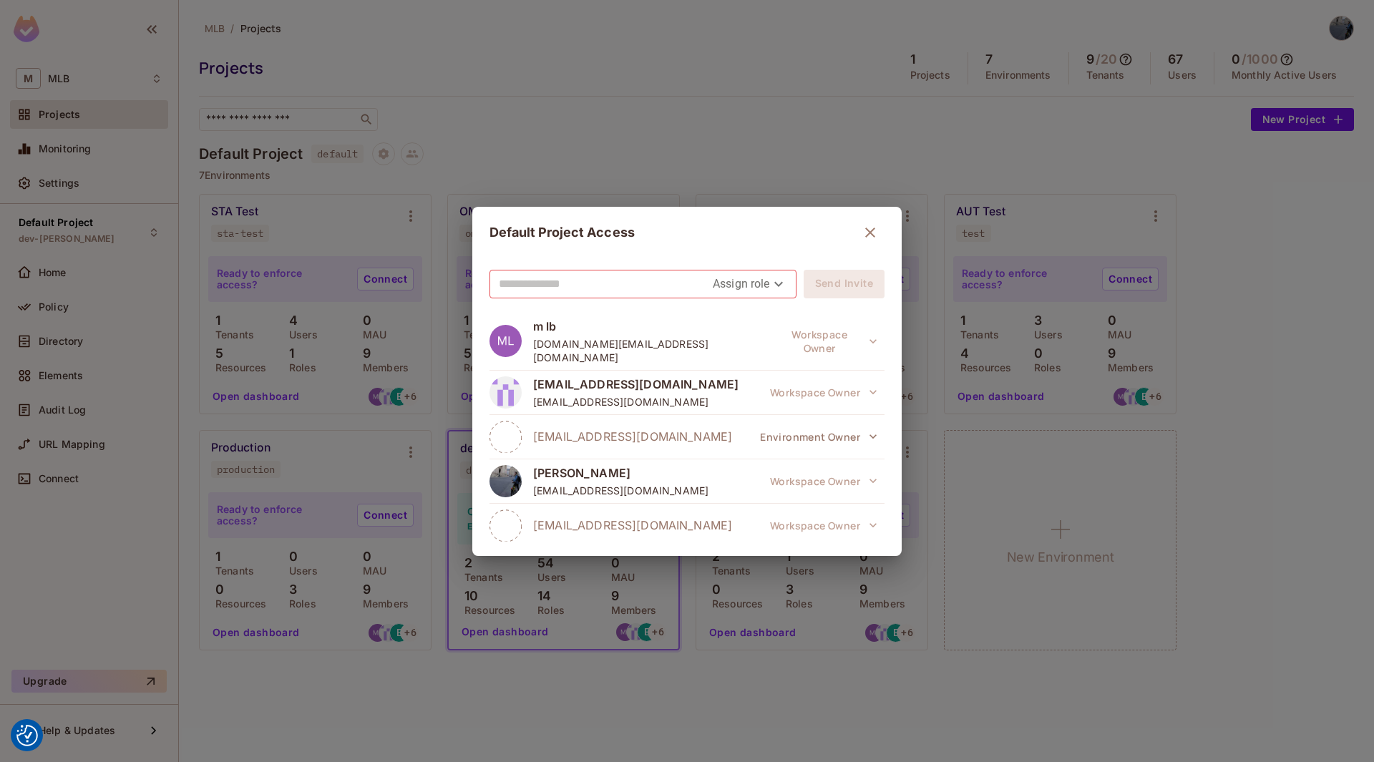
click at [866, 228] on icon "button" at bounding box center [870, 233] width 10 height 10
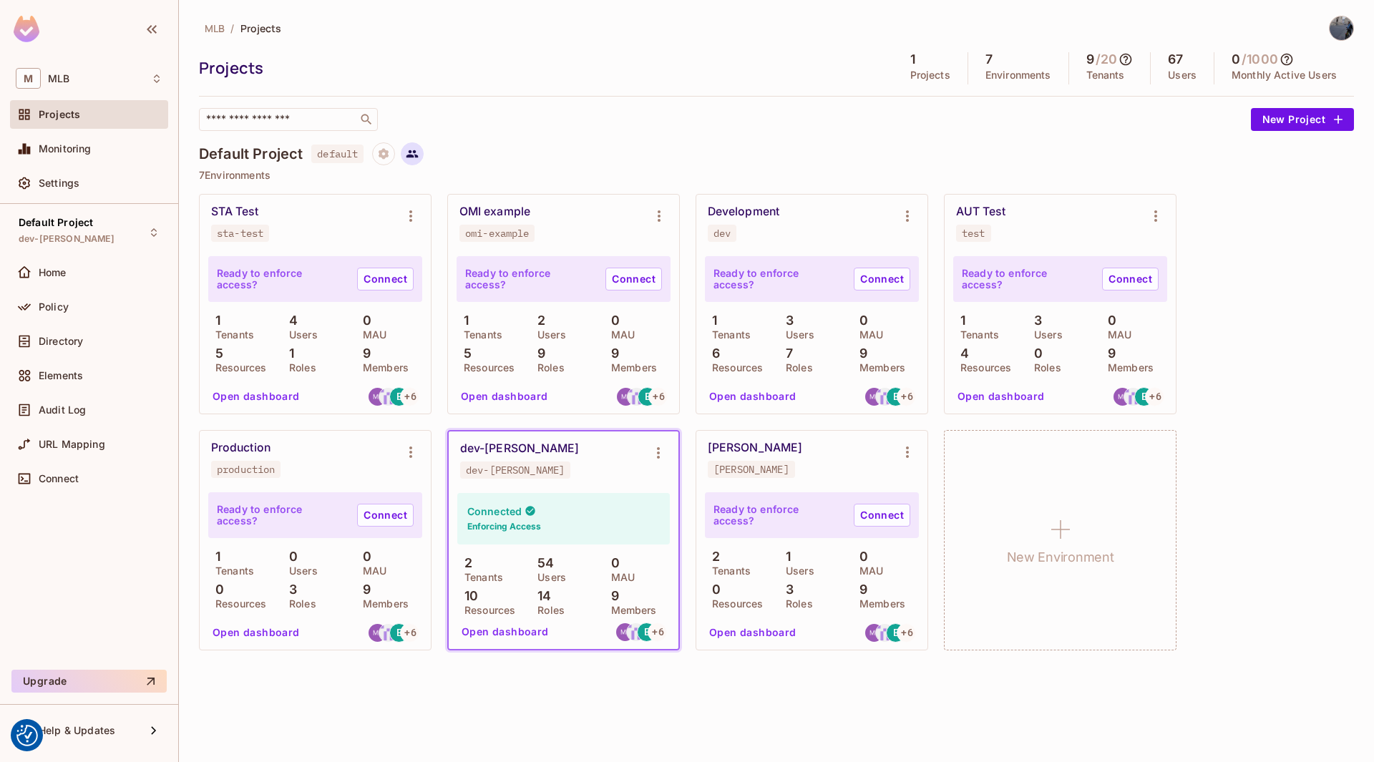
click at [411, 160] on icon at bounding box center [412, 153] width 13 height 13
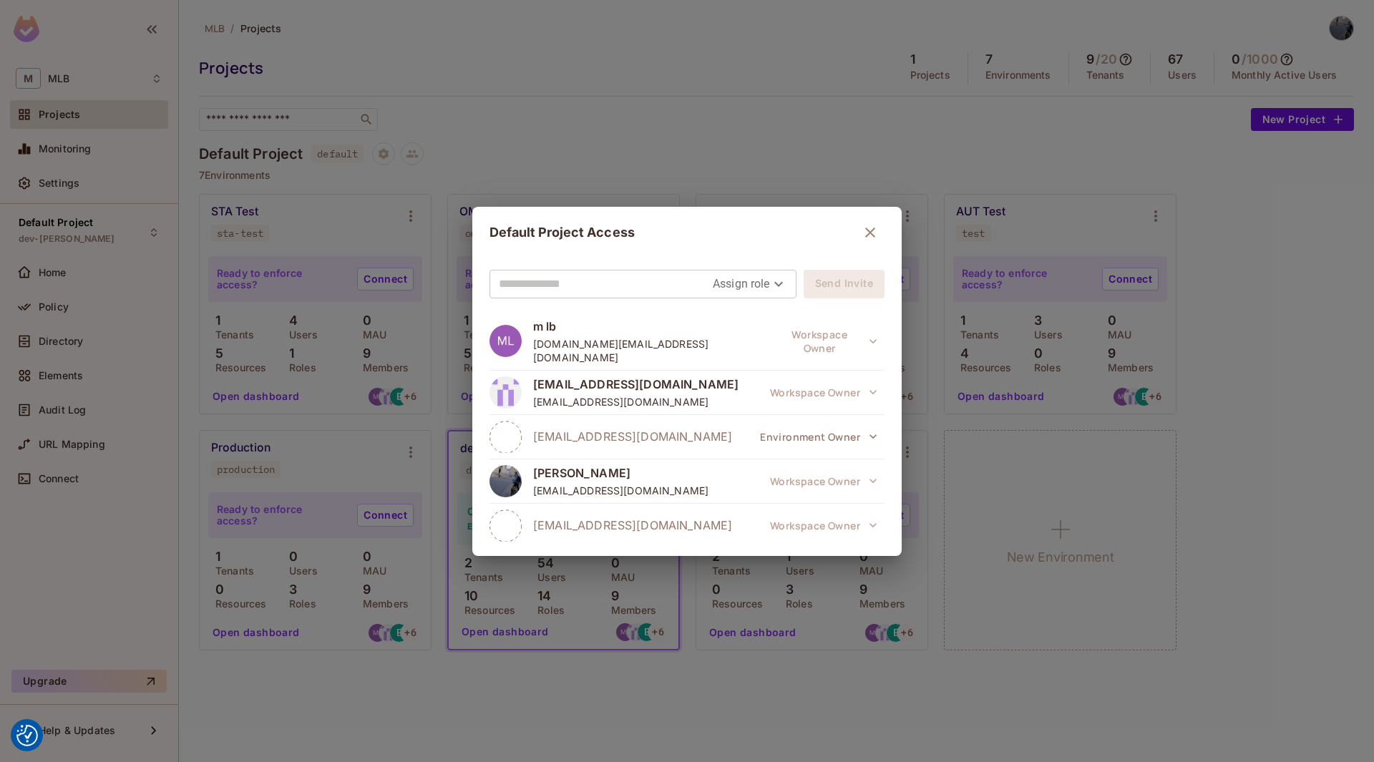
click at [761, 291] on body "We use cookies to enhance your browsing experience, serve personalized ads or c…" at bounding box center [687, 381] width 1374 height 762
click at [748, 371] on li "Viewer" at bounding box center [742, 368] width 75 height 26
click at [753, 281] on body "We use cookies to enhance your browsing experience, serve personalized ads or c…" at bounding box center [687, 381] width 1374 height 762
click at [753, 339] on li "Editor" at bounding box center [753, 342] width 57 height 26
click at [751, 284] on body "We use cookies to enhance your browsing experience, serve personalized ads or c…" at bounding box center [687, 381] width 1374 height 762
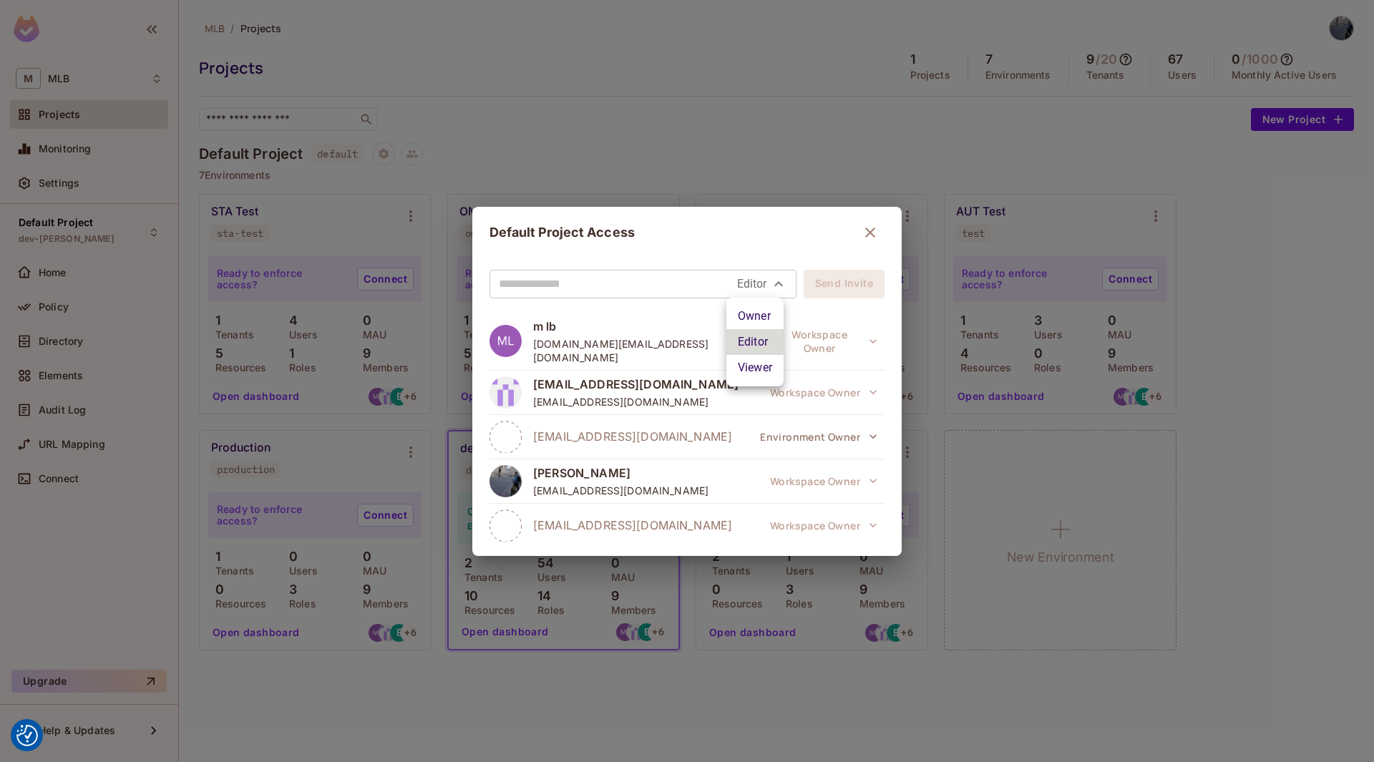
click at [760, 314] on li "Owner" at bounding box center [754, 316] width 57 height 26
type input "*****"
click at [760, 277] on div "Owner Editor Viewer" at bounding box center [687, 381] width 1374 height 762
click at [766, 290] on body "We use cookies to enhance your browsing experience, serve personalized ads or c…" at bounding box center [687, 381] width 1374 height 762
click at [705, 459] on div at bounding box center [687, 381] width 1374 height 762
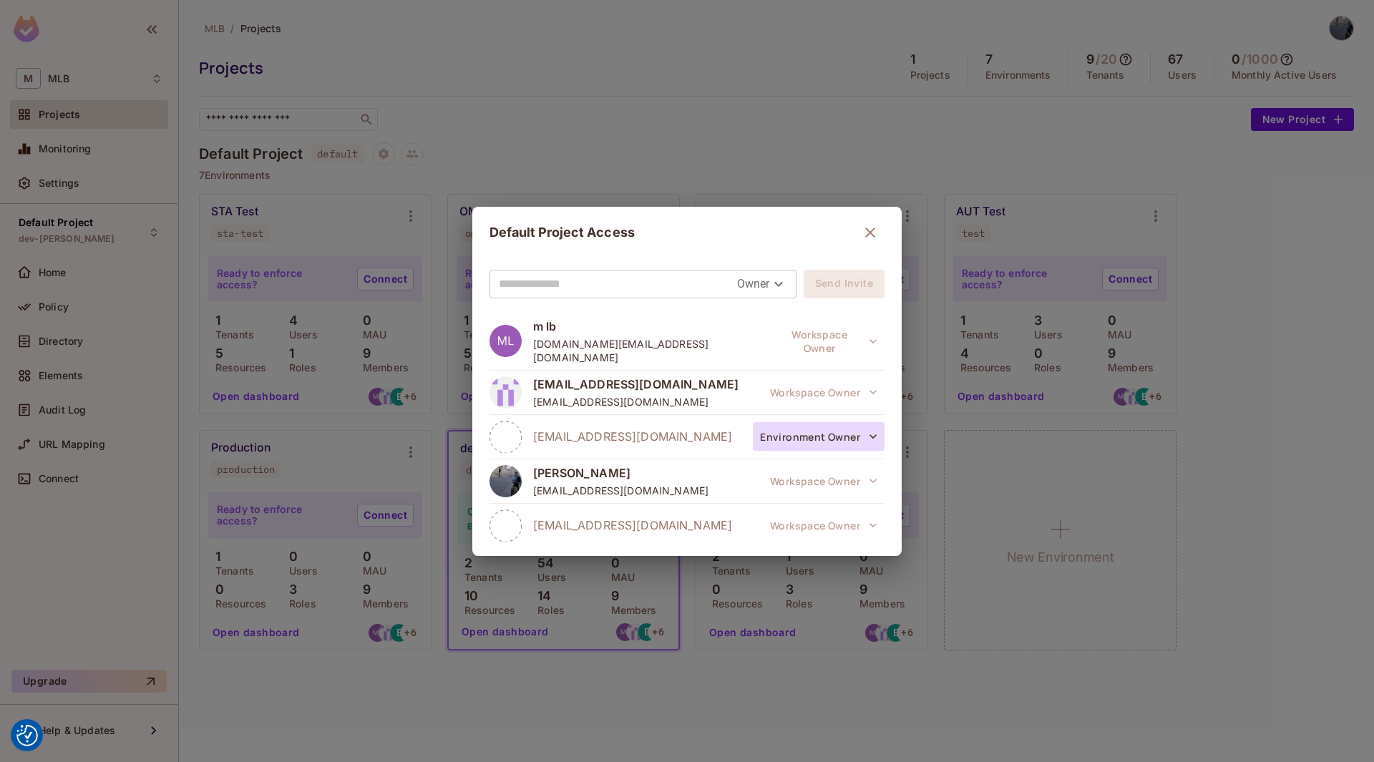
click at [764, 422] on button "Environment Owner" at bounding box center [819, 436] width 132 height 29
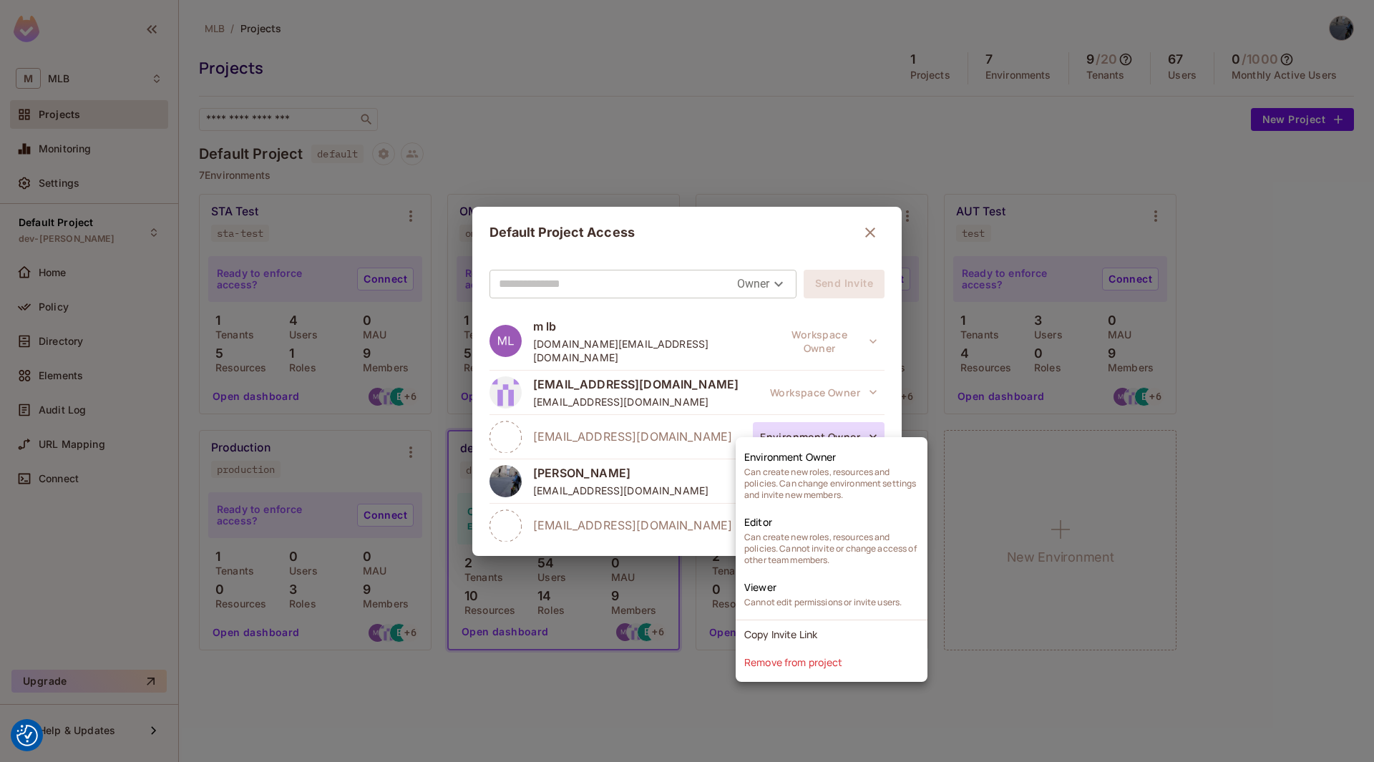
click at [778, 421] on div at bounding box center [687, 381] width 1374 height 762
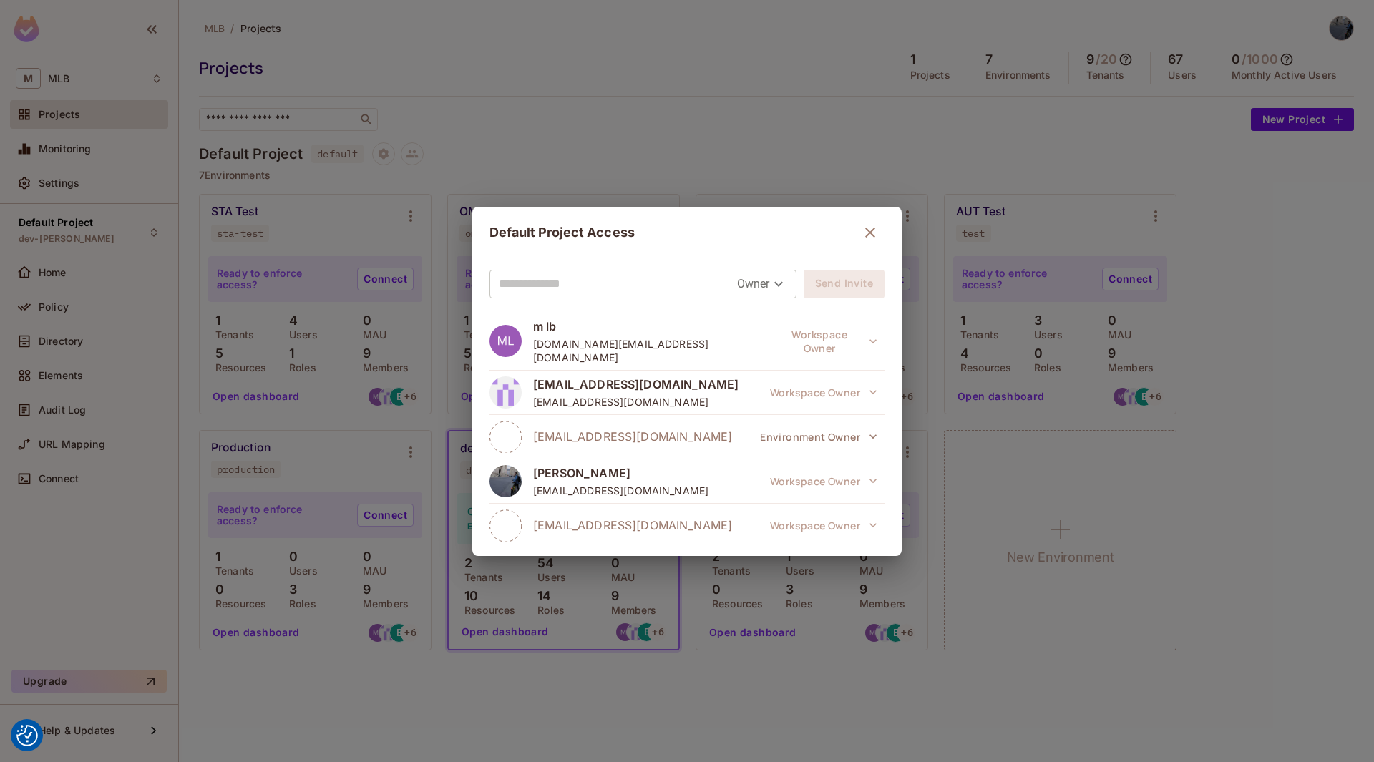
click at [865, 233] on icon "button" at bounding box center [870, 233] width 10 height 10
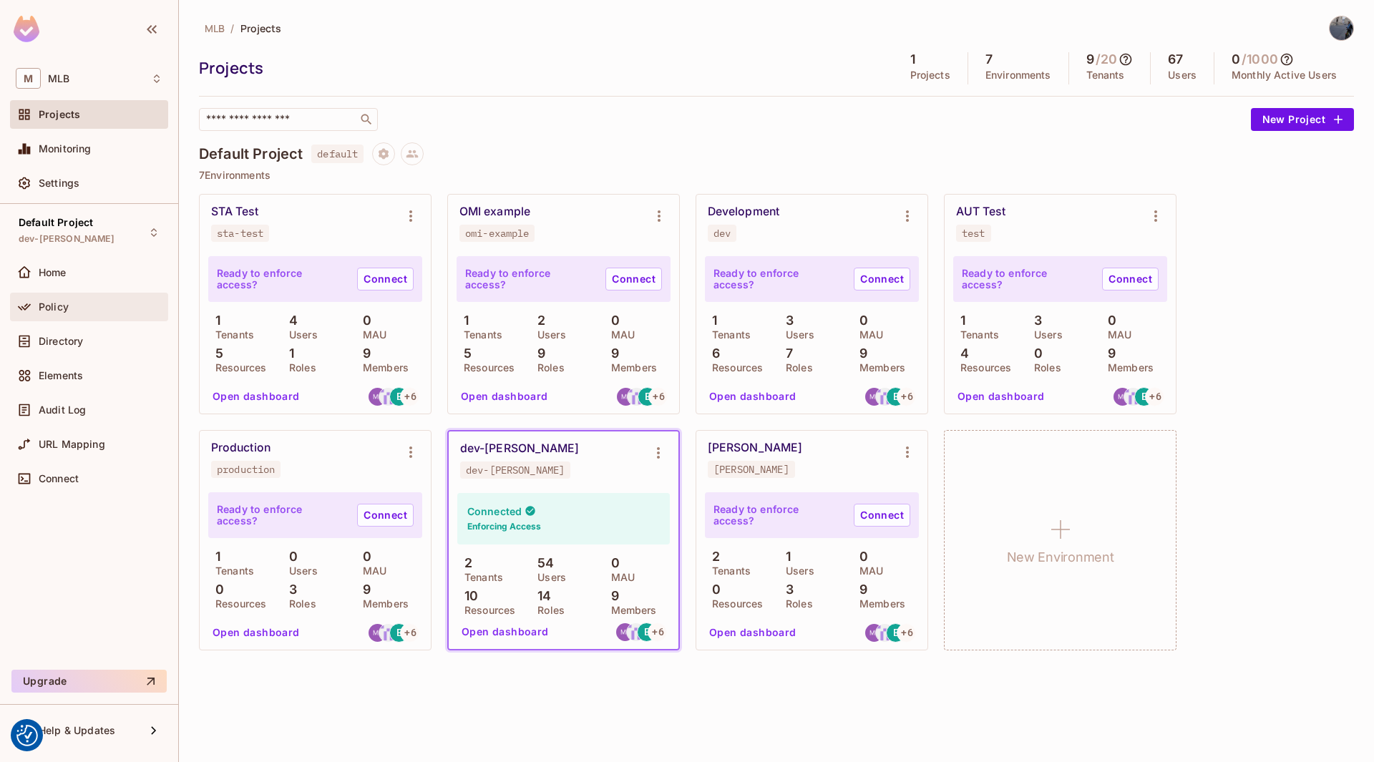
click at [49, 315] on div "Policy" at bounding box center [89, 306] width 147 height 17
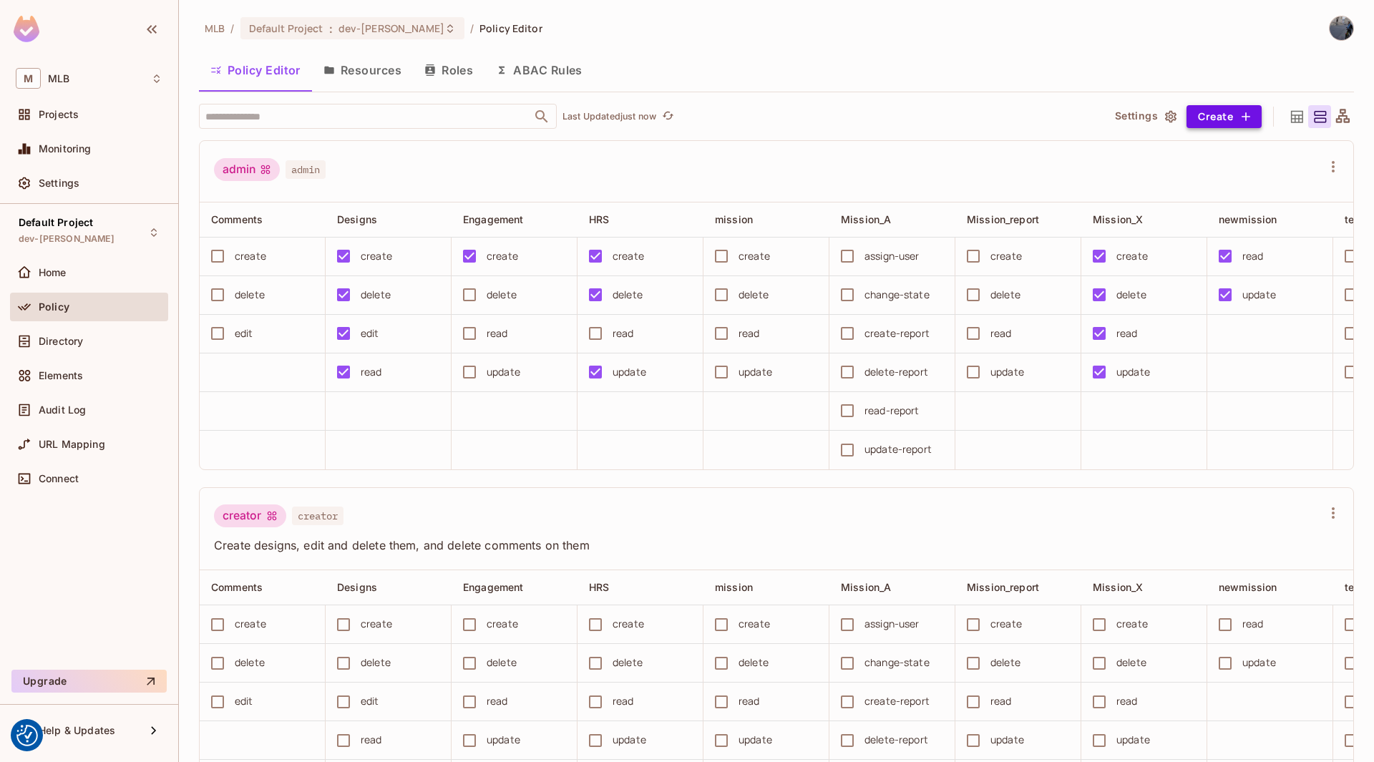
click at [1214, 119] on button "Create" at bounding box center [1223, 116] width 75 height 23
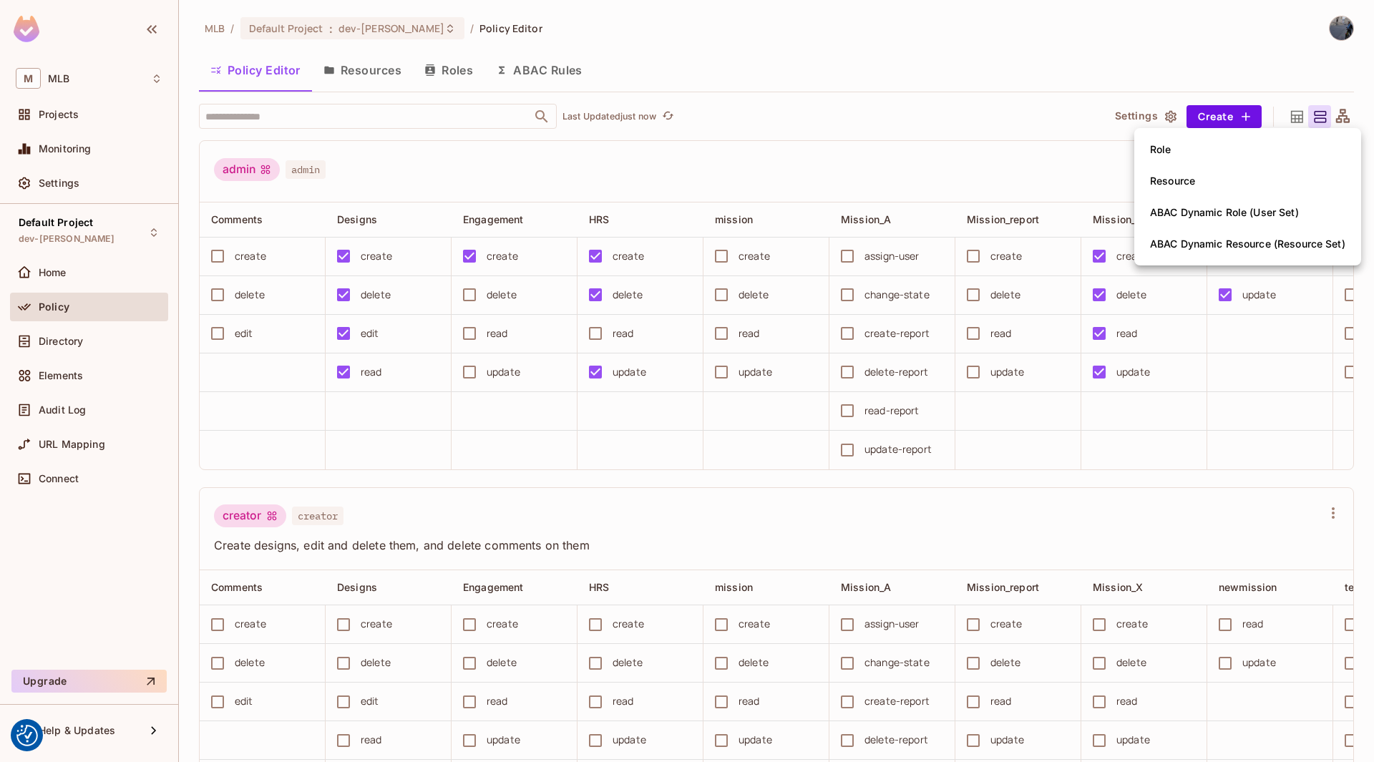
click at [921, 137] on div at bounding box center [687, 381] width 1374 height 762
click at [564, 69] on button "ABAC Rules" at bounding box center [538, 70] width 109 height 36
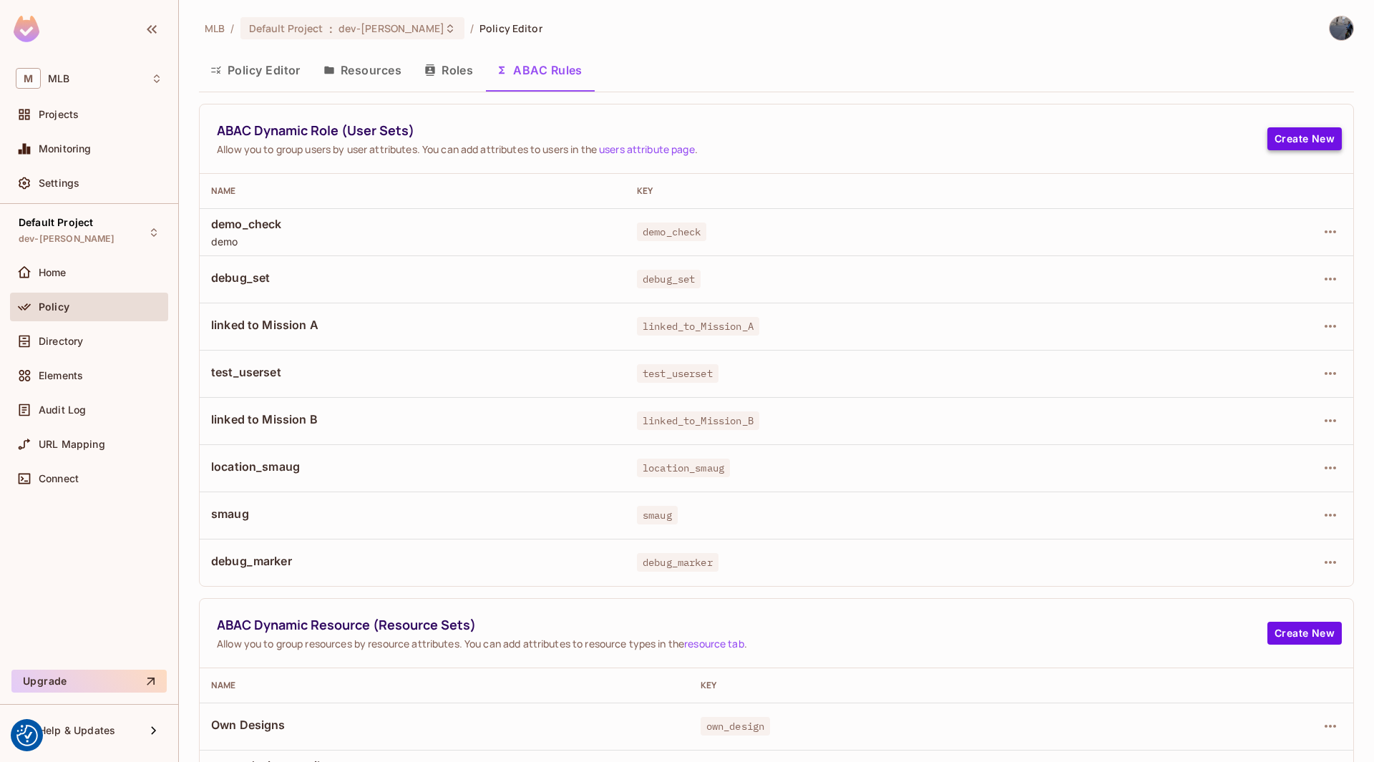
click at [1275, 139] on button "Create New" at bounding box center [1304, 138] width 74 height 23
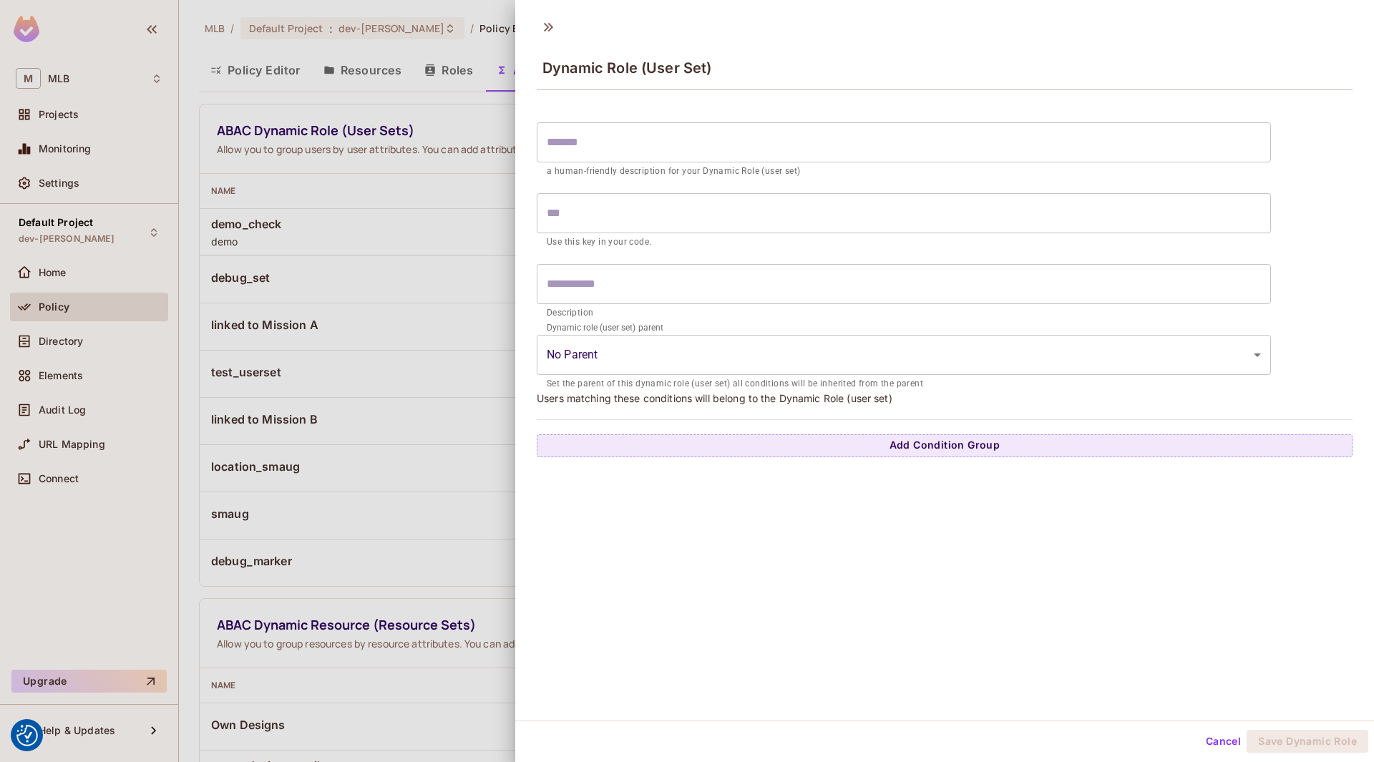
click at [626, 145] on input "text" at bounding box center [904, 142] width 734 height 40
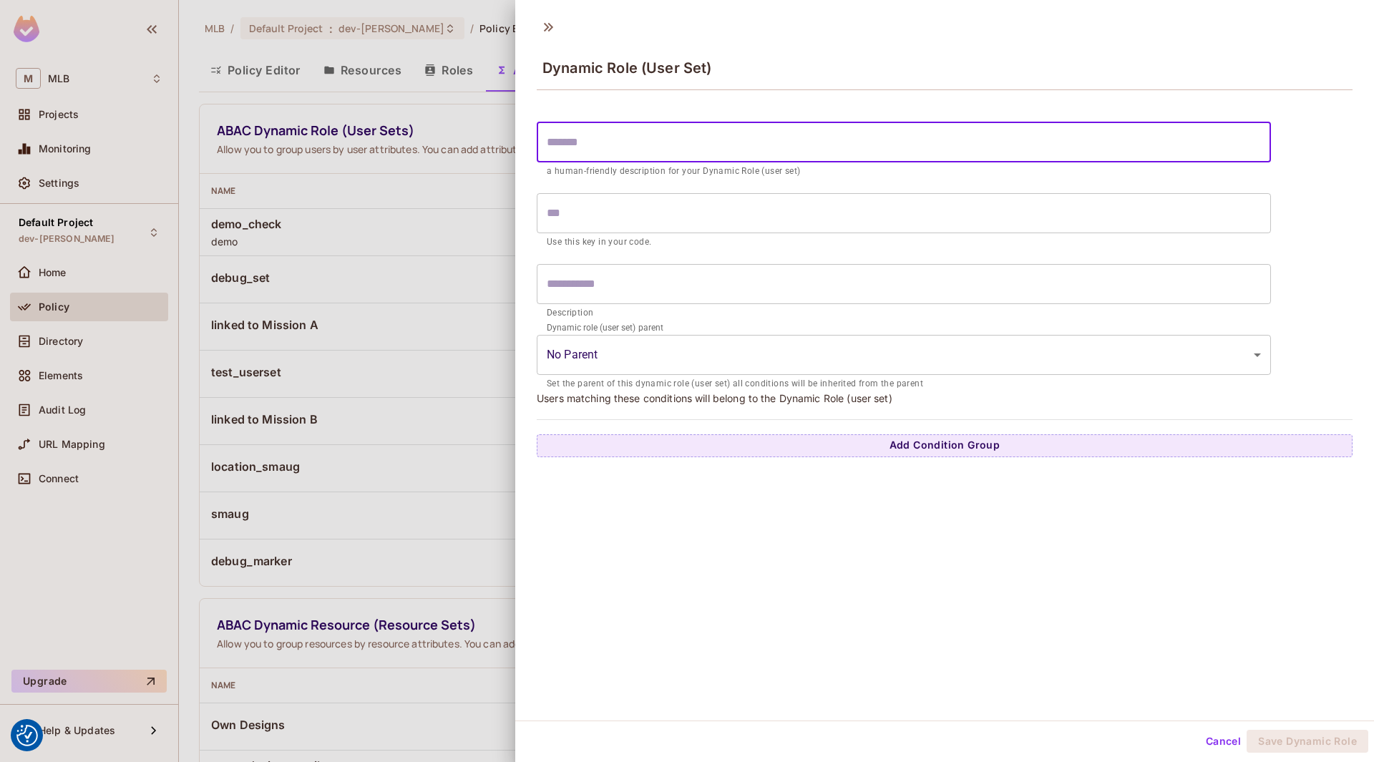
type input "*"
type input "**"
type input "***"
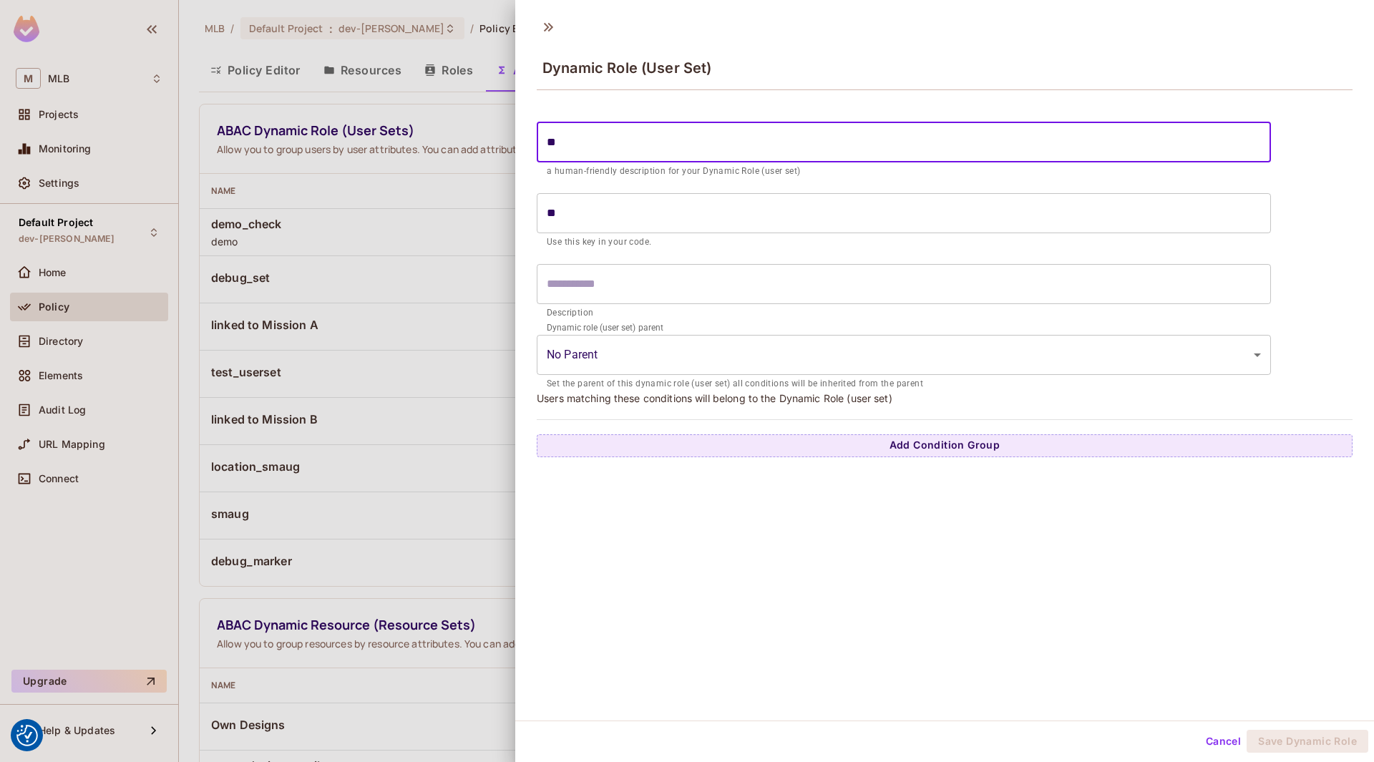
type input "***"
type input "****"
type input "*****"
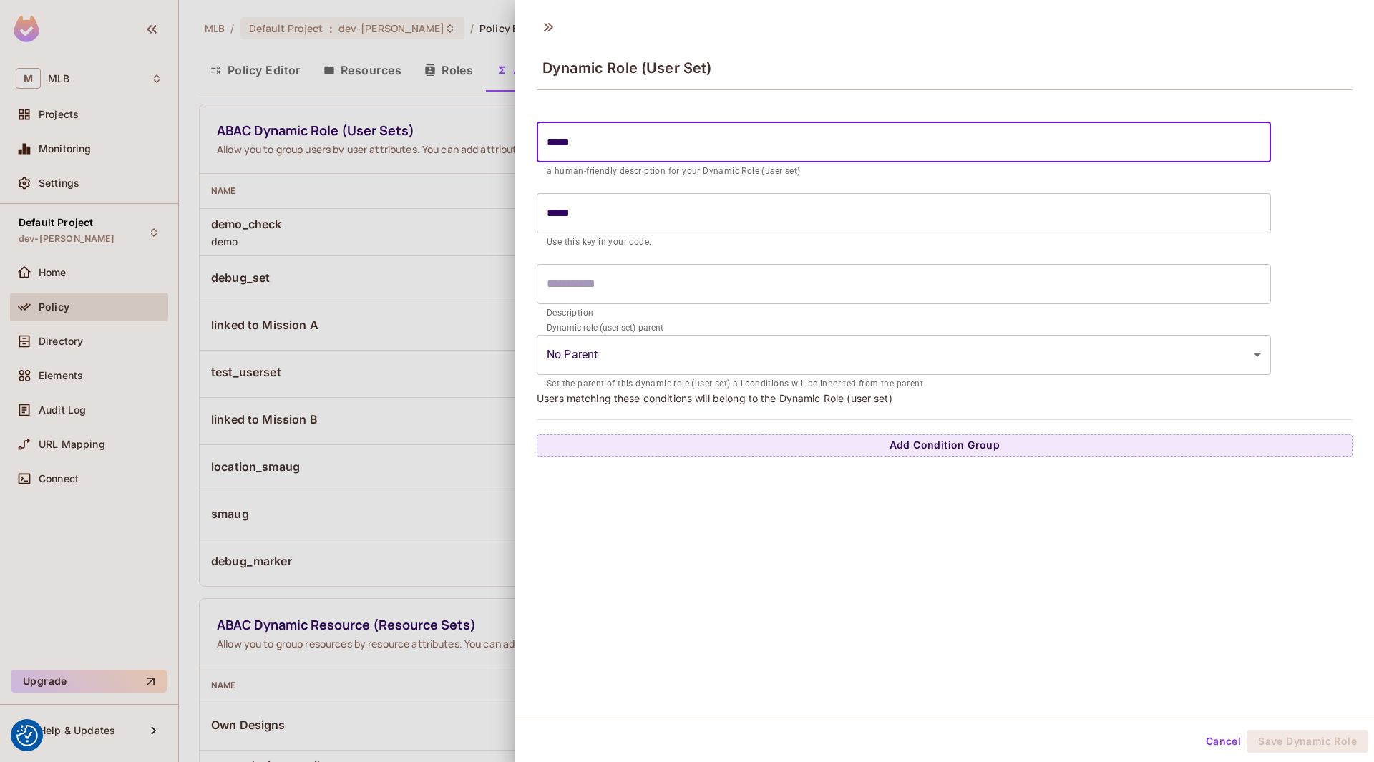
type input "******"
type input "*******"
type input "*********"
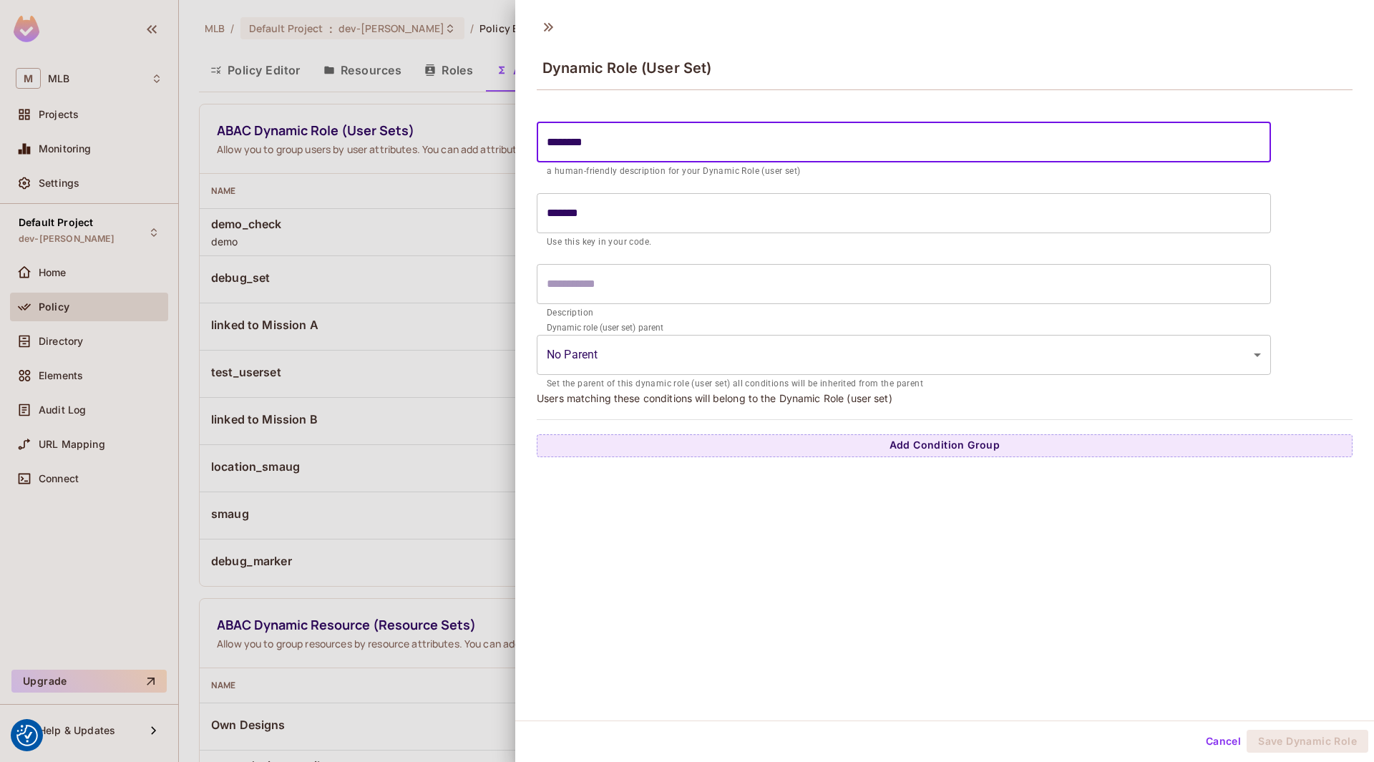
type input "*********"
type input "**********"
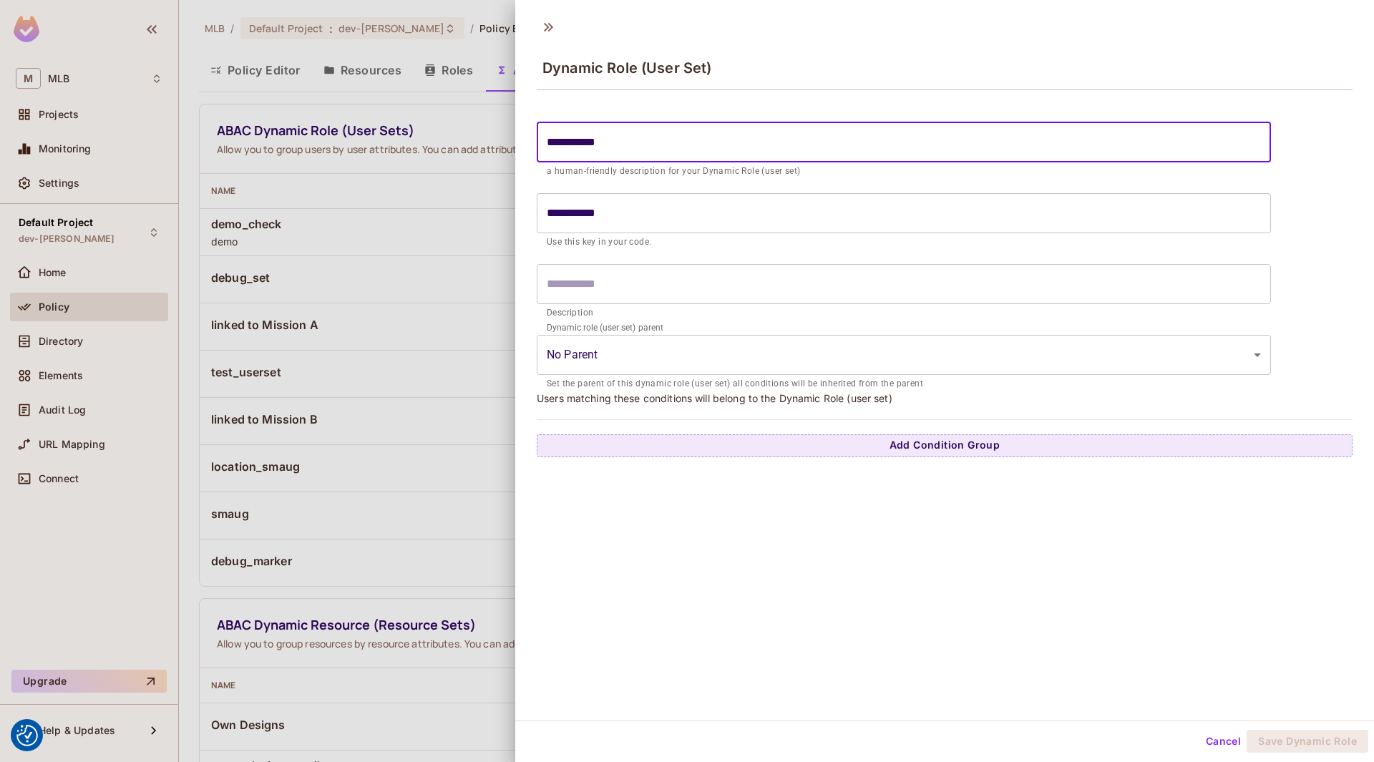
type input "**********"
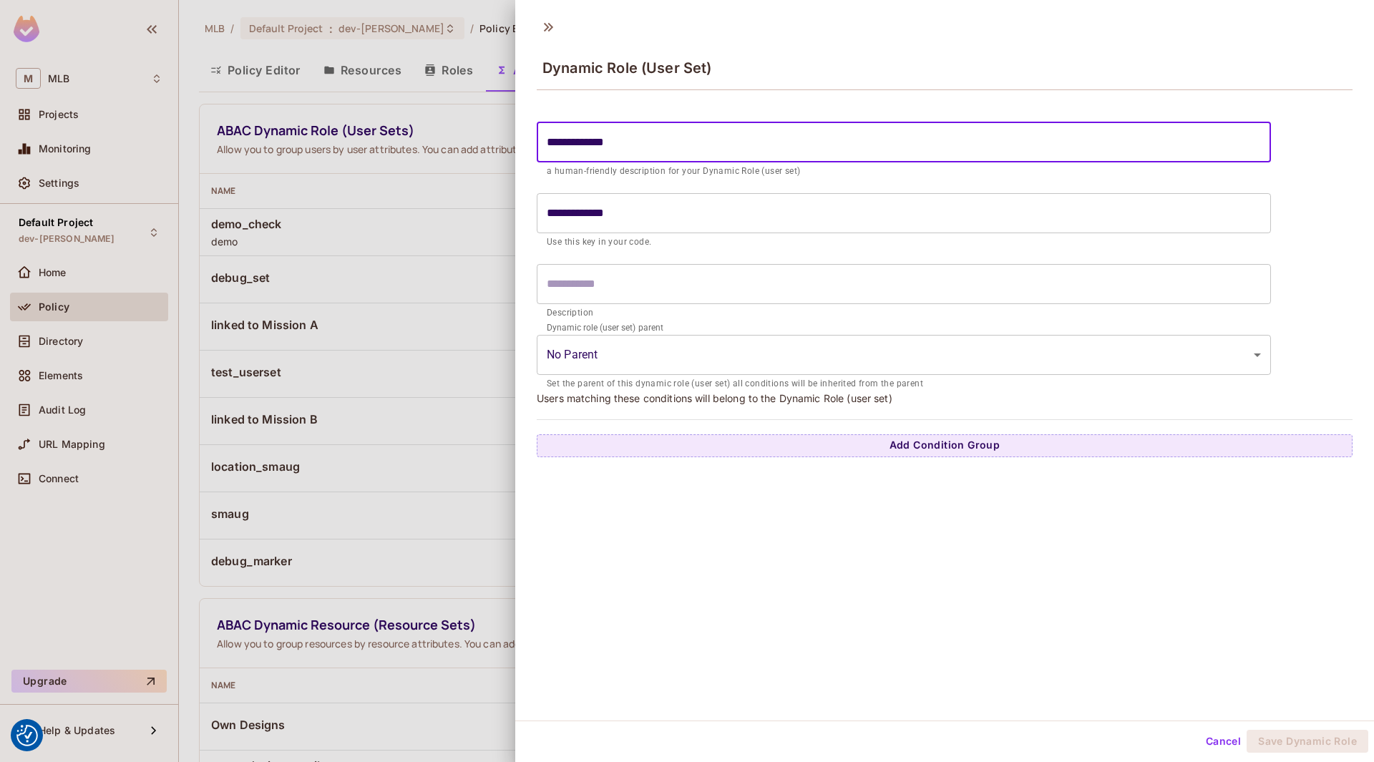
type input "**********"
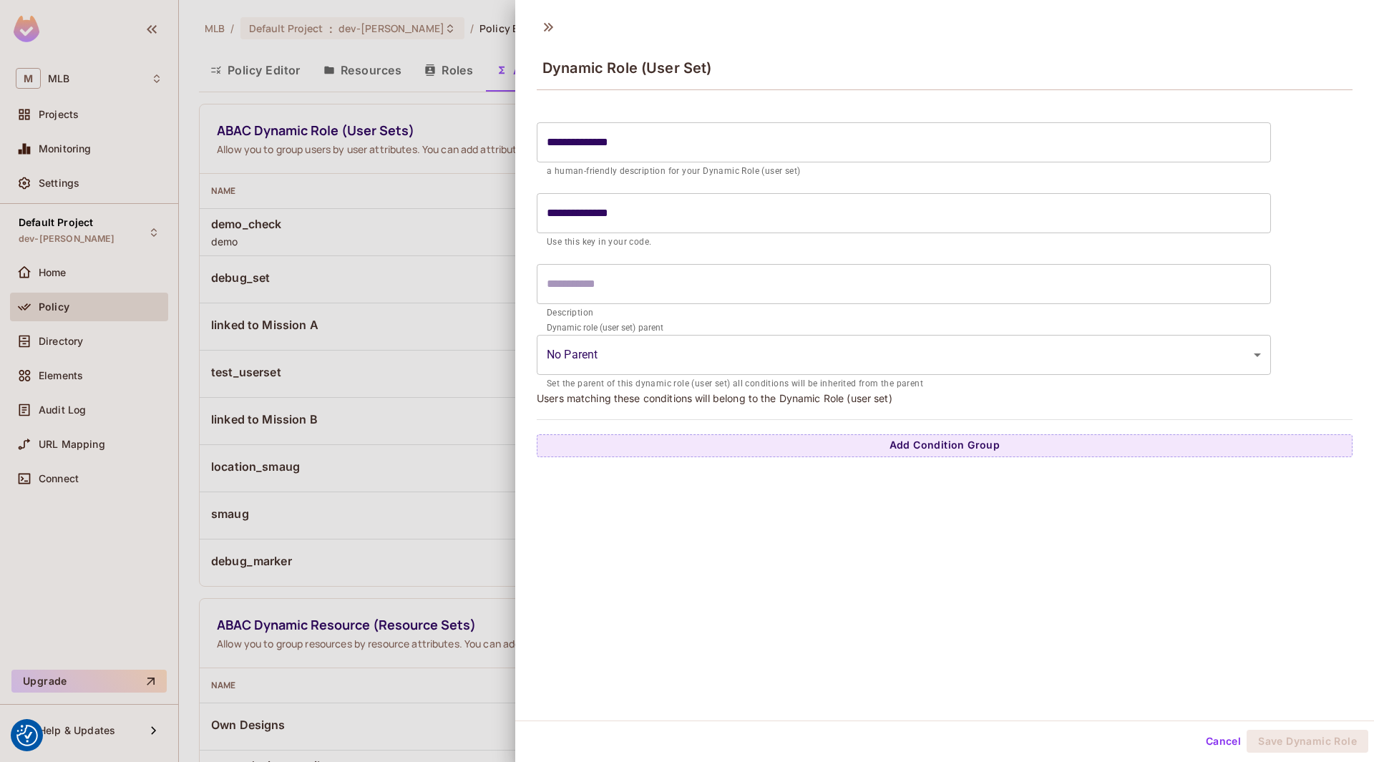
drag, startPoint x: 564, startPoint y: 62, endPoint x: 744, endPoint y: 85, distance: 181.0
click at [600, 69] on span "Dynamic Role (User Set)" at bounding box center [626, 67] width 169 height 17
click at [683, 69] on span "Dynamic Role (User Set)" at bounding box center [626, 67] width 169 height 17
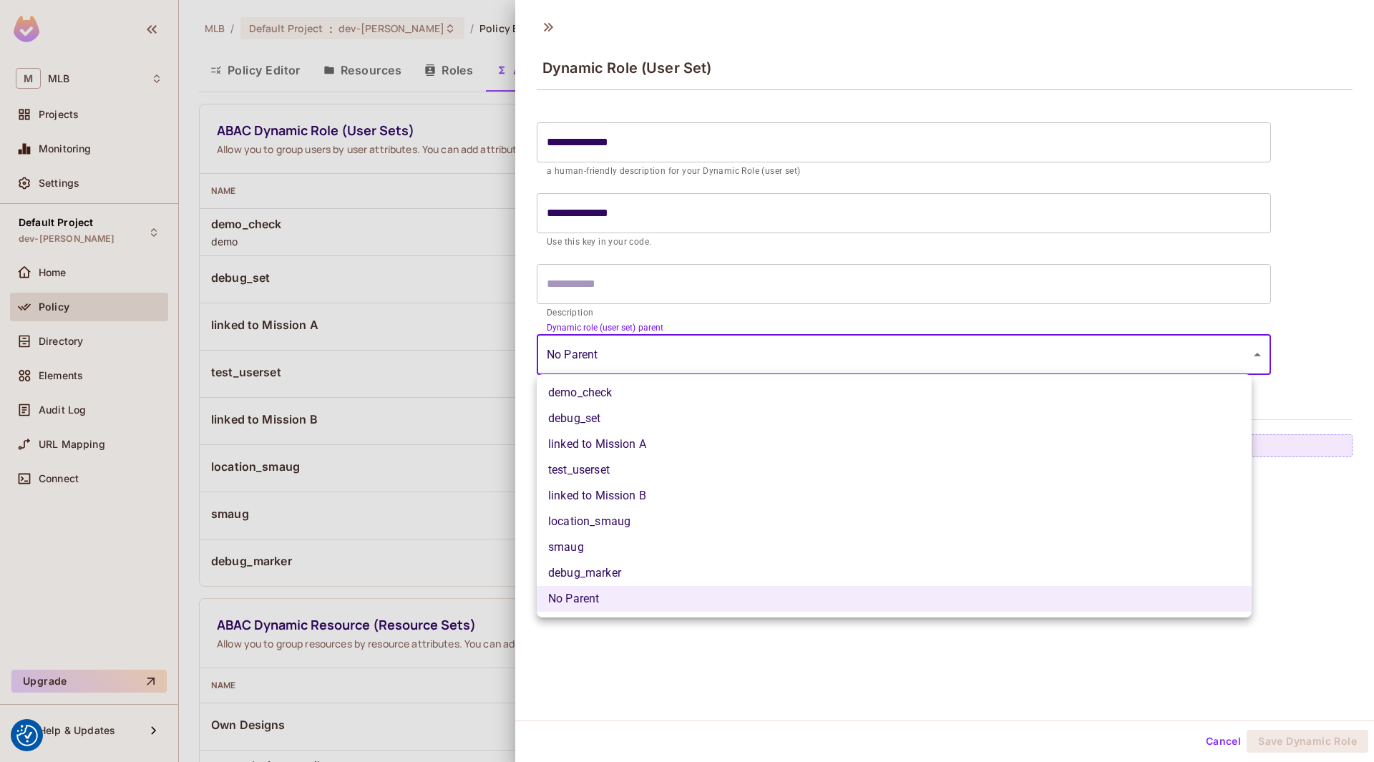
click at [670, 356] on body "We use cookies to enhance your browsing experience, serve personalized ads or c…" at bounding box center [687, 381] width 1374 height 762
click at [683, 293] on div at bounding box center [687, 381] width 1374 height 762
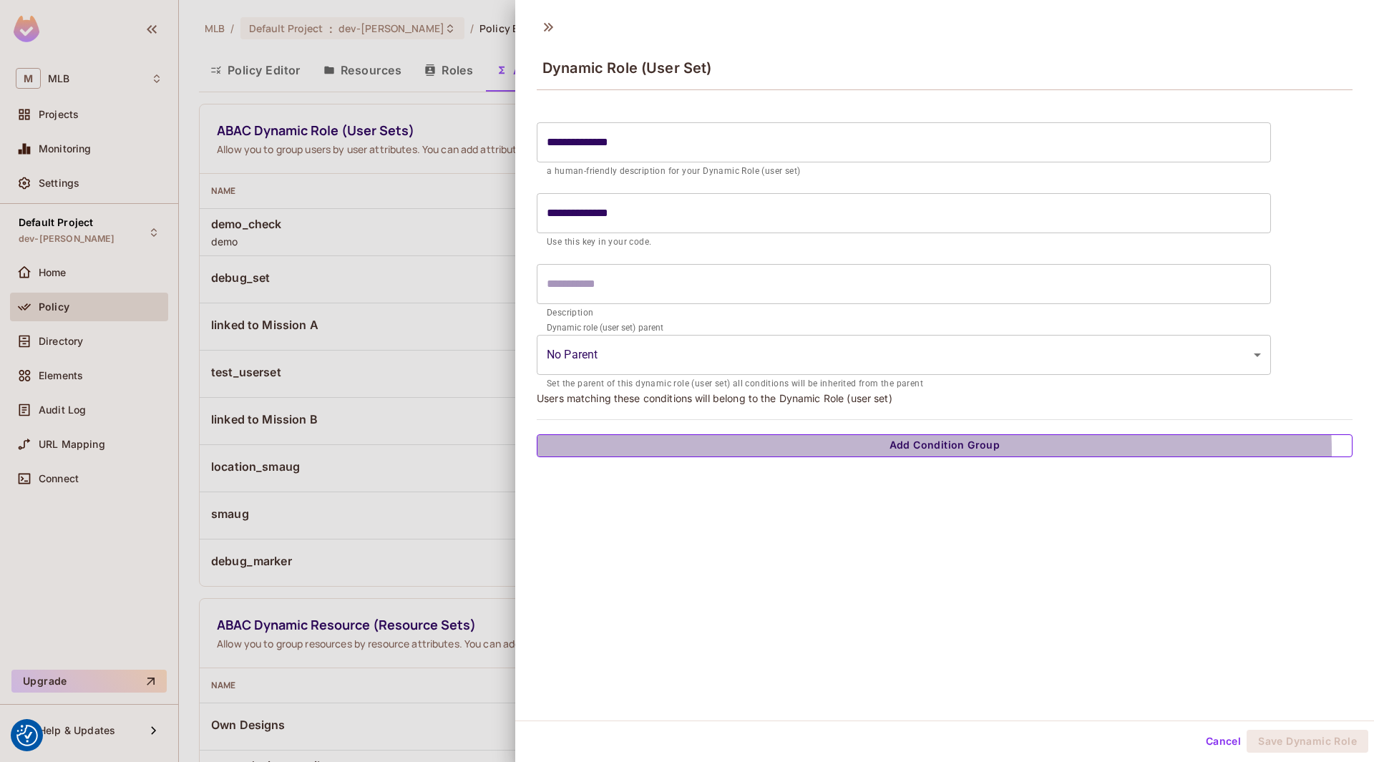
click at [903, 452] on button "Add Condition Group" at bounding box center [945, 445] width 816 height 23
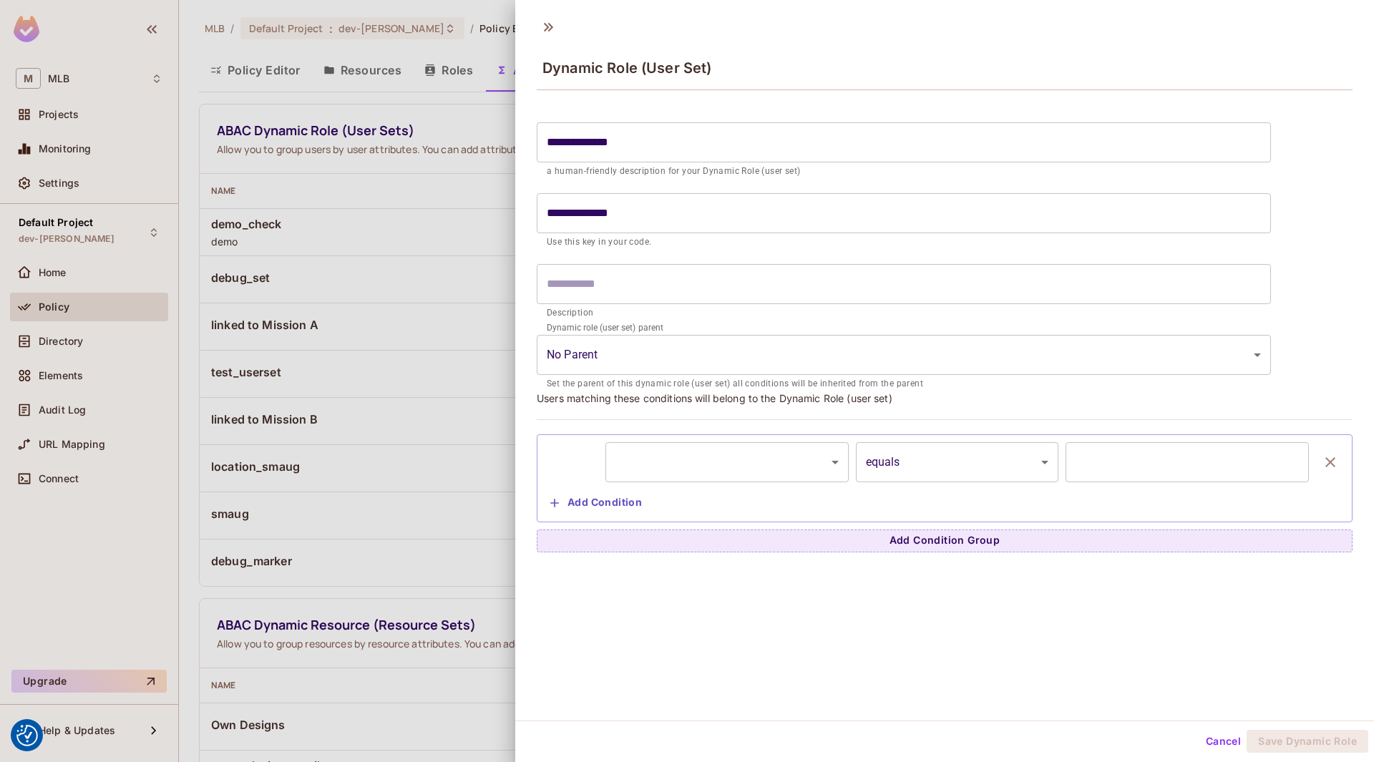
click at [675, 461] on body "We use cookies to enhance your browsing experience, serve personalized ads or c…" at bounding box center [687, 381] width 1374 height 762
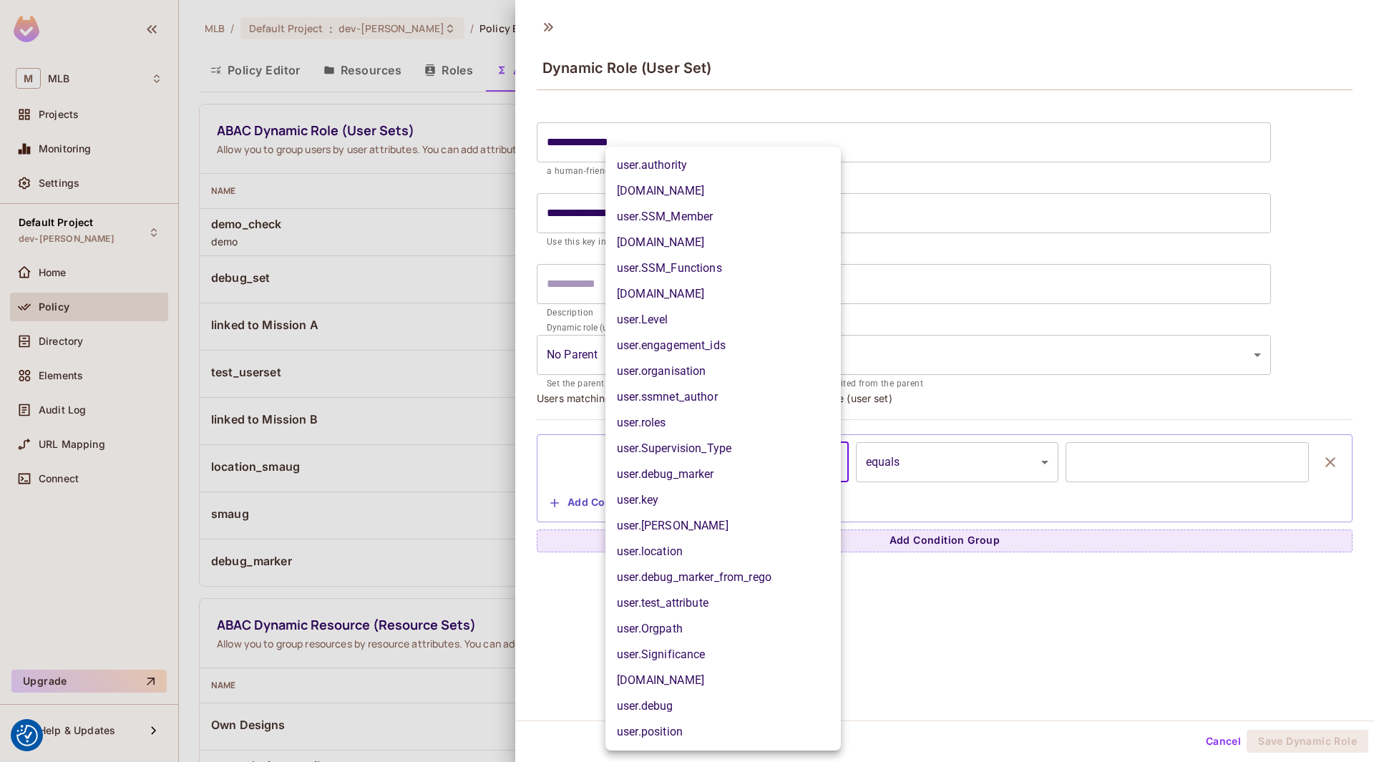
click at [672, 675] on li "user.country" at bounding box center [722, 681] width 235 height 26
type input "**********"
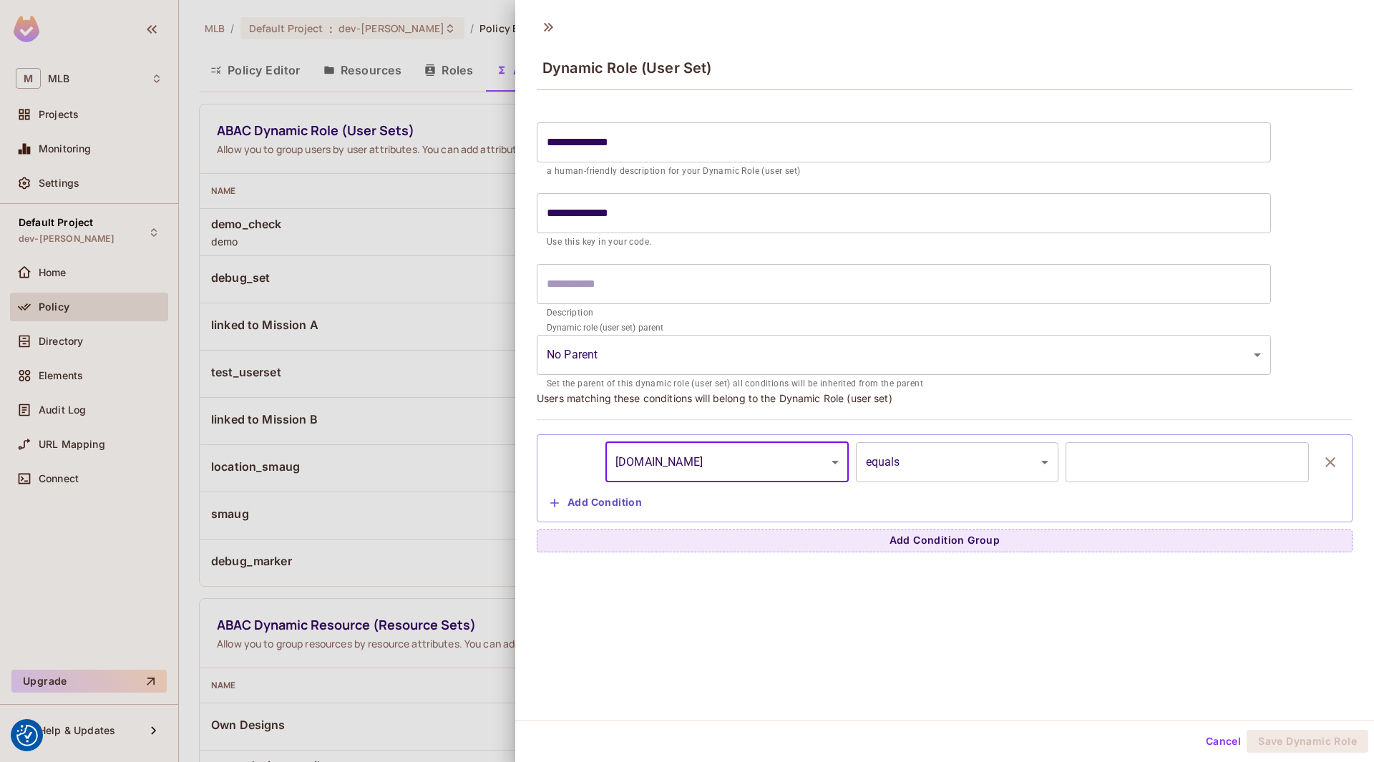
click at [1127, 464] on input "text" at bounding box center [1186, 462] width 243 height 40
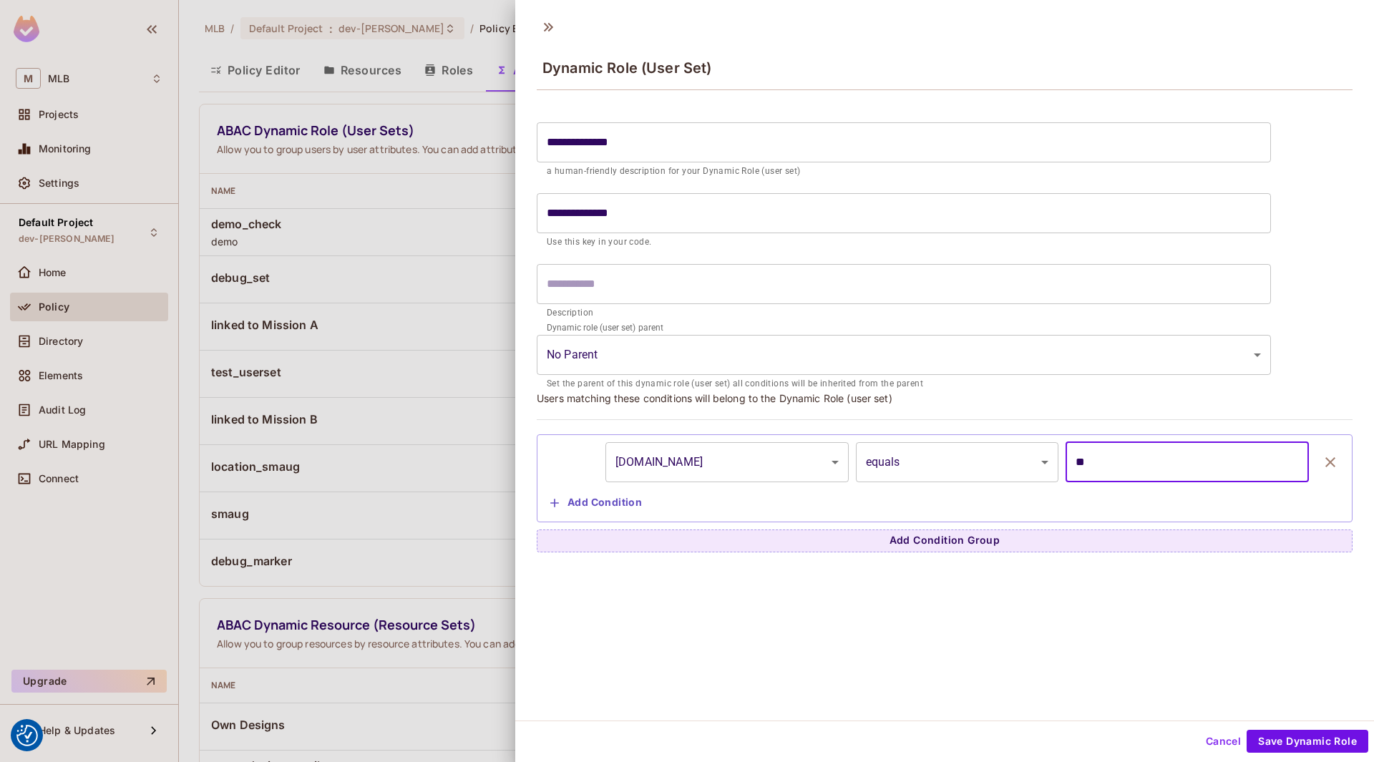
type input "*"
type input "******"
click at [1286, 736] on button "Save Dynamic Role" at bounding box center [1307, 741] width 122 height 23
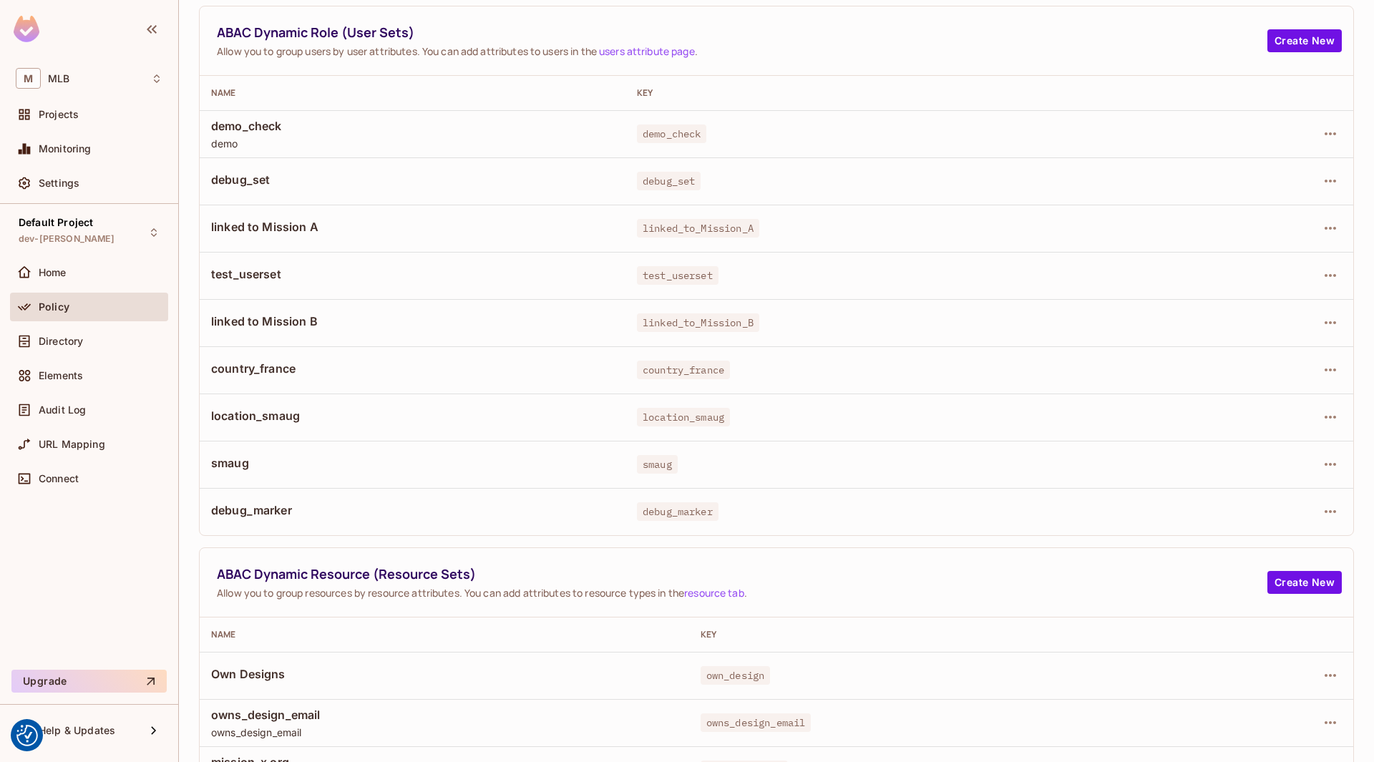
scroll to position [57, 0]
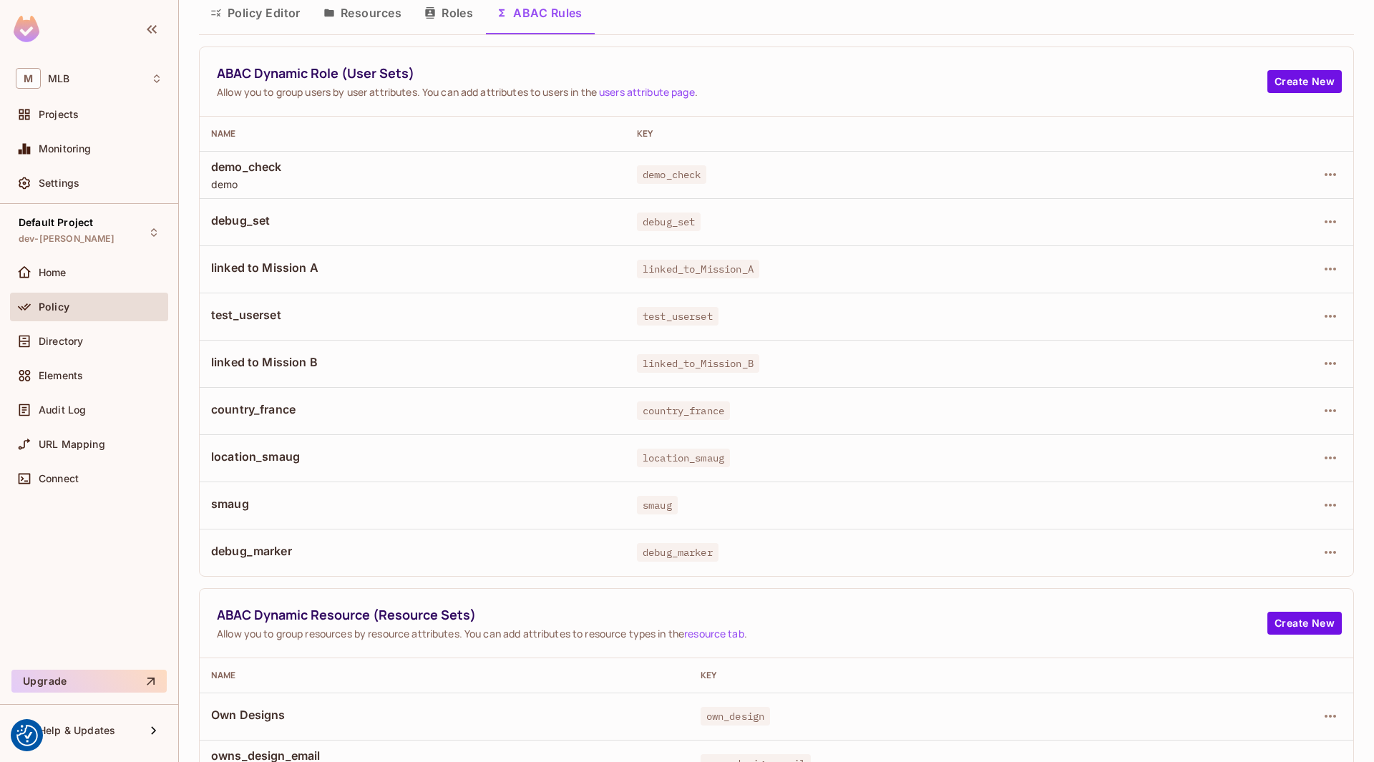
click at [246, 504] on span "smaug" at bounding box center [412, 504] width 403 height 16
click at [258, 404] on span "country_france" at bounding box center [412, 409] width 403 height 16
click at [1326, 405] on icon "button" at bounding box center [1329, 410] width 17 height 17
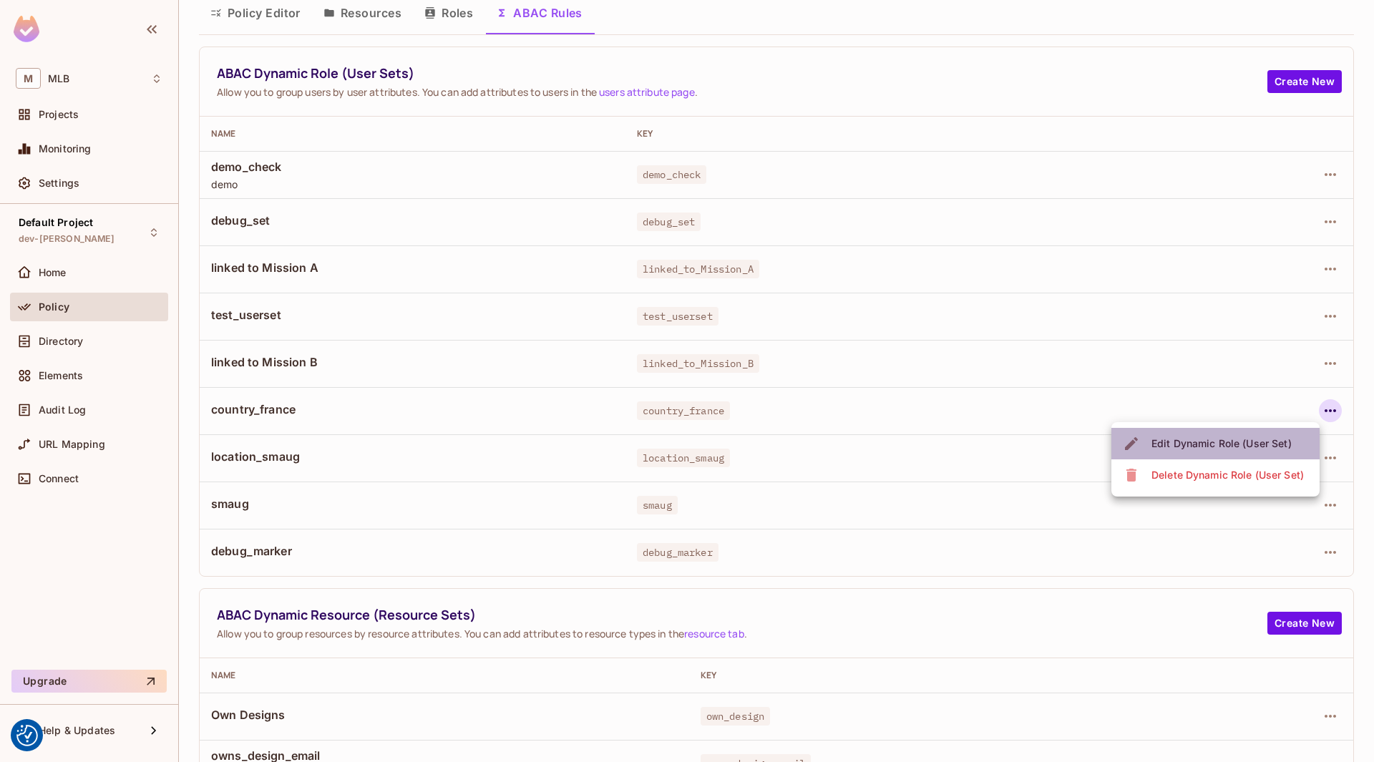
click at [1248, 434] on span "Edit Dynamic Role (User Set)" at bounding box center [1221, 443] width 149 height 23
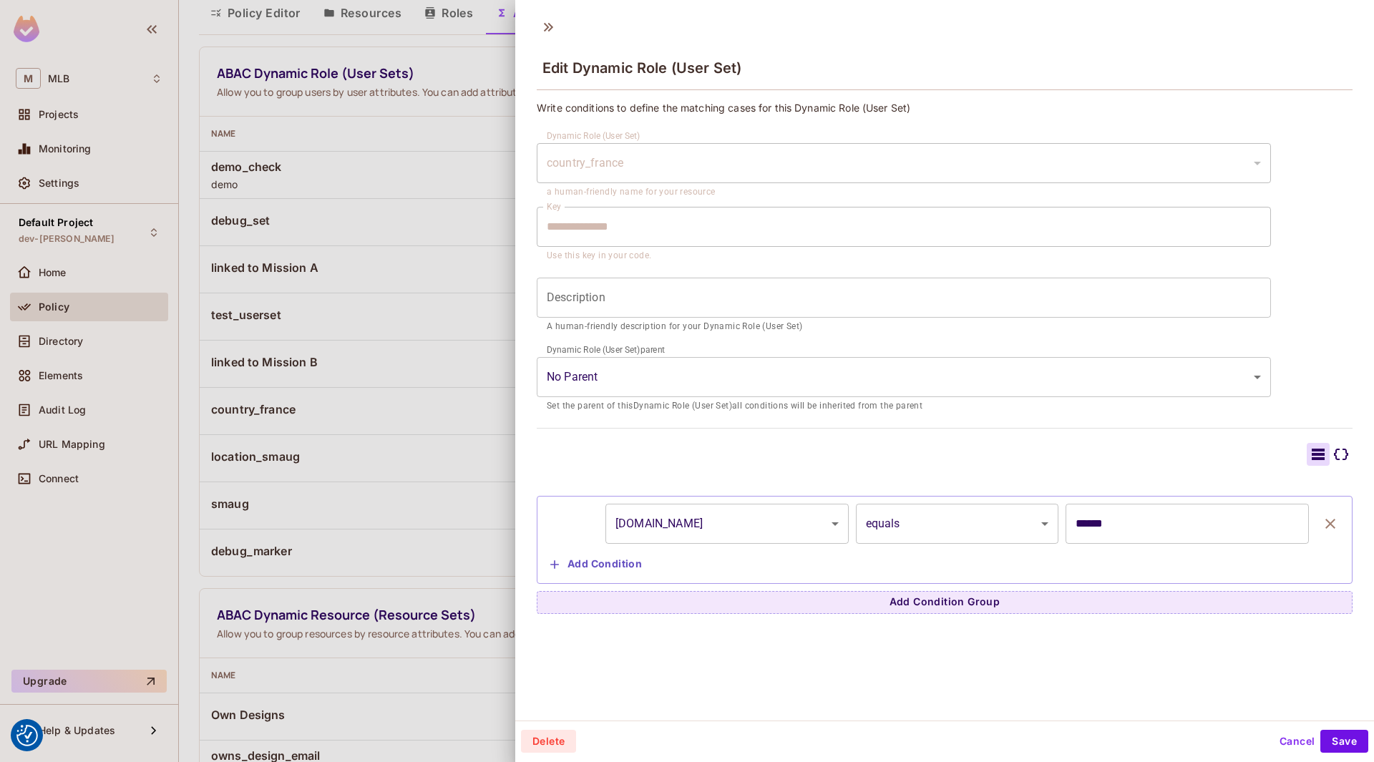
click at [1293, 745] on button "Cancel" at bounding box center [1296, 741] width 47 height 23
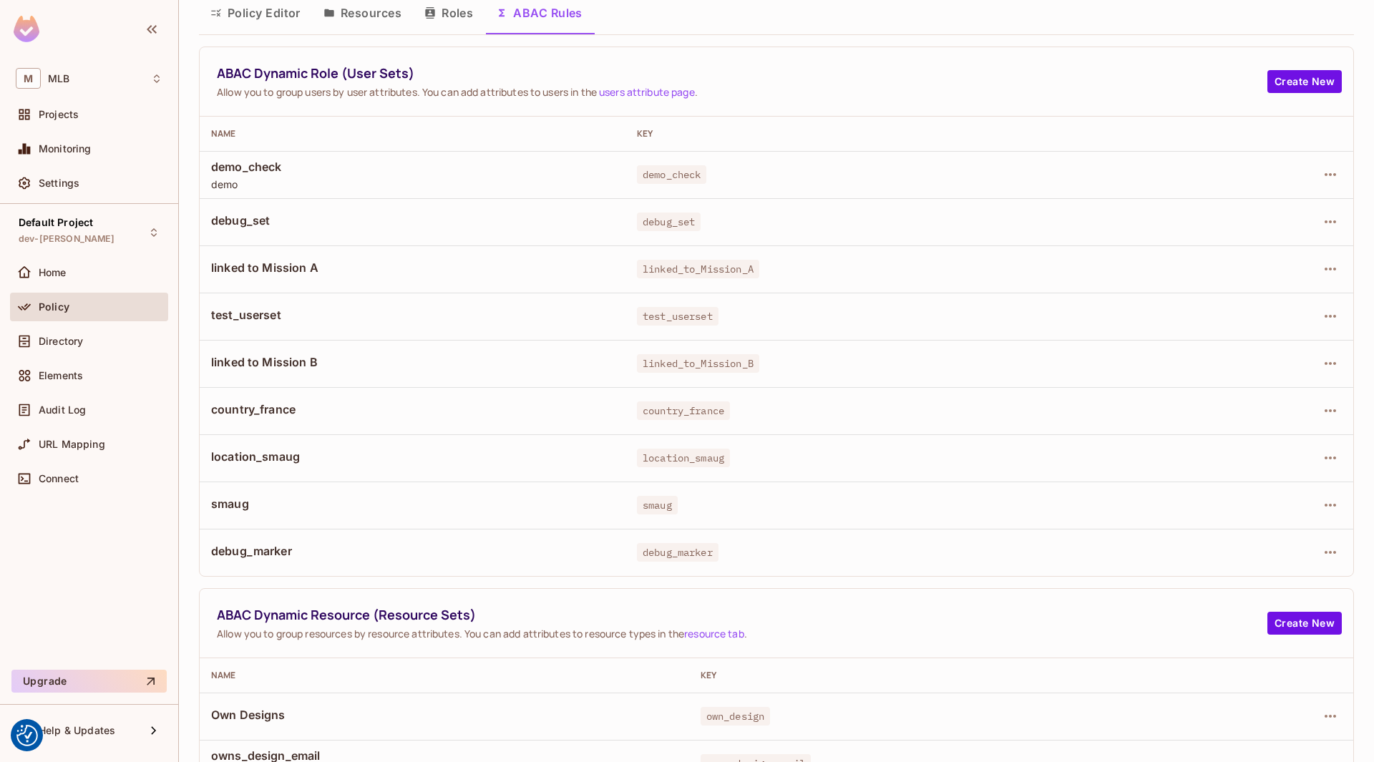
click at [269, 13] on button "Policy Editor" at bounding box center [255, 13] width 113 height 36
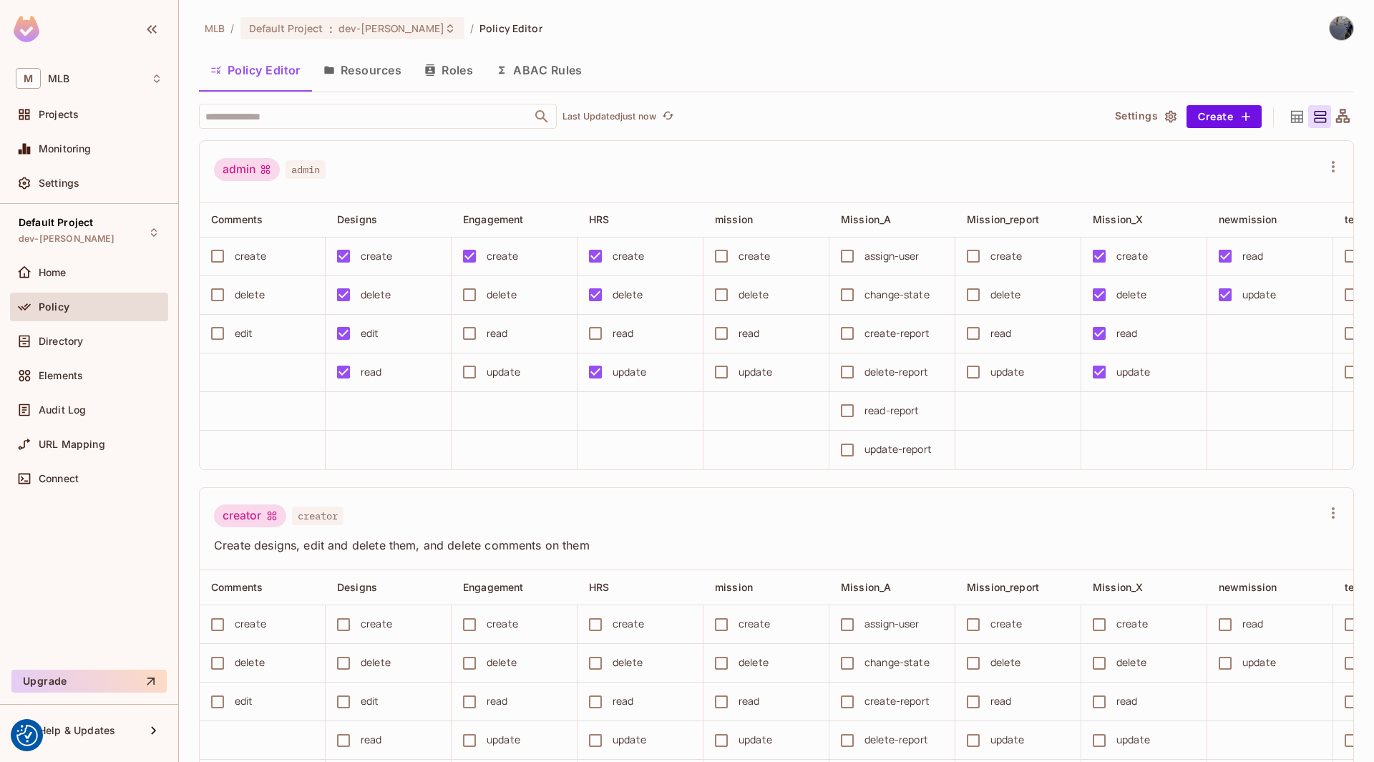
click at [378, 63] on button "Resources" at bounding box center [362, 70] width 101 height 36
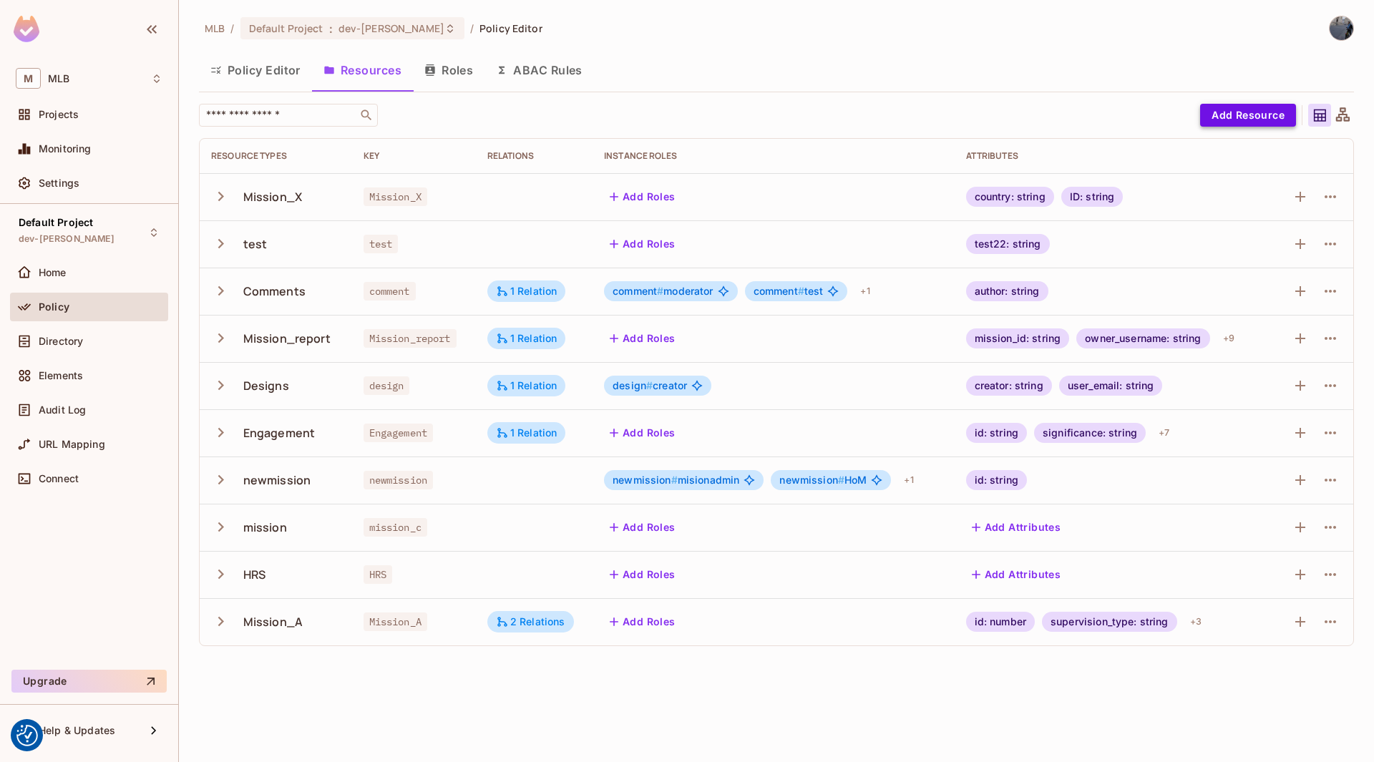
click at [1236, 121] on button "Add Resource" at bounding box center [1248, 115] width 96 height 23
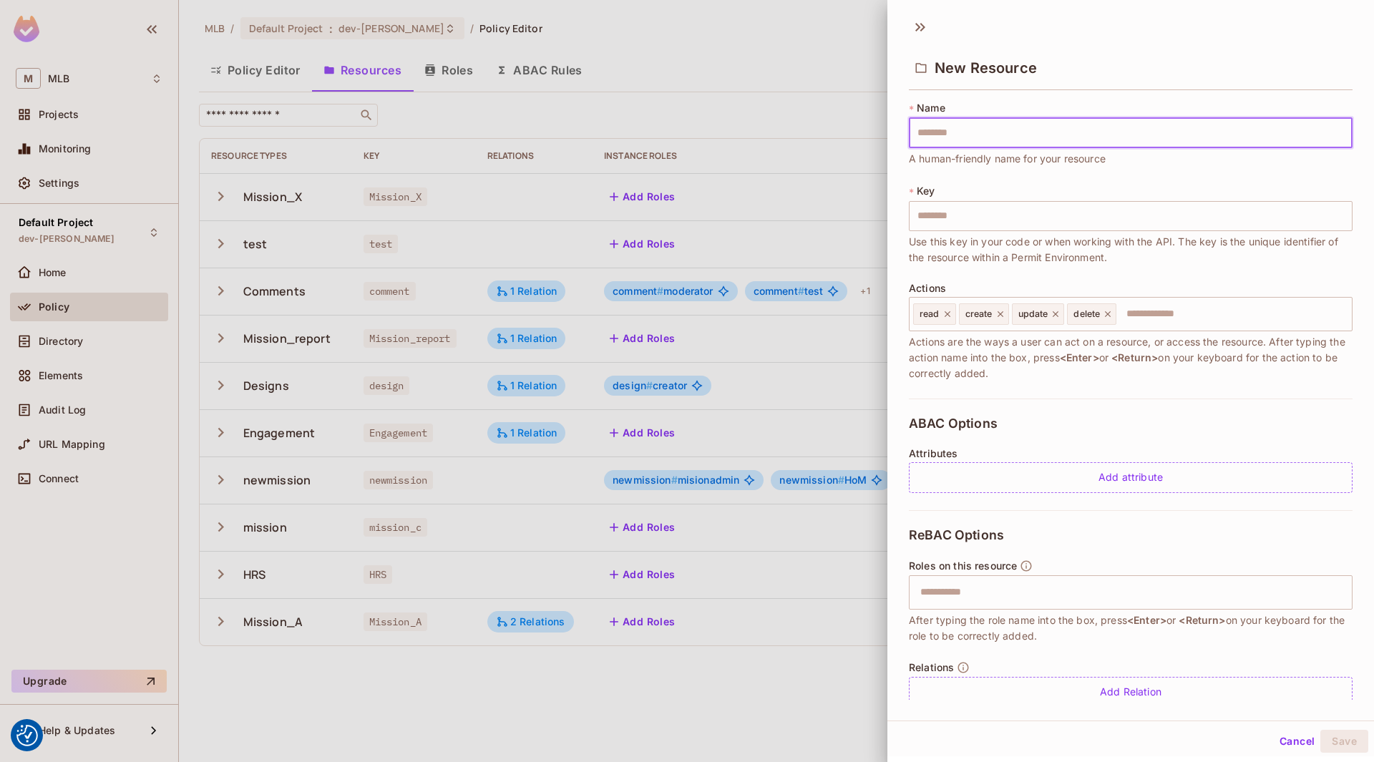
click at [947, 132] on input "text" at bounding box center [1131, 133] width 444 height 30
type input "*"
type input "**"
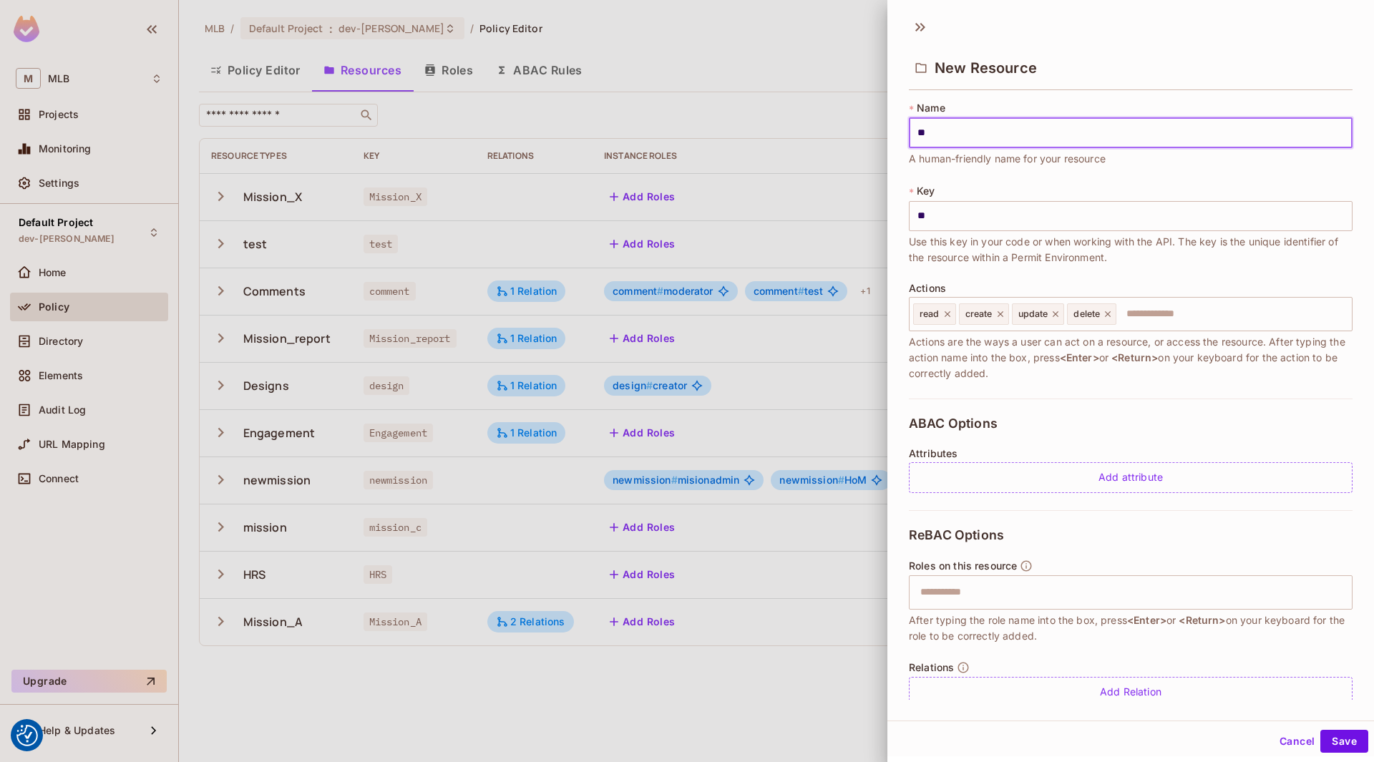
type input "***"
type input "****"
type input "*****"
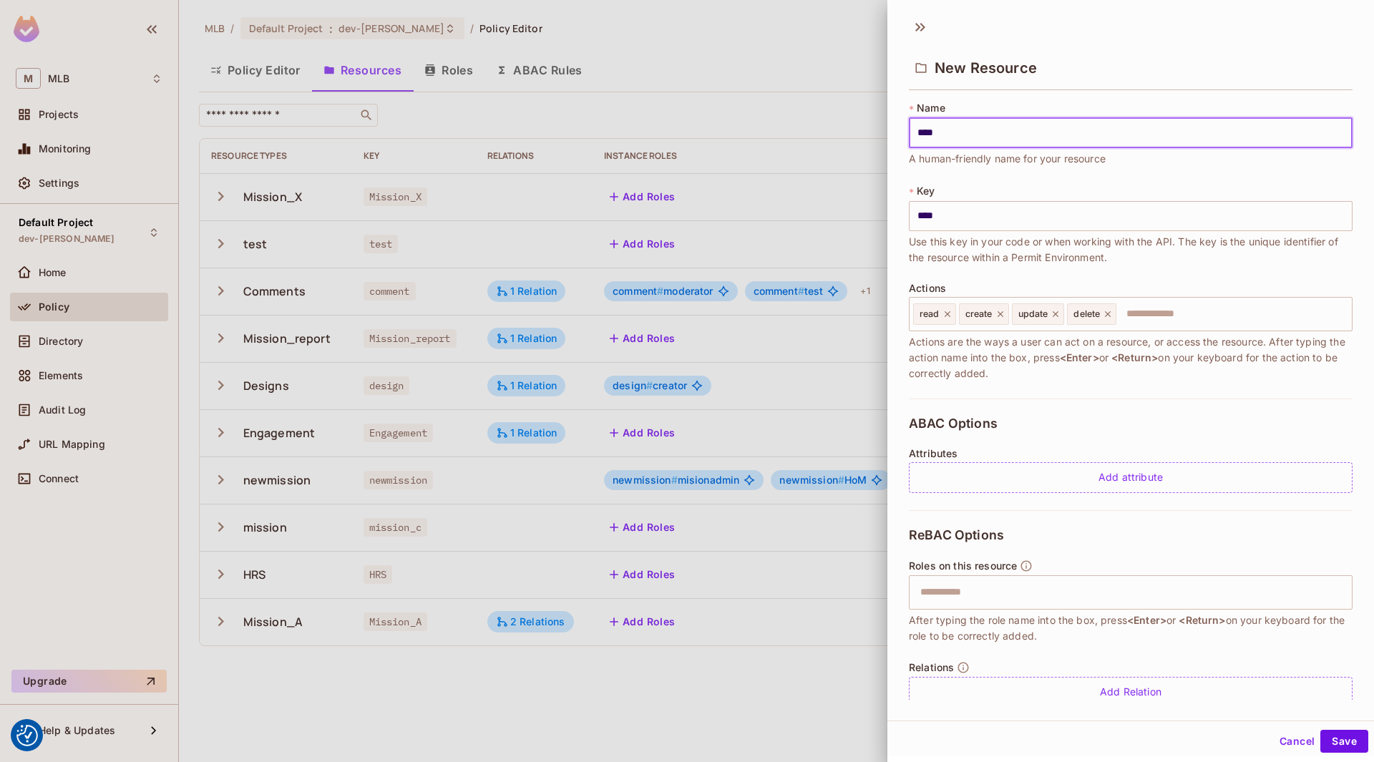
type input "*****"
type input "******"
type input "*******"
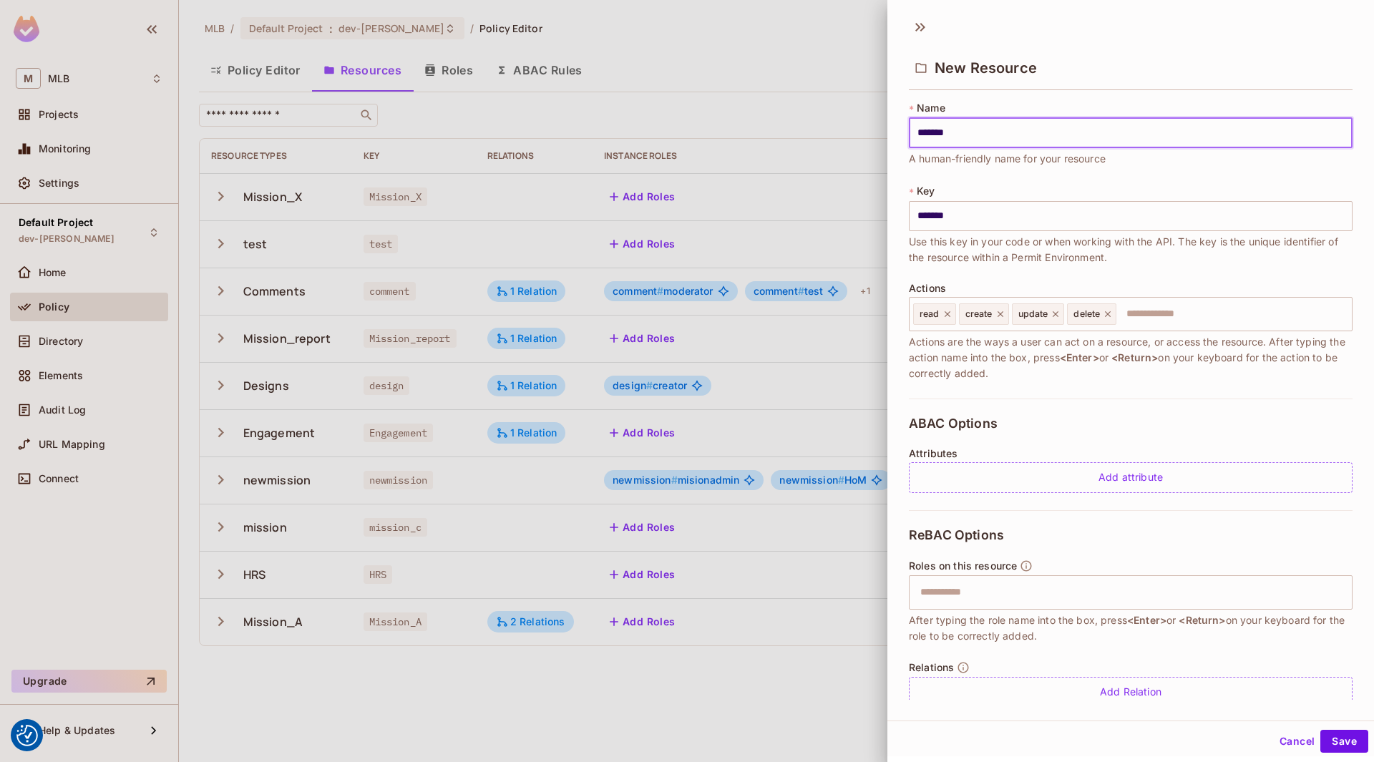
type input "******"
type input "********"
type input "*********"
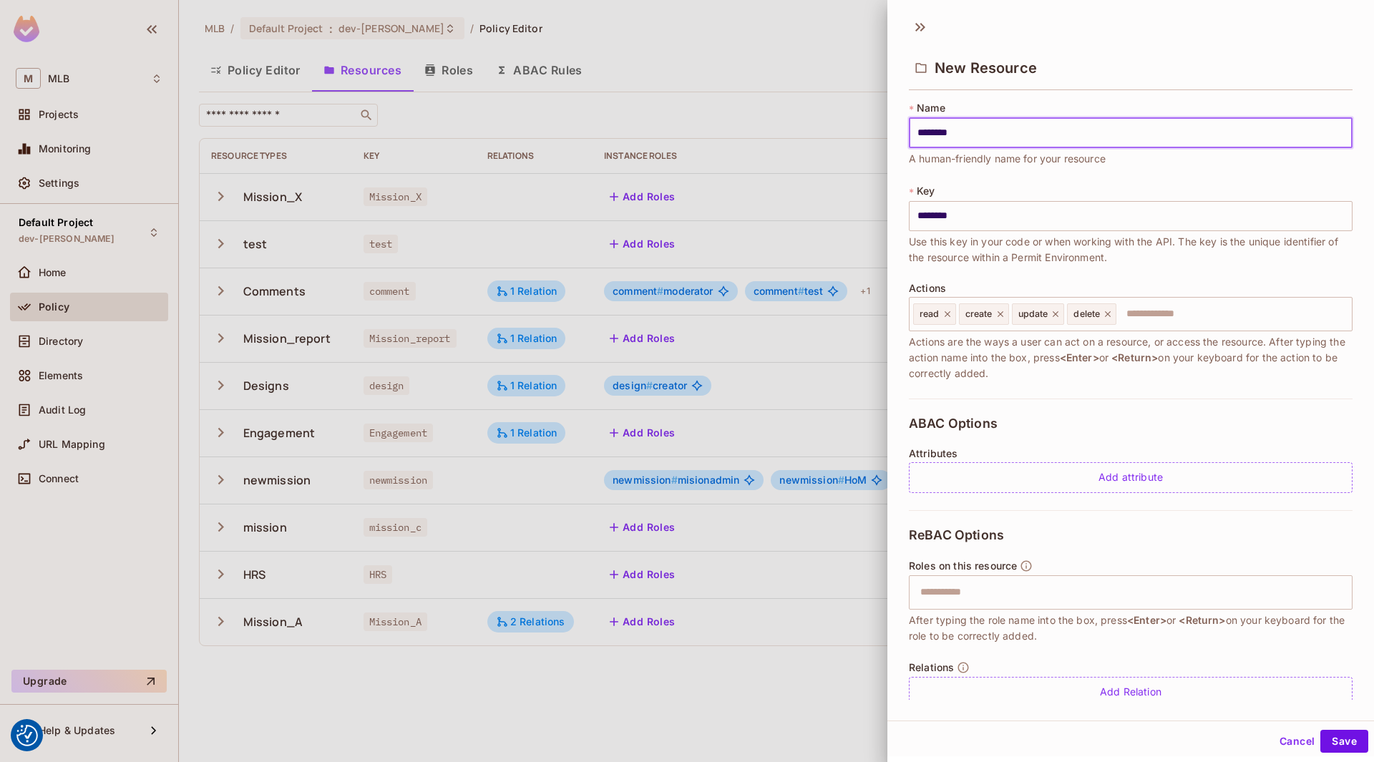
type input "*********"
type input "**********"
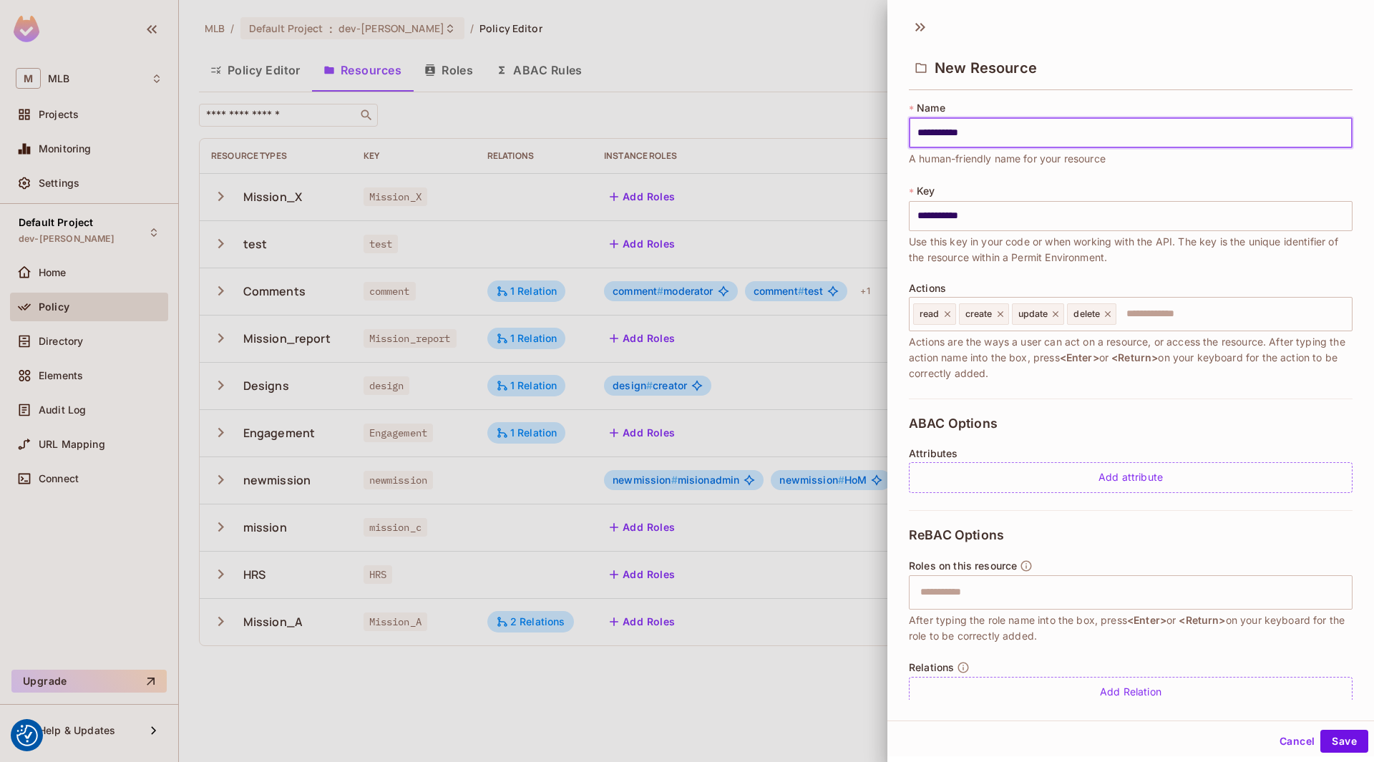
type input "**********"
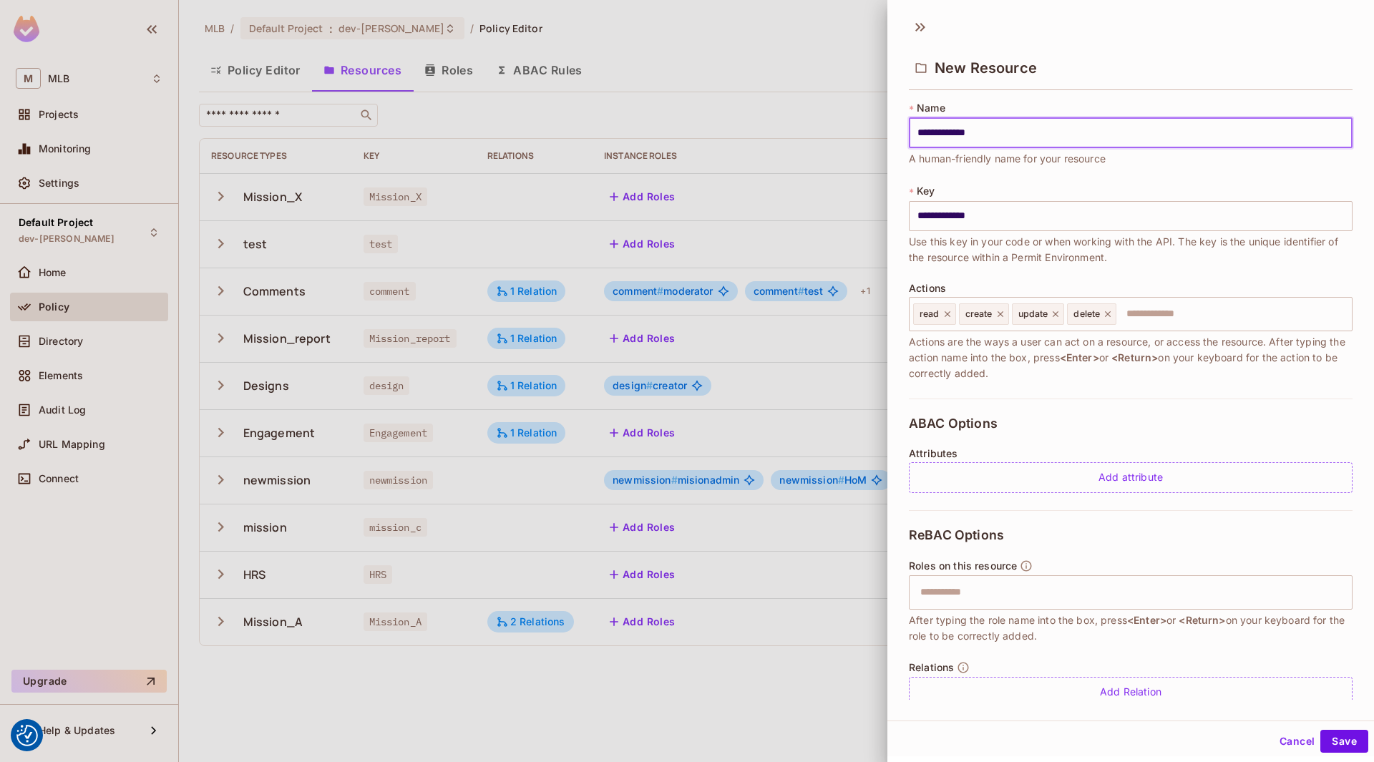
type input "**********"
click at [1331, 733] on button "Save" at bounding box center [1344, 741] width 48 height 23
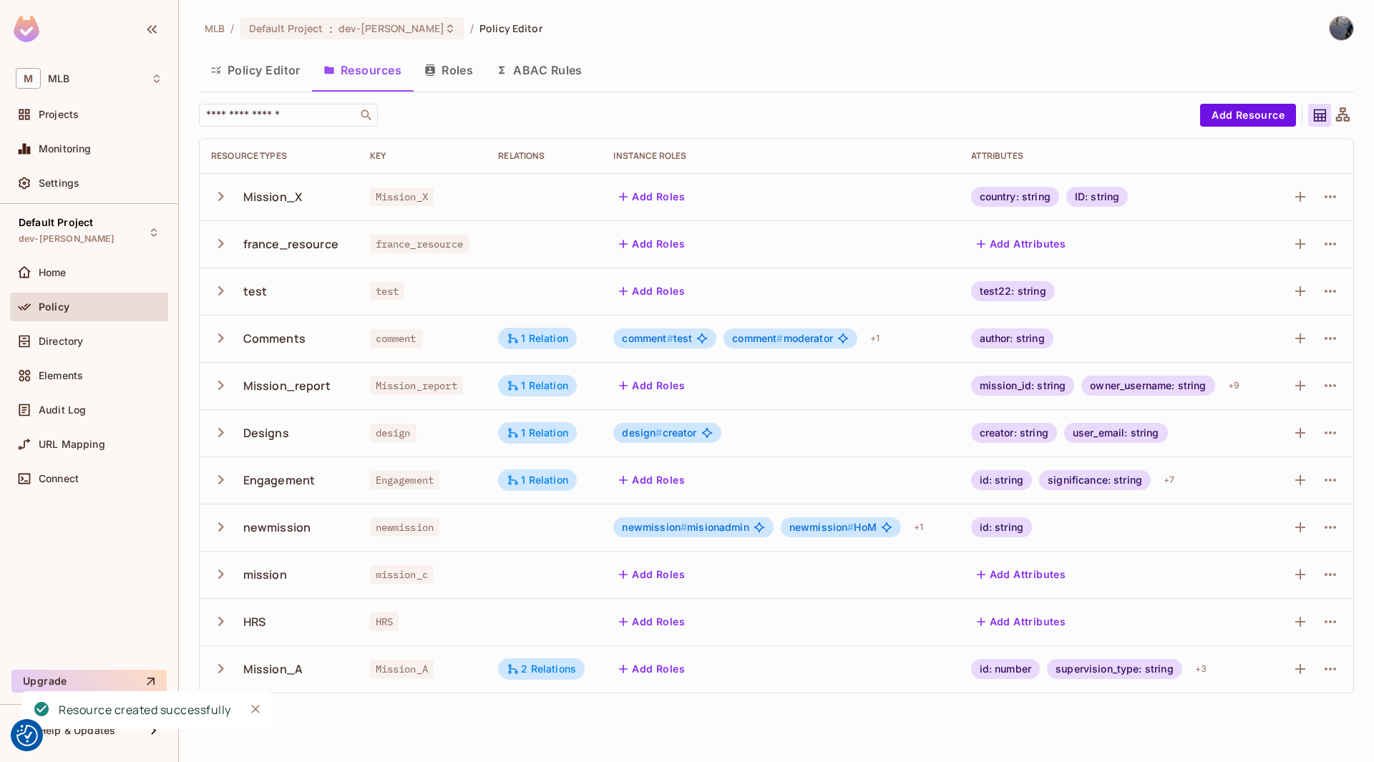
click at [269, 246] on div "france_resource" at bounding box center [290, 244] width 95 height 16
click at [323, 250] on div "france_resource" at bounding box center [290, 244] width 95 height 16
click at [70, 339] on span "Directory" at bounding box center [61, 341] width 44 height 11
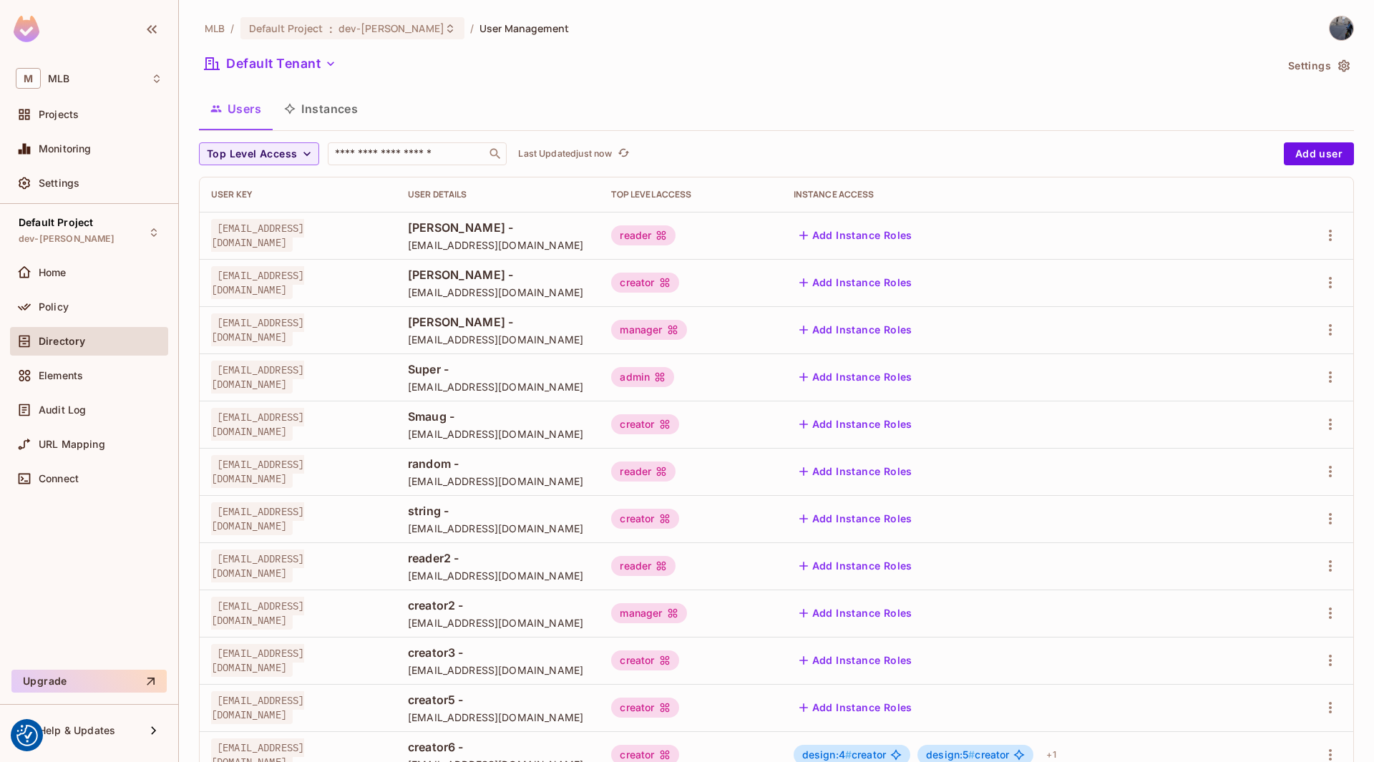
click at [1325, 68] on button "Settings" at bounding box center [1318, 65] width 72 height 23
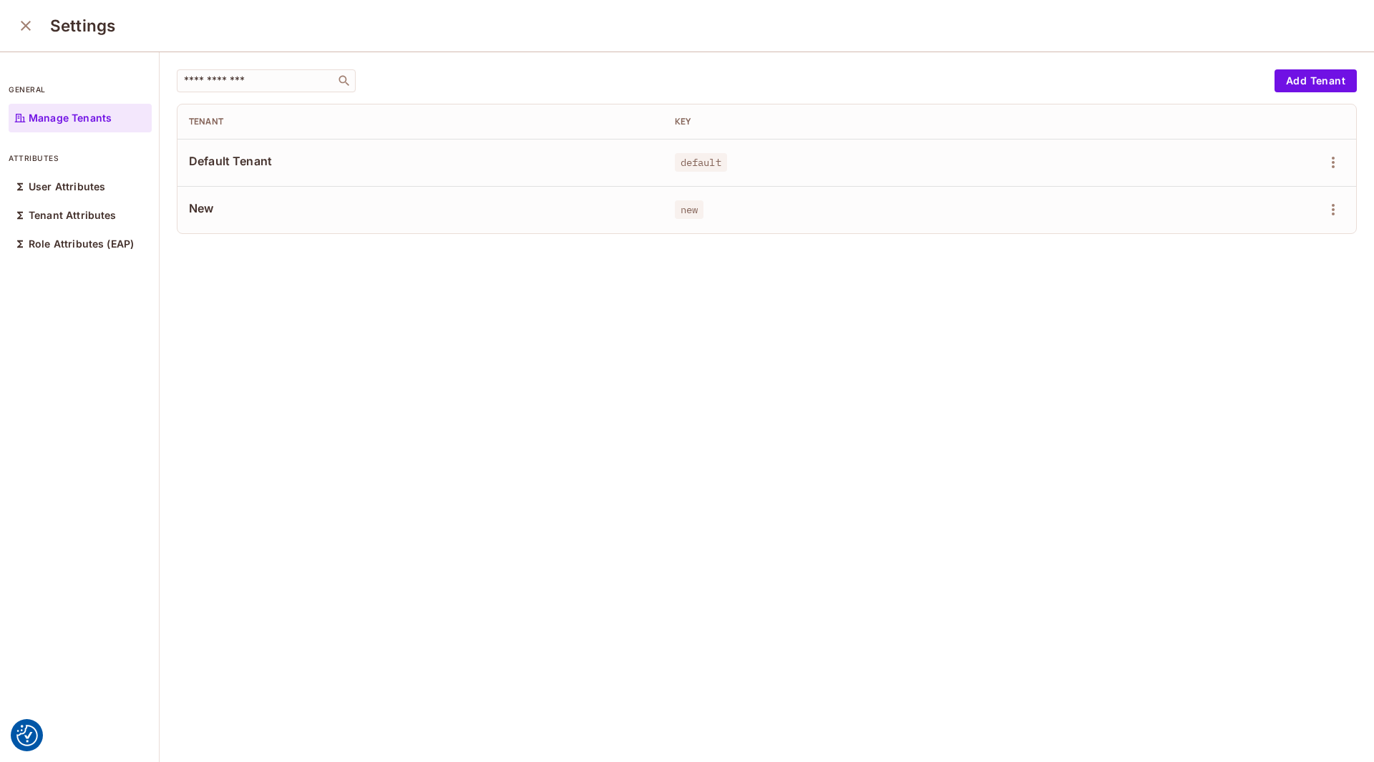
click at [297, 59] on div "​ Add Tenant Tenant Key Default Tenant default New new" at bounding box center [767, 407] width 1214 height 711
click at [245, 163] on span "Default Tenant" at bounding box center [420, 161] width 463 height 16
click at [289, 79] on input "text" at bounding box center [256, 81] width 150 height 14
click at [212, 194] on td "New" at bounding box center [420, 209] width 486 height 47
click at [195, 215] on span "New" at bounding box center [420, 208] width 463 height 16
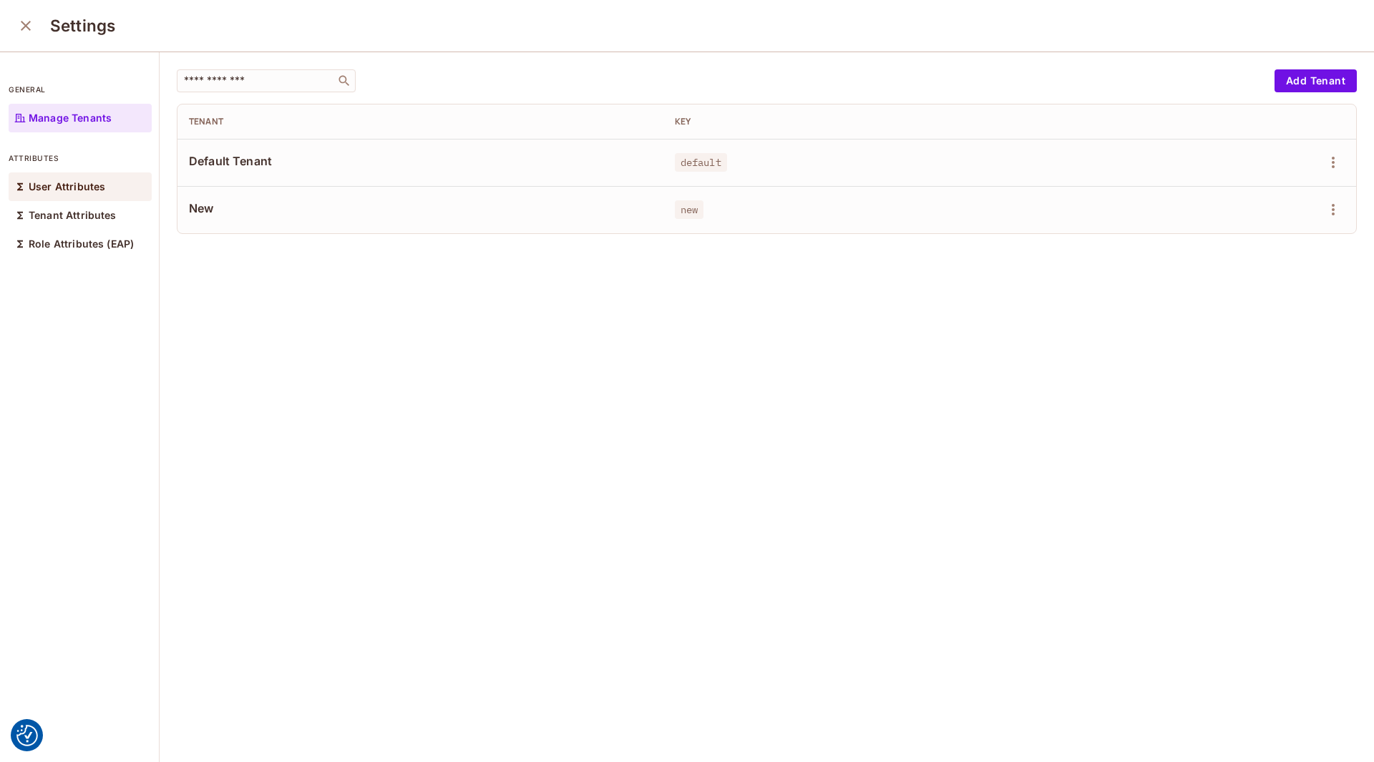
click at [74, 187] on p "User Attributes" at bounding box center [67, 186] width 77 height 11
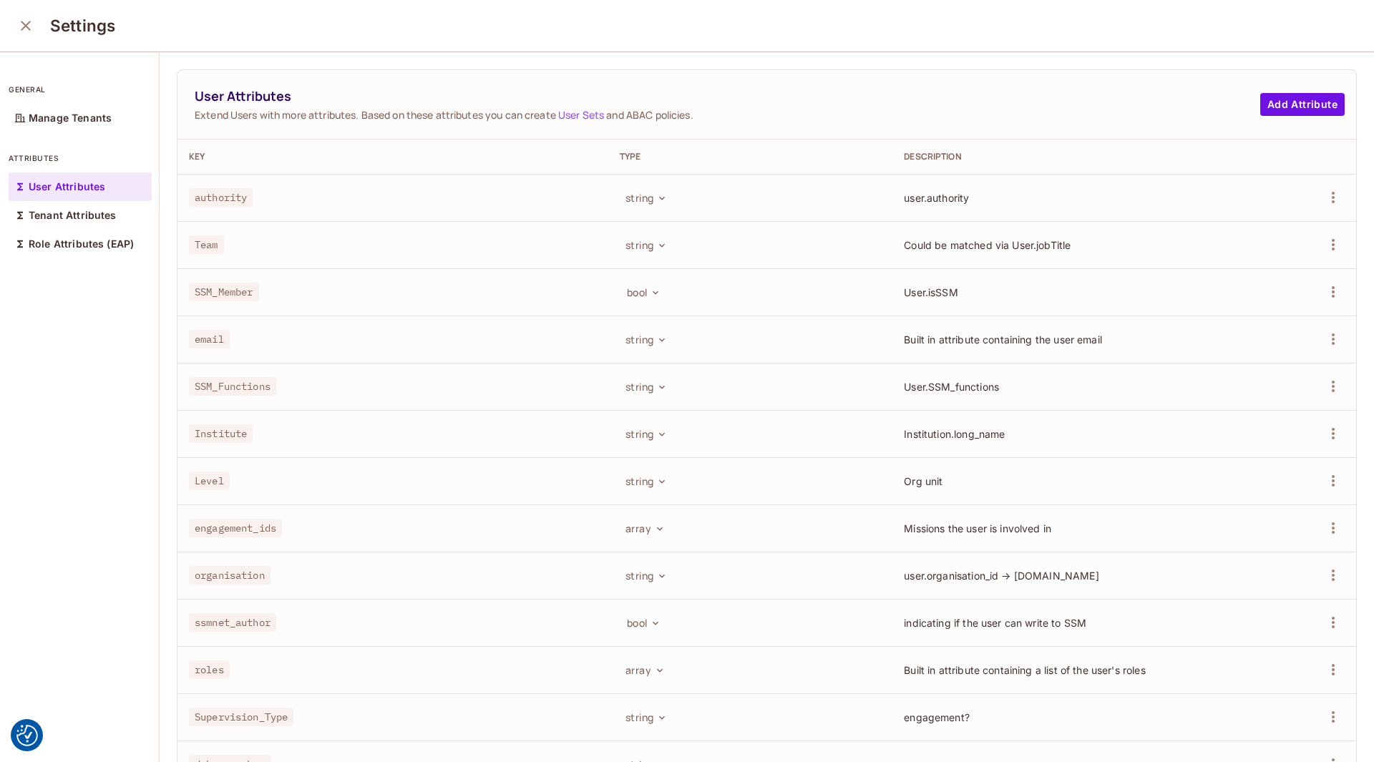
scroll to position [525, 0]
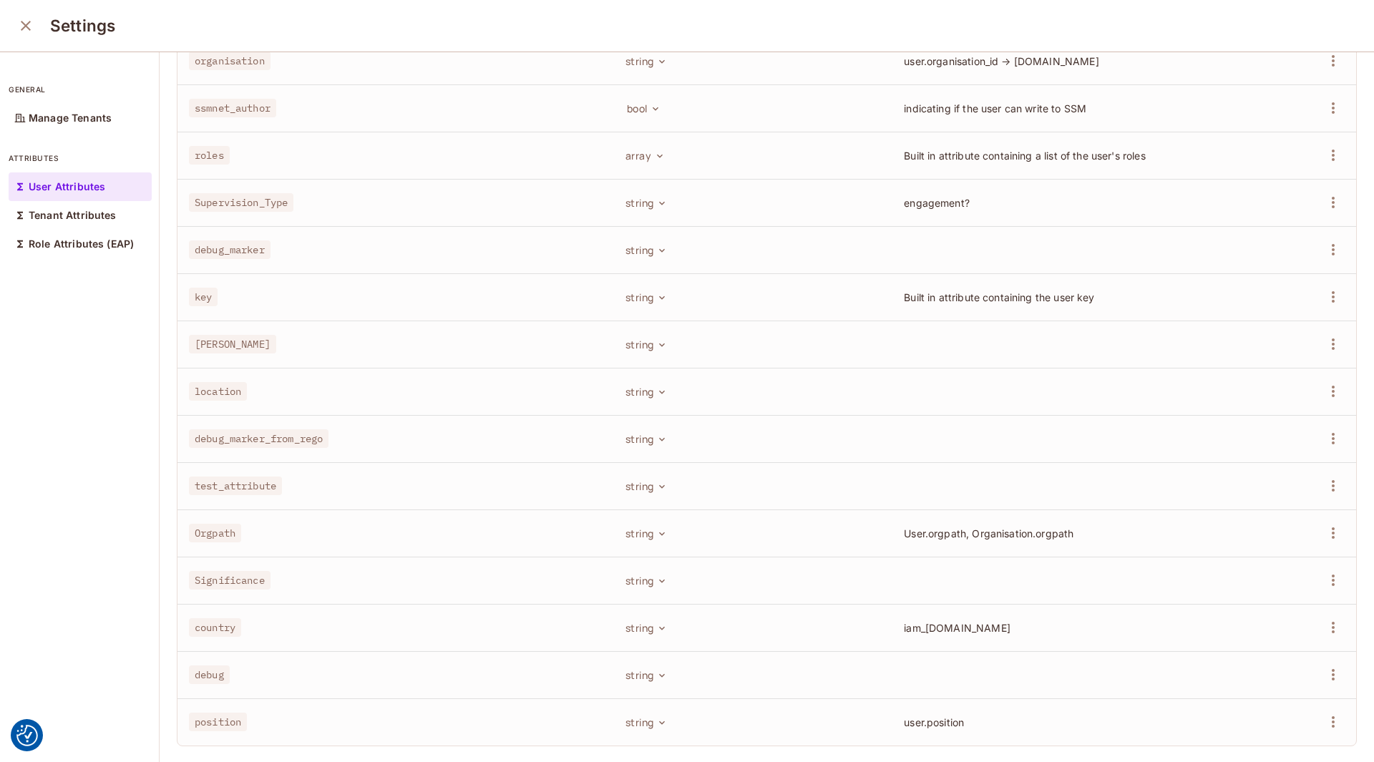
click at [217, 618] on span "country" at bounding box center [215, 627] width 52 height 19
drag, startPoint x: 899, startPoint y: 614, endPoint x: 997, endPoint y: 620, distance: 98.2
click at [997, 620] on td "iam_user.country" at bounding box center [1063, 627] width 342 height 47
click at [1017, 627] on td "iam_user.country" at bounding box center [1063, 627] width 342 height 47
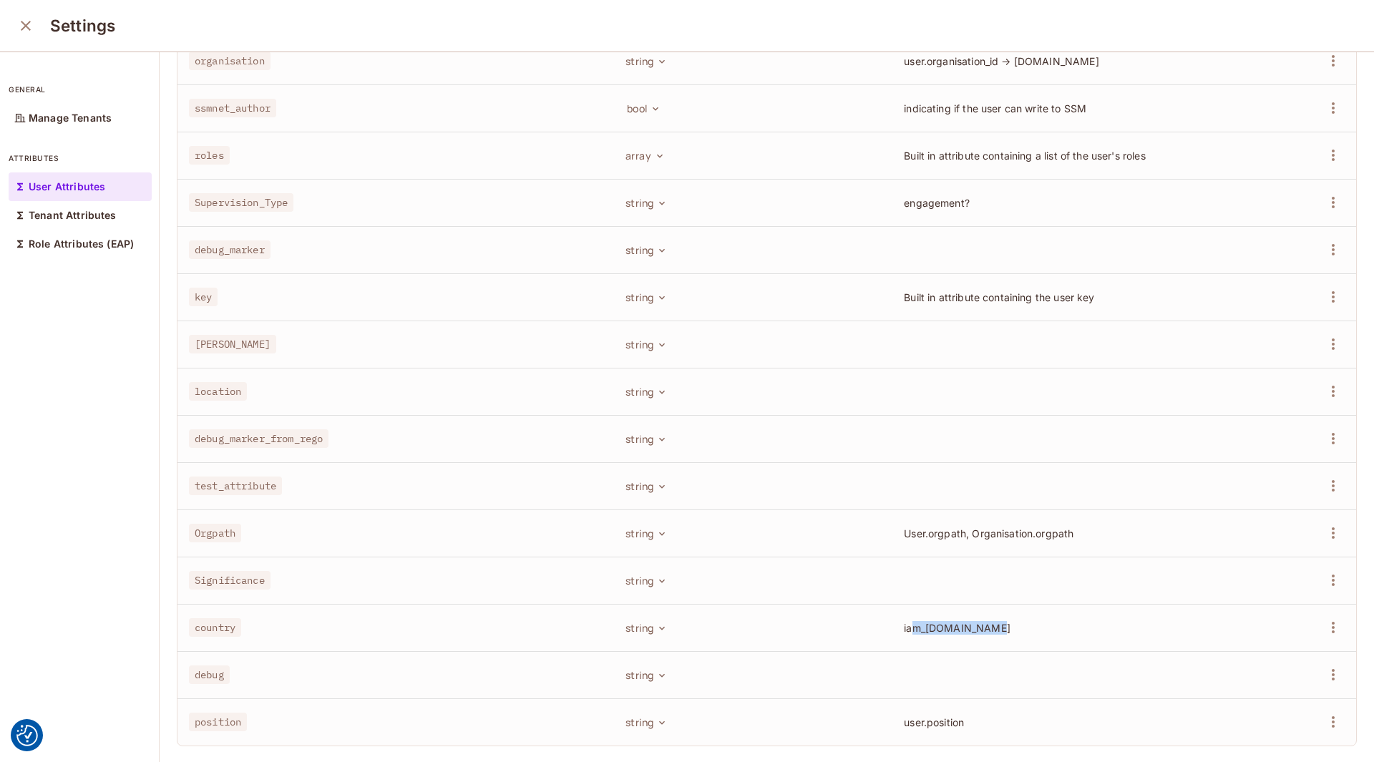
drag, startPoint x: 907, startPoint y: 616, endPoint x: 993, endPoint y: 613, distance: 85.9
click at [992, 612] on td "iam_user.country" at bounding box center [1063, 627] width 342 height 47
click at [952, 622] on span "iam_user.country" at bounding box center [957, 628] width 107 height 12
click at [916, 622] on span "iam_user.country" at bounding box center [957, 628] width 107 height 12
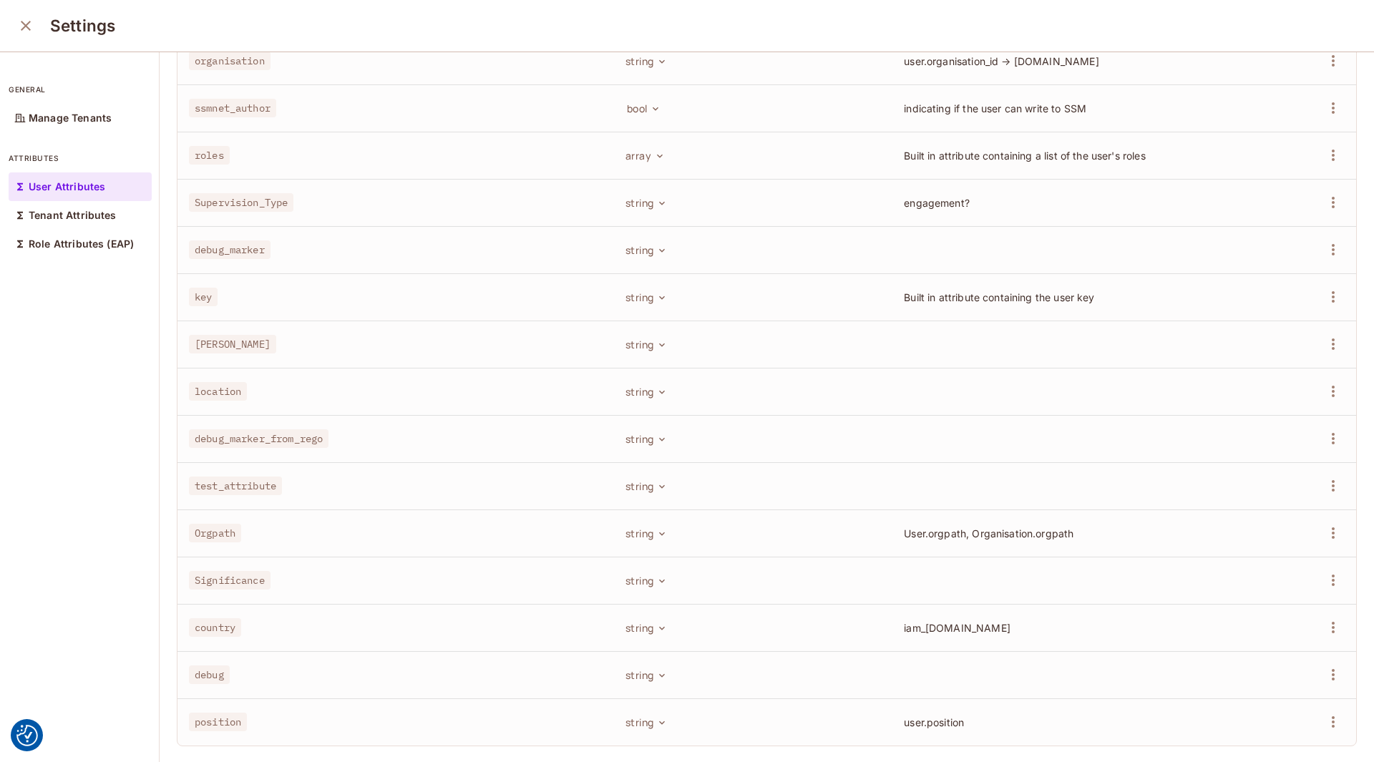
click at [966, 622] on span "iam_user.country" at bounding box center [957, 628] width 107 height 12
drag, startPoint x: 966, startPoint y: 621, endPoint x: 1028, endPoint y: 735, distance: 129.7
click at [967, 622] on span "iam_user.country" at bounding box center [957, 628] width 107 height 12
click at [971, 624] on td "iam_user.country" at bounding box center [1063, 627] width 342 height 47
drag, startPoint x: 899, startPoint y: 617, endPoint x: 988, endPoint y: 610, distance: 89.1
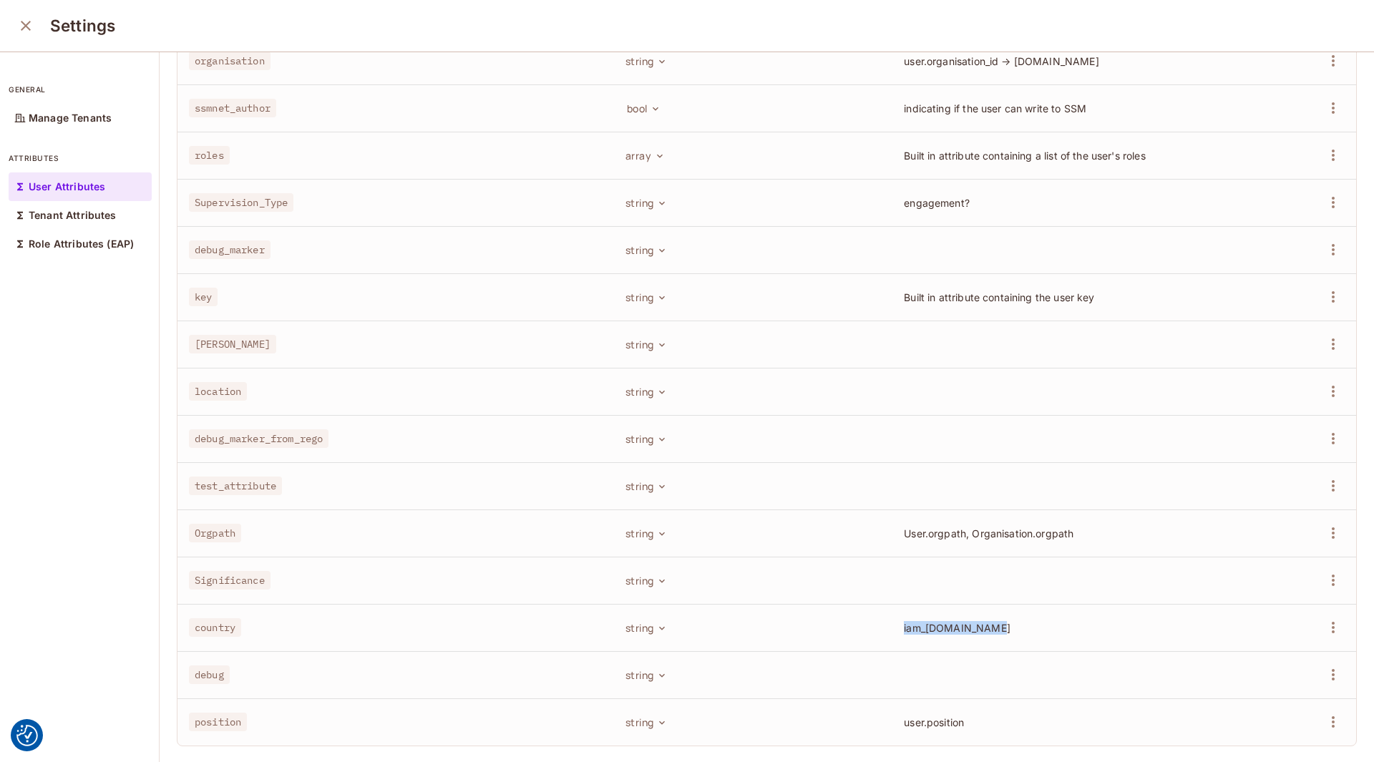
click at [988, 610] on td "iam_user.country" at bounding box center [1063, 627] width 342 height 47
click at [30, 26] on icon "close" at bounding box center [25, 25] width 17 height 17
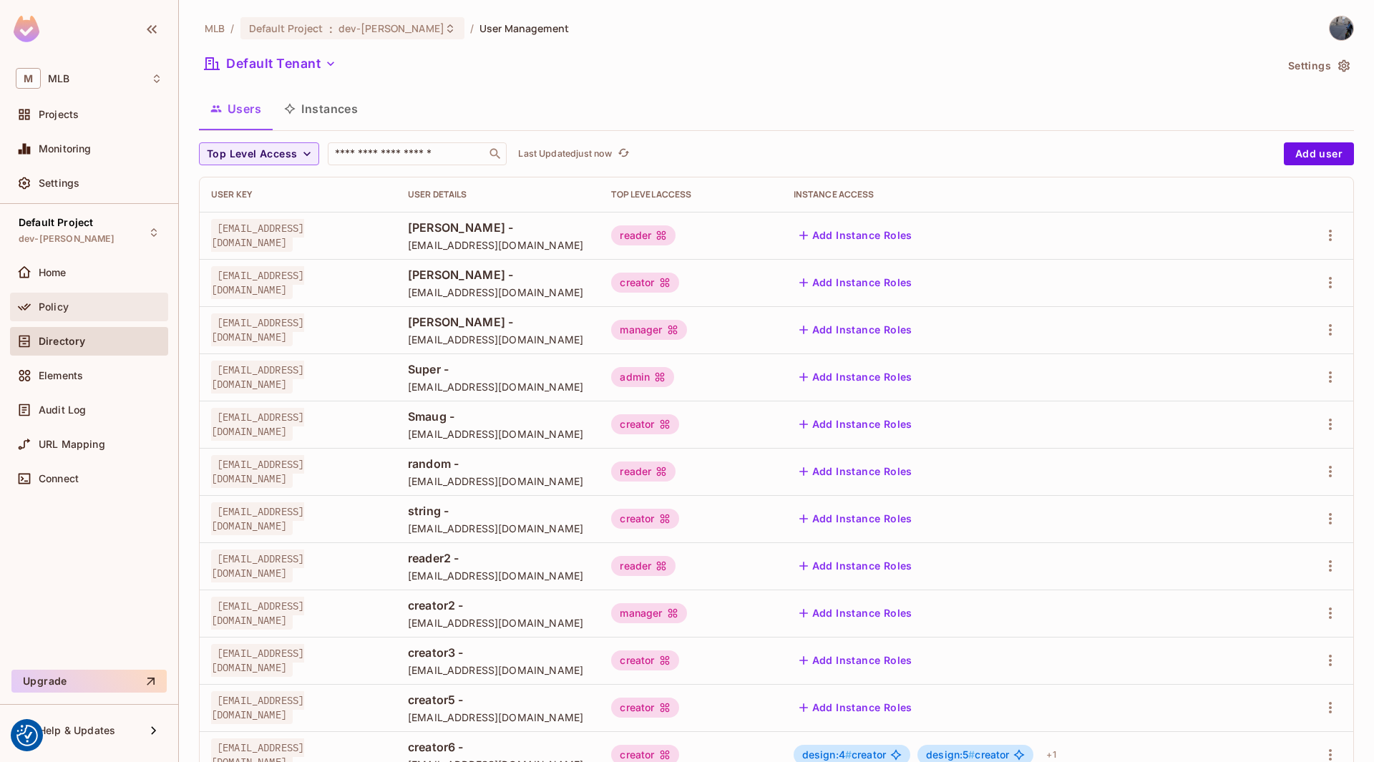
click at [52, 304] on span "Policy" at bounding box center [54, 306] width 30 height 11
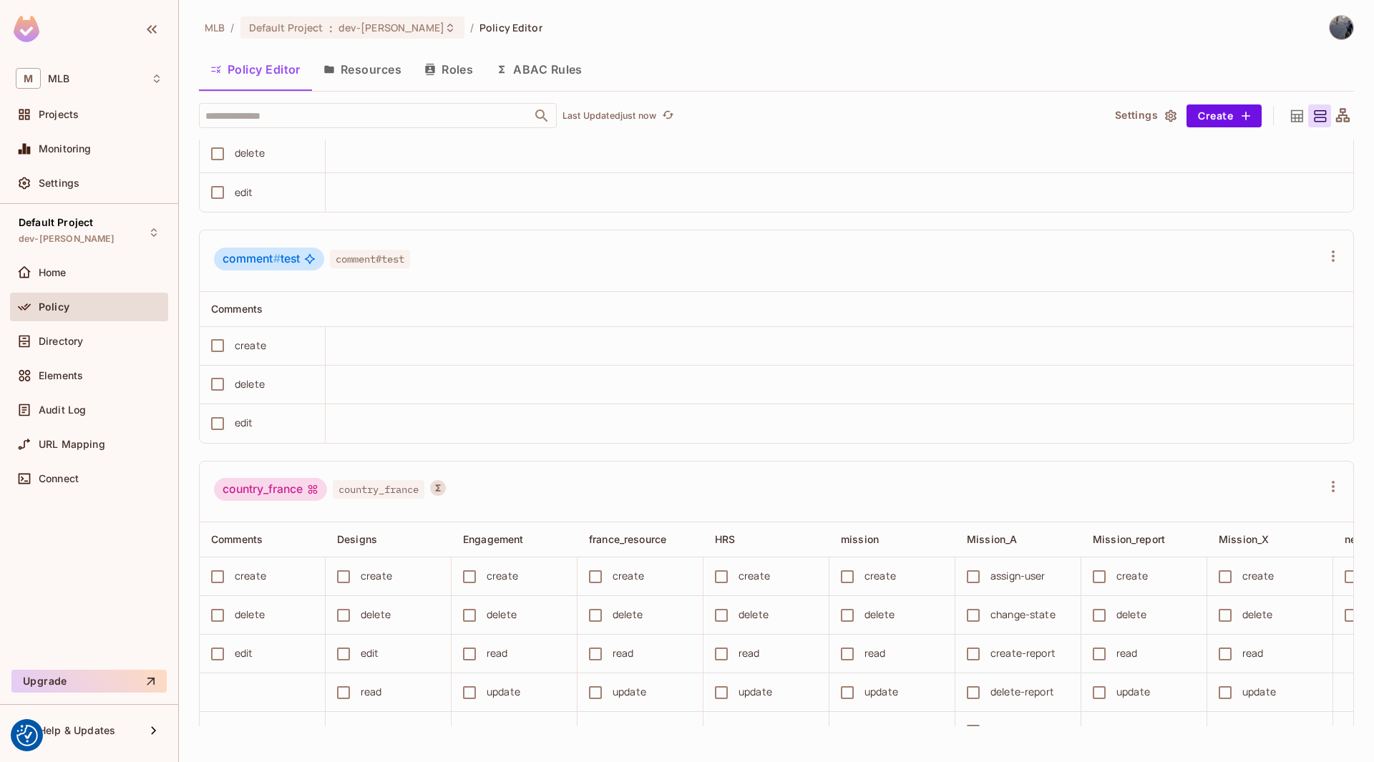
scroll to position [3784, 0]
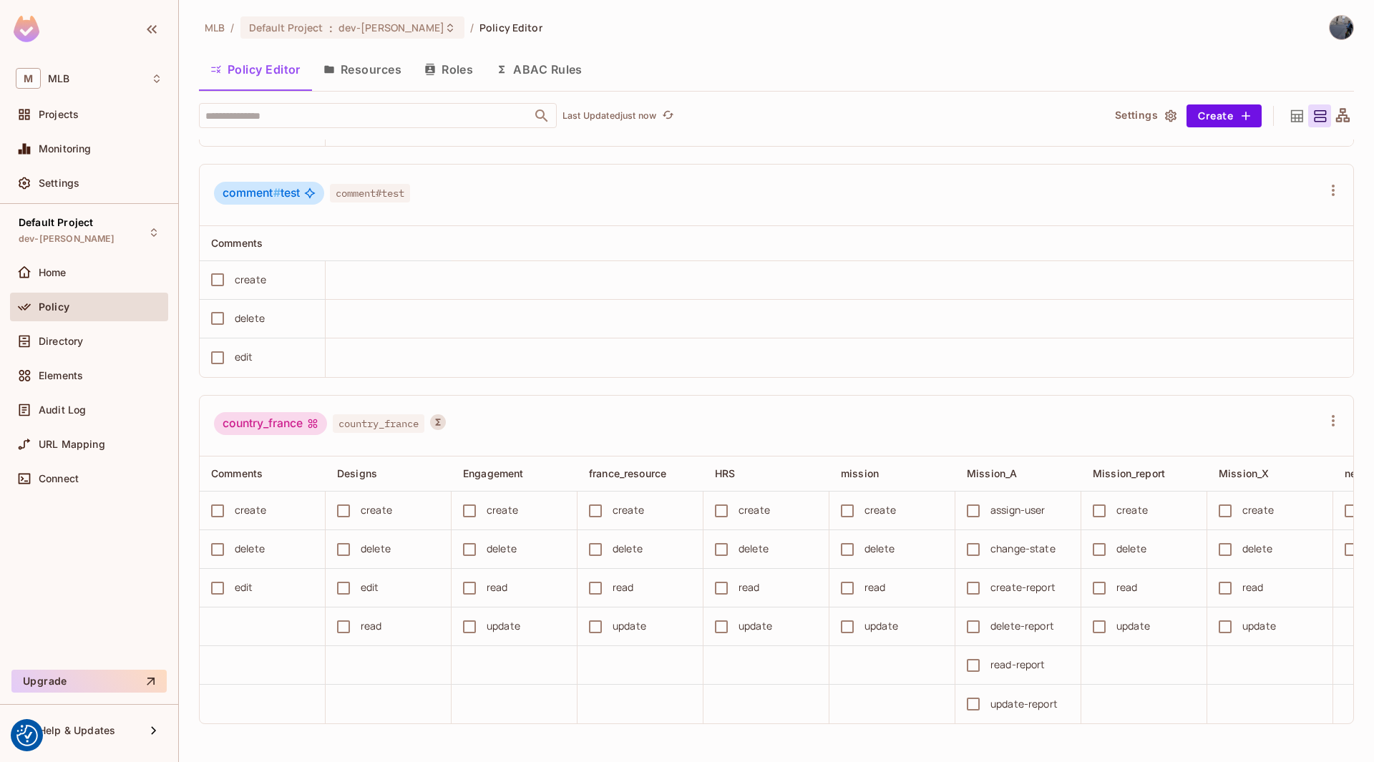
click at [361, 433] on span "country_france" at bounding box center [379, 423] width 92 height 19
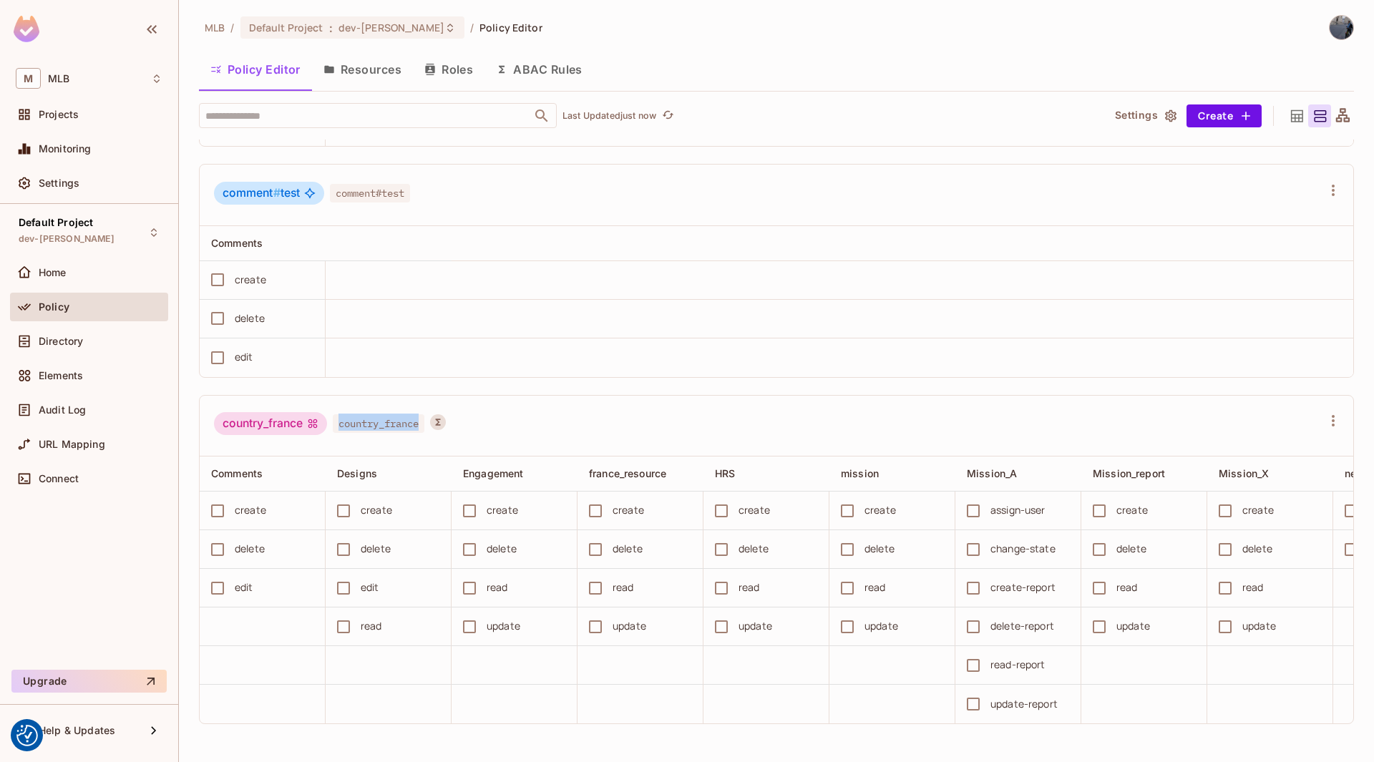
click at [364, 433] on span "country_france" at bounding box center [379, 423] width 92 height 19
click at [359, 433] on span "country_france" at bounding box center [379, 423] width 92 height 19
click at [366, 433] on span "country_france" at bounding box center [379, 423] width 92 height 19
click at [1324, 745] on button "Save Changes" at bounding box center [1318, 739] width 88 height 23
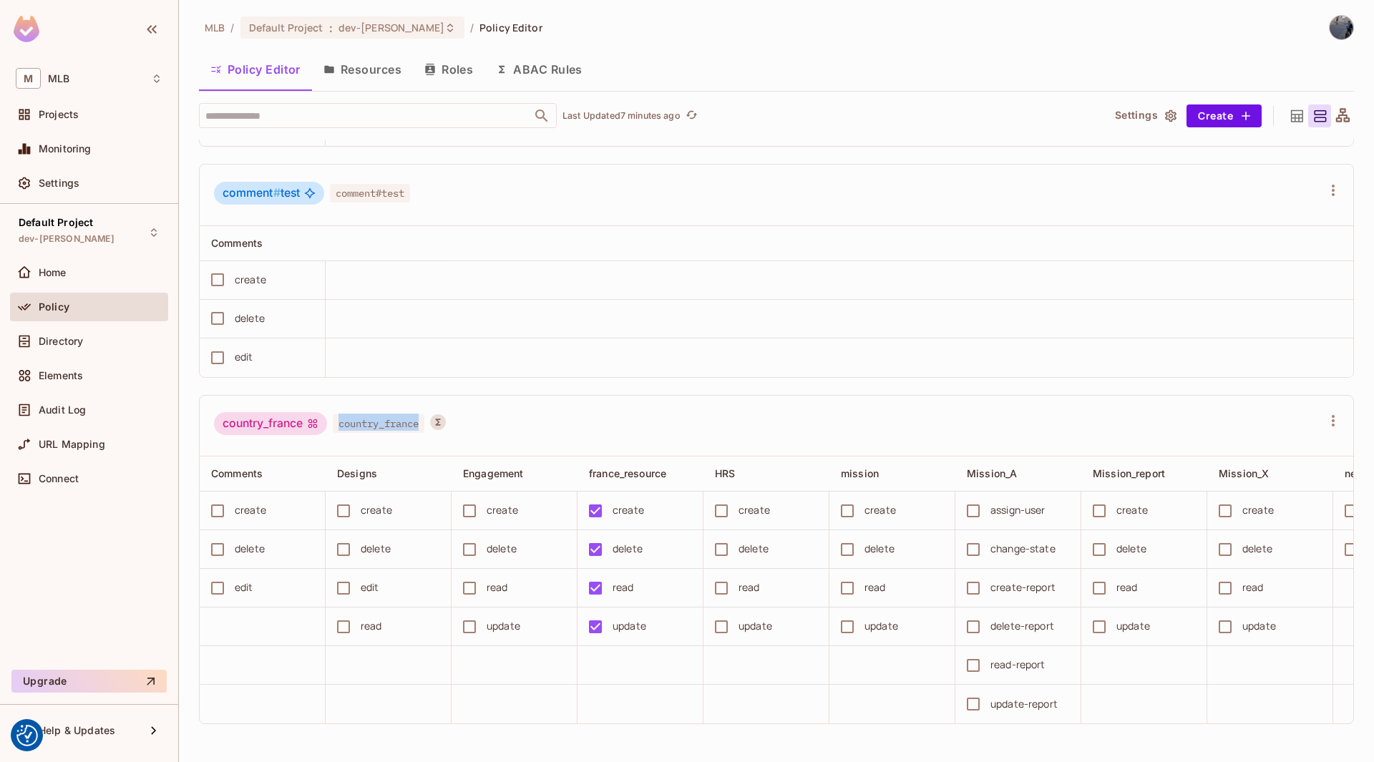
click at [356, 433] on span "country_france" at bounding box center [379, 423] width 92 height 19
click at [637, 479] on span "france_resource" at bounding box center [627, 473] width 77 height 12
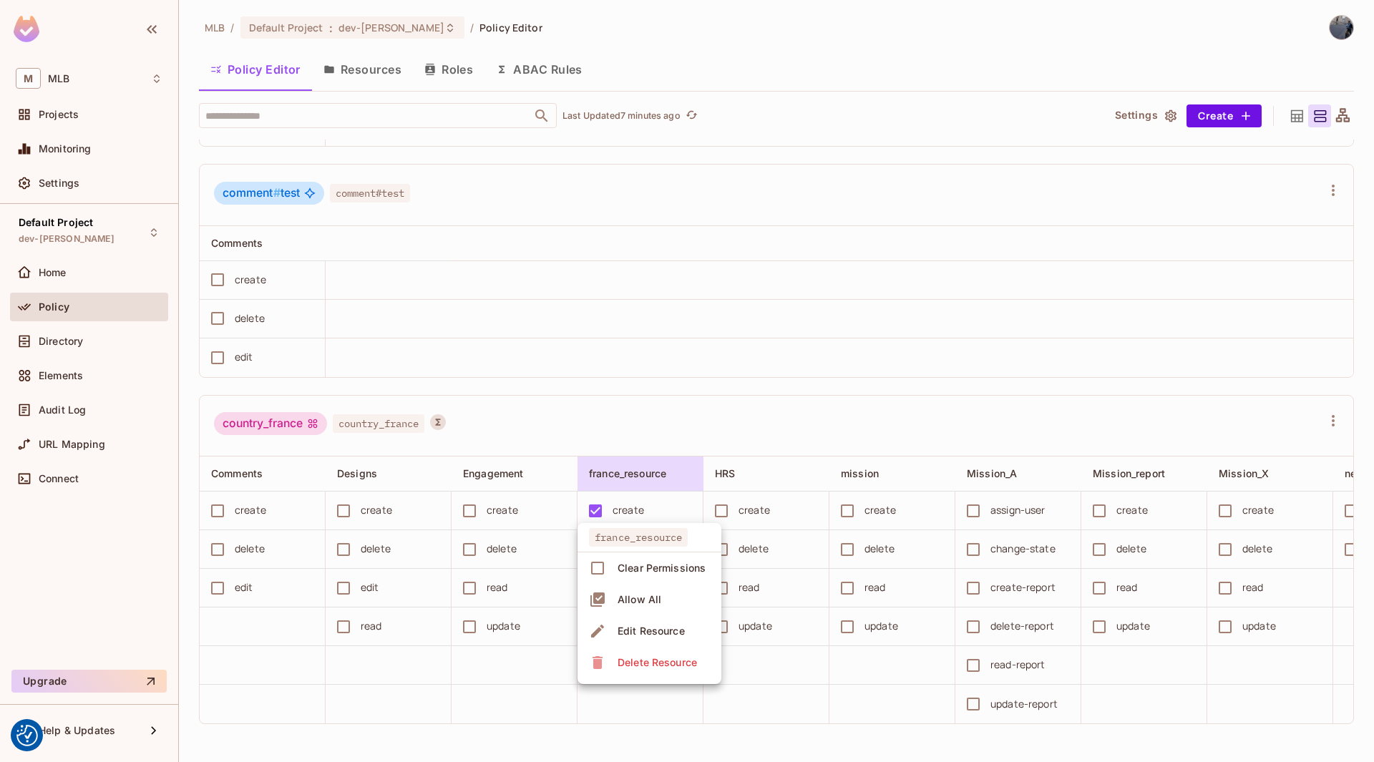
click at [637, 502] on div at bounding box center [687, 381] width 1374 height 762
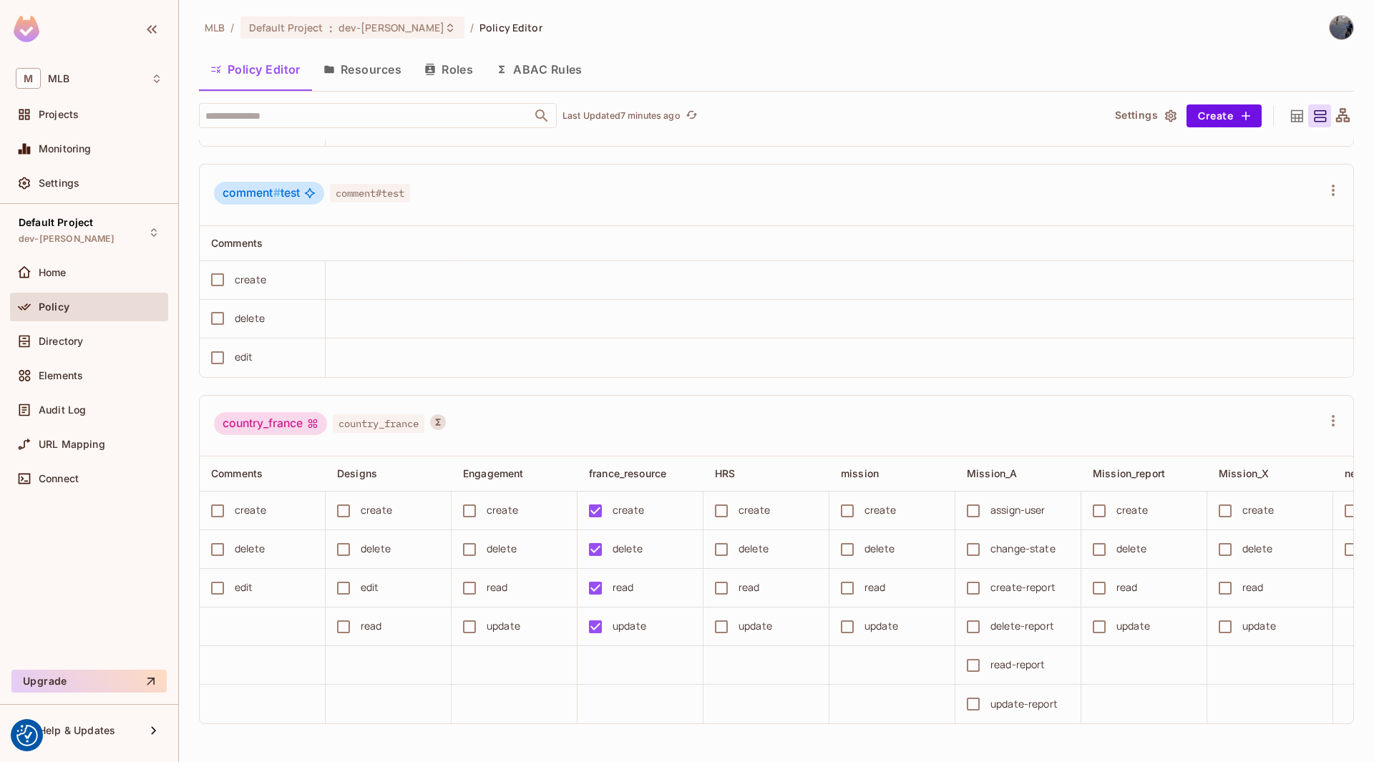
click at [507, 439] on div "country_france country_france" at bounding box center [768, 425] width 1108 height 27
click at [548, 72] on button "ABAC Rules" at bounding box center [538, 70] width 109 height 36
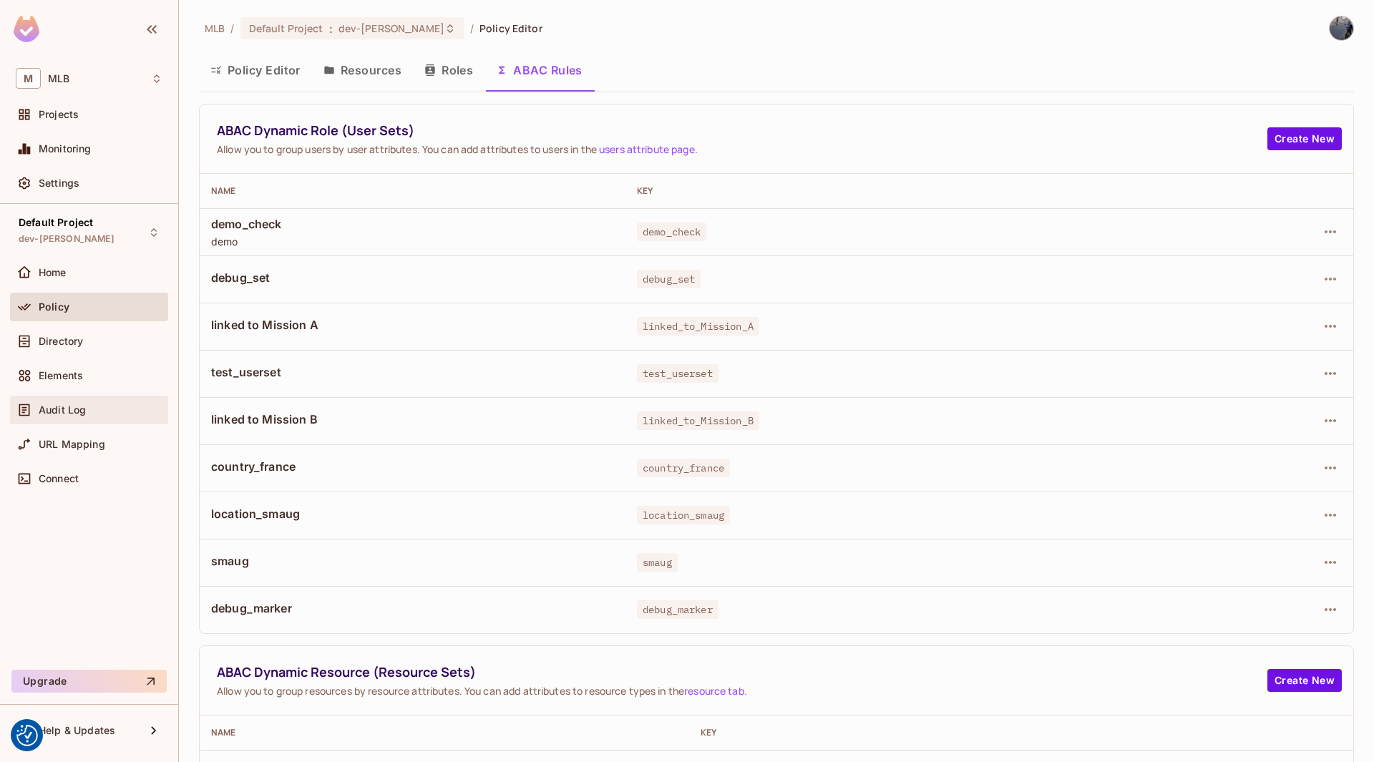
click at [55, 417] on div "Audit Log" at bounding box center [89, 409] width 147 height 17
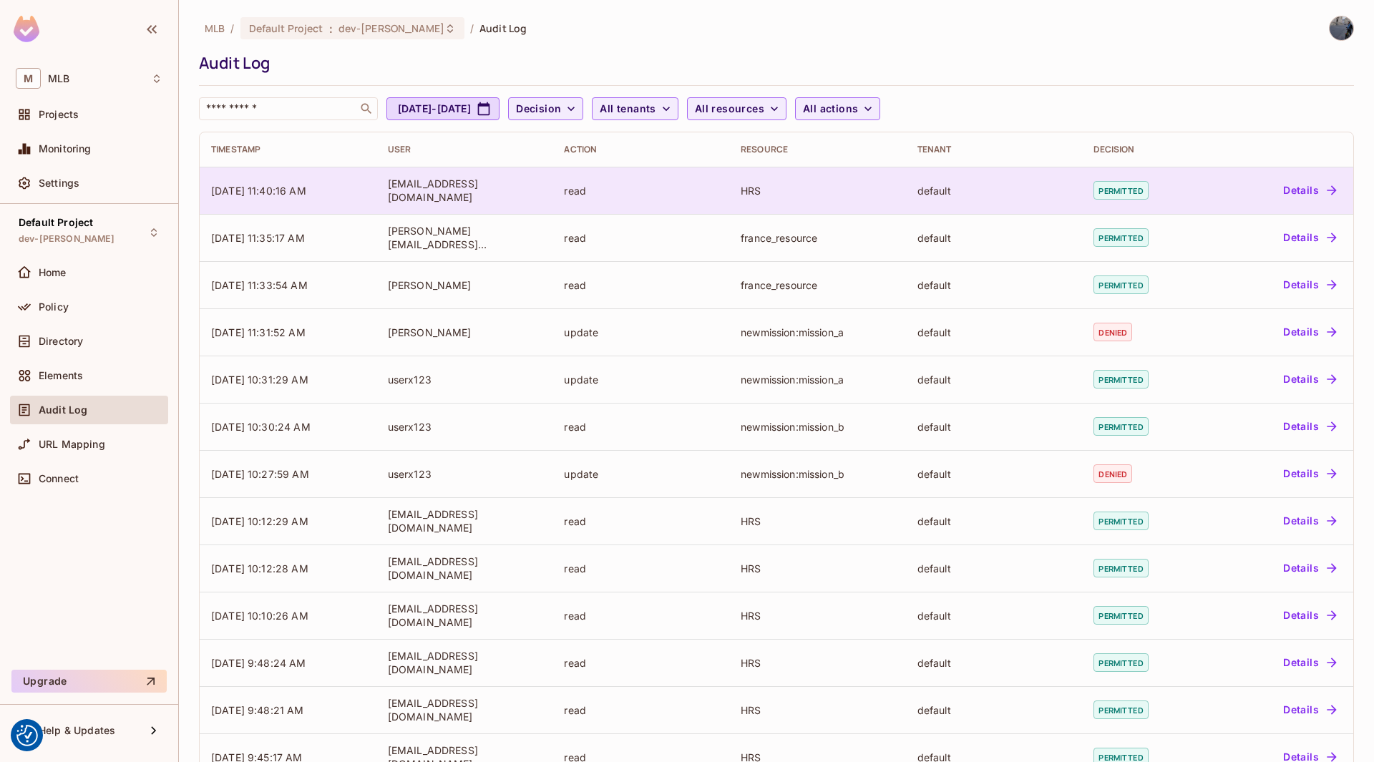
click at [1295, 188] on button "Details" at bounding box center [1309, 190] width 64 height 23
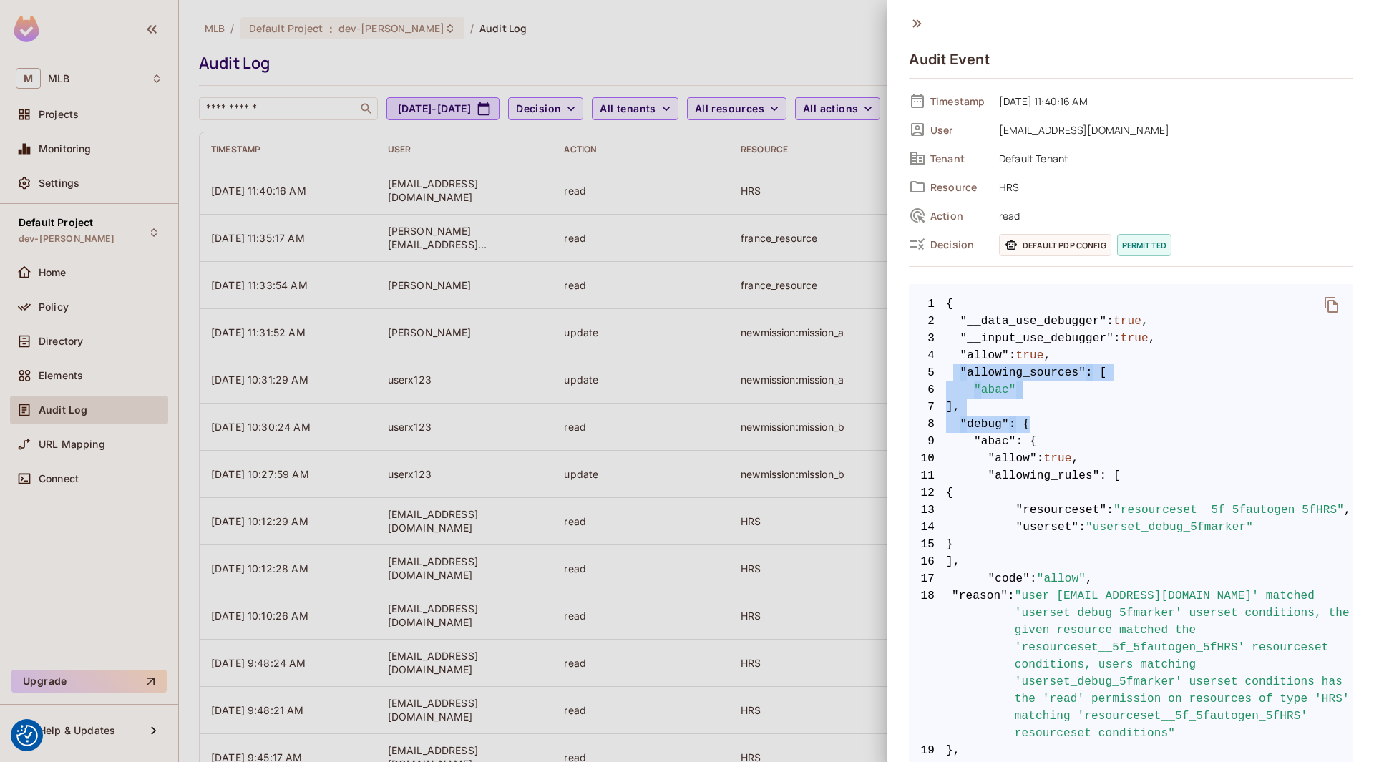
drag, startPoint x: 950, startPoint y: 369, endPoint x: 1040, endPoint y: 416, distance: 101.4
click at [1040, 416] on code "1 { 2 "__data_use_debugger" : true , 3 "__input_use_debugger" : true , 4 "allow…" at bounding box center [1131, 767] width 444 height 944
click at [1009, 393] on span ""abac"" at bounding box center [995, 389] width 42 height 17
click at [995, 393] on span ""abac"" at bounding box center [995, 389] width 42 height 17
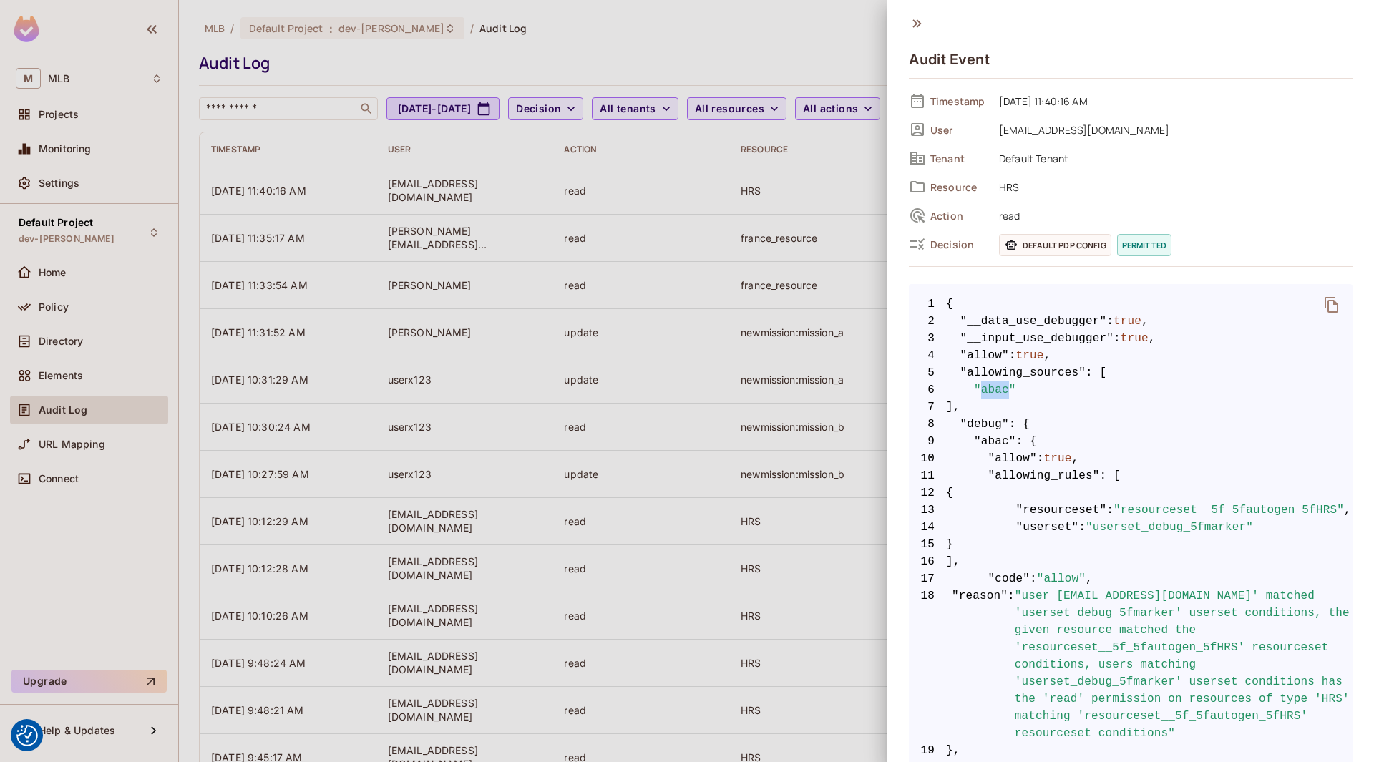
click at [998, 384] on span ""abac"" at bounding box center [995, 389] width 42 height 17
click at [1014, 371] on span ""allowing_sources"" at bounding box center [1023, 372] width 126 height 17
drag, startPoint x: 959, startPoint y: 374, endPoint x: 1028, endPoint y: 424, distance: 85.6
click at [1028, 424] on code "1 { 2 "__data_use_debugger" : true , 3 "__input_use_debugger" : true , 4 "allow…" at bounding box center [1131, 767] width 444 height 944
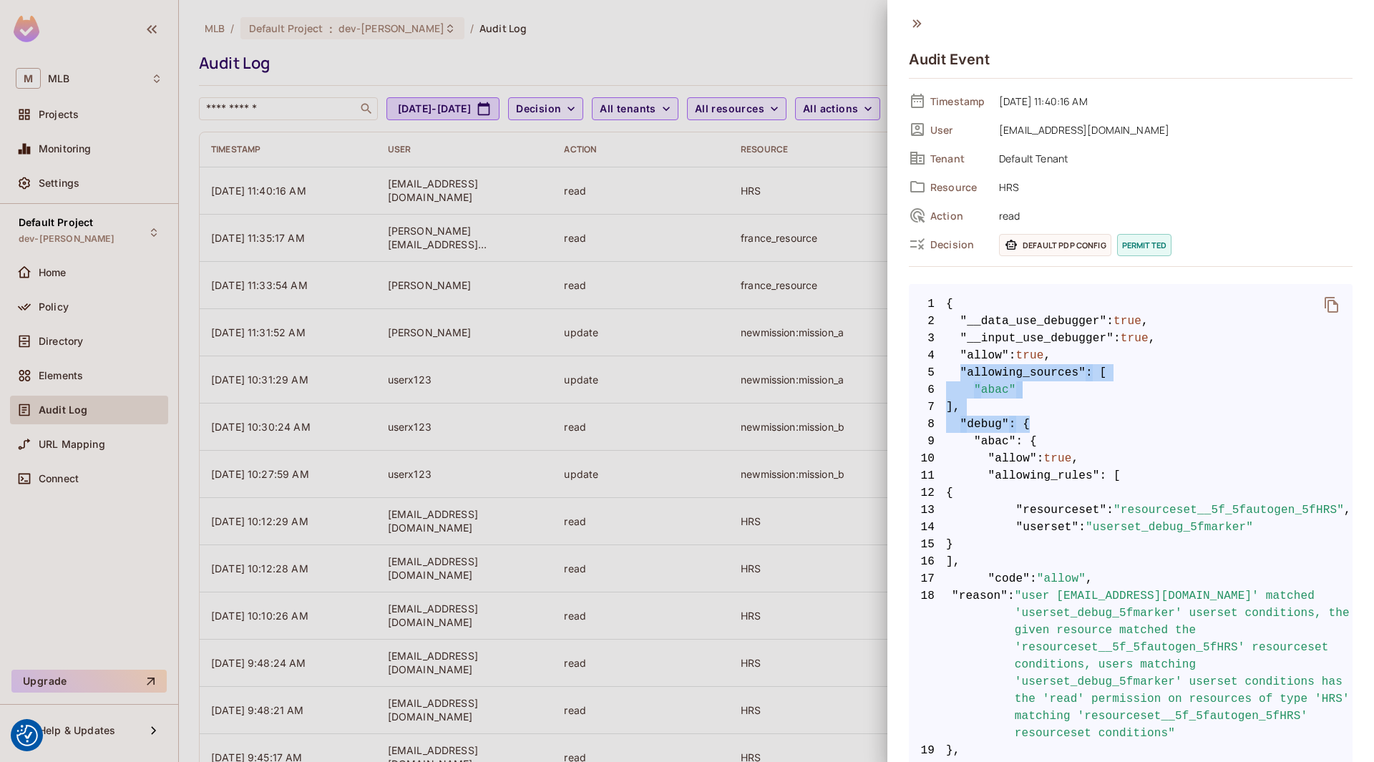
scroll to position [143, 0]
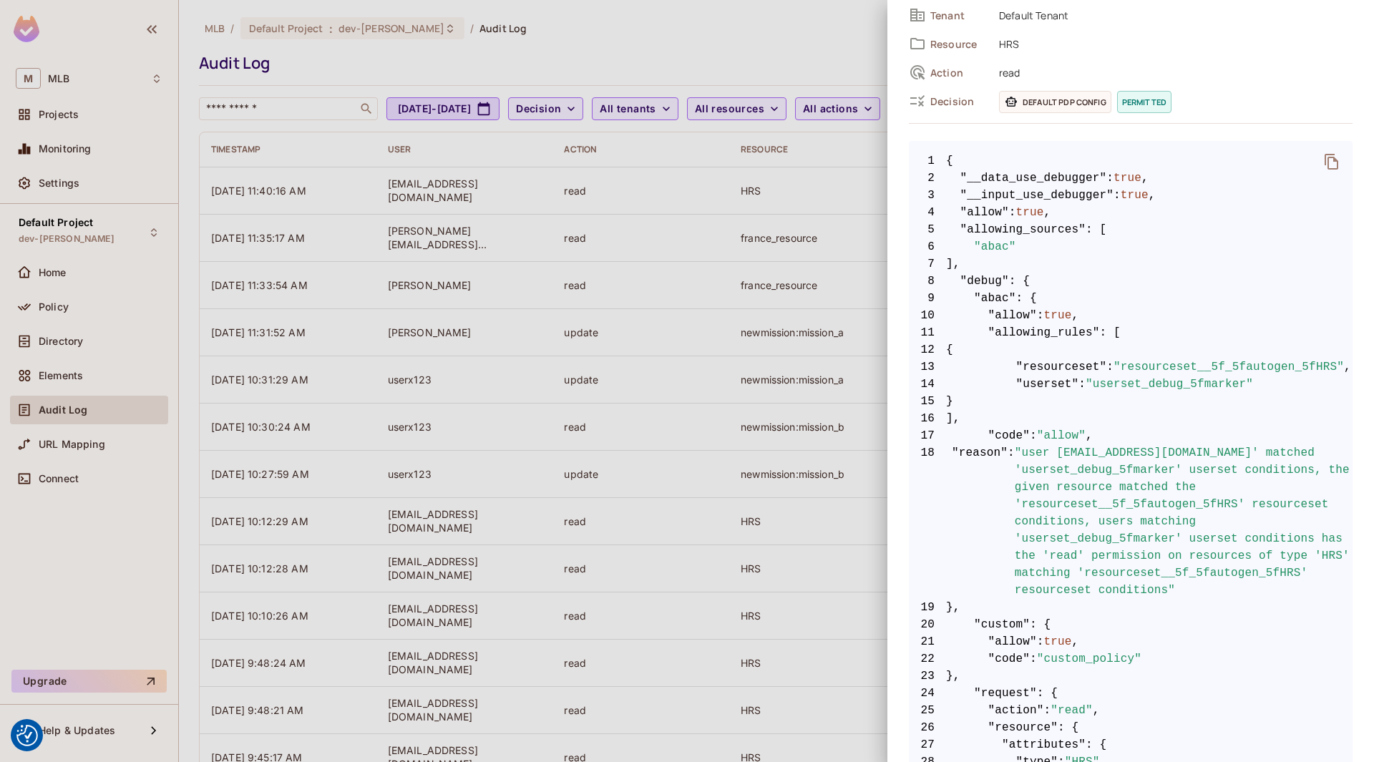
drag, startPoint x: 1020, startPoint y: 396, endPoint x: 1170, endPoint y: 398, distance: 149.5
click at [1170, 398] on span "15 }" at bounding box center [1131, 401] width 444 height 17
click at [1083, 358] on code "1 { 2 "__data_use_debugger" : true , 3 "__input_use_debugger" : true , 4 "allow…" at bounding box center [1131, 624] width 444 height 944
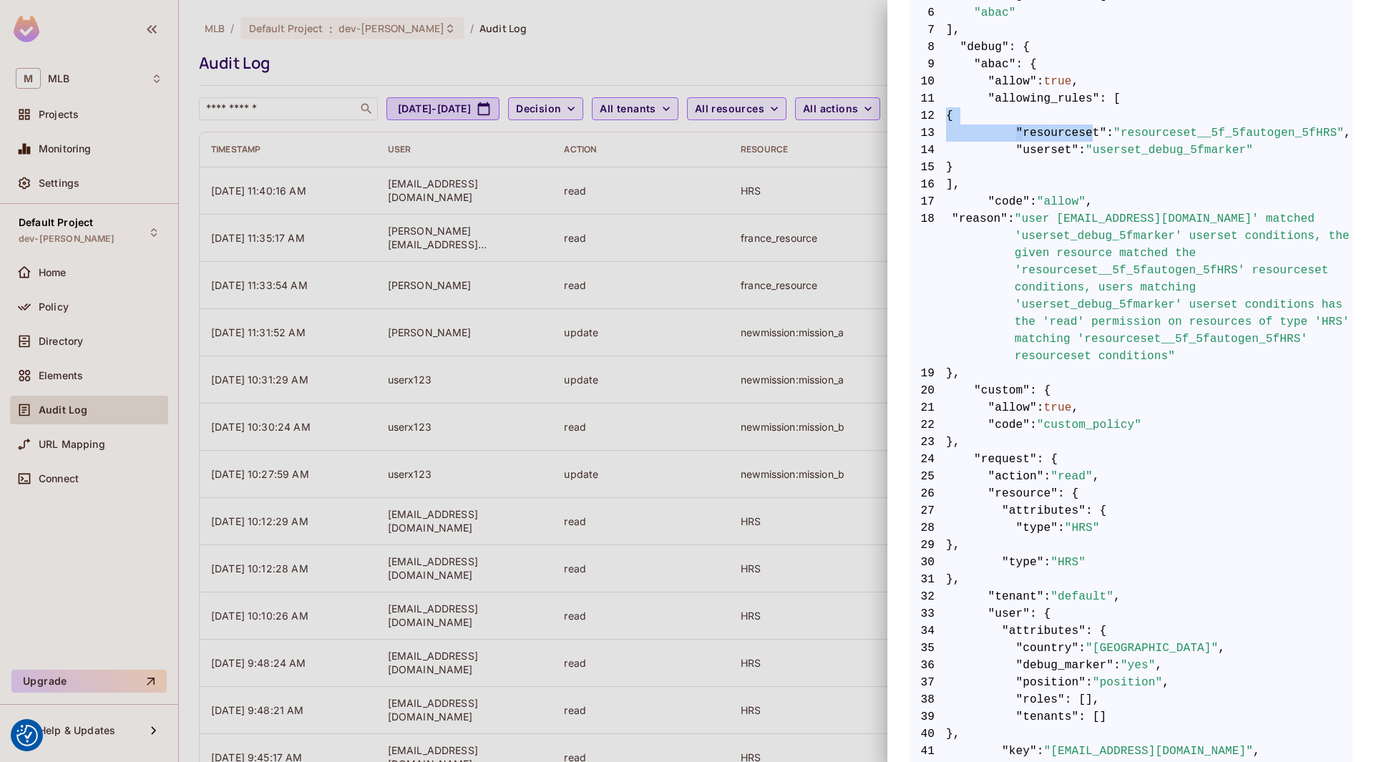
scroll to position [429, 0]
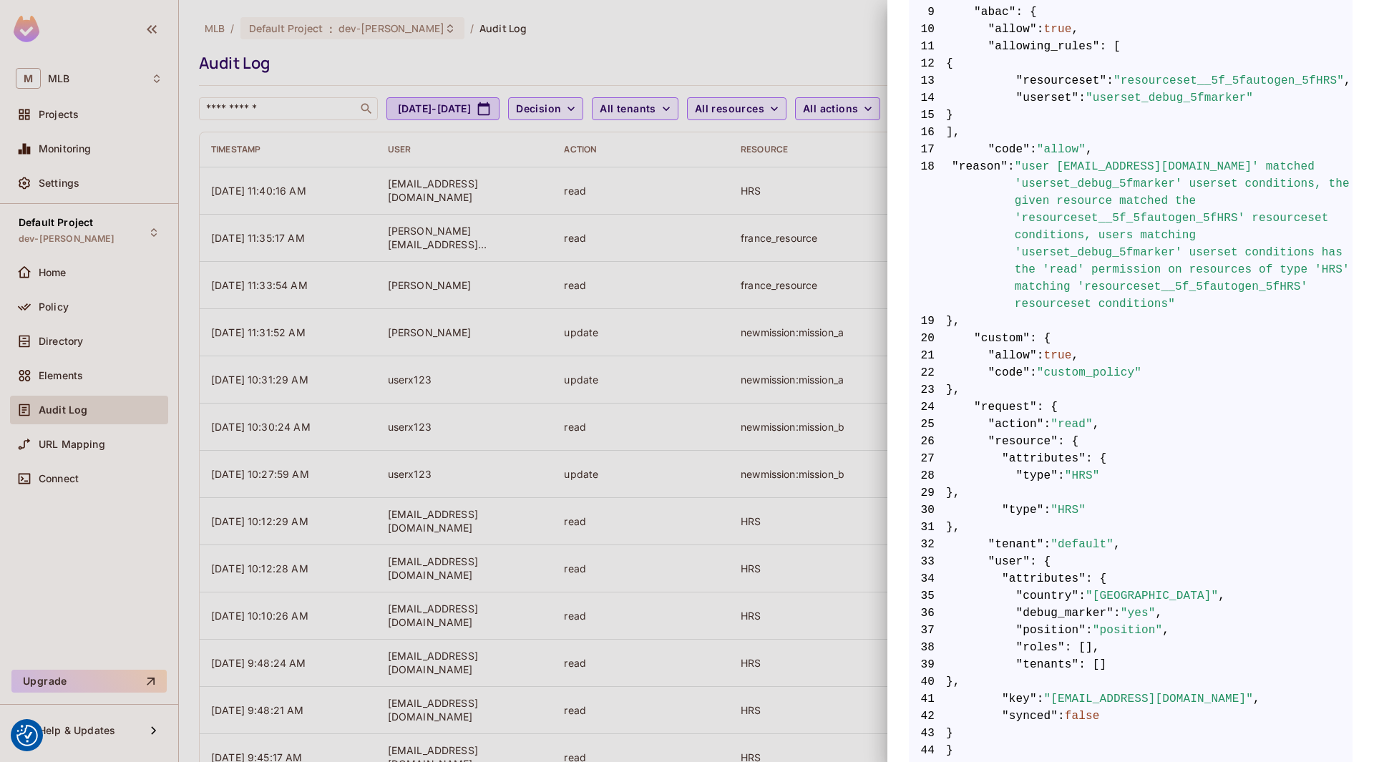
click at [1060, 378] on span ""custom_policy"" at bounding box center [1089, 372] width 104 height 17
click at [1062, 361] on span "true" at bounding box center [1058, 355] width 28 height 17
click at [1057, 355] on span "true" at bounding box center [1058, 355] width 28 height 17
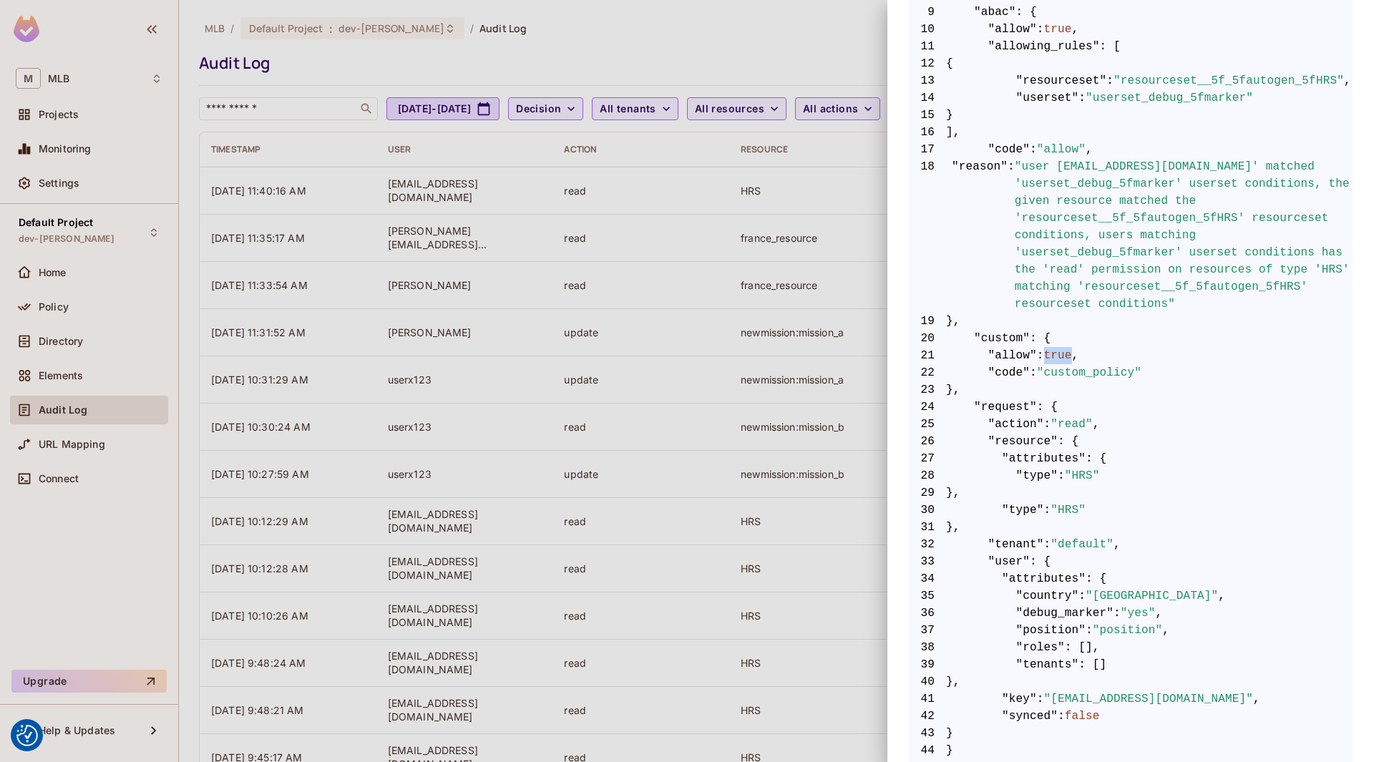
click at [1057, 355] on span "true" at bounding box center [1058, 355] width 28 height 17
click at [1077, 421] on span ""read"" at bounding box center [1071, 424] width 42 height 17
click at [1077, 416] on span ""read"" at bounding box center [1071, 424] width 42 height 17
click at [1085, 474] on span ""HRS"" at bounding box center [1082, 475] width 35 height 17
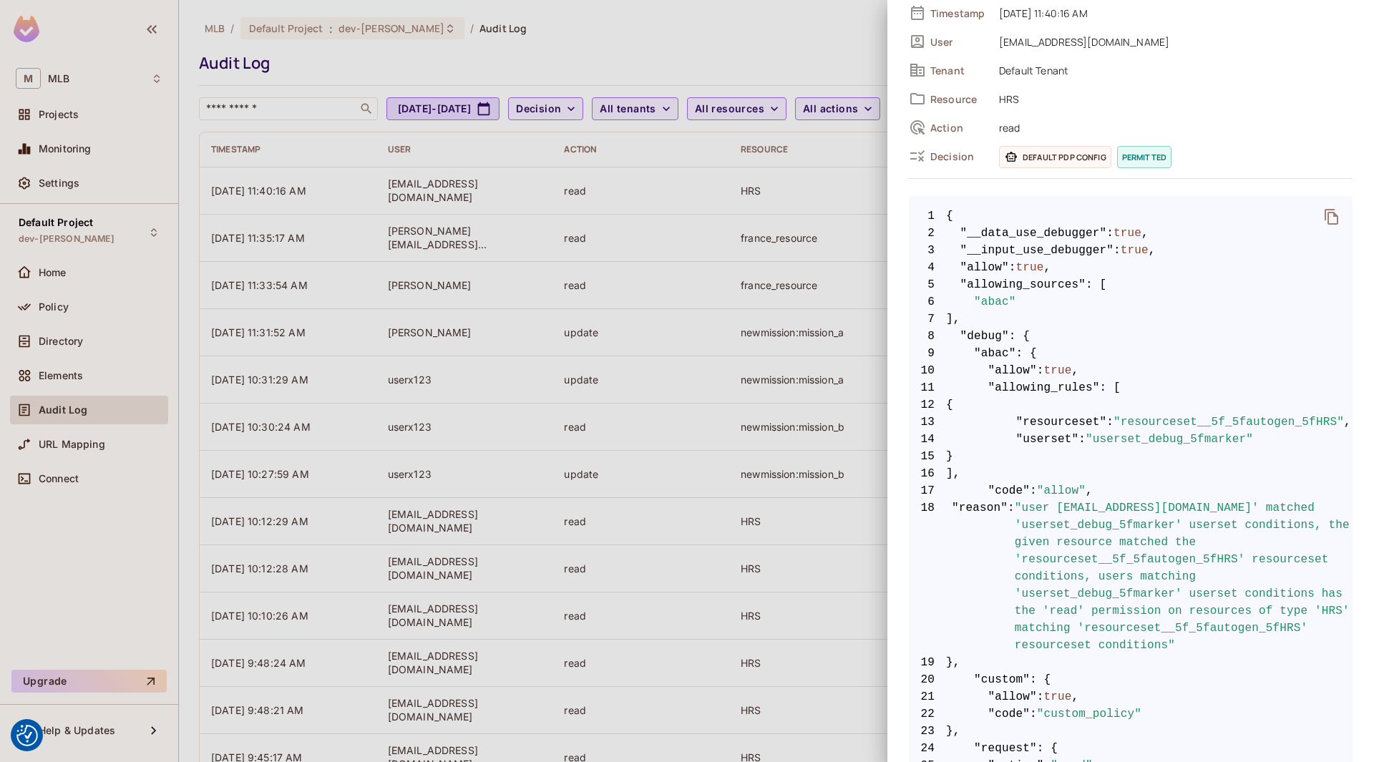
scroll to position [0, 0]
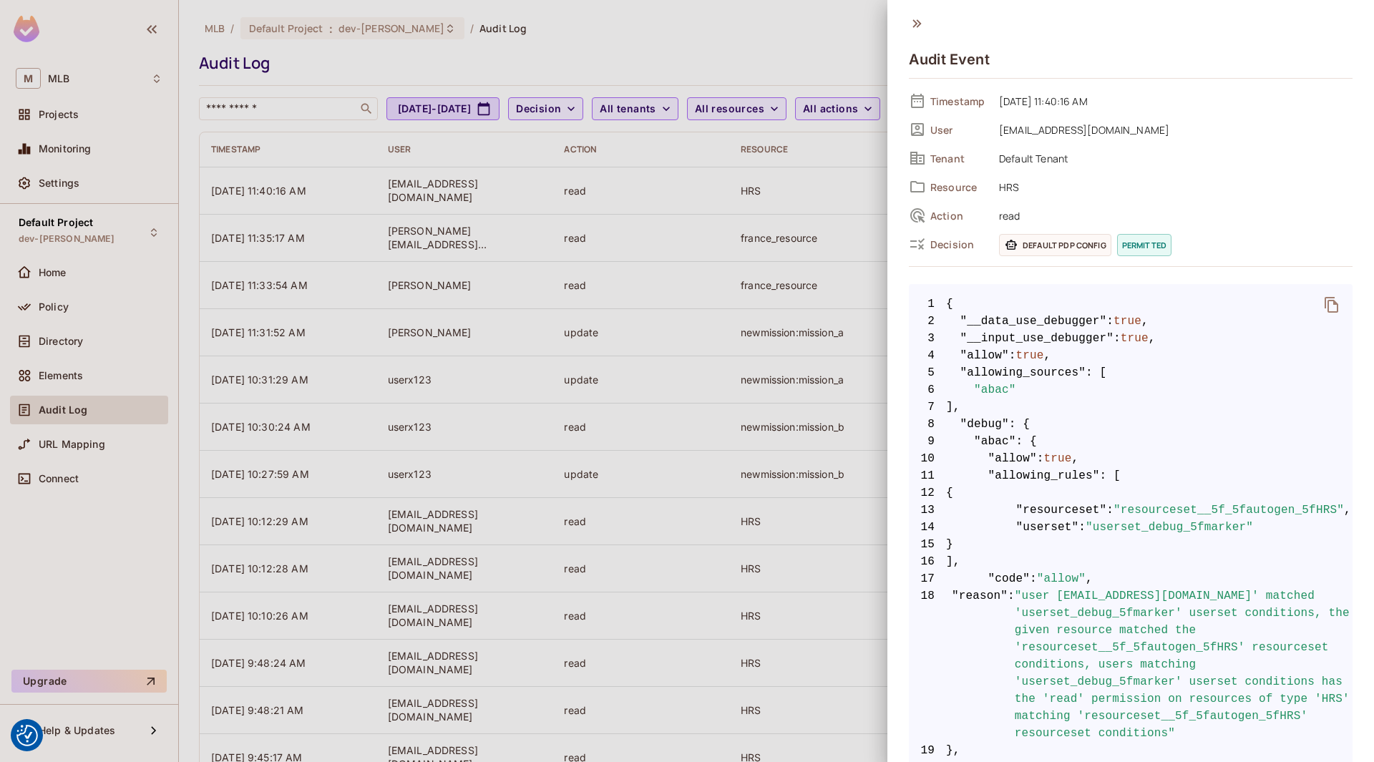
click at [920, 20] on icon at bounding box center [917, 24] width 16 height 16
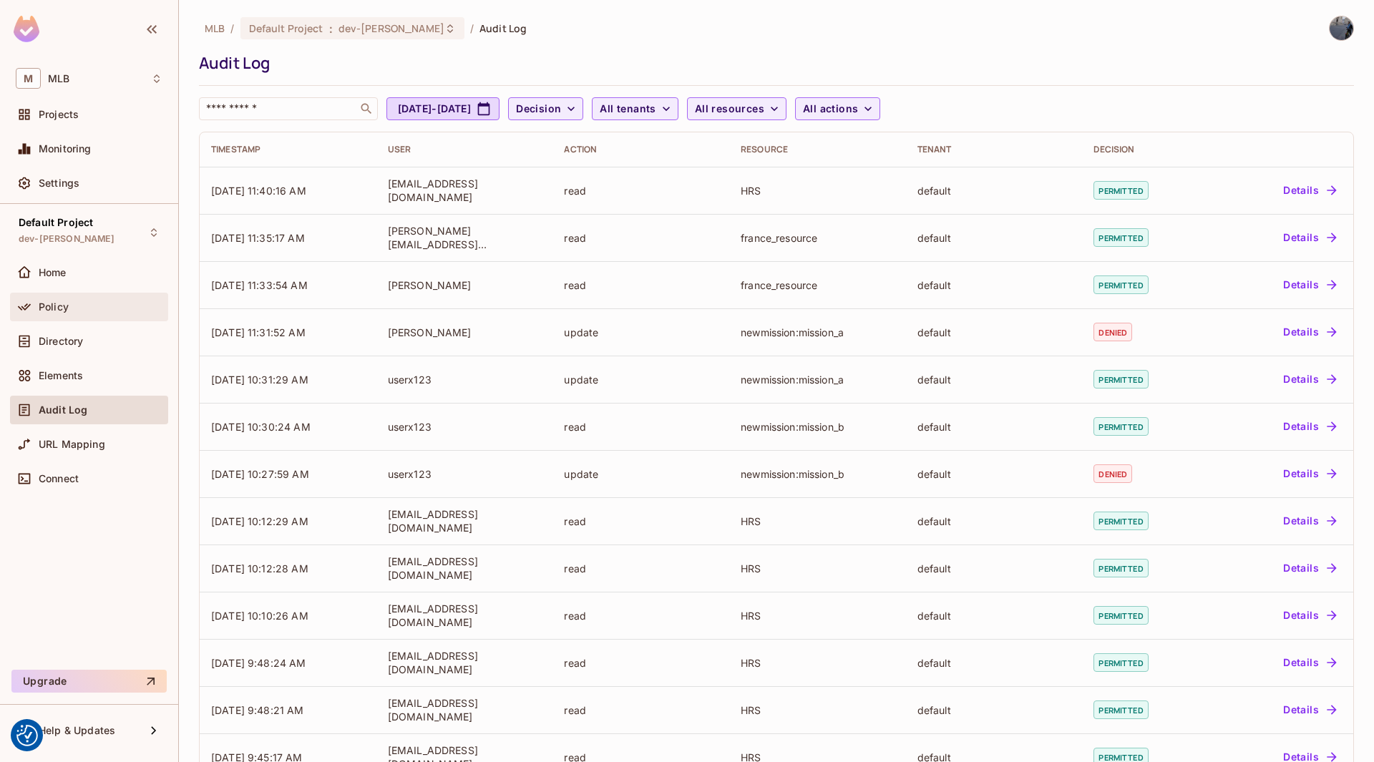
click at [88, 300] on div "Policy" at bounding box center [89, 306] width 147 height 17
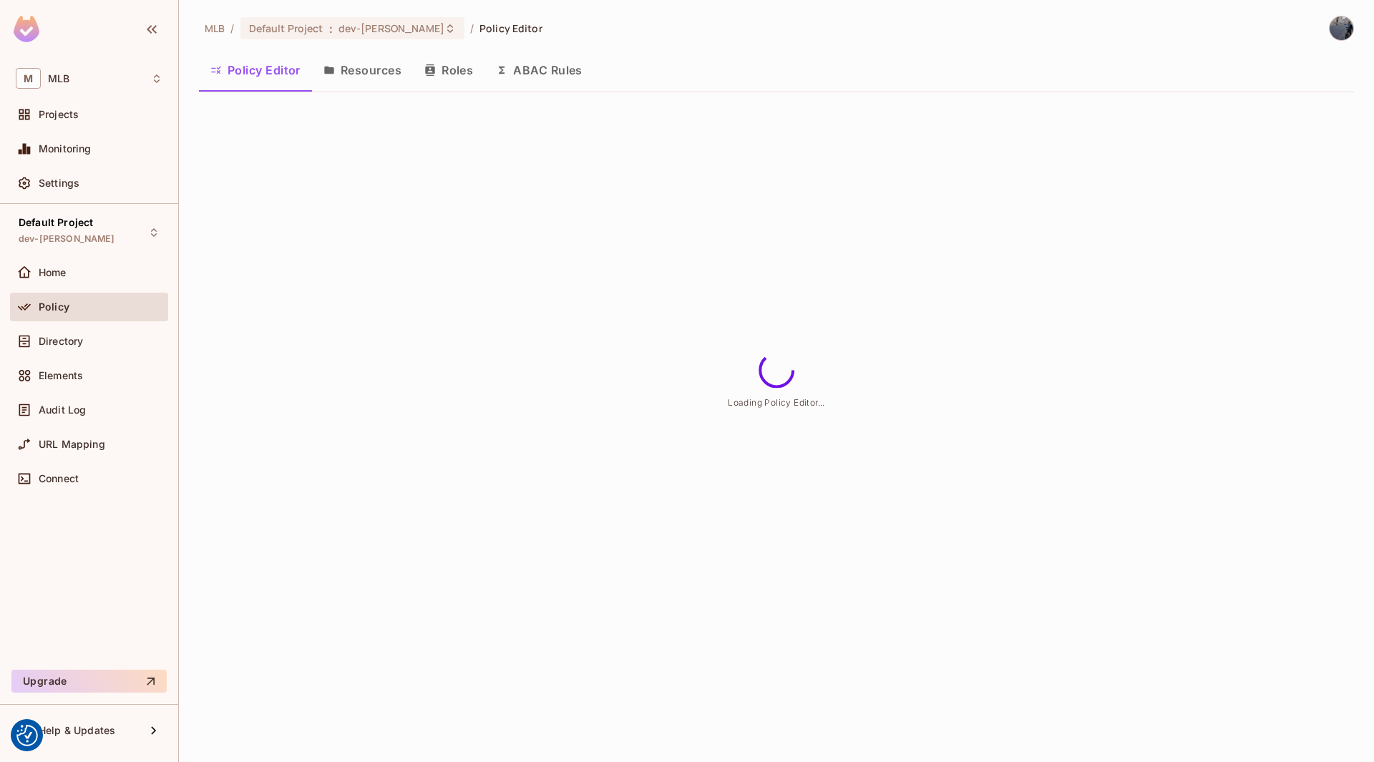
click at [560, 52] on div "MLB / Default Project : dev-chris / Policy Editor Policy Editor Resources Roles…" at bounding box center [776, 60] width 1155 height 88
click at [553, 65] on button "ABAC Rules" at bounding box center [538, 70] width 109 height 36
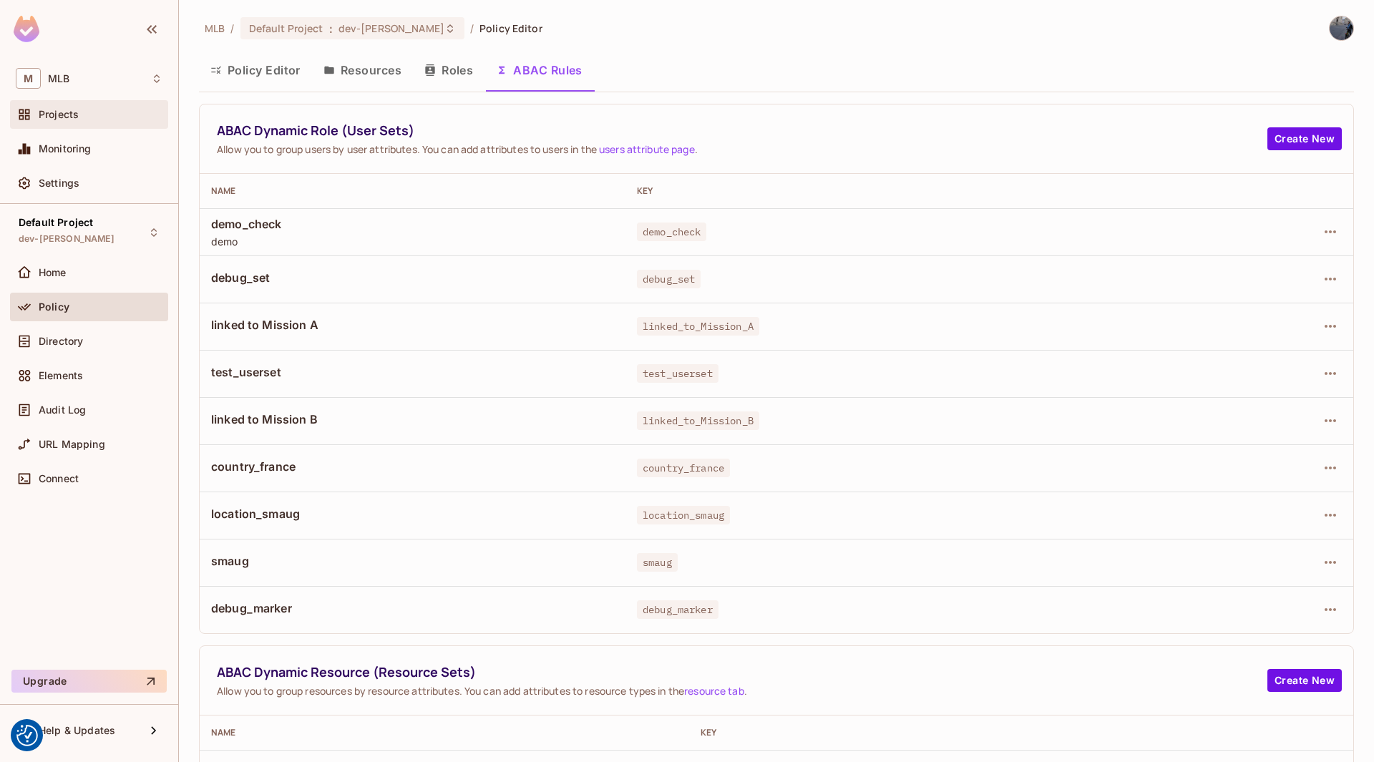
click at [63, 120] on span "Projects" at bounding box center [59, 114] width 40 height 11
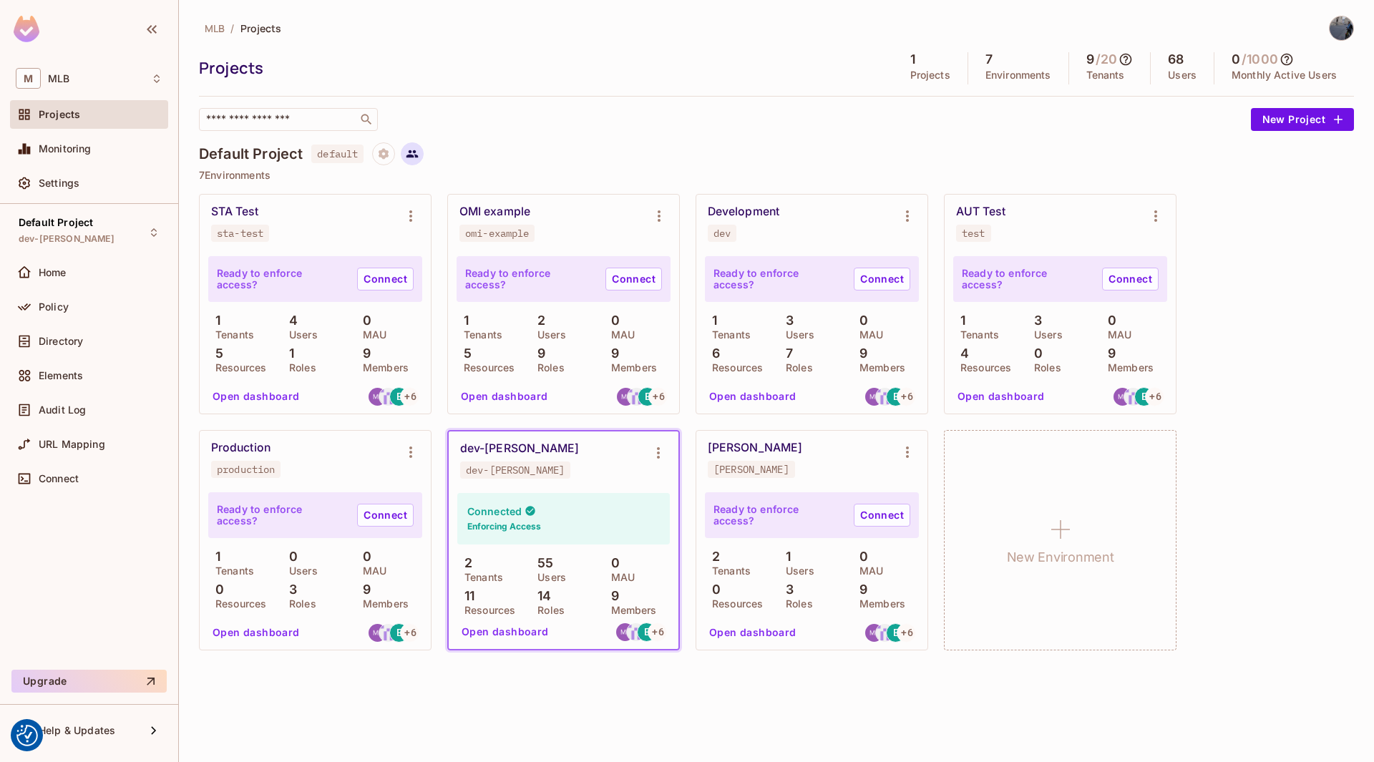
click at [408, 155] on icon at bounding box center [412, 153] width 13 height 13
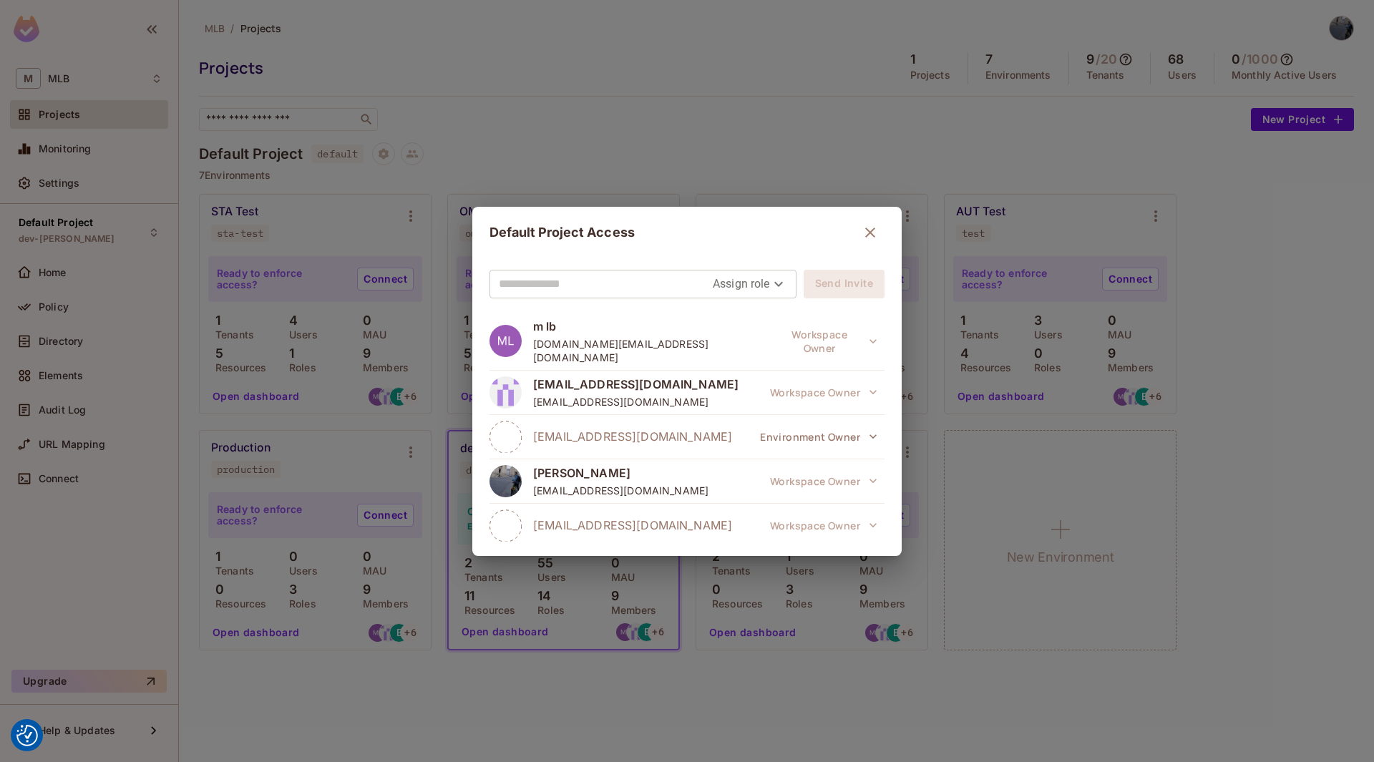
click at [511, 100] on div "Default Project Access Assign role Send Invite m lb m.lb@outlook.com Workspace …" at bounding box center [687, 381] width 1374 height 762
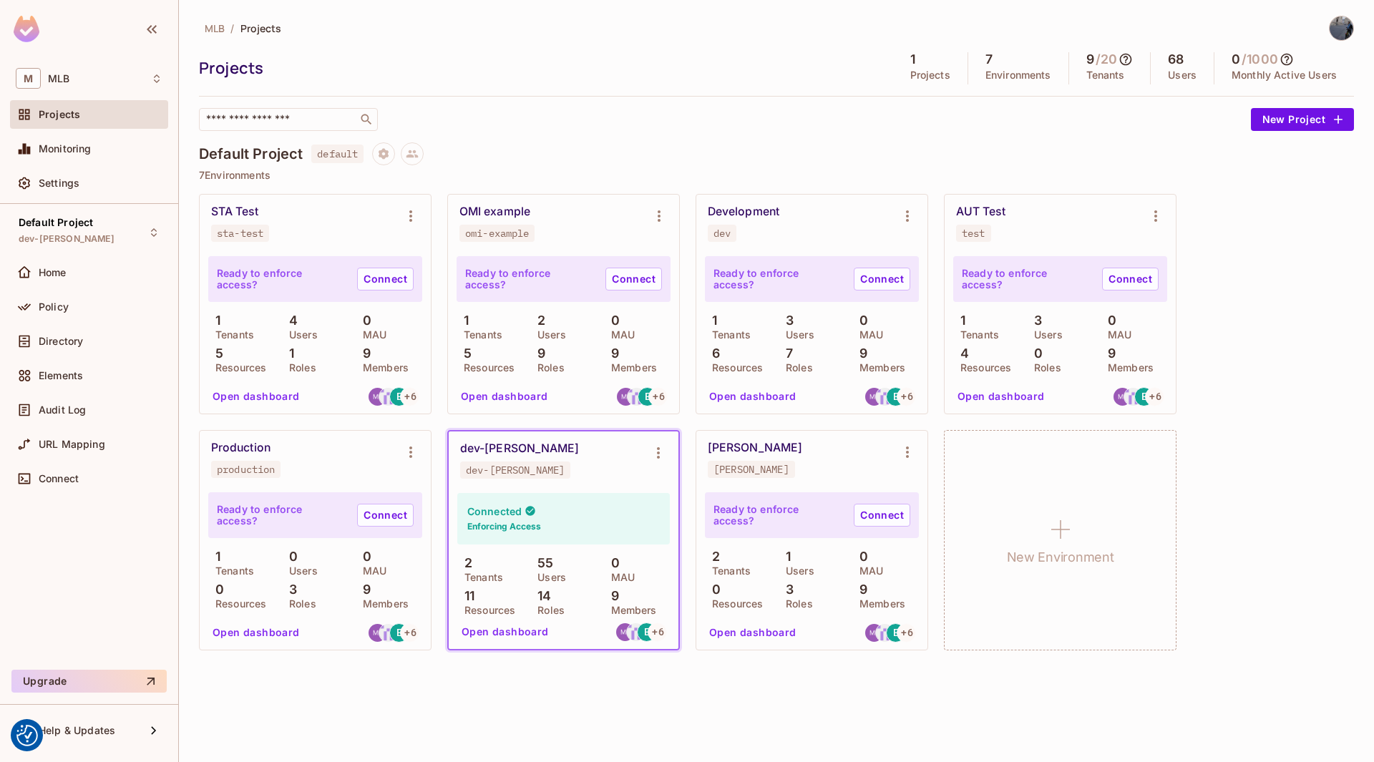
click at [223, 29] on span "MLB" at bounding box center [215, 28] width 20 height 14
click at [208, 29] on span "MLB" at bounding box center [215, 28] width 20 height 14
click at [89, 80] on div "M MLB" at bounding box center [89, 78] width 147 height 21
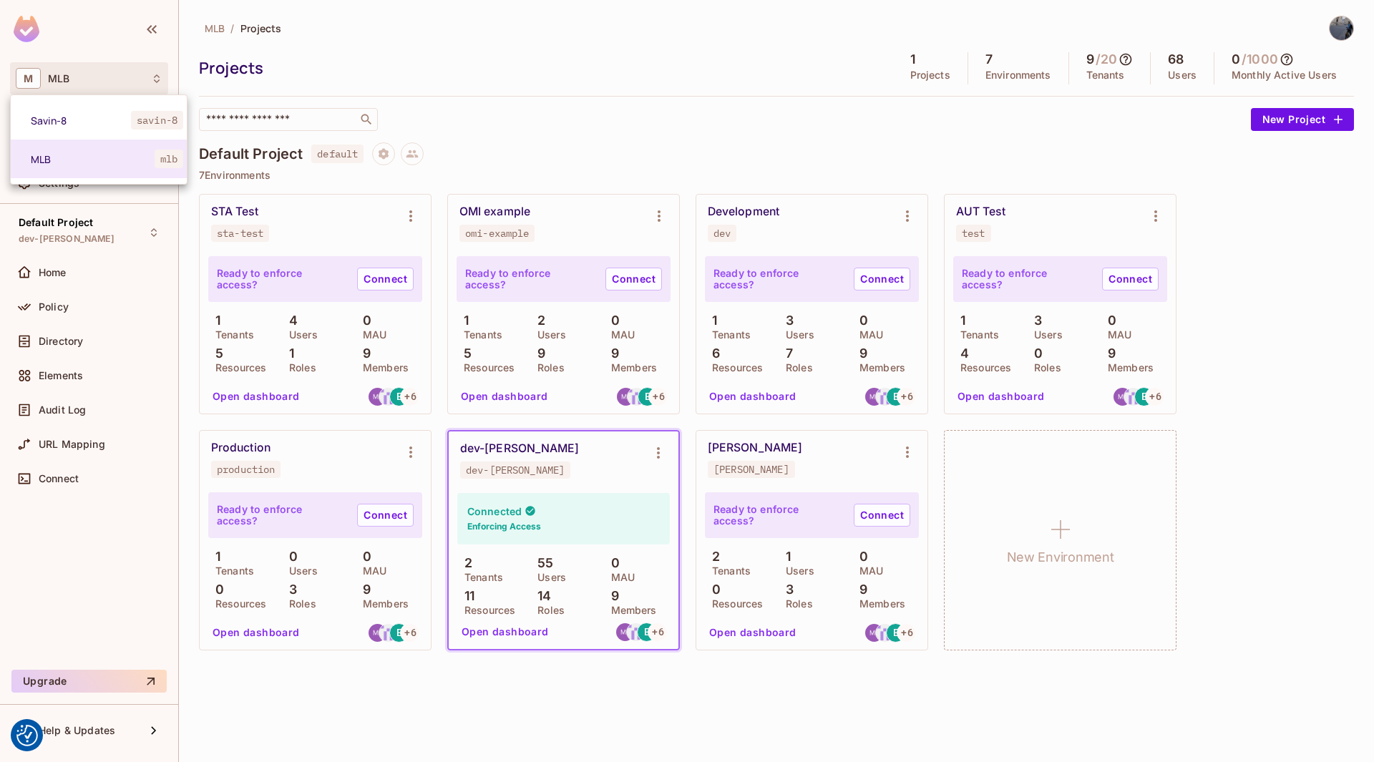
click at [89, 80] on div at bounding box center [687, 381] width 1374 height 762
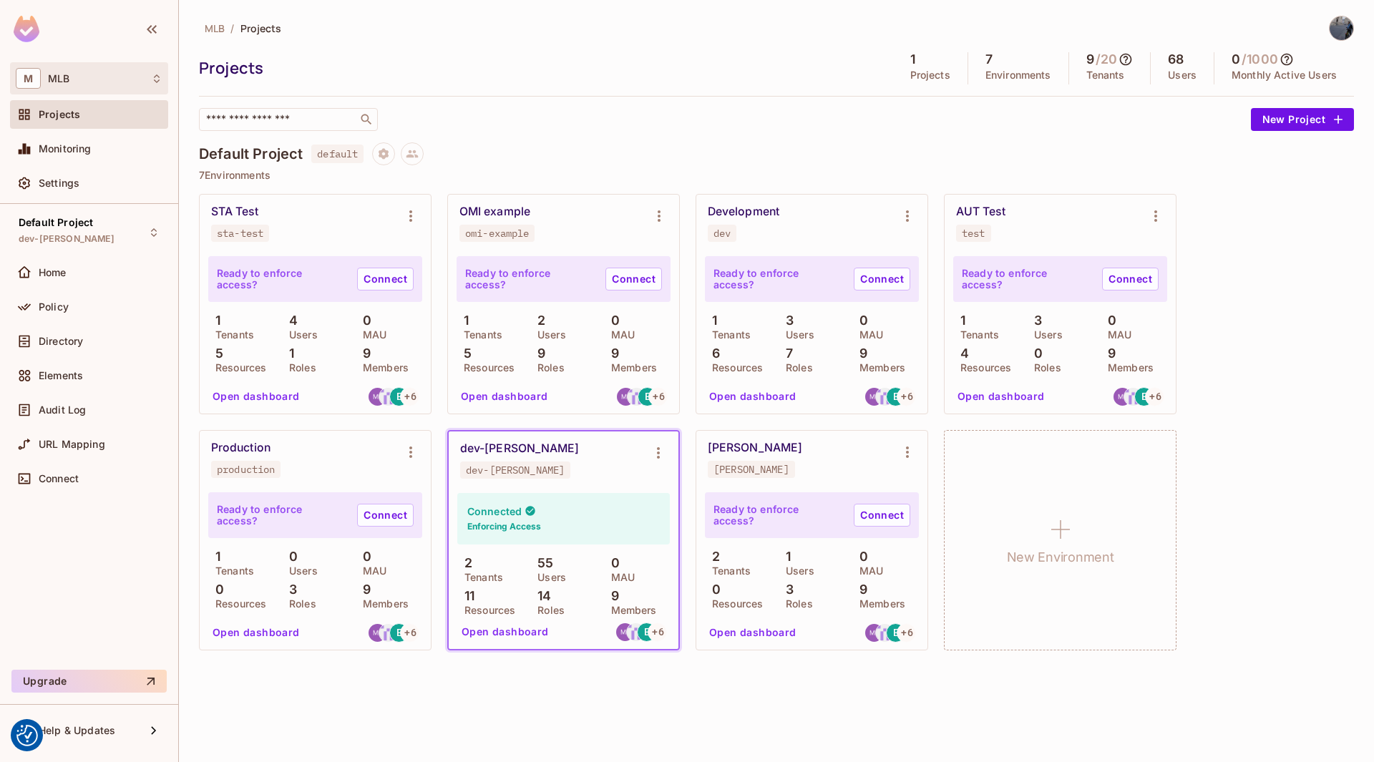
click at [132, 82] on div "M MLB" at bounding box center [89, 78] width 147 height 21
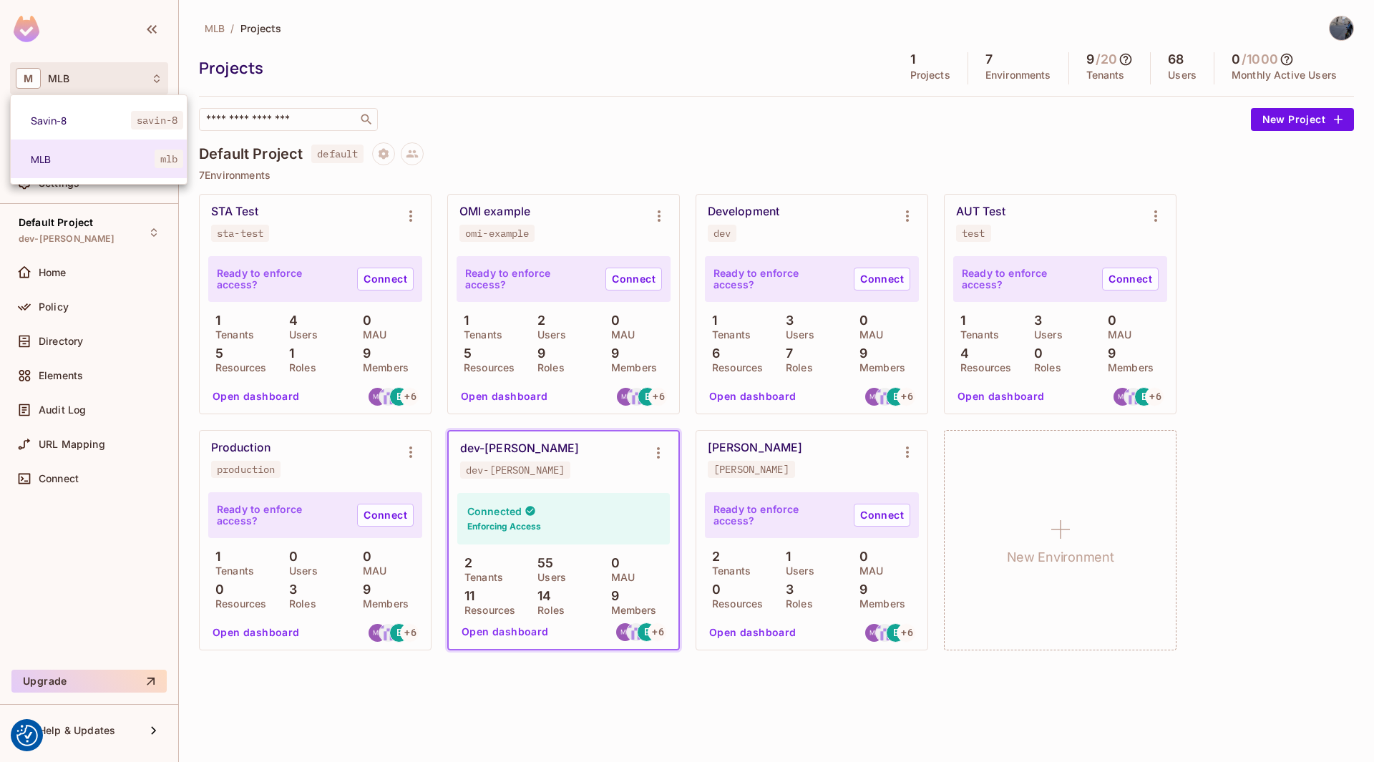
click at [129, 95] on div "Savin-8 savin-8 MLB mlb" at bounding box center [98, 139] width 177 height 90
click at [126, 106] on li "Savin-8 savin-8" at bounding box center [99, 120] width 176 height 39
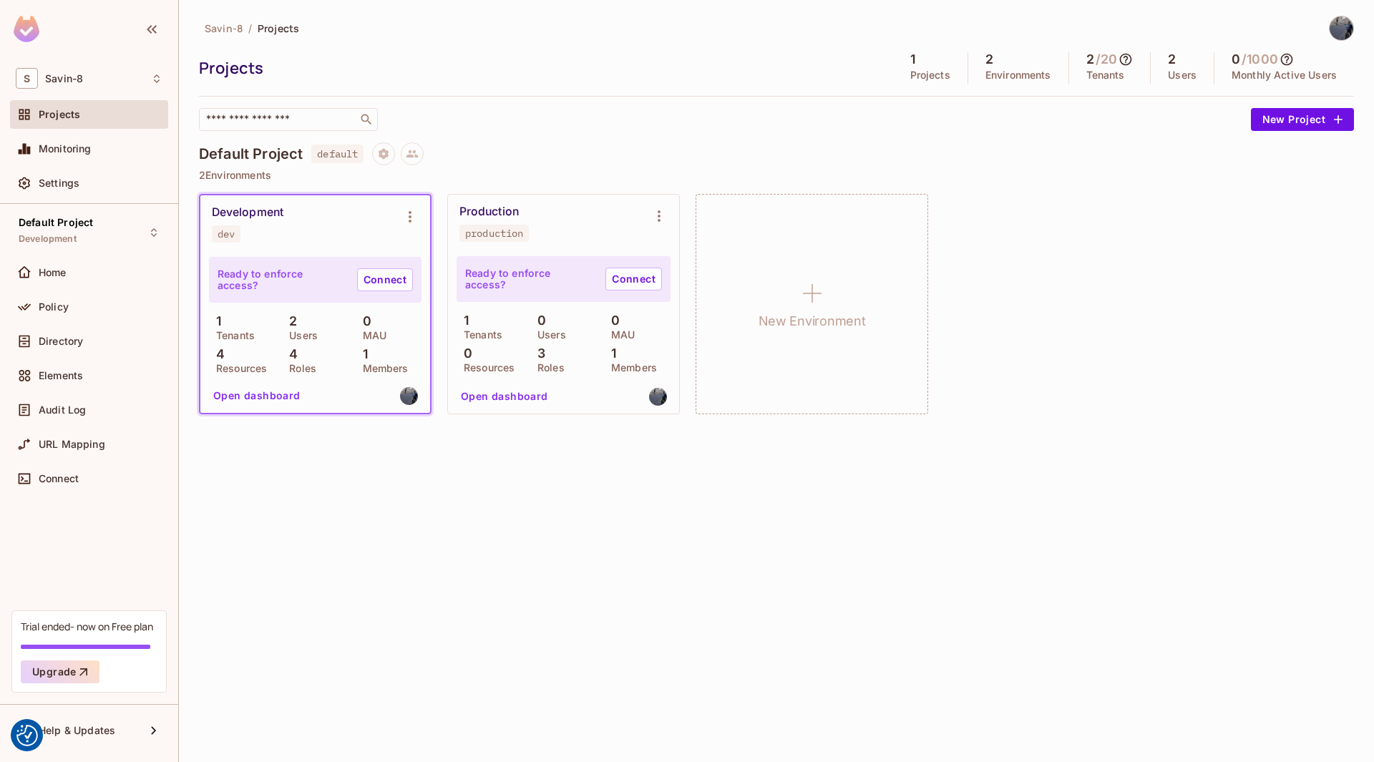
click at [524, 342] on div "1 Tenants 0 Users 0 MAU 0 Resources 3 Roles 1 Members" at bounding box center [563, 342] width 214 height 59
click at [81, 78] on span "Savin-8" at bounding box center [64, 78] width 38 height 11
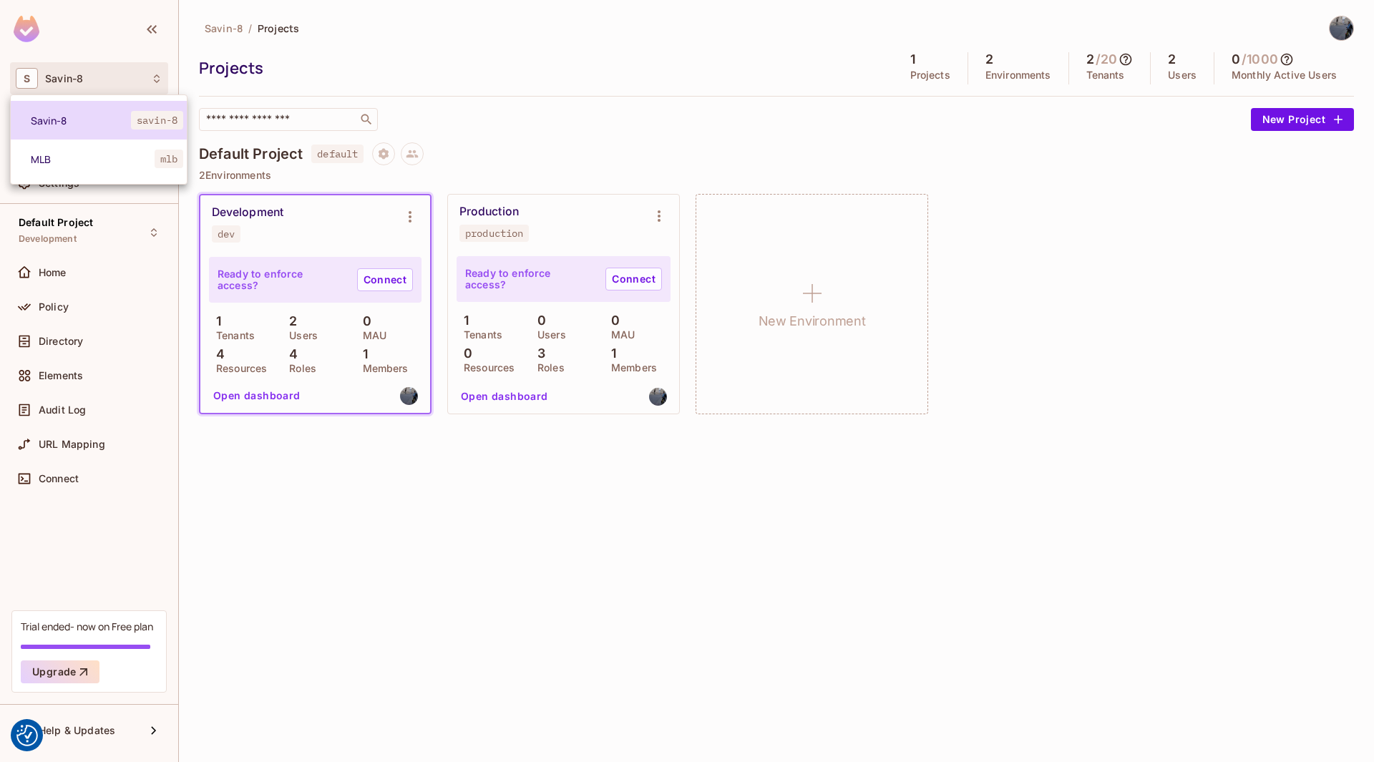
click at [123, 115] on span "Savin-8" at bounding box center [81, 121] width 100 height 14
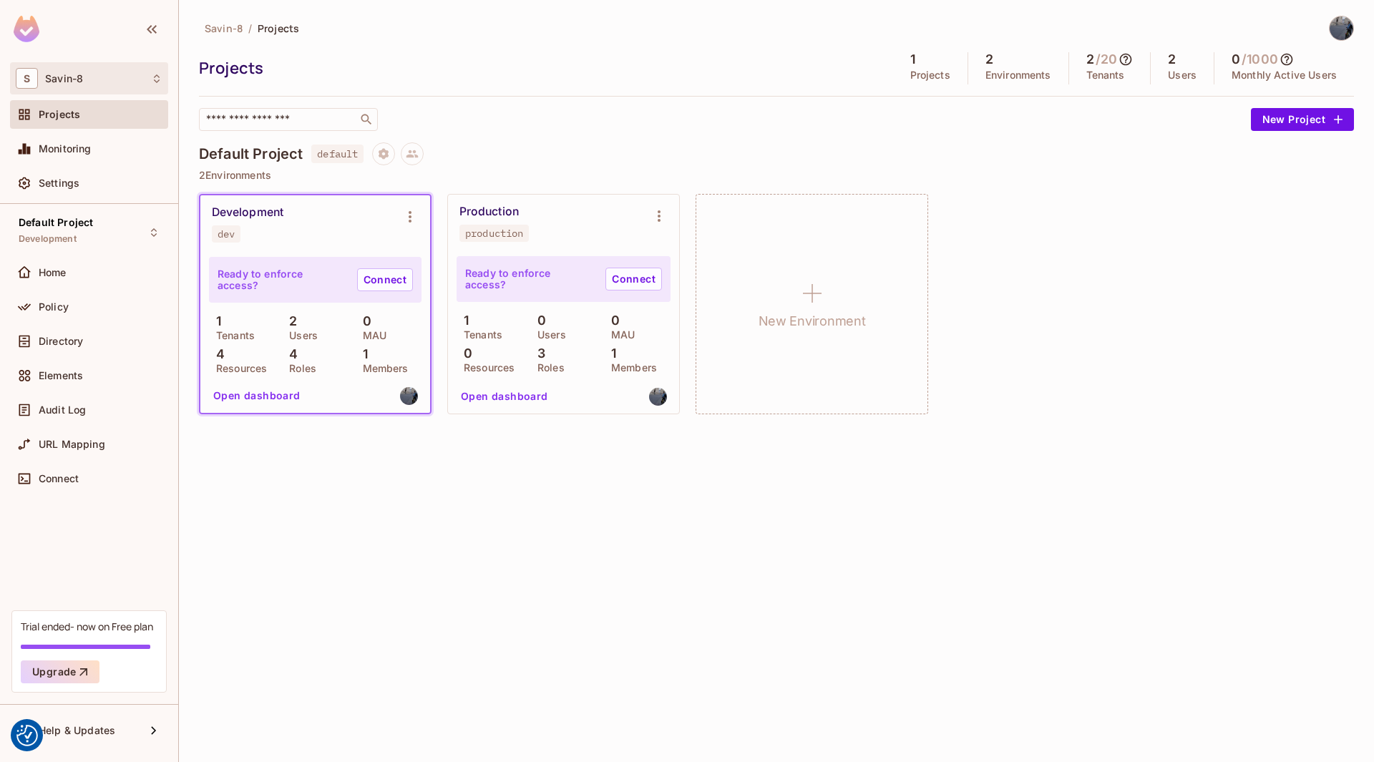
click at [125, 77] on div "S Savin-8" at bounding box center [89, 78] width 147 height 21
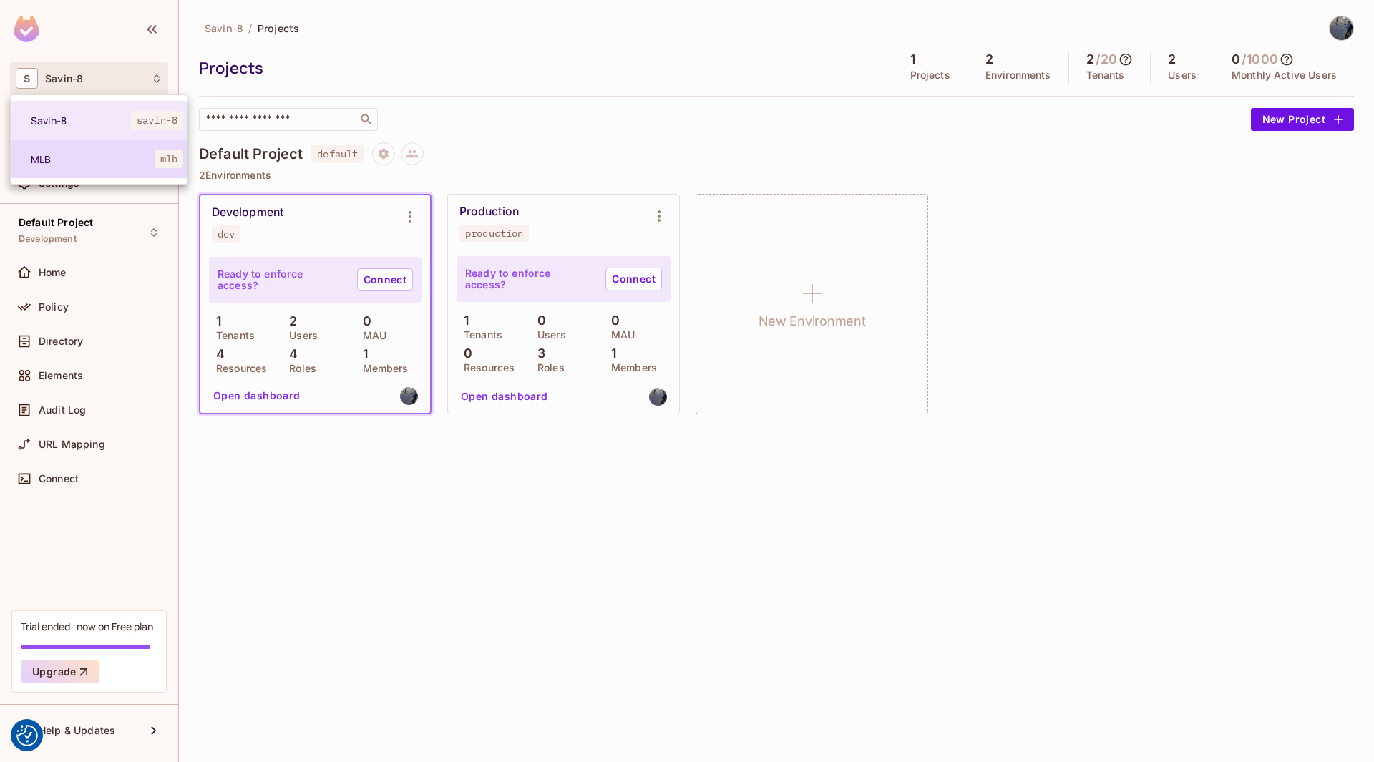
click at [94, 158] on span "MLB" at bounding box center [93, 159] width 124 height 14
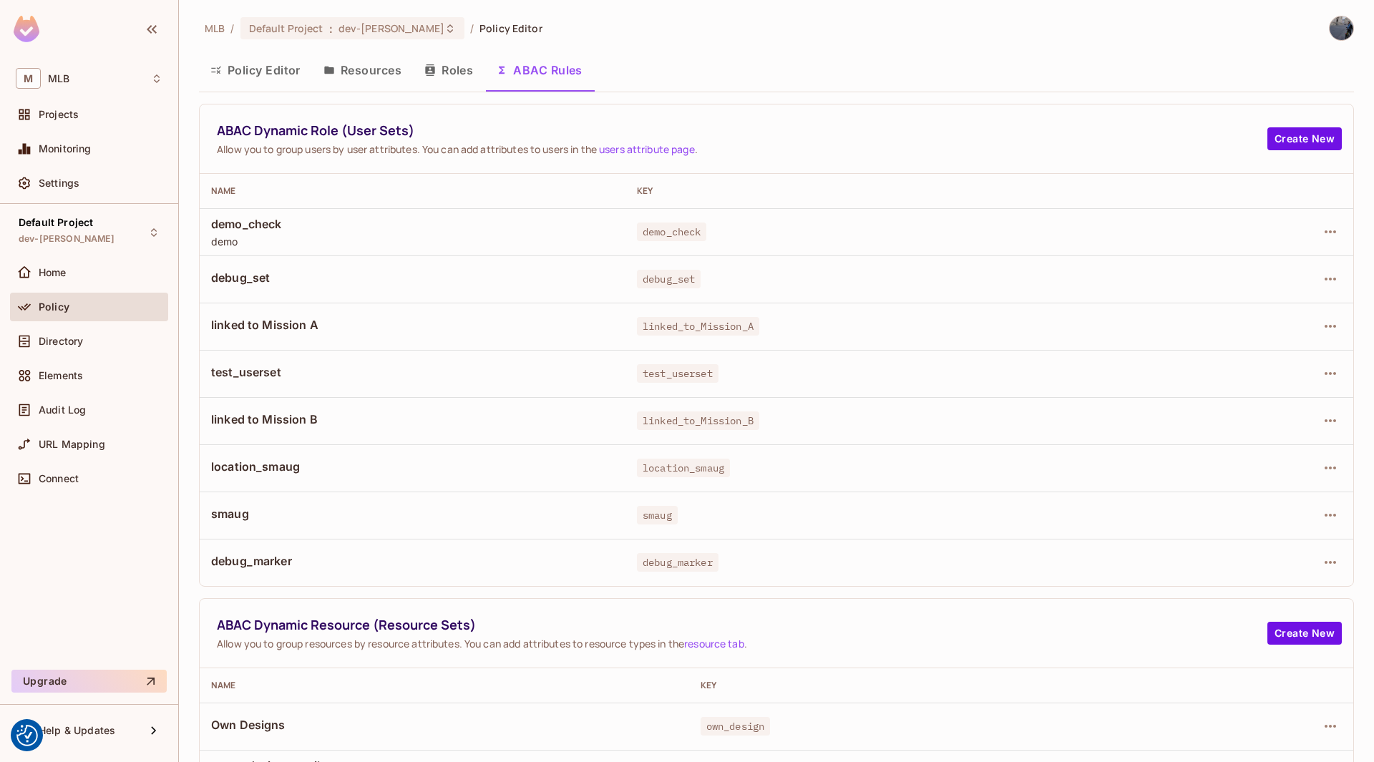
click at [294, 74] on button "Policy Editor" at bounding box center [255, 70] width 113 height 36
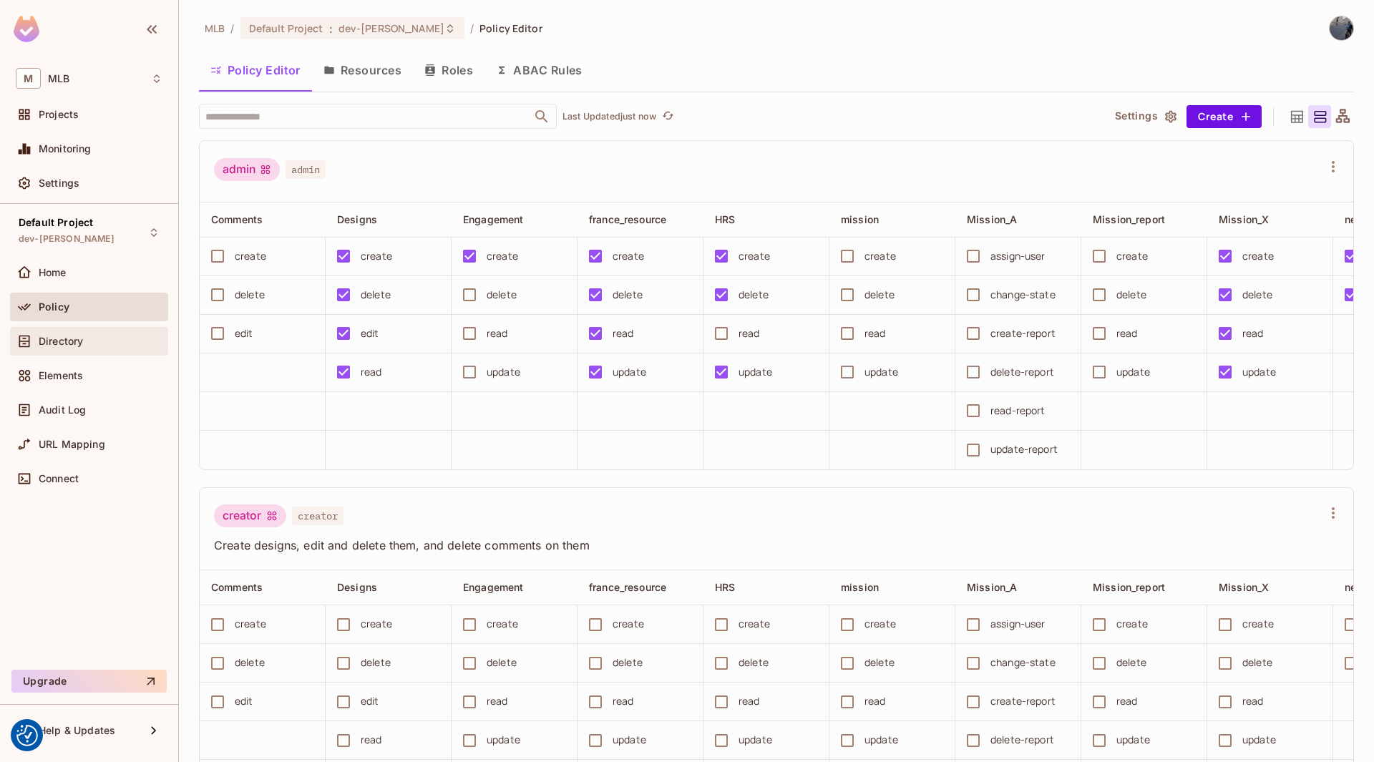
click at [79, 344] on span "Directory" at bounding box center [61, 341] width 44 height 11
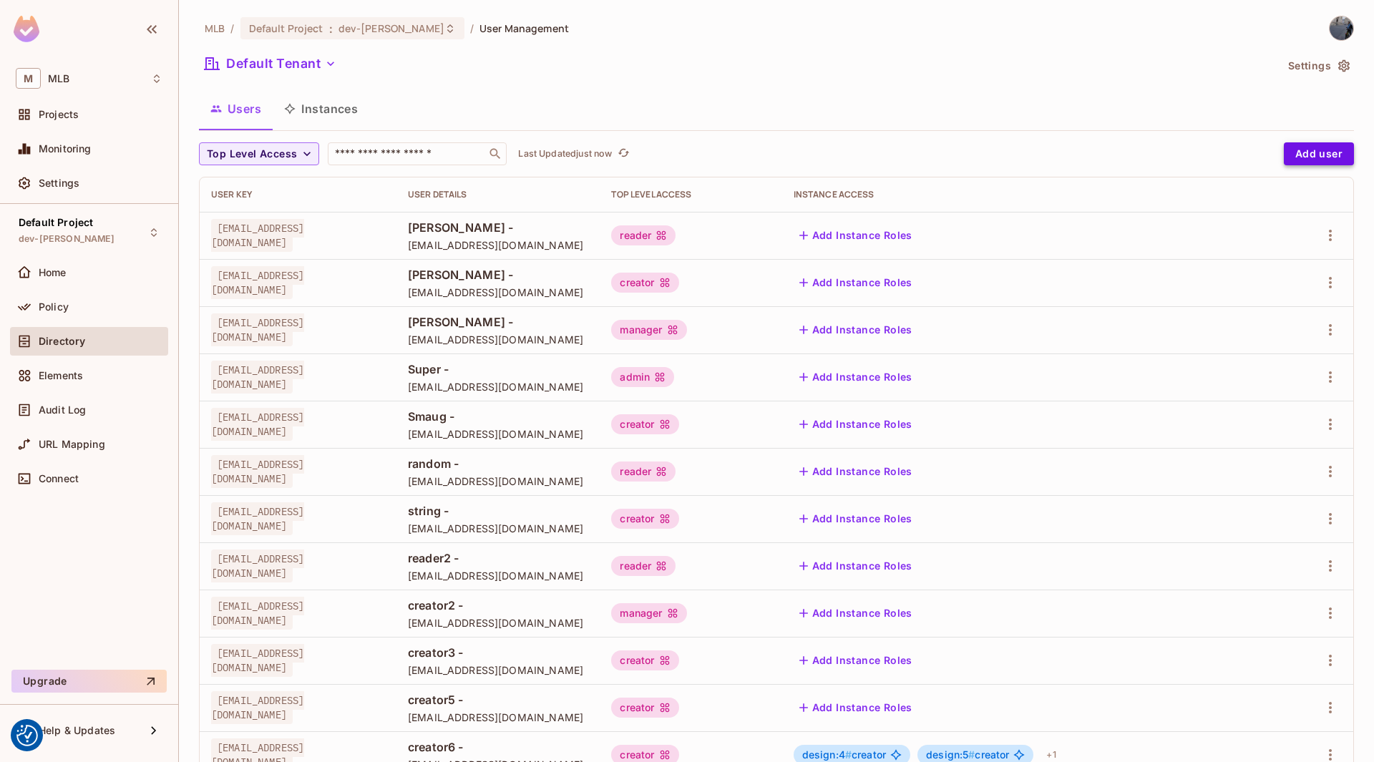
click at [1312, 159] on button "Add user" at bounding box center [1319, 153] width 70 height 23
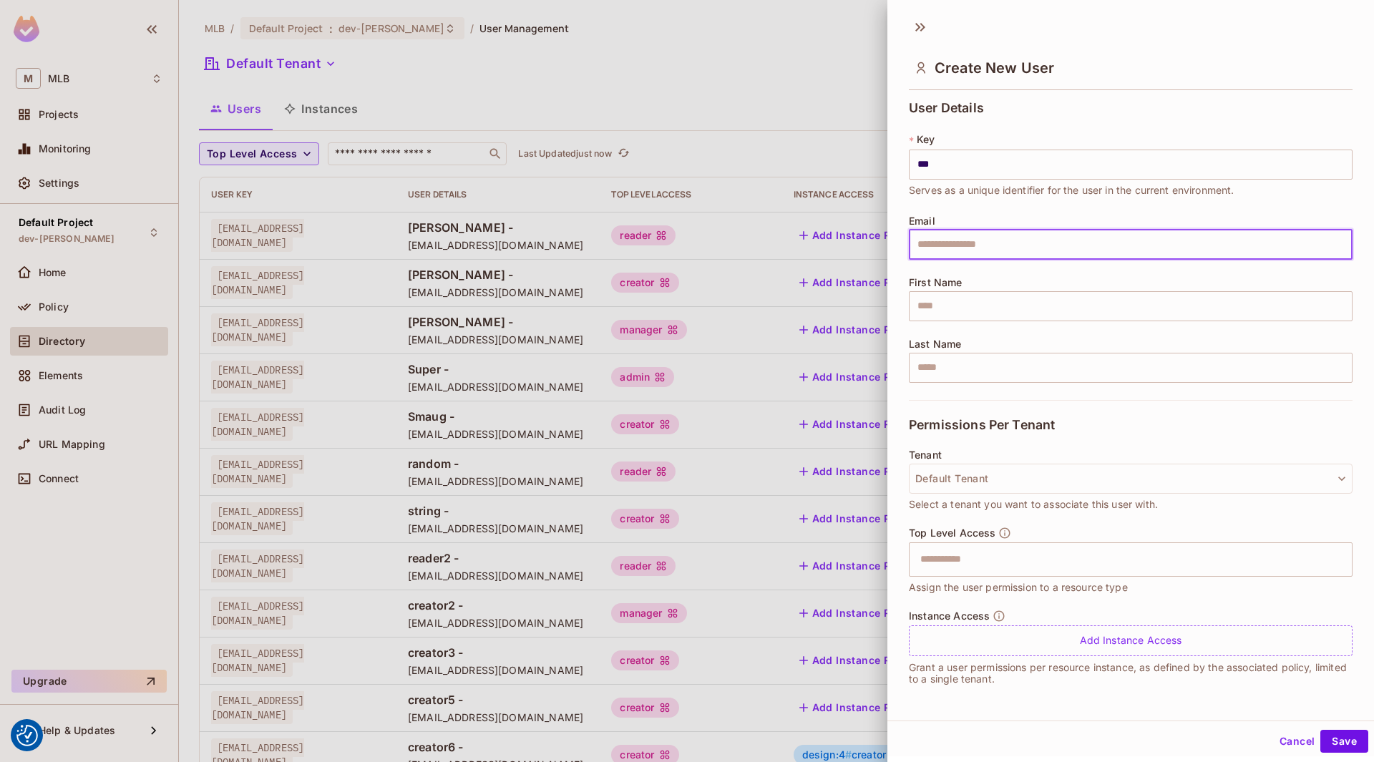
click at [915, 114] on div "User Details * Key *** ​ Serves as a unique identifier for the user in the curr…" at bounding box center [1131, 250] width 444 height 299
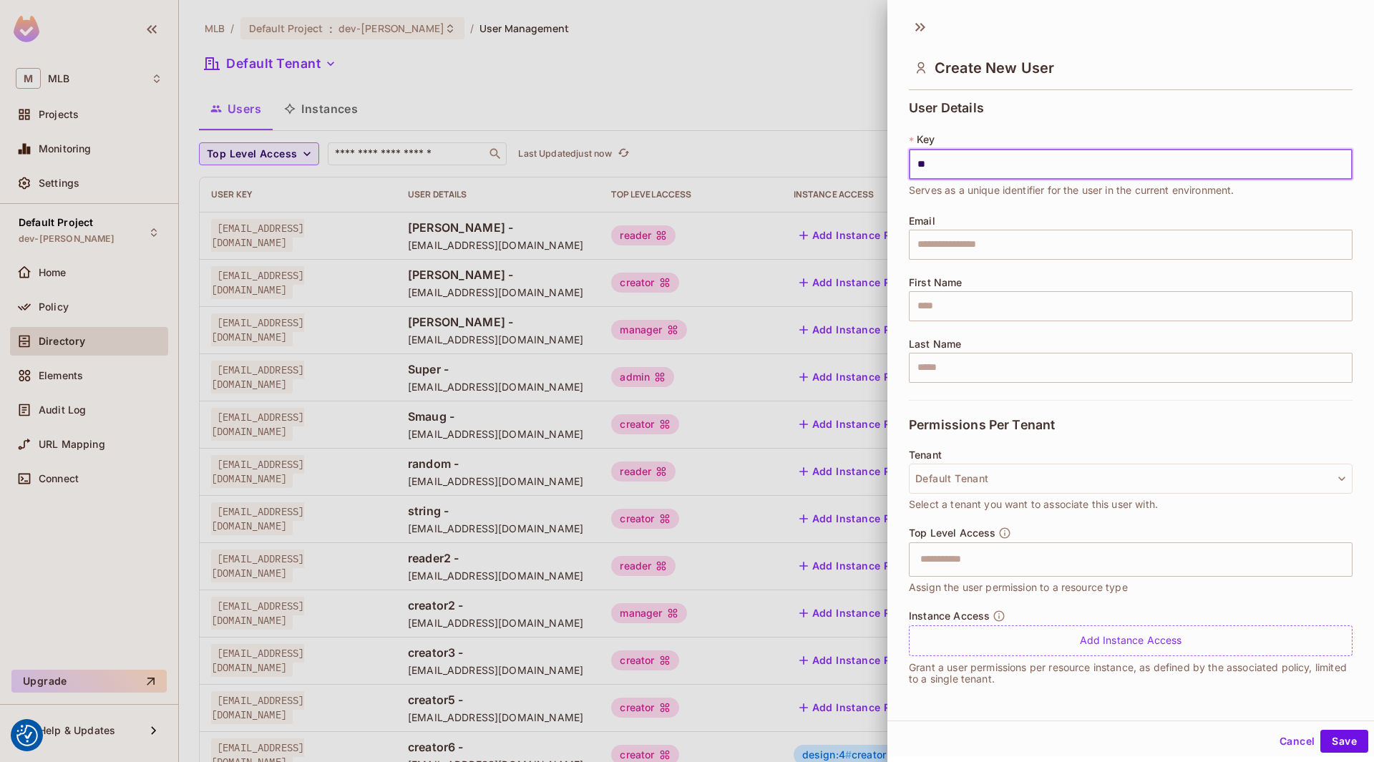
type input "*"
type input "****"
drag, startPoint x: 952, startPoint y: 235, endPoint x: 957, endPoint y: 200, distance: 34.8
click at [952, 235] on input "text" at bounding box center [1131, 245] width 444 height 30
click at [952, 160] on input "****" at bounding box center [1131, 165] width 444 height 30
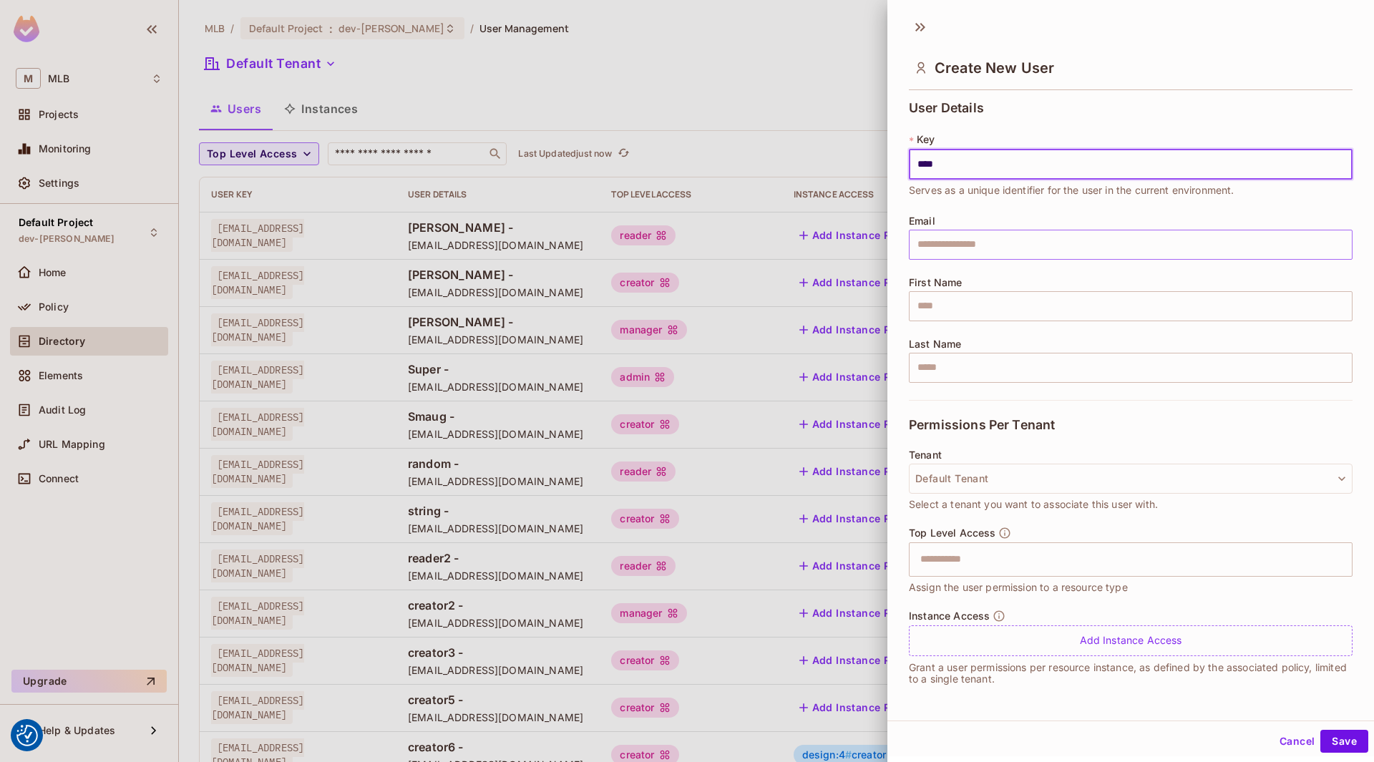
click at [962, 248] on input "text" at bounding box center [1131, 245] width 444 height 30
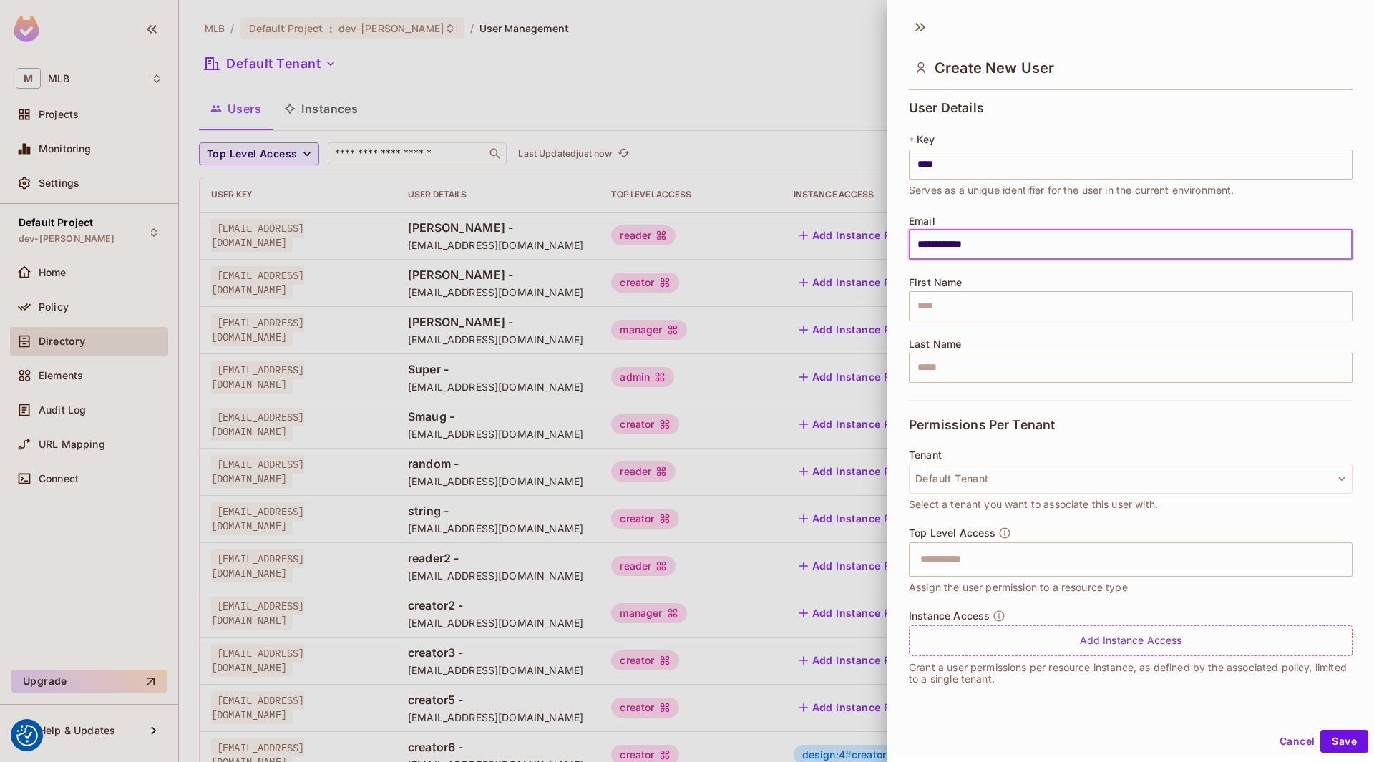
type input "**********"
type input "****"
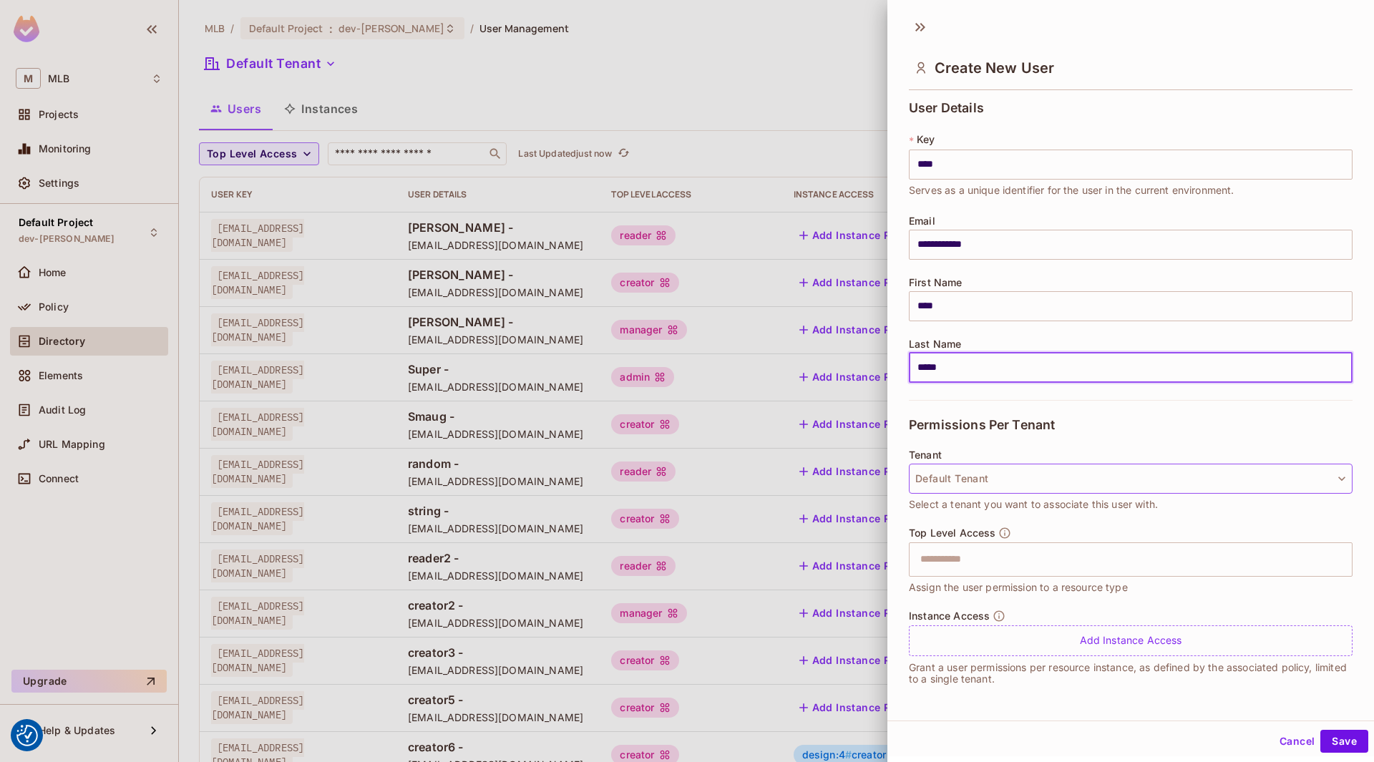
type input "*****"
click at [1004, 480] on button "Default Tenant" at bounding box center [1131, 479] width 444 height 30
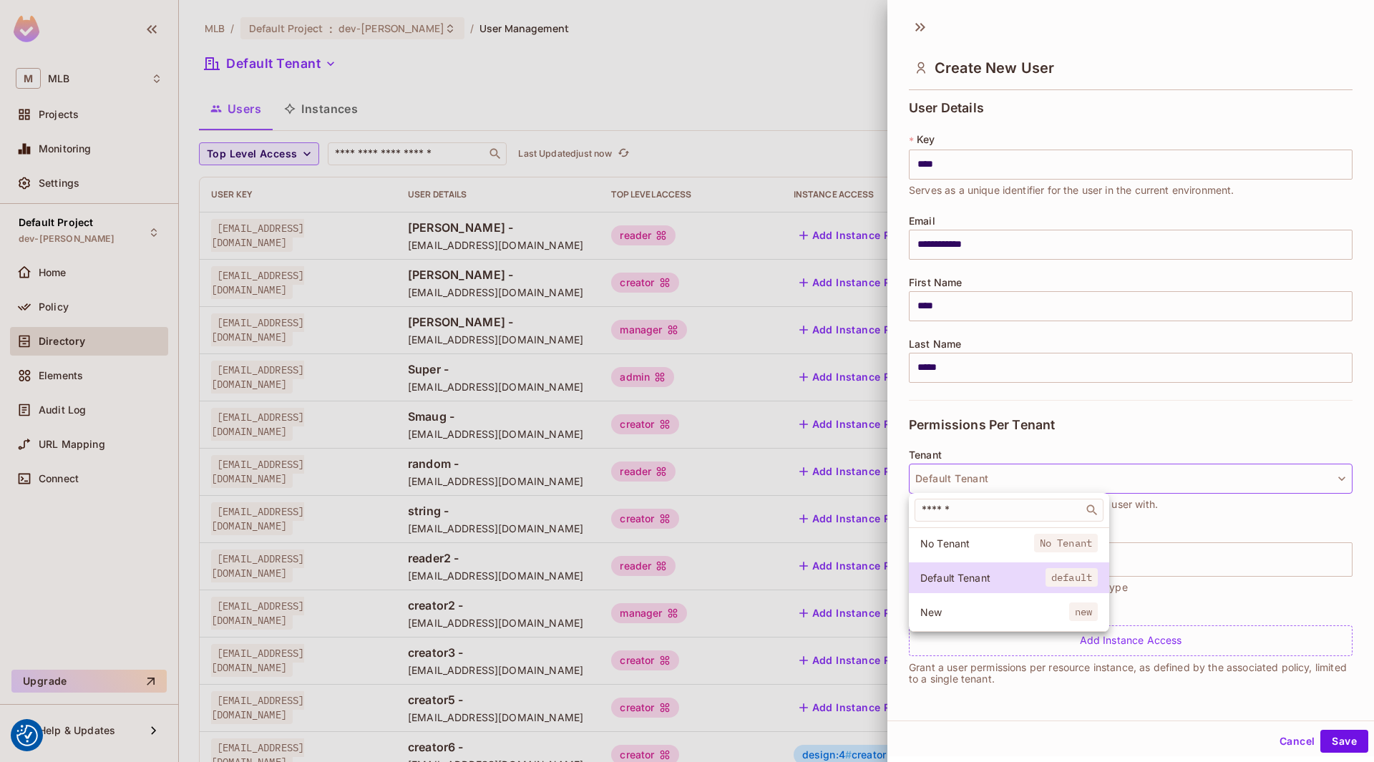
click at [1055, 480] on div at bounding box center [687, 381] width 1374 height 762
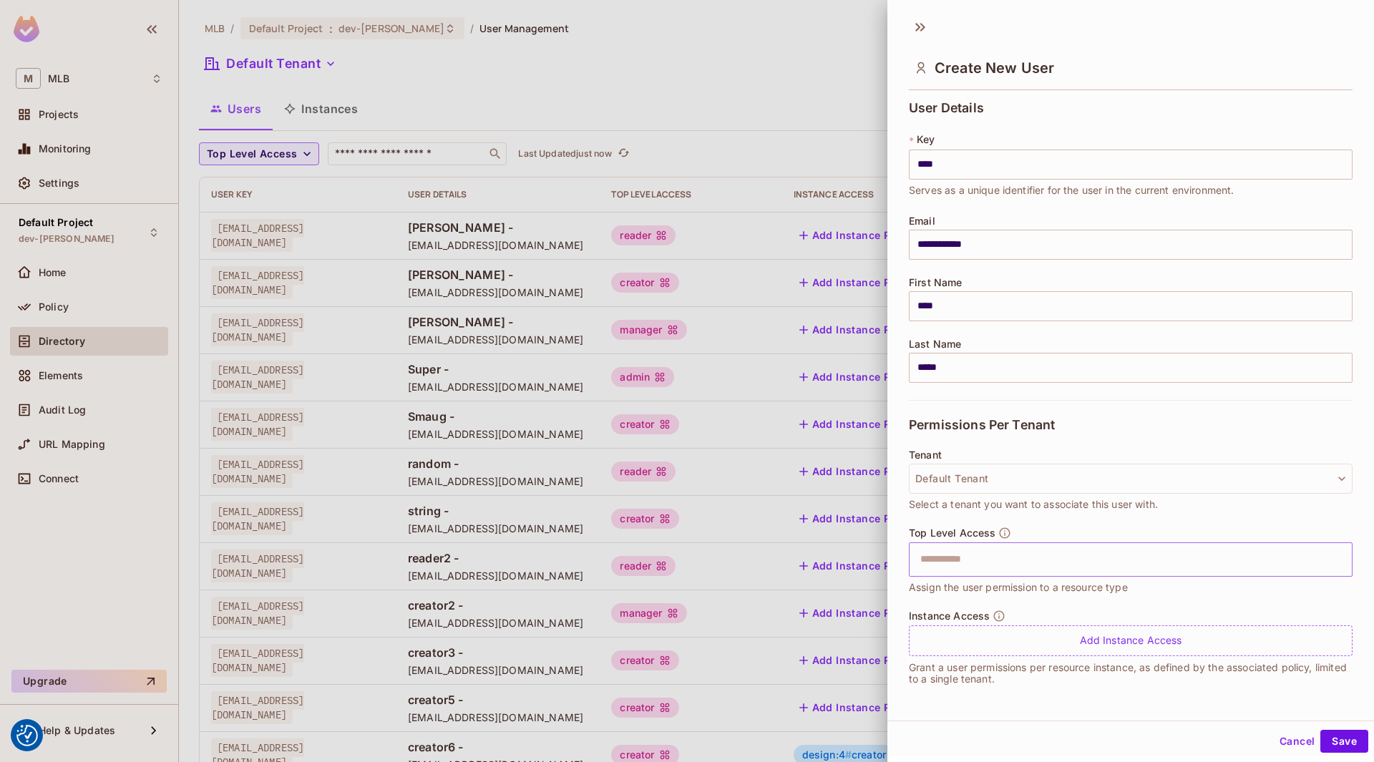
click at [999, 560] on input "text" at bounding box center [1117, 559] width 413 height 29
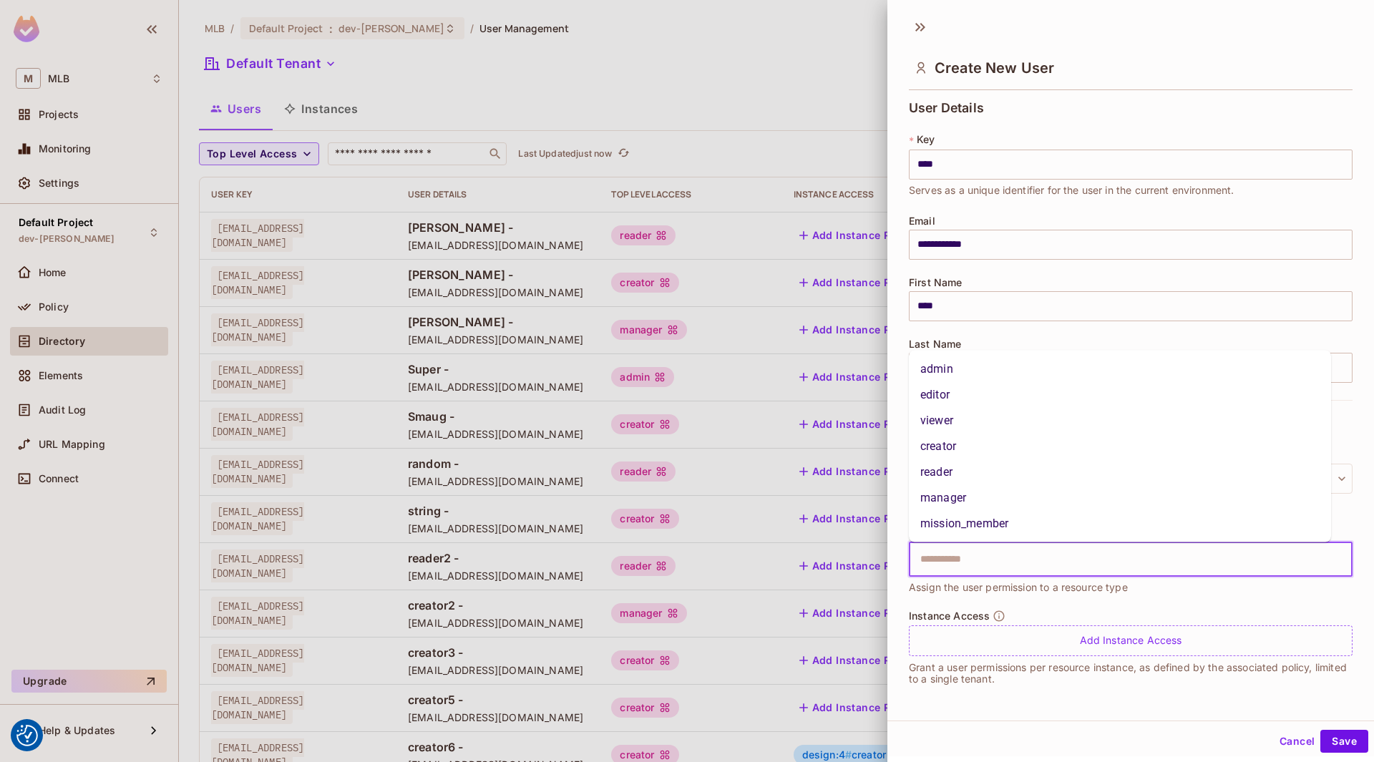
click at [1017, 557] on input "text" at bounding box center [1117, 559] width 413 height 29
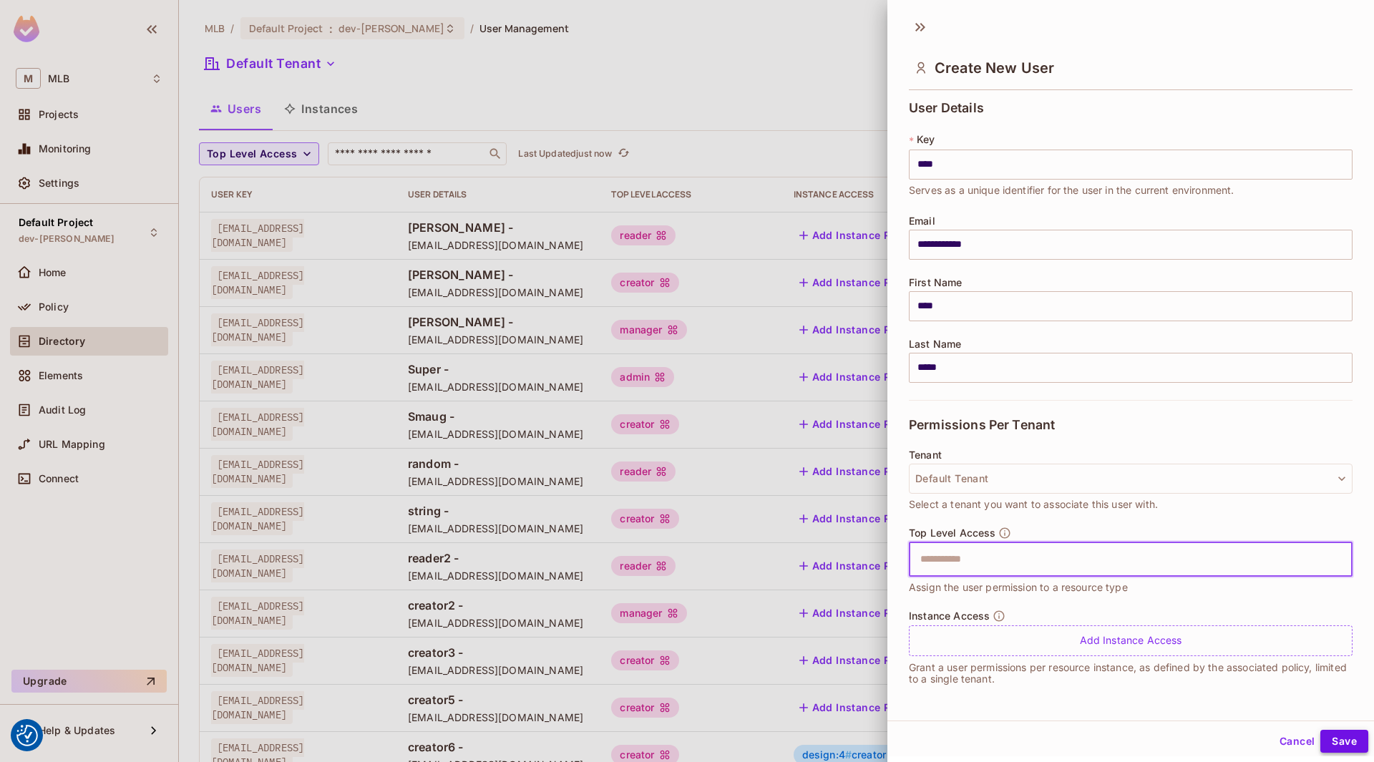
click at [1323, 735] on button "Save" at bounding box center [1344, 741] width 48 height 23
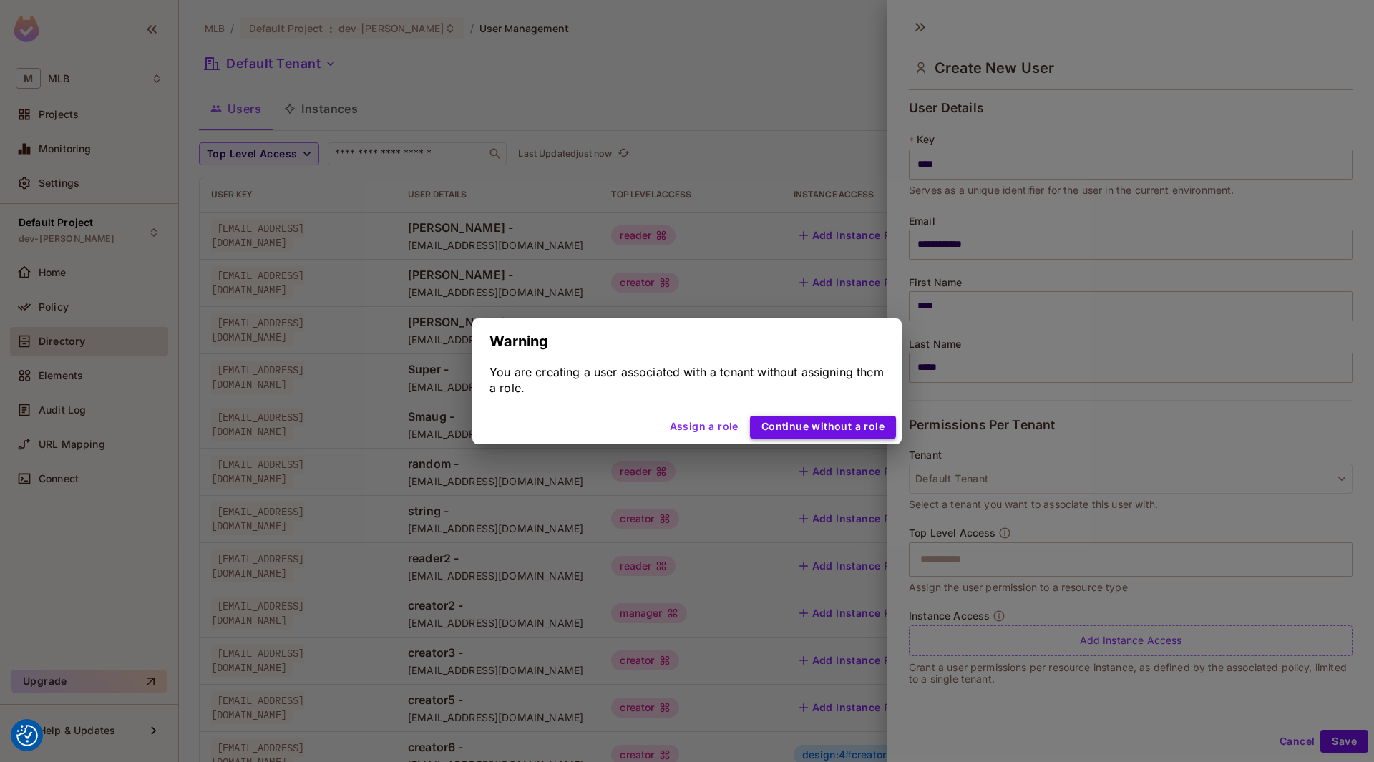
click at [815, 424] on button "Continue without a role" at bounding box center [823, 427] width 146 height 23
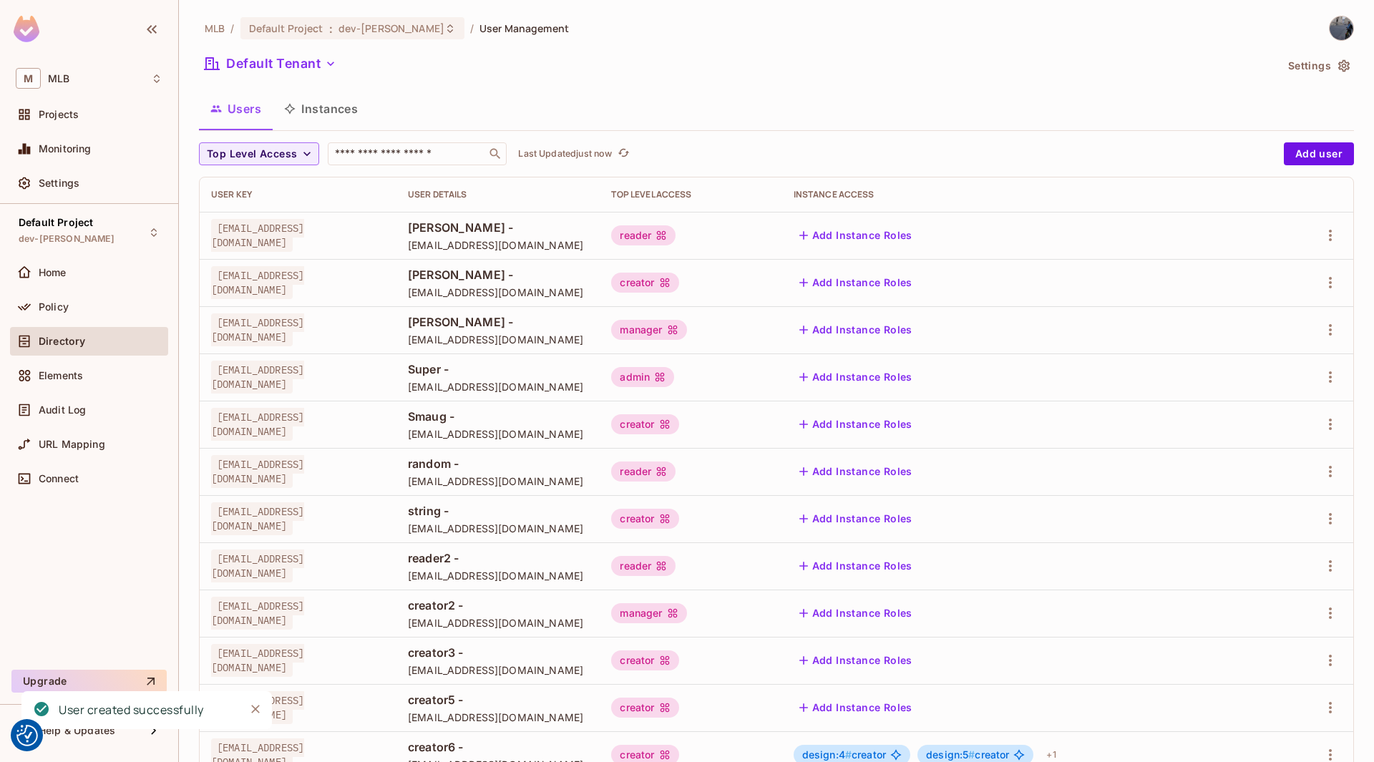
scroll to position [238, 0]
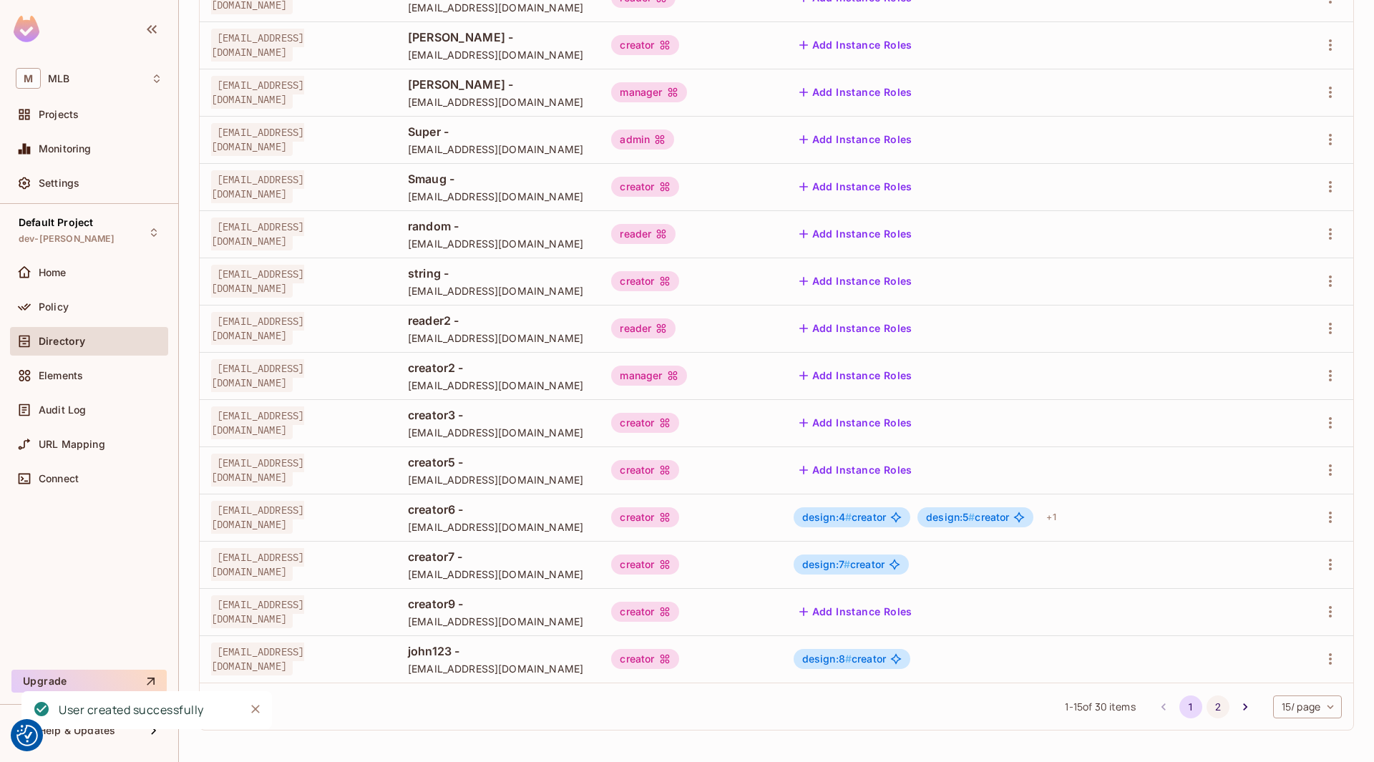
click at [1208, 705] on button "2" at bounding box center [1217, 706] width 23 height 23
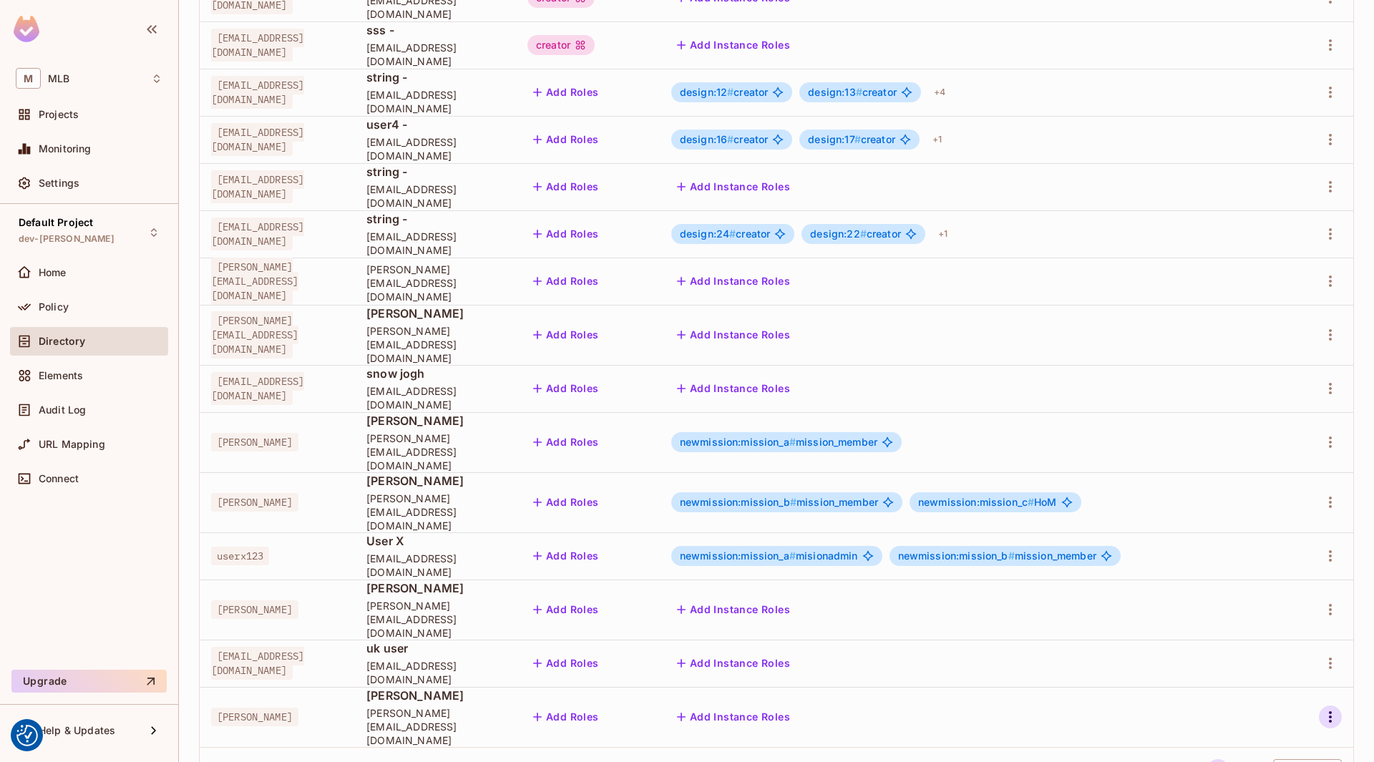
click at [1321, 708] on icon "button" at bounding box center [1329, 716] width 17 height 17
click at [1259, 664] on li "Edit" at bounding box center [1257, 665] width 127 height 31
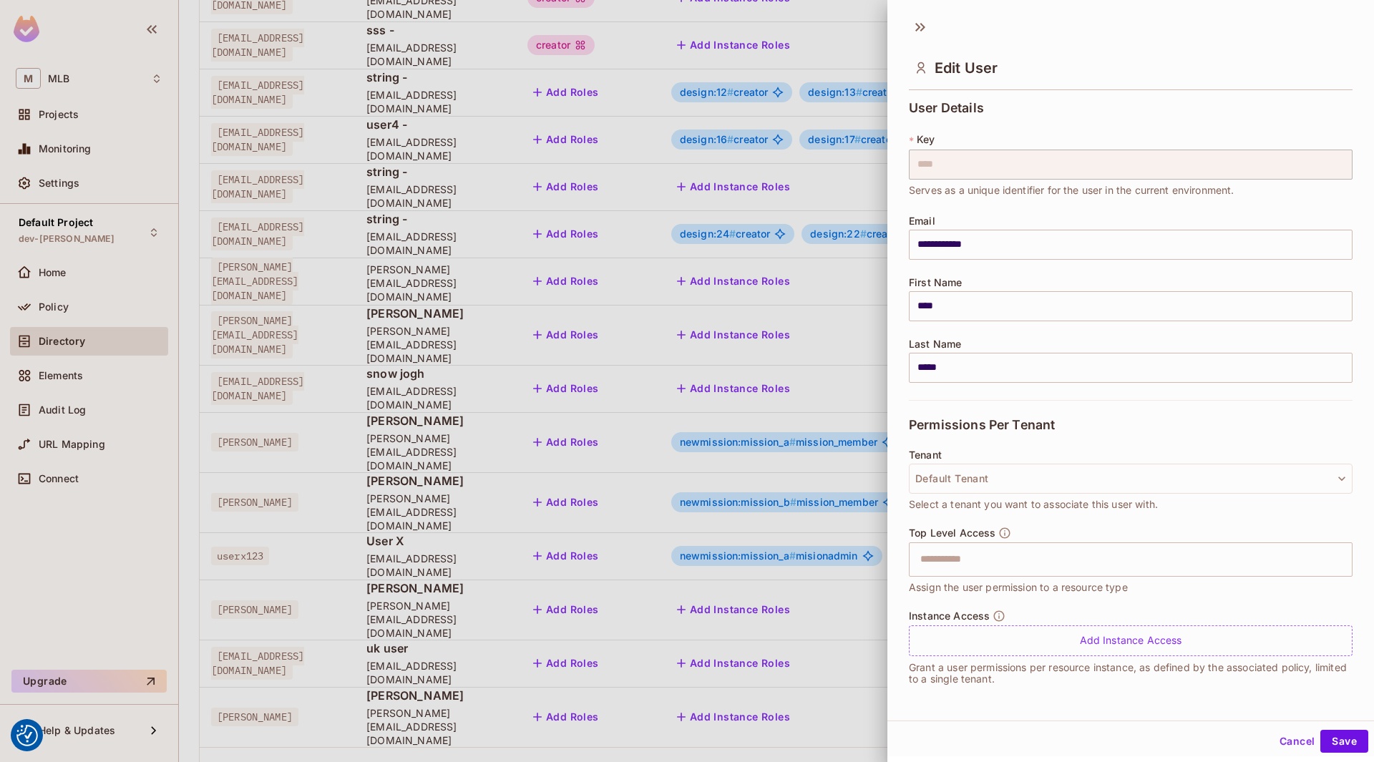
click at [1297, 739] on button "Cancel" at bounding box center [1296, 741] width 47 height 23
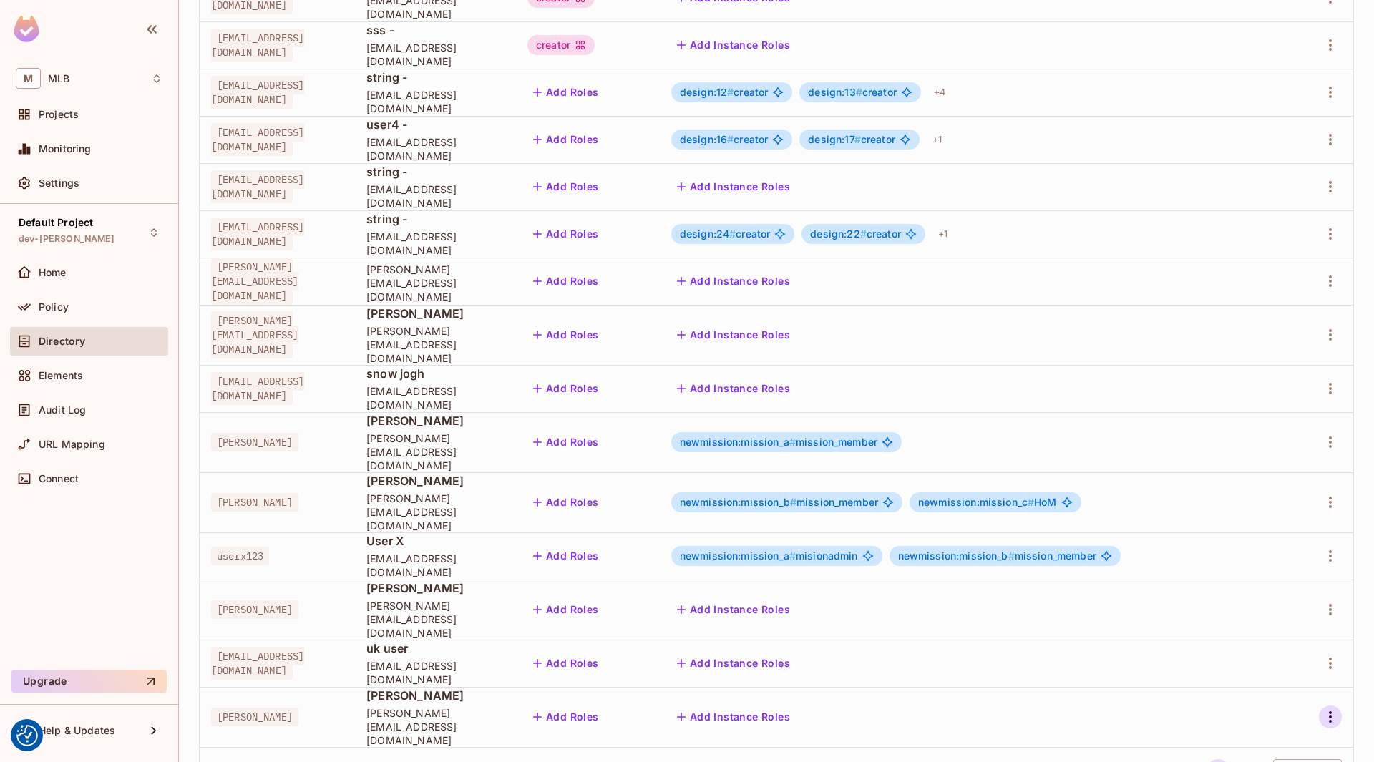
click at [1321, 708] on icon "button" at bounding box center [1329, 716] width 17 height 17
click at [1264, 699] on div "Edit Attributes" at bounding box center [1269, 697] width 71 height 14
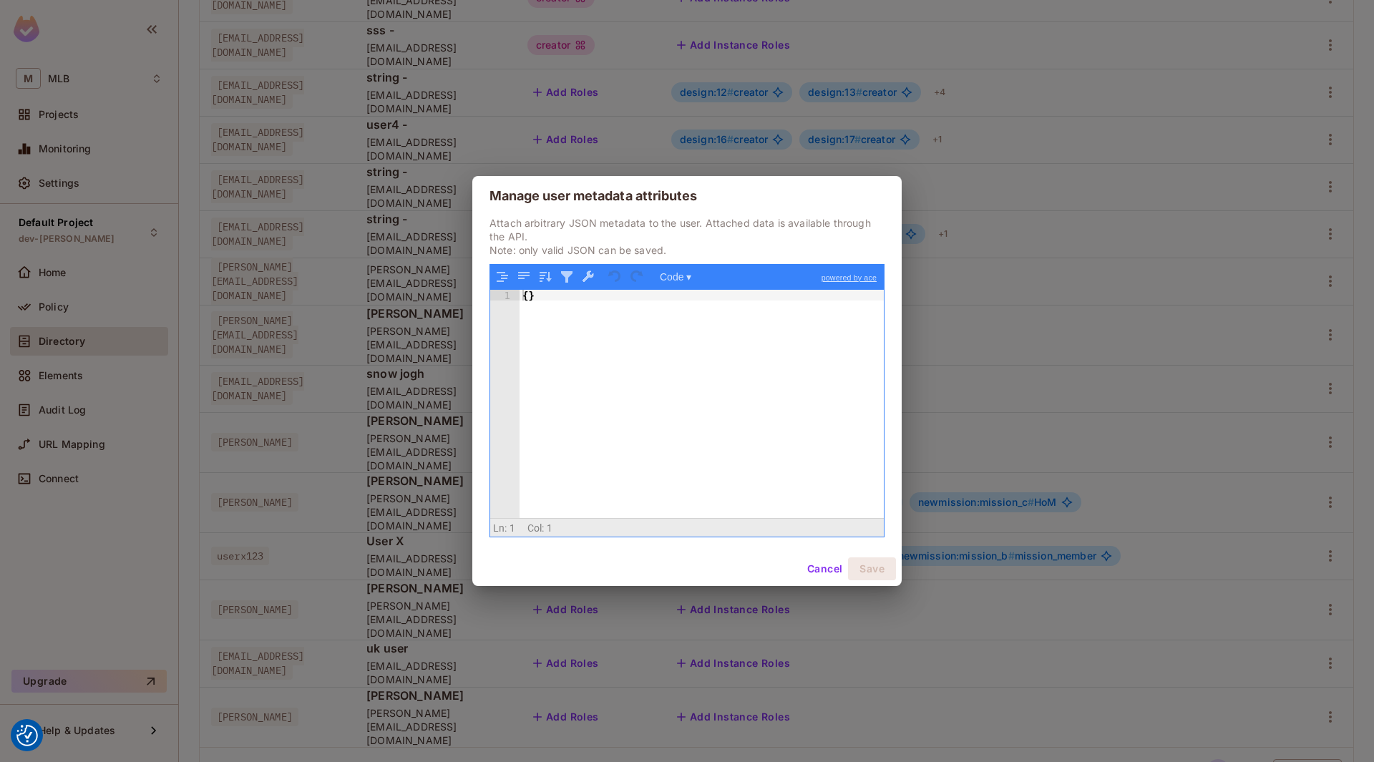
click at [529, 290] on div "{ }" at bounding box center [701, 415] width 364 height 251
click at [866, 571] on button "Save" at bounding box center [872, 568] width 48 height 23
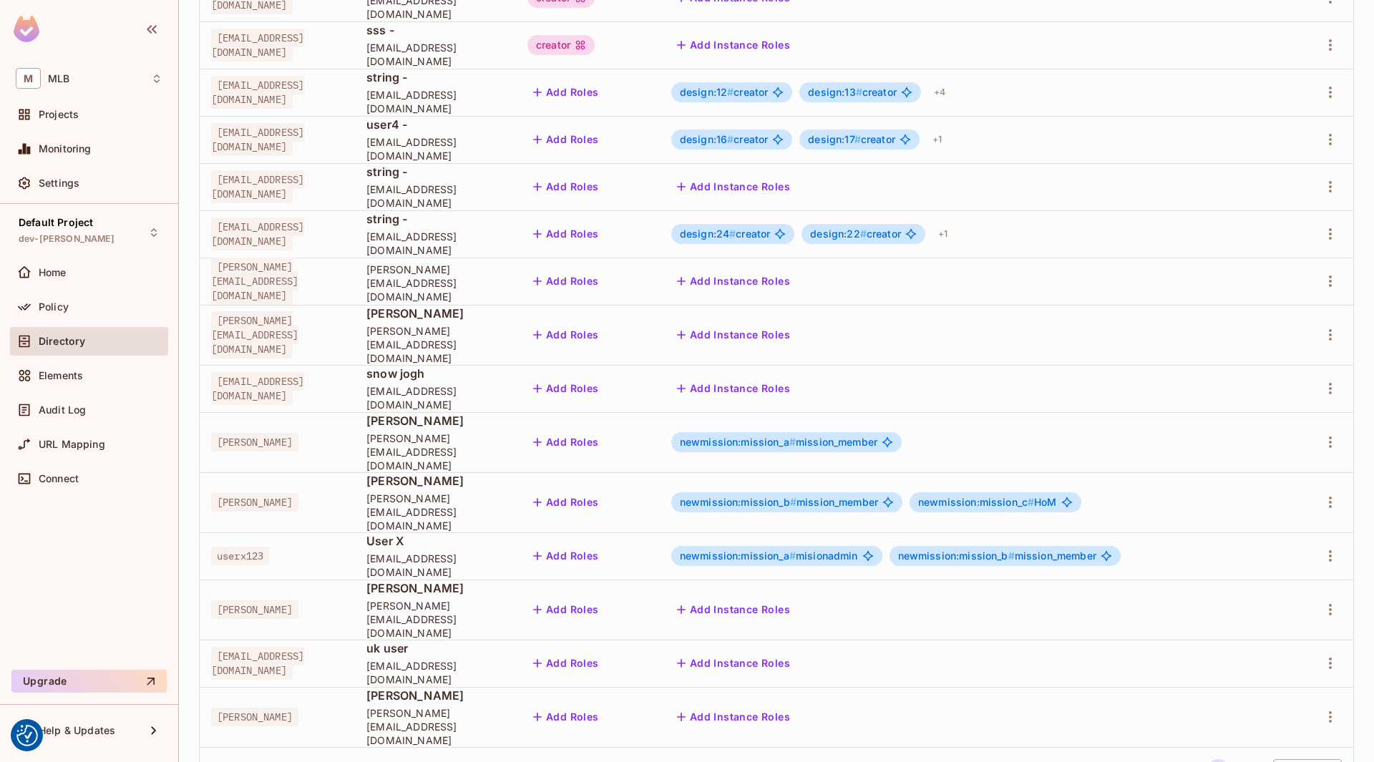
click at [225, 708] on span "[PERSON_NAME]" at bounding box center [254, 717] width 87 height 19
click at [226, 708] on span "[PERSON_NAME]" at bounding box center [254, 717] width 87 height 19
copy span "[PERSON_NAME]"
click at [233, 708] on span "[PERSON_NAME]" at bounding box center [254, 717] width 87 height 19
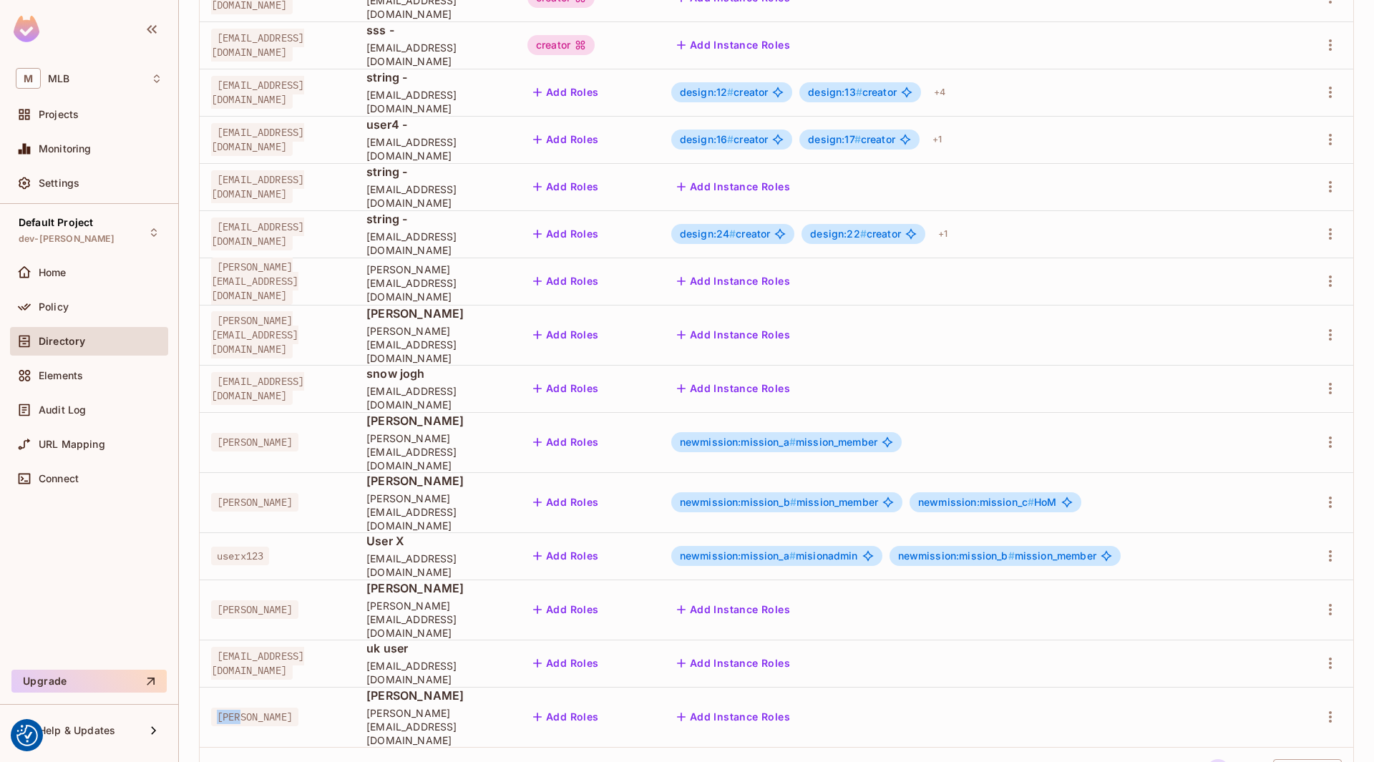
click at [233, 708] on span "[PERSON_NAME]" at bounding box center [254, 717] width 87 height 19
copy span "[PERSON_NAME]"
click at [233, 708] on span "[PERSON_NAME]" at bounding box center [254, 717] width 87 height 19
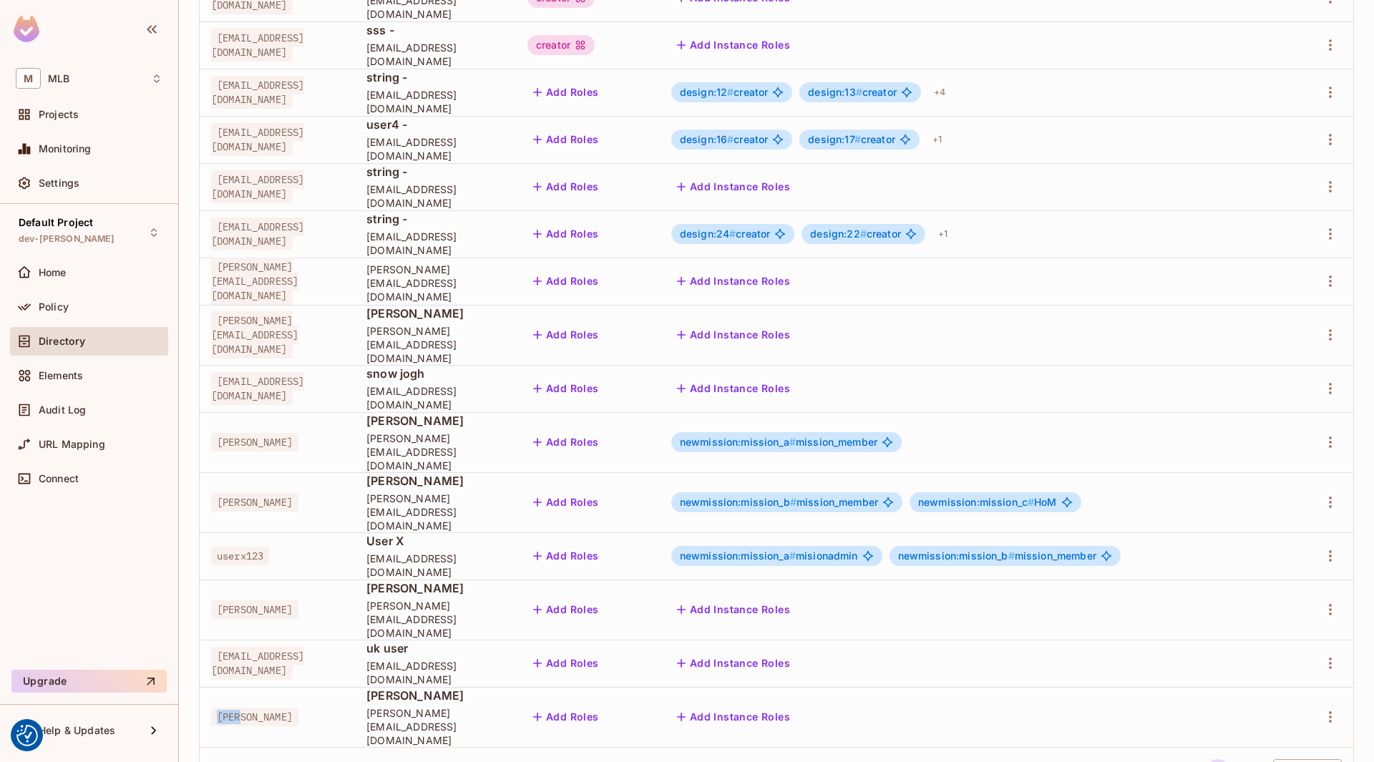
copy span "[PERSON_NAME]"
